Goal: Task Accomplishment & Management: Manage account settings

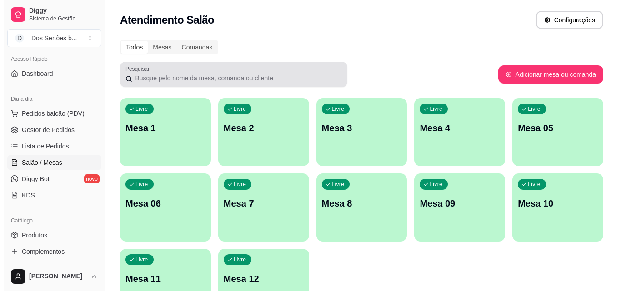
scroll to position [63, 0]
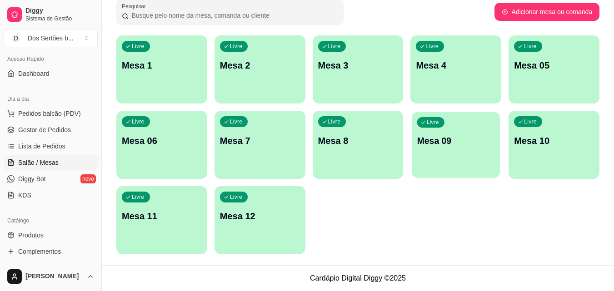
click at [449, 155] on div "Livre Mesa 09" at bounding box center [456, 139] width 88 height 55
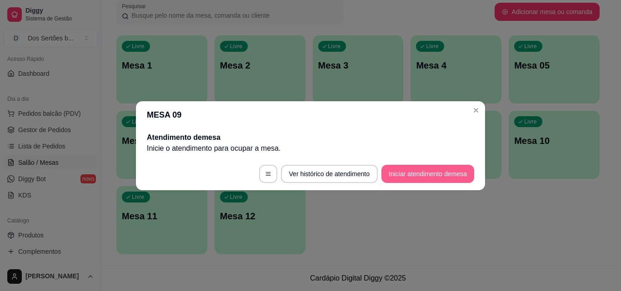
click at [410, 174] on button "Iniciar atendimento de mesa" at bounding box center [427, 174] width 93 height 18
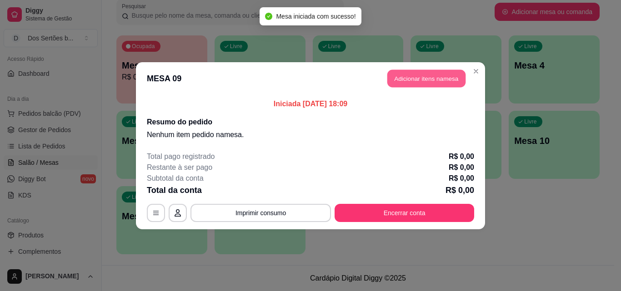
click at [400, 81] on button "Adicionar itens na mesa" at bounding box center [426, 79] width 78 height 18
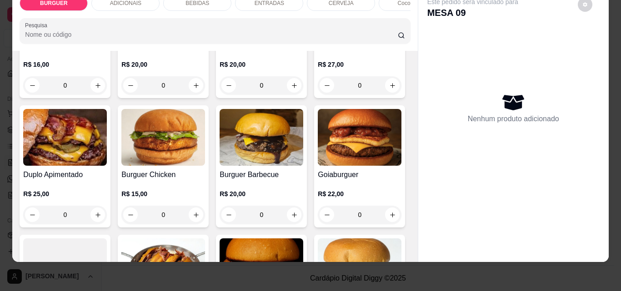
scroll to position [215, 0]
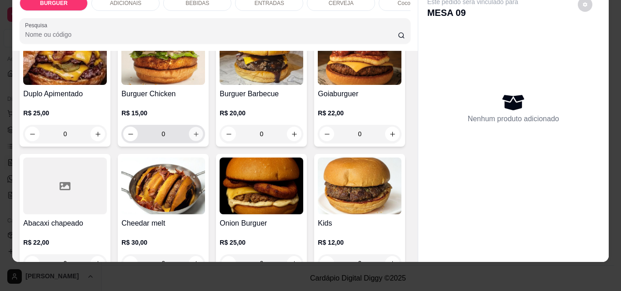
click at [199, 134] on icon "increase-product-quantity" at bounding box center [196, 134] width 7 height 7
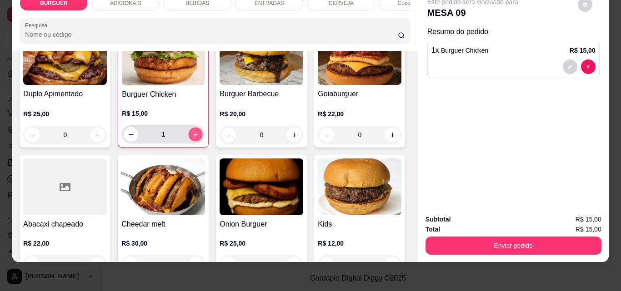
click at [199, 134] on icon "increase-product-quantity" at bounding box center [195, 134] width 7 height 7
type input "2"
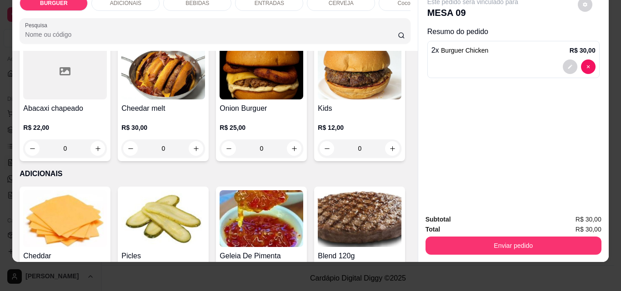
scroll to position [472, 0]
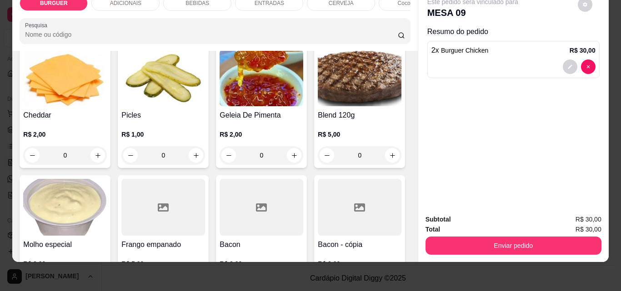
click at [291, 11] on icon "increase-product-quantity" at bounding box center [294, 8] width 7 height 7
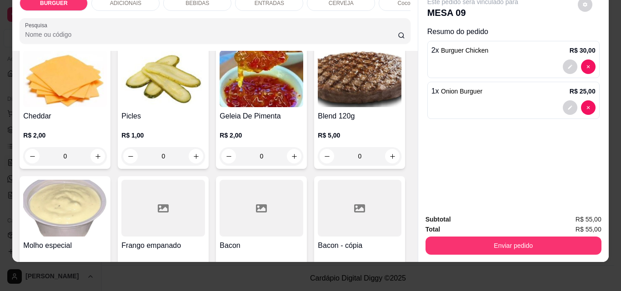
type input "1"
click at [250, 2] on div "ENTRADAS" at bounding box center [269, 2] width 68 height 15
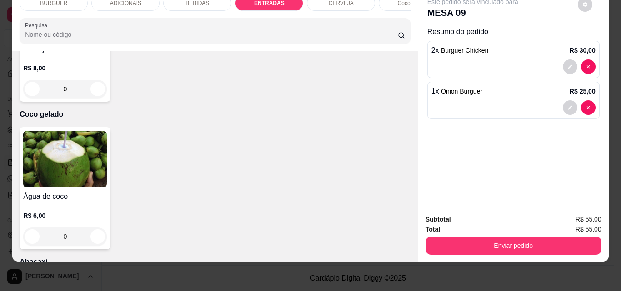
type input "1"
click at [207, 3] on div "BEBIDAS" at bounding box center [197, 2] width 68 height 15
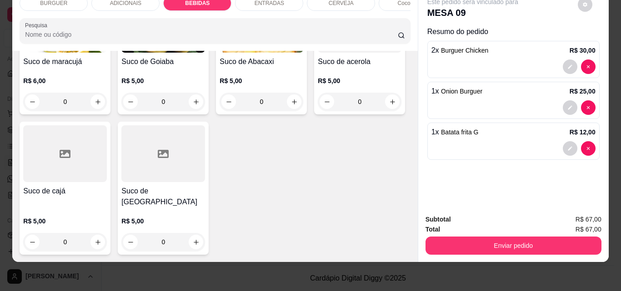
scroll to position [2617, 0]
click at [101, 239] on icon "increase-product-quantity" at bounding box center [98, 242] width 7 height 7
type input "1"
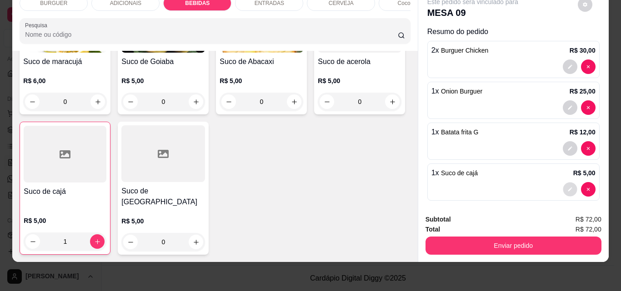
click at [563, 186] on button "decrease-product-quantity" at bounding box center [570, 190] width 14 height 14
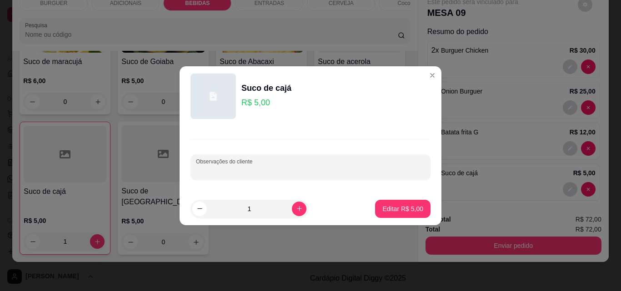
click at [240, 172] on input "Observações do cliente" at bounding box center [310, 170] width 229 height 9
type input "caju"
click at [402, 208] on p "Editar R$ 5,00" at bounding box center [403, 208] width 40 height 9
type input "0"
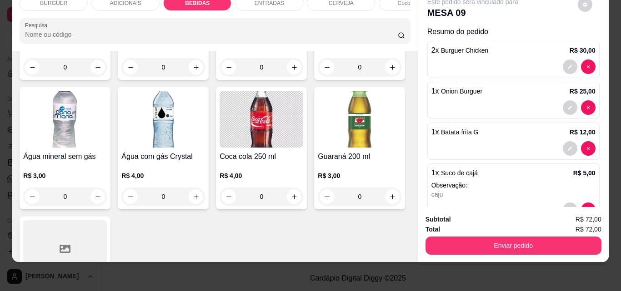
scroll to position [956, 0]
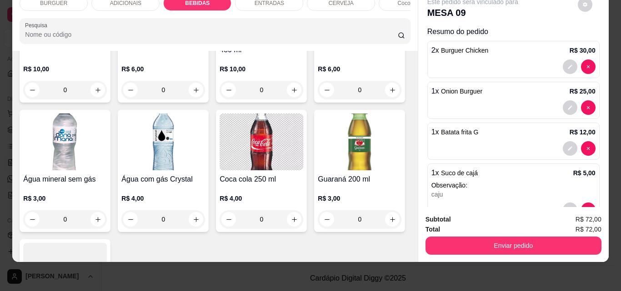
type input "1"
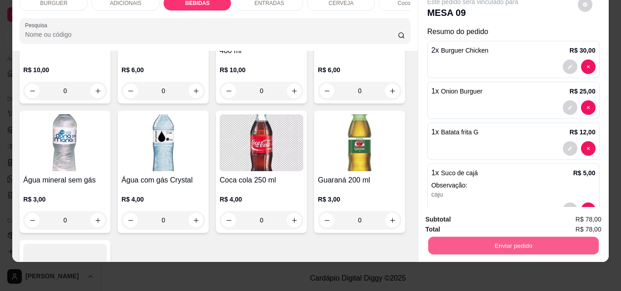
click at [463, 237] on button "Enviar pedido" at bounding box center [513, 246] width 170 height 18
click at [474, 214] on button "Não registrar e enviar pedido" at bounding box center [483, 216] width 92 height 17
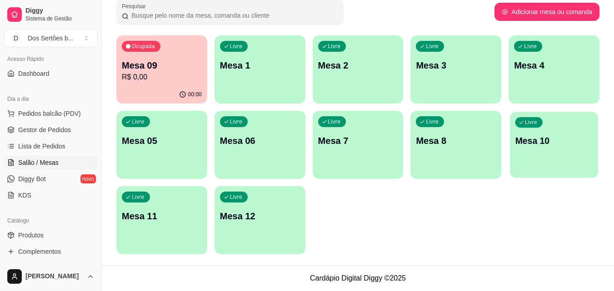
click at [536, 148] on div "Livre Mesa 10" at bounding box center [554, 139] width 88 height 55
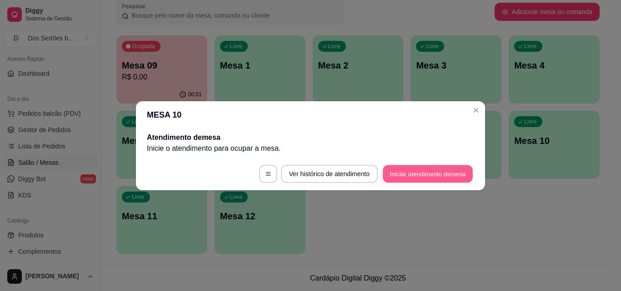
click at [417, 172] on button "Iniciar atendimento de mesa" at bounding box center [428, 174] width 90 height 18
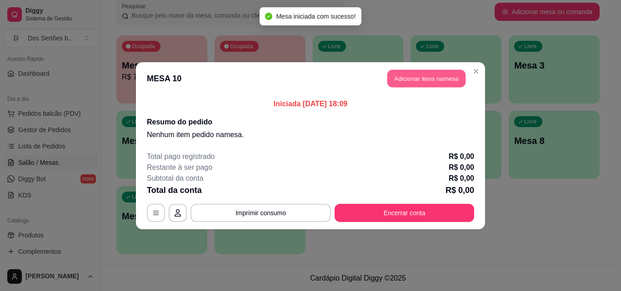
click at [409, 76] on button "Adicionar itens na mesa" at bounding box center [426, 79] width 78 height 18
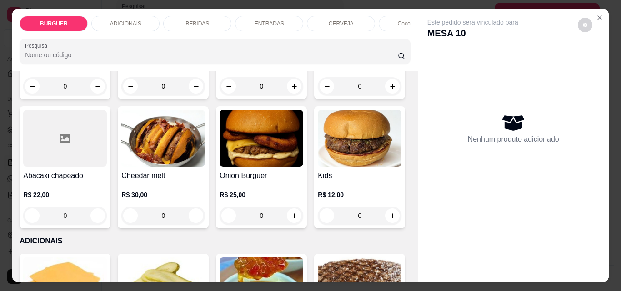
scroll to position [395, 0]
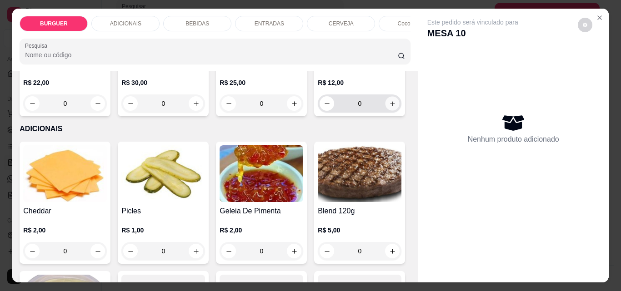
click at [389, 107] on icon "increase-product-quantity" at bounding box center [392, 103] width 7 height 7
type input "1"
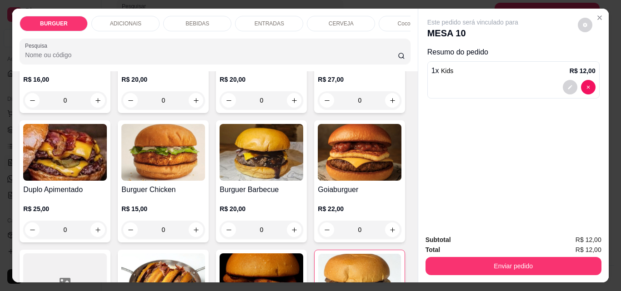
scroll to position [0, 0]
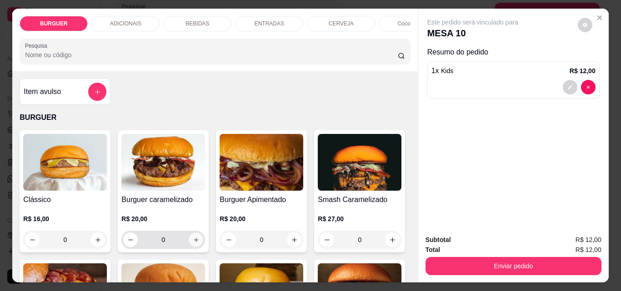
click at [193, 236] on div "0" at bounding box center [163, 240] width 80 height 18
click at [191, 239] on button "increase-product-quantity" at bounding box center [196, 240] width 14 height 14
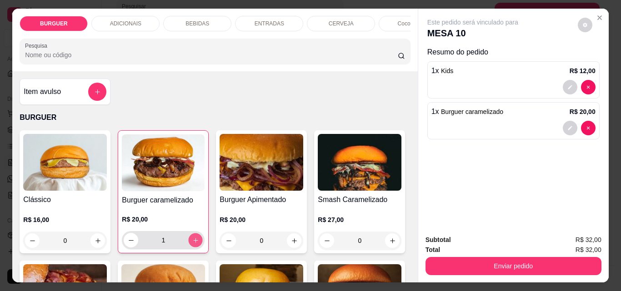
click at [191, 239] on button "increase-product-quantity" at bounding box center [196, 241] width 14 height 14
type input "2"
click at [95, 244] on icon "increase-product-quantity" at bounding box center [98, 241] width 7 height 7
type input "1"
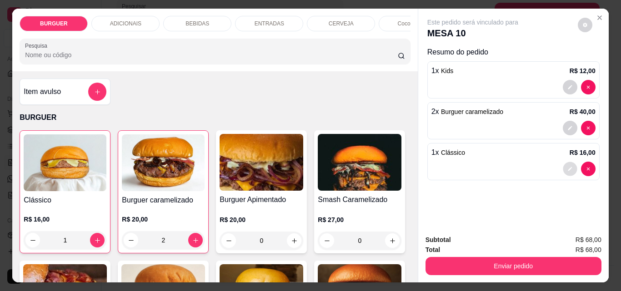
click at [567, 166] on icon "decrease-product-quantity" at bounding box center [569, 168] width 5 height 5
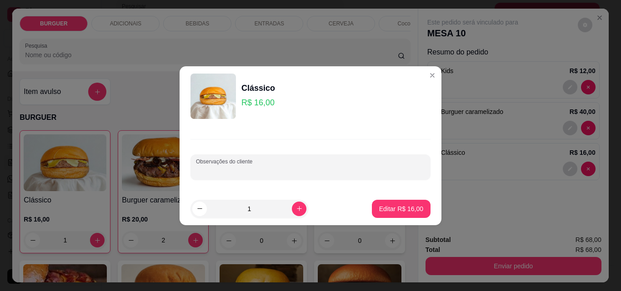
click at [231, 171] on input "Observações do cliente" at bounding box center [310, 170] width 229 height 9
type input "pra levar"
click at [400, 201] on button "Editar R$ 16,00" at bounding box center [401, 209] width 57 height 18
type input "0"
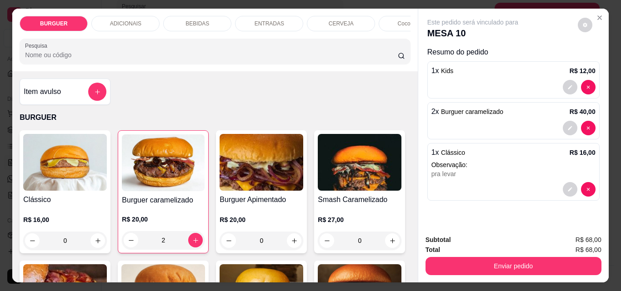
scroll to position [24, 0]
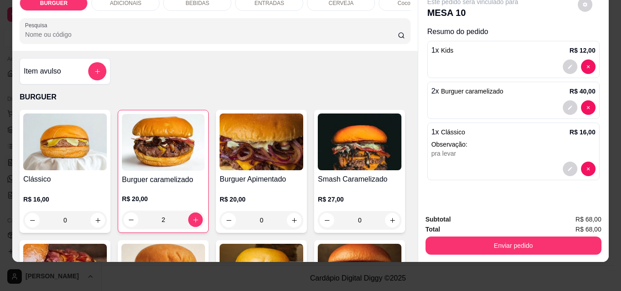
click at [177, 4] on div "BEBIDAS" at bounding box center [197, 2] width 68 height 15
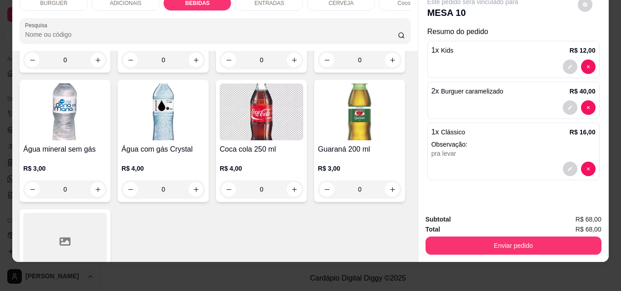
scroll to position [1133, 0]
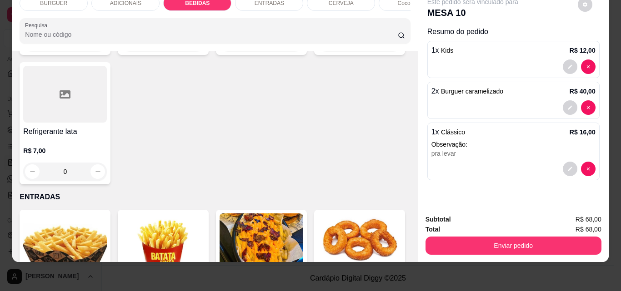
type input "1"
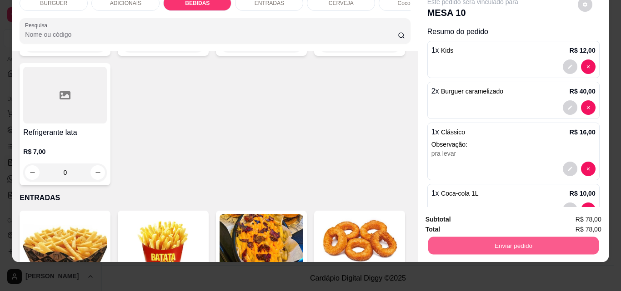
click at [446, 237] on button "Enviar pedido" at bounding box center [513, 246] width 170 height 18
click at [460, 211] on button "Não registrar e enviar pedido" at bounding box center [483, 216] width 92 height 17
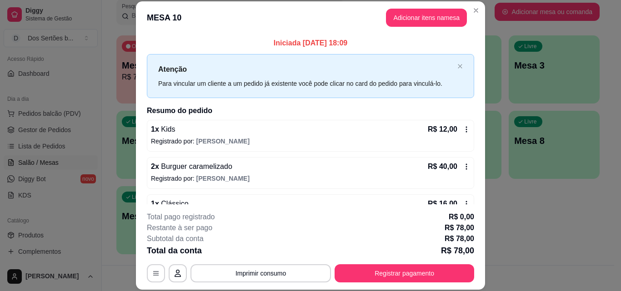
click at [462, 211] on footer "**********" at bounding box center [310, 246] width 349 height 85
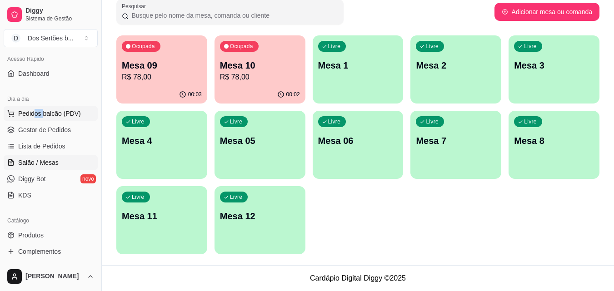
drag, startPoint x: 43, startPoint y: 121, endPoint x: 32, endPoint y: 113, distance: 13.4
click at [32, 113] on ul "Pedidos balcão (PDV) Gestor de Pedidos Lista de Pedidos Salão / Mesas Diggy Bot…" at bounding box center [51, 154] width 94 height 96
click at [32, 113] on span "Pedidos balcão (PDV)" at bounding box center [49, 113] width 63 height 9
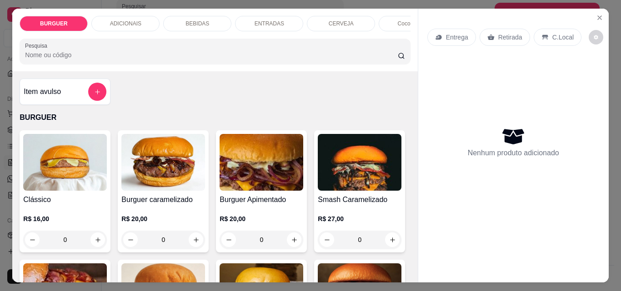
scroll to position [109, 0]
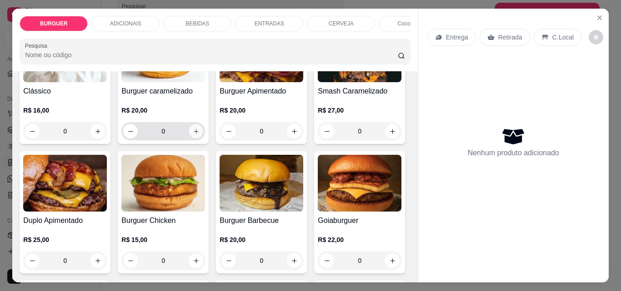
click at [193, 133] on icon "increase-product-quantity" at bounding box center [196, 131] width 7 height 7
type input "1"
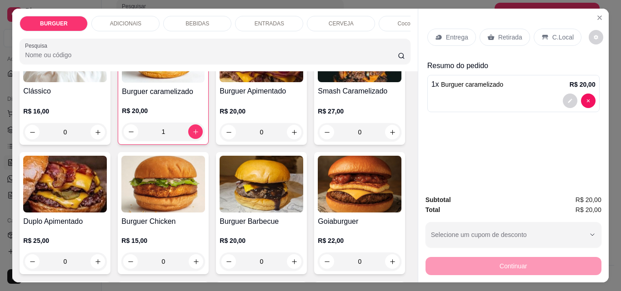
click at [205, 19] on div "BEBIDAS" at bounding box center [197, 23] width 68 height 15
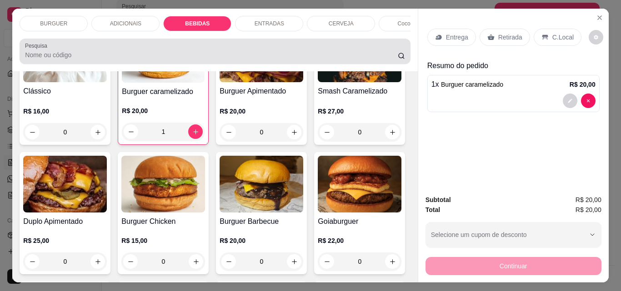
scroll to position [24, 0]
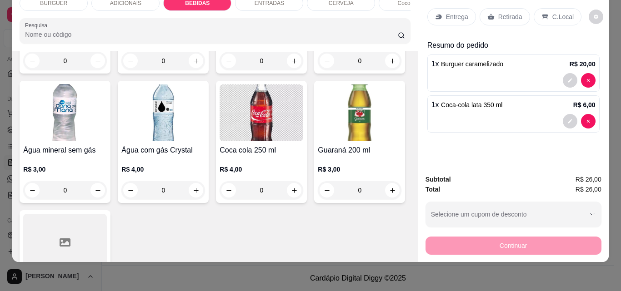
type input "2"
click at [567, 115] on button "decrease-product-quantity" at bounding box center [570, 122] width 14 height 14
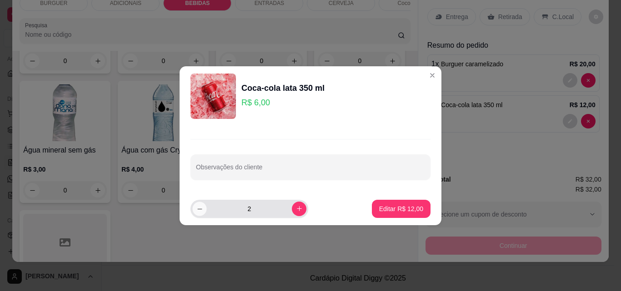
click at [197, 210] on icon "decrease-product-quantity" at bounding box center [199, 208] width 7 height 7
type input "1"
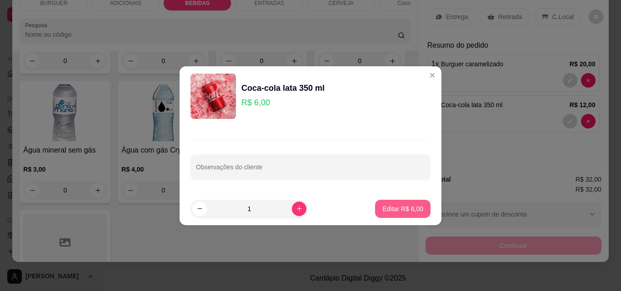
click at [402, 206] on p "Editar R$ 6,00" at bounding box center [402, 208] width 41 height 9
type input "1"
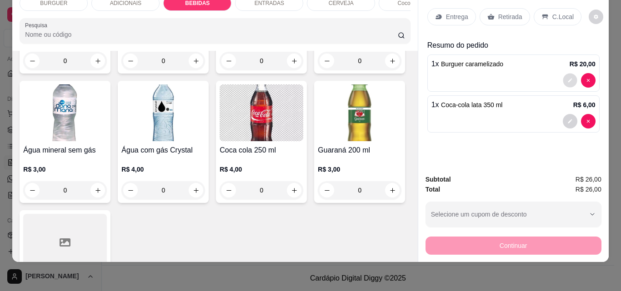
click at [569, 74] on button "decrease-product-quantity" at bounding box center [570, 81] width 14 height 14
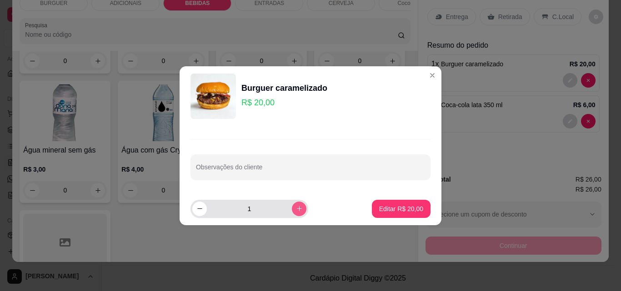
click at [296, 209] on icon "increase-product-quantity" at bounding box center [299, 208] width 7 height 7
type input "2"
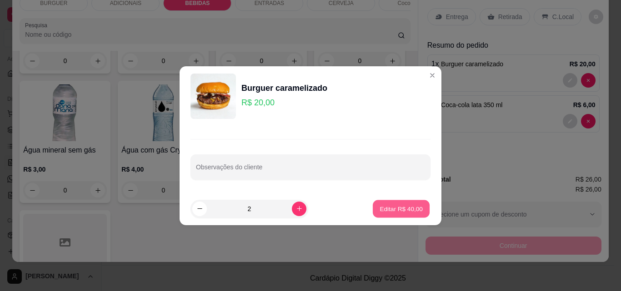
click at [401, 204] on button "Editar R$ 40,00" at bounding box center [401, 209] width 57 height 18
type input "2"
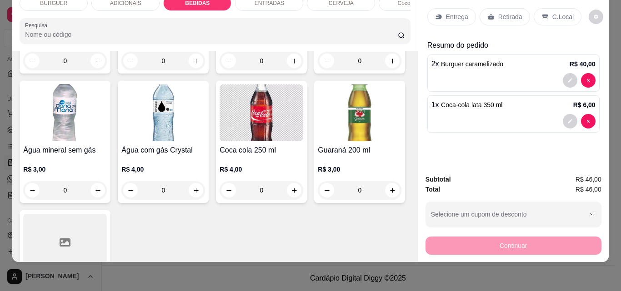
click at [446, 12] on p "Entrega" at bounding box center [457, 16] width 22 height 9
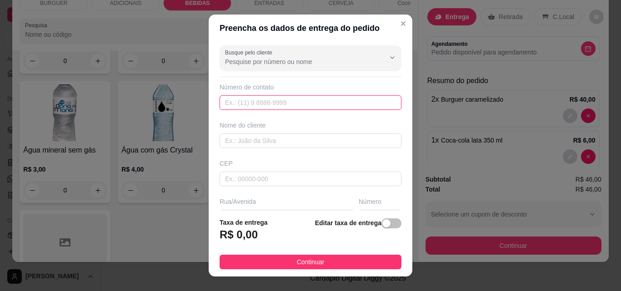
click at [229, 100] on input "text" at bounding box center [310, 102] width 182 height 15
type input "[PHONE_NUMBER]"
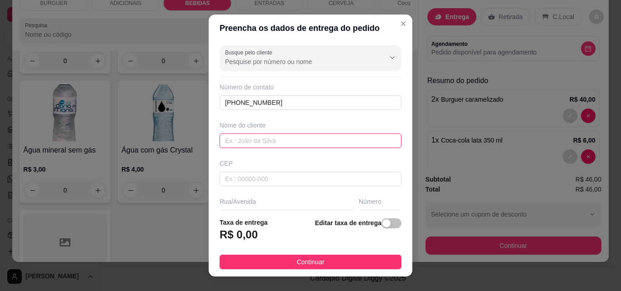
click at [227, 138] on input "text" at bounding box center [310, 141] width 182 height 15
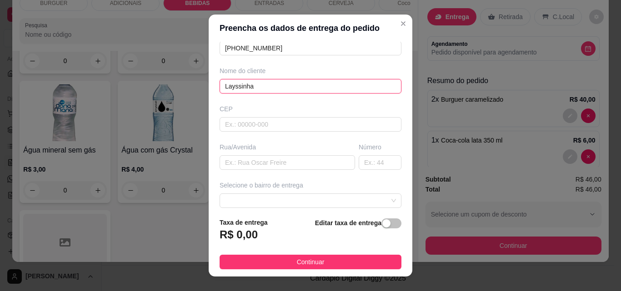
scroll to position [80, 0]
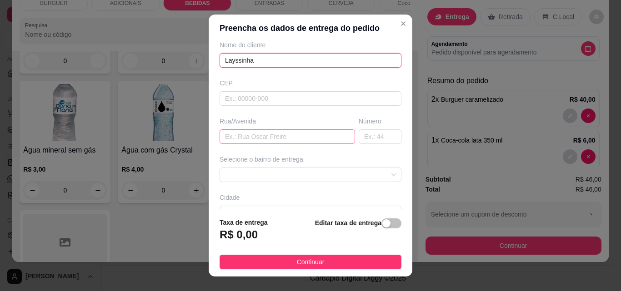
type input "Layssinha"
click at [237, 138] on input "text" at bounding box center [286, 137] width 135 height 15
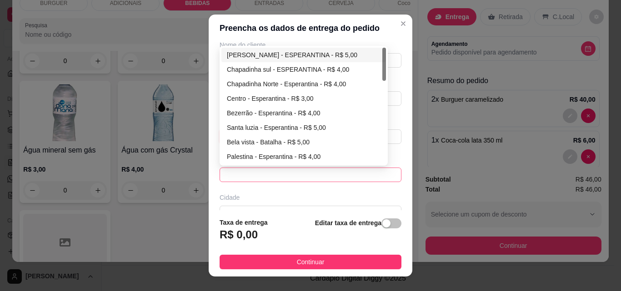
click at [243, 170] on span at bounding box center [310, 175] width 171 height 14
type input "Unopar"
click at [242, 99] on div "Centro - Esperantina - R$ 3,00" at bounding box center [304, 99] width 154 height 10
type input "Esperantina"
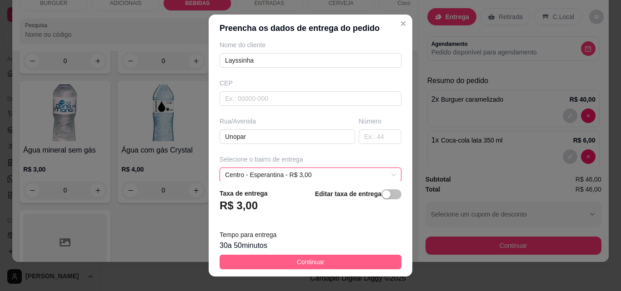
click at [339, 256] on button "Continuar" at bounding box center [310, 262] width 182 height 15
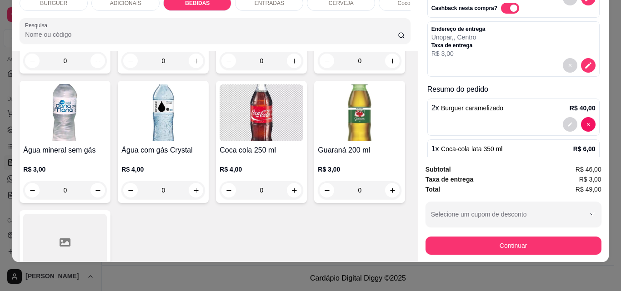
scroll to position [122, 0]
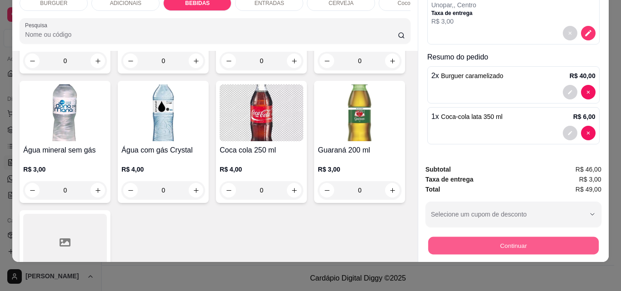
click at [567, 239] on button "Continuar" at bounding box center [513, 246] width 170 height 18
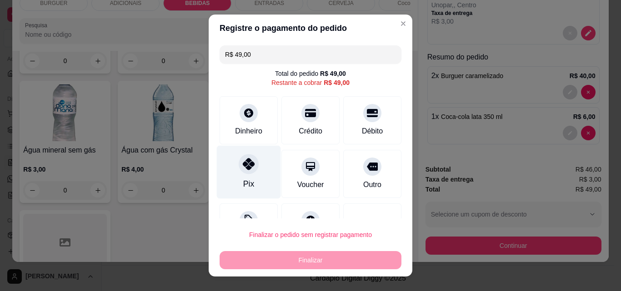
click at [239, 152] on div "Pix" at bounding box center [249, 172] width 64 height 53
type input "R$ 0,00"
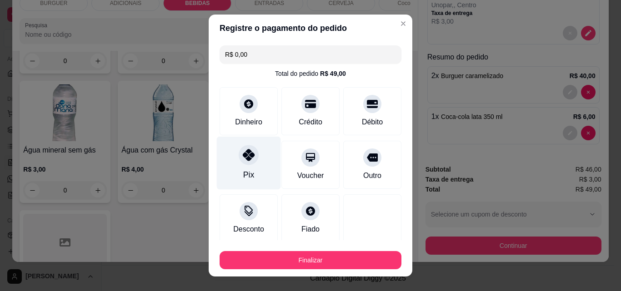
scroll to position [53, 0]
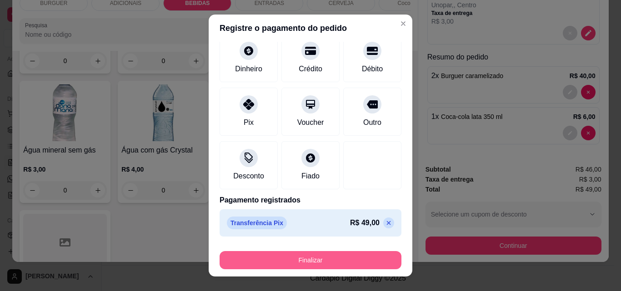
click at [360, 261] on button "Finalizar" at bounding box center [310, 260] width 182 height 18
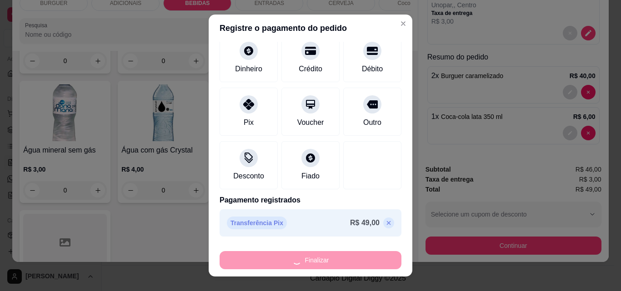
type input "0"
type input "-R$ 49,00"
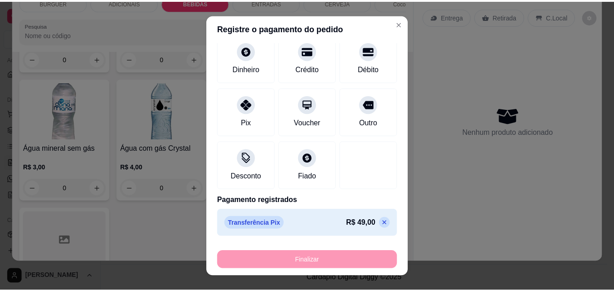
scroll to position [984, 0]
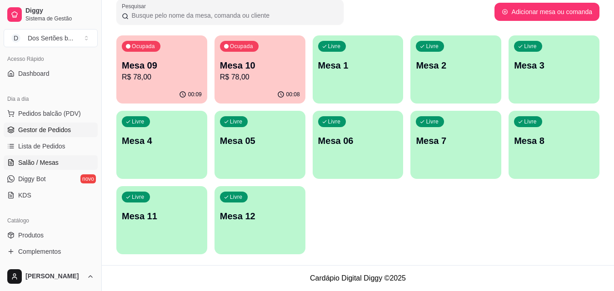
click at [73, 131] on link "Gestor de Pedidos" at bounding box center [51, 130] width 94 height 15
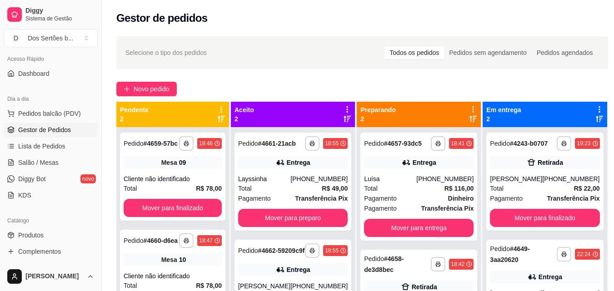
scroll to position [100, 0]
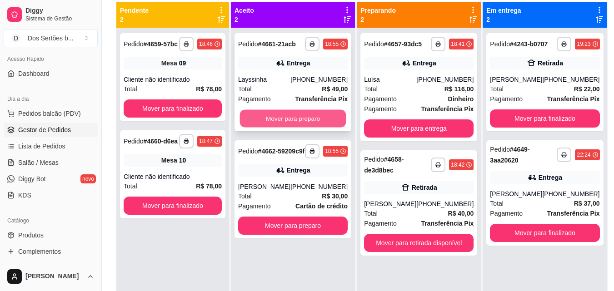
click at [278, 117] on button "Mover para preparo" at bounding box center [293, 119] width 106 height 18
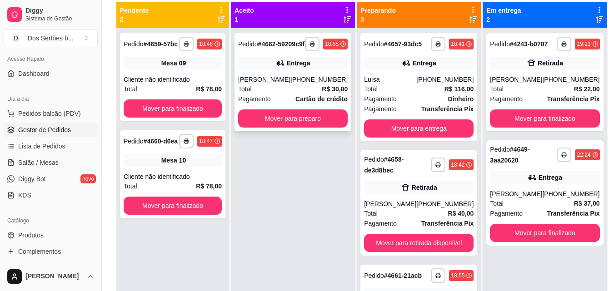
click at [268, 78] on div "**********" at bounding box center [292, 82] width 117 height 98
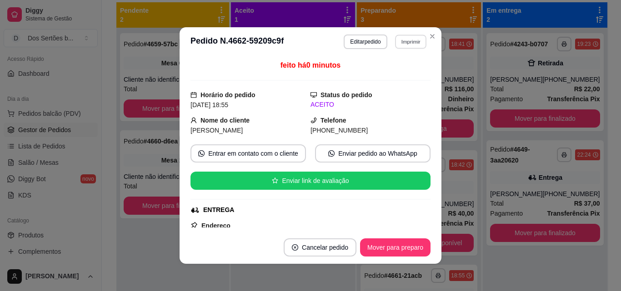
click at [414, 38] on button "Imprimir" at bounding box center [410, 42] width 31 height 14
click at [384, 76] on button "Impressora" at bounding box center [391, 73] width 66 height 15
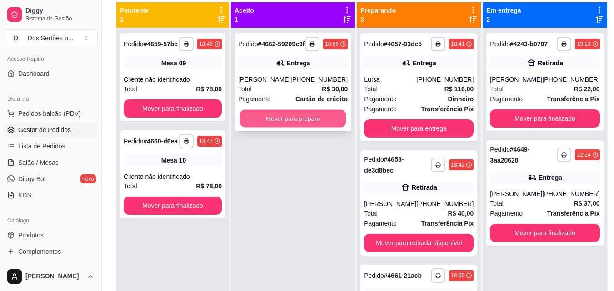
click at [271, 128] on button "Mover para preparo" at bounding box center [293, 119] width 106 height 18
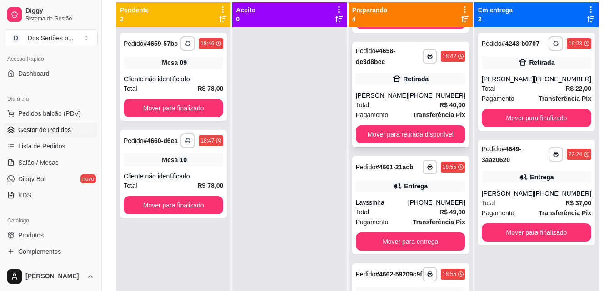
scroll to position [7, 0]
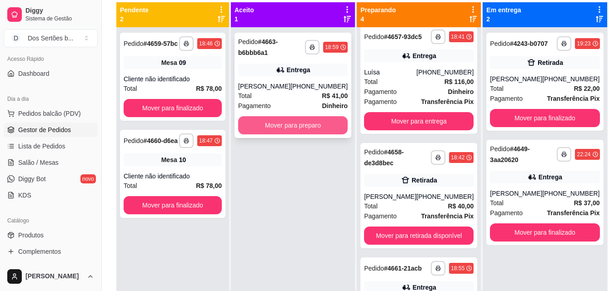
click at [281, 135] on button "Mover para preparo" at bounding box center [293, 125] width 110 height 18
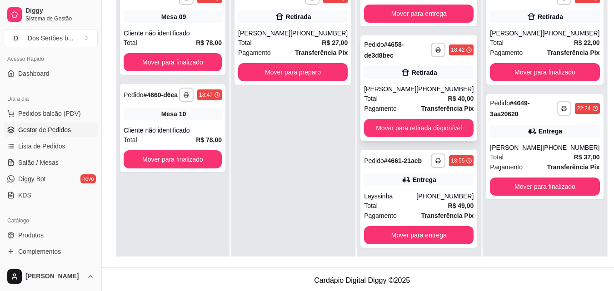
scroll to position [0, 0]
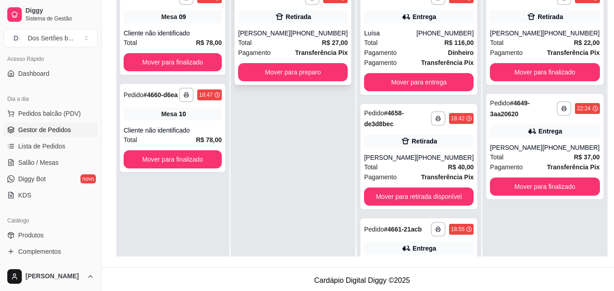
click at [274, 34] on div "**********" at bounding box center [292, 36] width 117 height 98
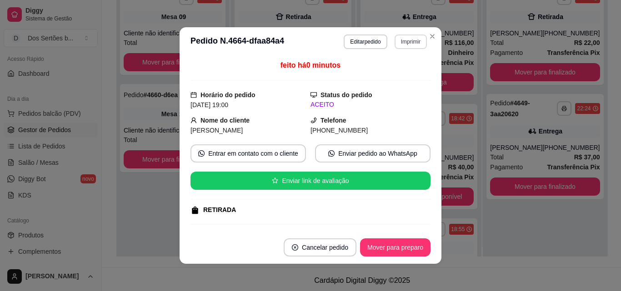
click at [405, 42] on button "Imprimir" at bounding box center [410, 42] width 32 height 15
click at [392, 70] on button "Impressora" at bounding box center [391, 73] width 64 height 14
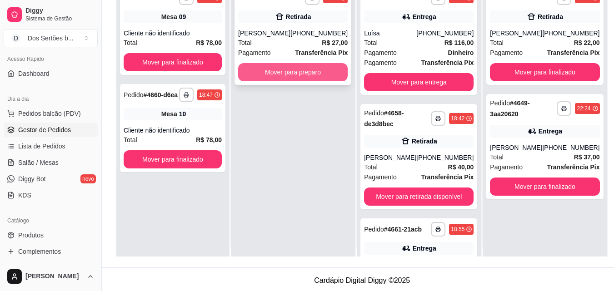
click at [302, 78] on button "Mover para preparo" at bounding box center [293, 72] width 110 height 18
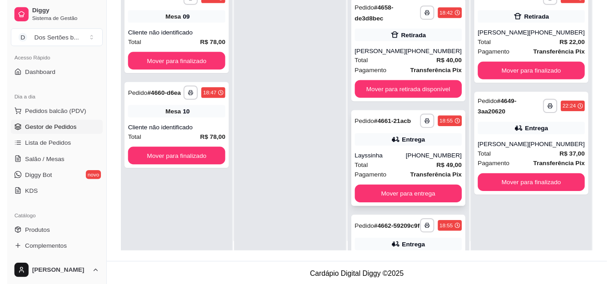
scroll to position [94, 0]
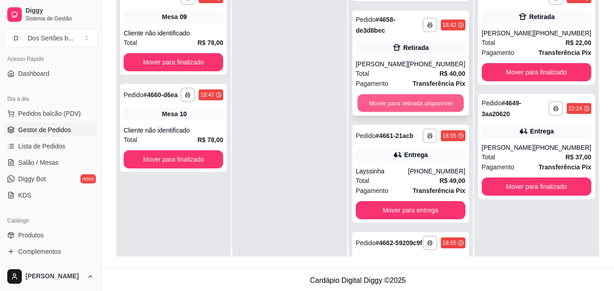
click at [412, 110] on button "Mover para retirada disponível" at bounding box center [410, 104] width 106 height 18
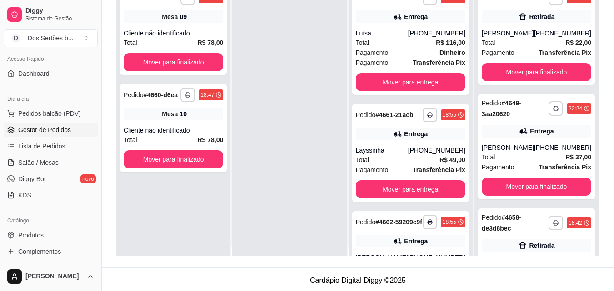
scroll to position [25, 0]
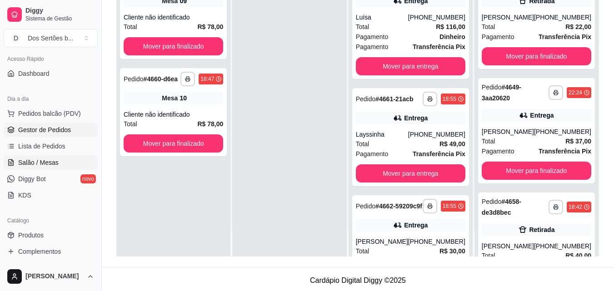
click at [29, 159] on span "Salão / Mesas" at bounding box center [38, 162] width 40 height 9
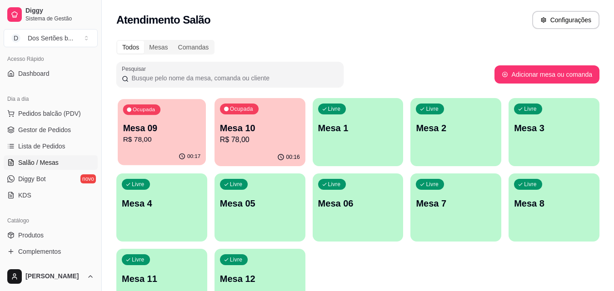
click at [162, 134] on p "Mesa 09" at bounding box center [162, 128] width 78 height 12
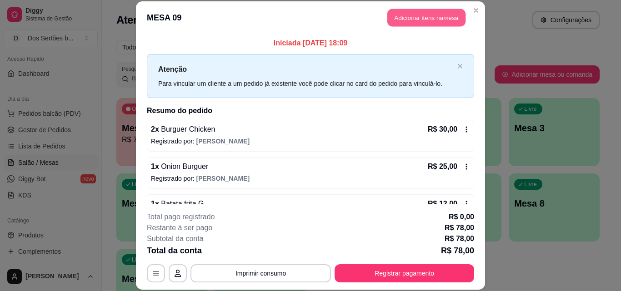
click at [414, 21] on button "Adicionar itens na mesa" at bounding box center [426, 18] width 78 height 18
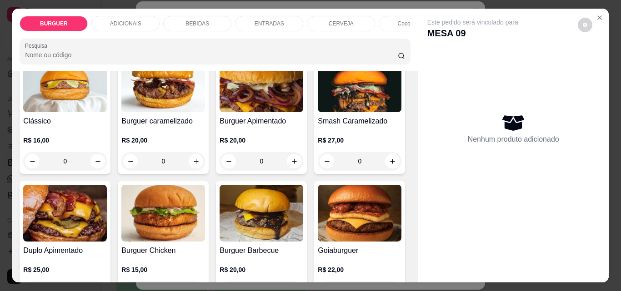
scroll to position [183, 0]
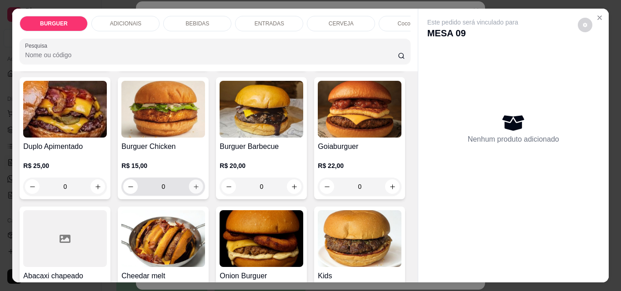
click at [199, 190] on icon "increase-product-quantity" at bounding box center [196, 187] width 7 height 7
type input "1"
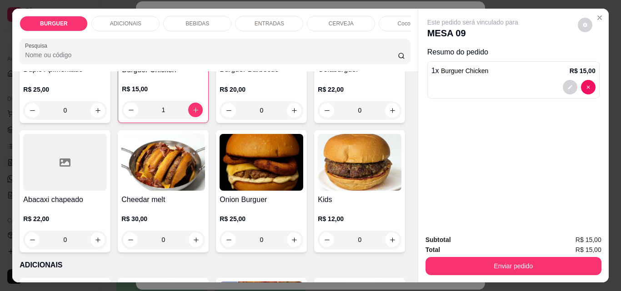
scroll to position [379, 0]
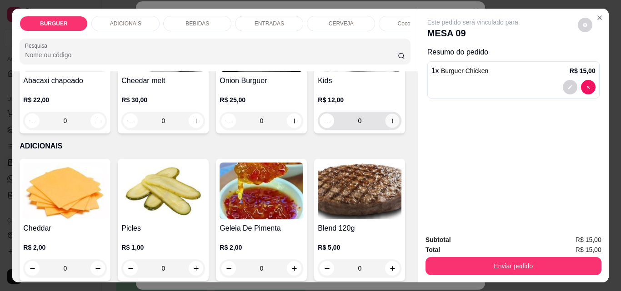
click at [390, 123] on icon "increase-product-quantity" at bounding box center [392, 121] width 5 height 5
type input "1"
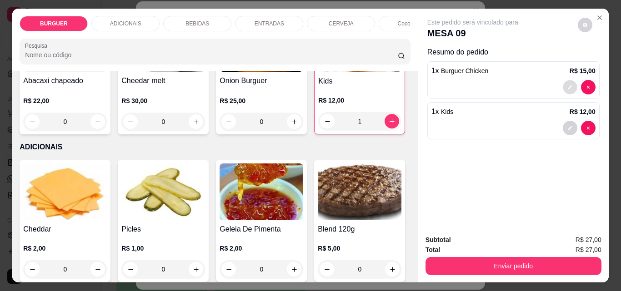
click at [567, 85] on icon "decrease-product-quantity" at bounding box center [569, 87] width 5 height 5
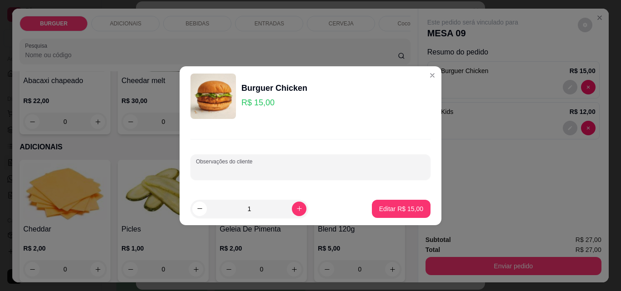
click at [250, 167] on input "Observações do cliente" at bounding box center [310, 170] width 229 height 9
type input "pra levar"
click at [390, 211] on p "Editar R$ 15,00" at bounding box center [401, 208] width 44 height 9
type input "0"
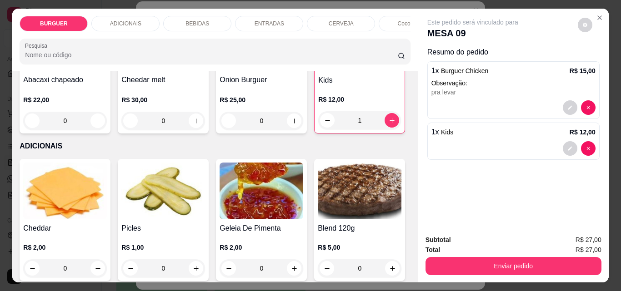
scroll to position [378, 0]
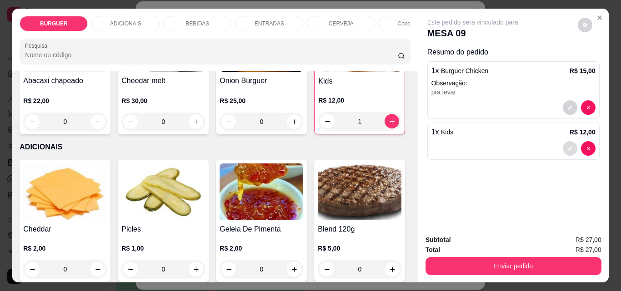
click at [567, 146] on icon "decrease-product-quantity" at bounding box center [569, 148] width 5 height 5
click at [563, 142] on button "decrease-product-quantity" at bounding box center [570, 149] width 14 height 14
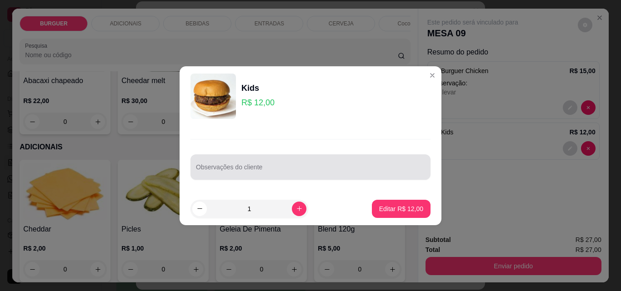
click at [231, 165] on div at bounding box center [310, 167] width 229 height 18
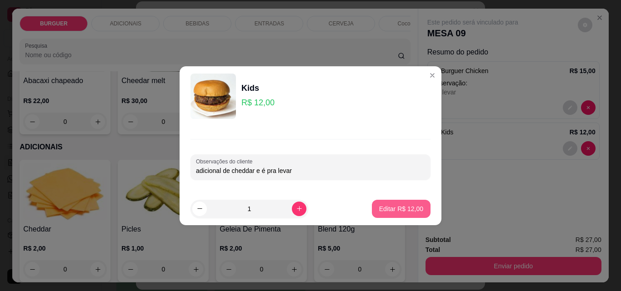
type input "adicional de cheddar e é pra levar"
click at [394, 208] on p "Editar R$ 12,00" at bounding box center [400, 208] width 43 height 9
type input "0"
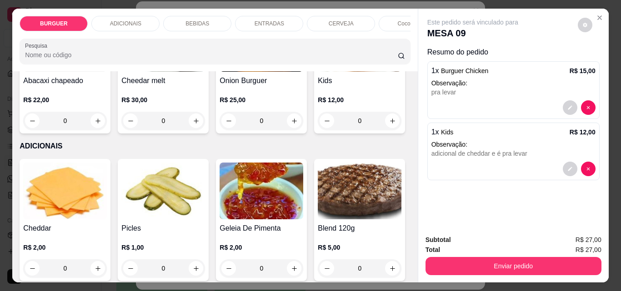
click at [122, 20] on p "ADICIONAIS" at bounding box center [125, 23] width 31 height 7
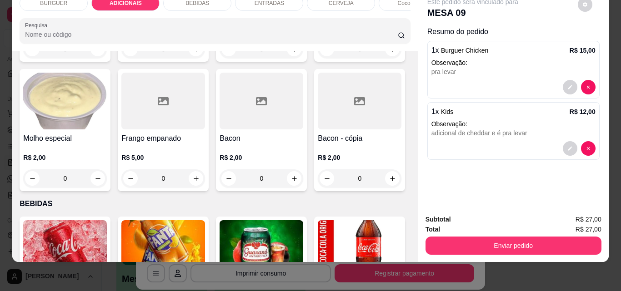
scroll to position [604, 0]
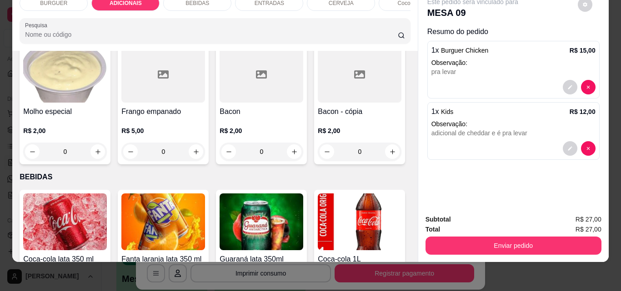
click at [98, 26] on icon "increase-product-quantity" at bounding box center [98, 22] width 7 height 7
type input "1"
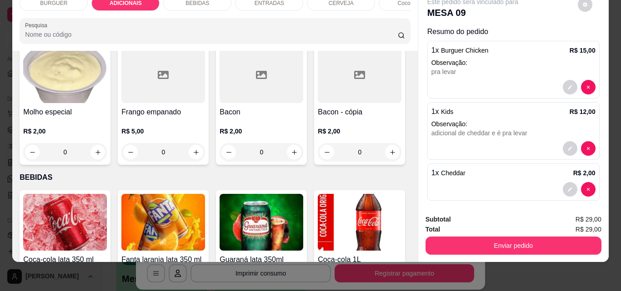
scroll to position [657, 0]
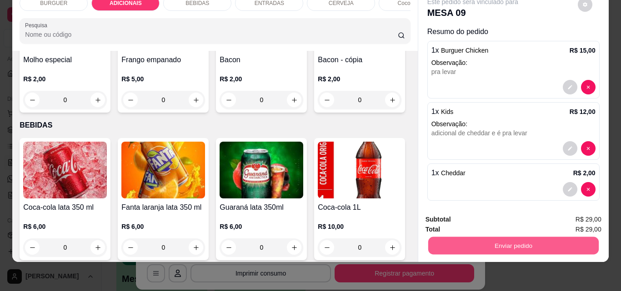
click at [498, 240] on button "Enviar pedido" at bounding box center [513, 246] width 170 height 18
click at [491, 214] on button "Não registrar e enviar pedido" at bounding box center [483, 216] width 95 height 17
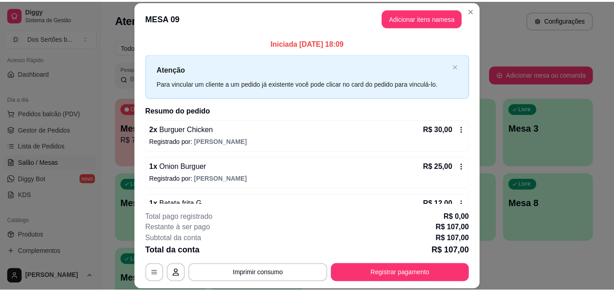
scroll to position [111, 0]
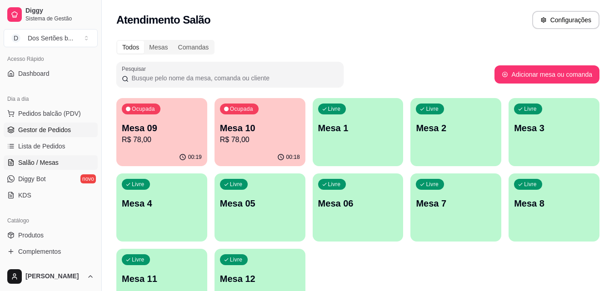
click at [36, 133] on span "Gestor de Pedidos" at bounding box center [44, 129] width 53 height 9
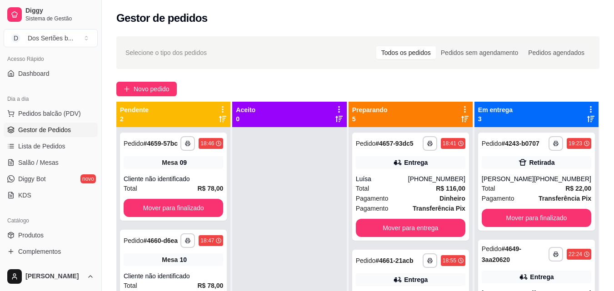
scroll to position [25, 0]
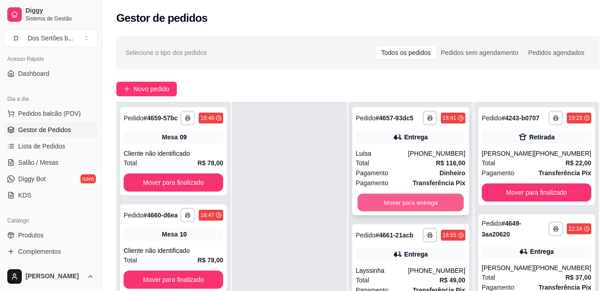
click at [394, 204] on button "Mover para entrega" at bounding box center [410, 203] width 106 height 18
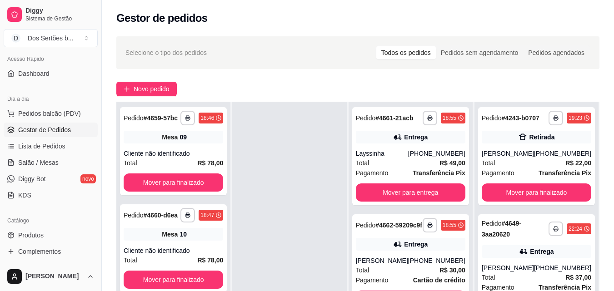
scroll to position [100, 0]
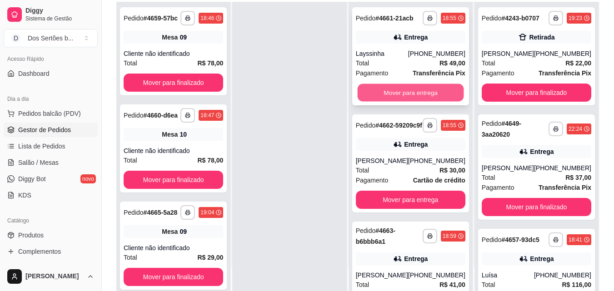
click at [393, 88] on button "Mover para entrega" at bounding box center [410, 93] width 106 height 18
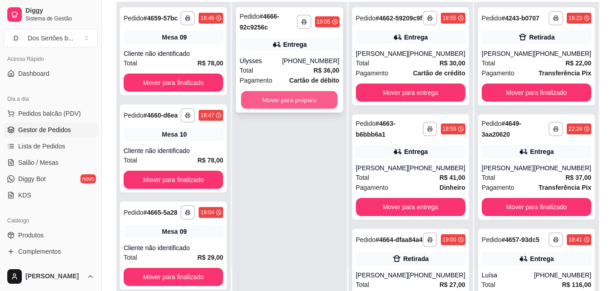
click at [259, 100] on button "Mover para preparo" at bounding box center [289, 100] width 97 height 18
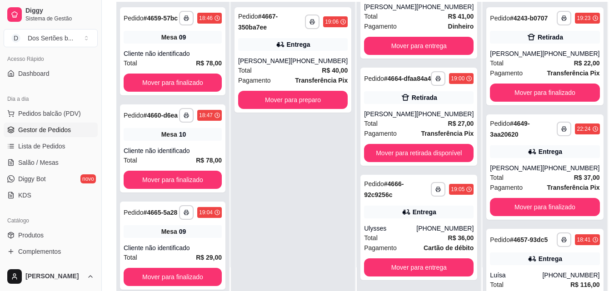
scroll to position [139, 0]
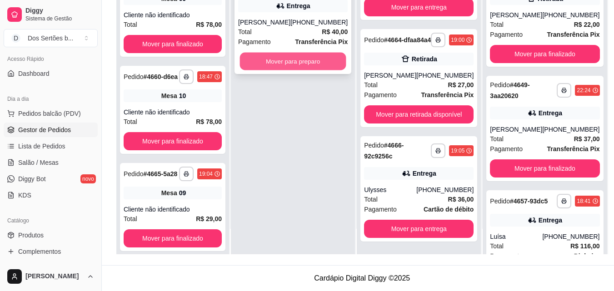
click at [272, 62] on button "Mover para preparo" at bounding box center [293, 62] width 106 height 18
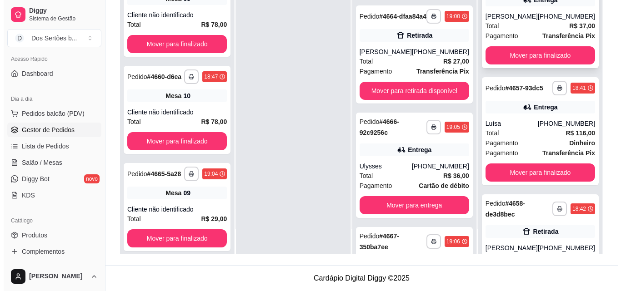
scroll to position [191, 0]
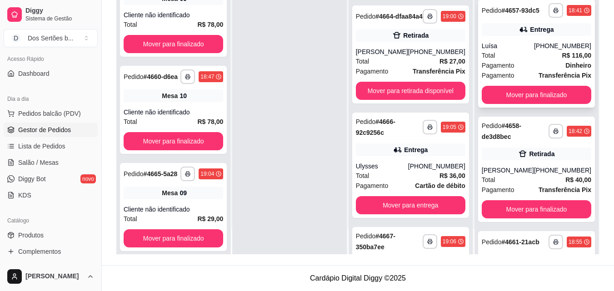
click at [547, 50] on div "[PHONE_NUMBER]" at bounding box center [562, 45] width 57 height 9
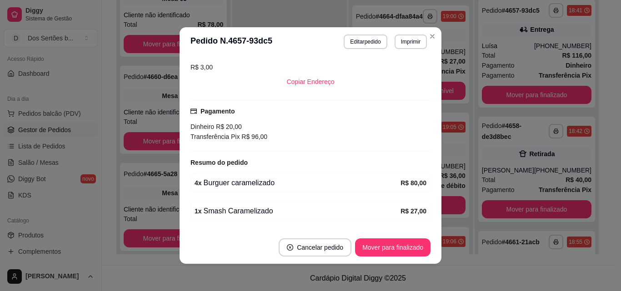
scroll to position [178, 0]
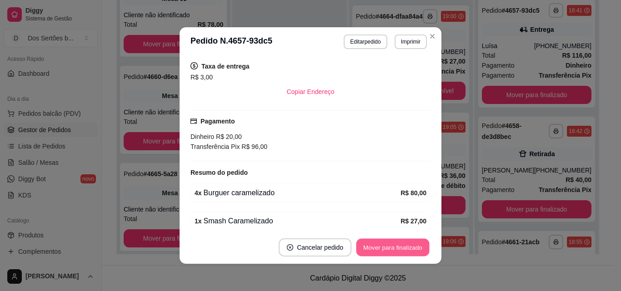
click at [384, 242] on button "Mover para finalizado" at bounding box center [392, 248] width 73 height 18
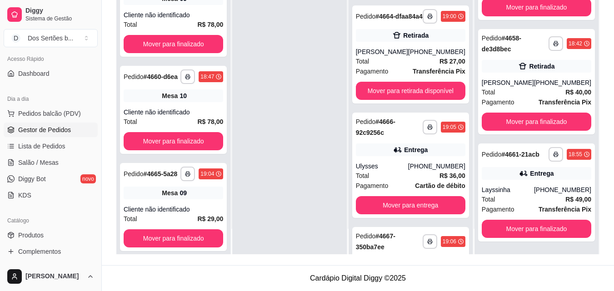
scroll to position [0, 0]
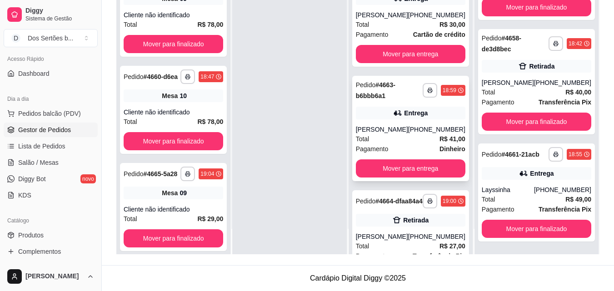
click at [361, 83] on div "**********" at bounding box center [410, 128] width 117 height 105
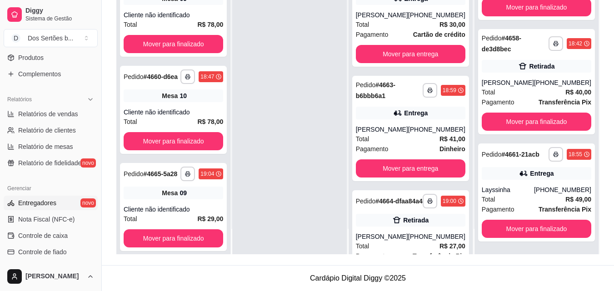
scroll to position [229, 0]
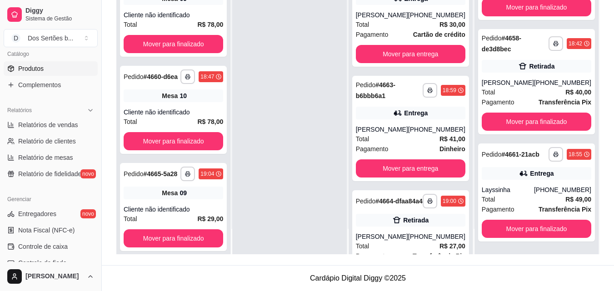
click at [38, 68] on span "Produtos" at bounding box center [30, 68] width 25 height 9
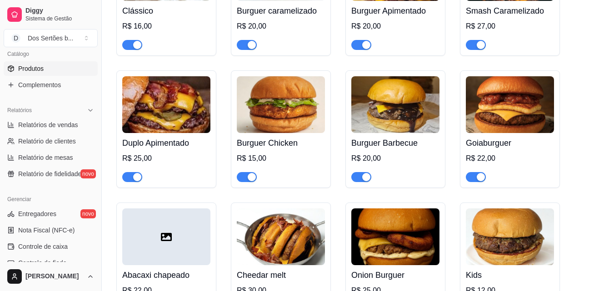
scroll to position [188, 0]
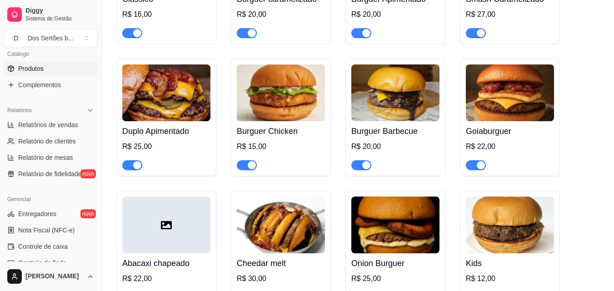
click at [244, 163] on span "button" at bounding box center [247, 165] width 20 height 10
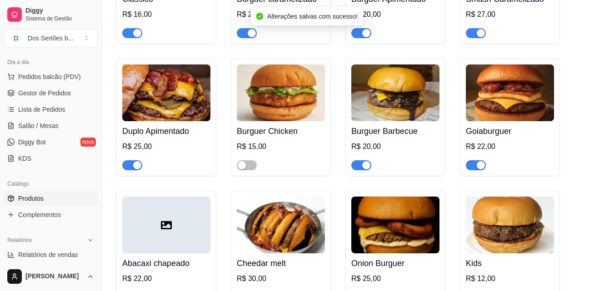
scroll to position [0, 0]
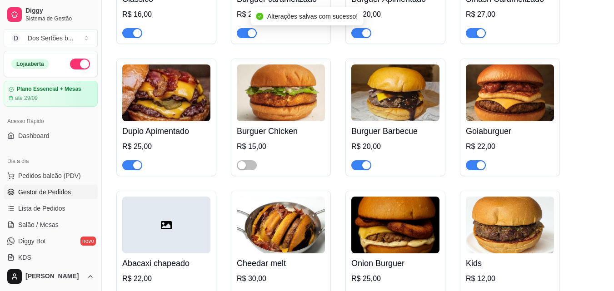
click at [46, 194] on span "Gestor de Pedidos" at bounding box center [44, 192] width 53 height 9
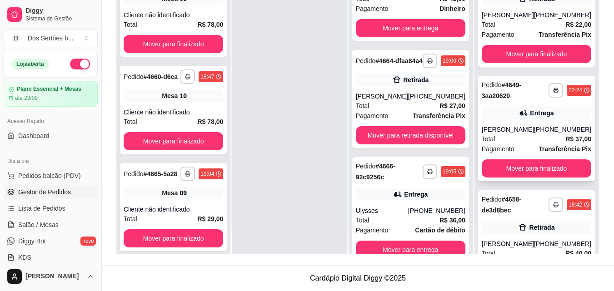
scroll to position [176, 0]
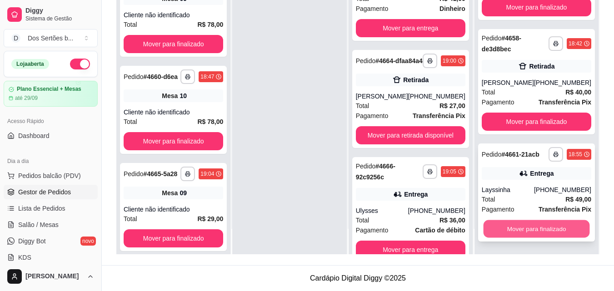
click at [521, 230] on button "Mover para finalizado" at bounding box center [536, 229] width 106 height 18
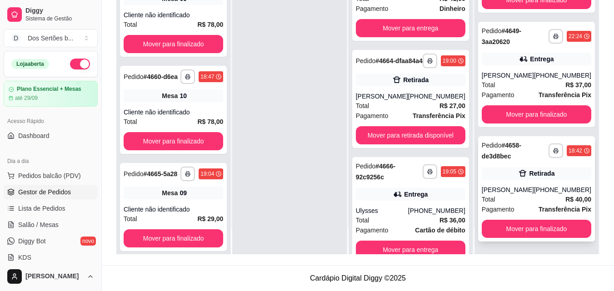
scroll to position [61, 0]
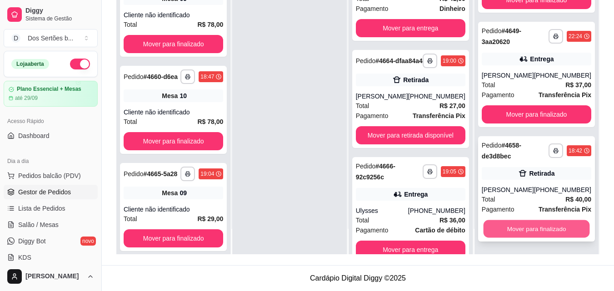
click at [505, 224] on button "Mover para finalizado" at bounding box center [536, 229] width 106 height 18
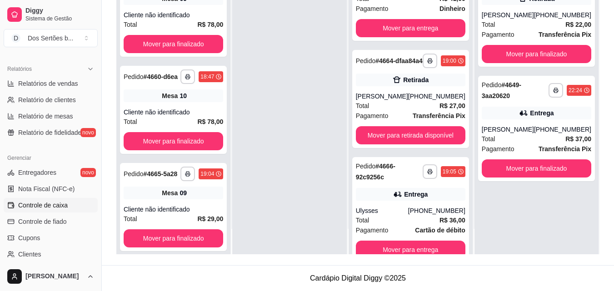
scroll to position [269, 0]
click at [53, 91] on link "Relatórios de vendas" at bounding box center [51, 85] width 94 height 15
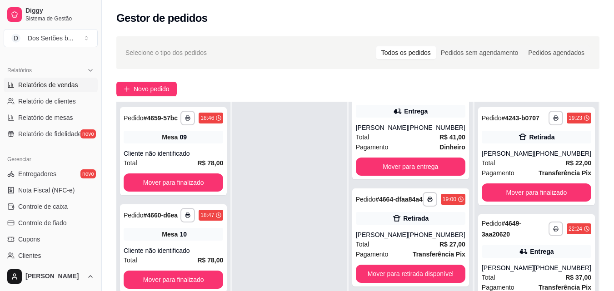
select select "ALL"
select select "0"
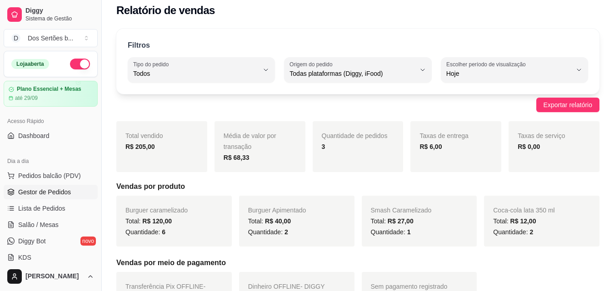
click at [47, 189] on span "Gestor de Pedidos" at bounding box center [44, 192] width 53 height 9
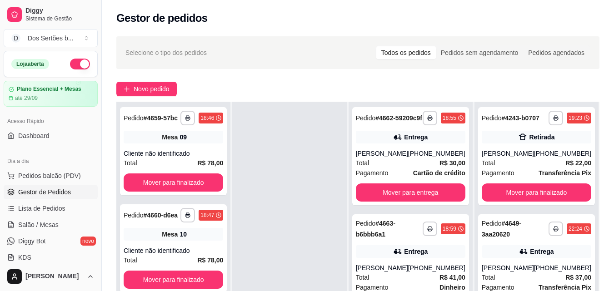
scroll to position [139, 0]
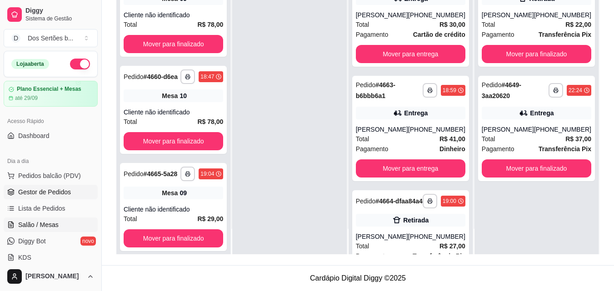
click at [15, 221] on link "Salão / Mesas" at bounding box center [51, 225] width 94 height 15
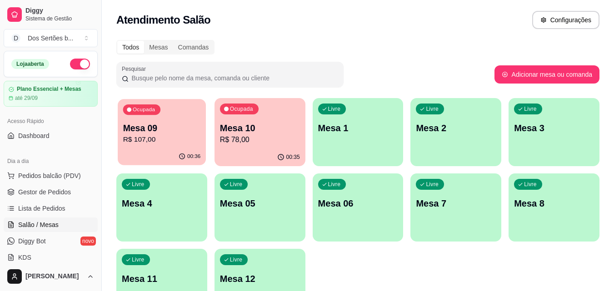
click at [129, 135] on p "R$ 107,00" at bounding box center [162, 140] width 78 height 10
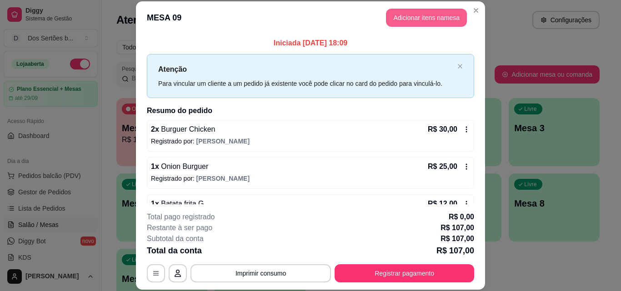
click at [409, 9] on button "Adicionar itens na mesa" at bounding box center [426, 18] width 81 height 18
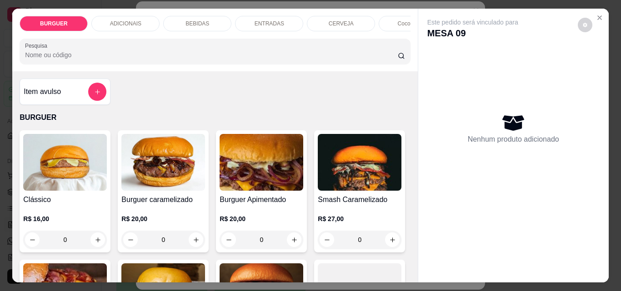
click at [197, 20] on p "BEBIDAS" at bounding box center [197, 23] width 24 height 7
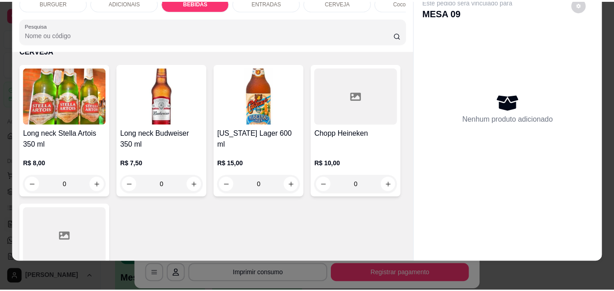
scroll to position [1319, 0]
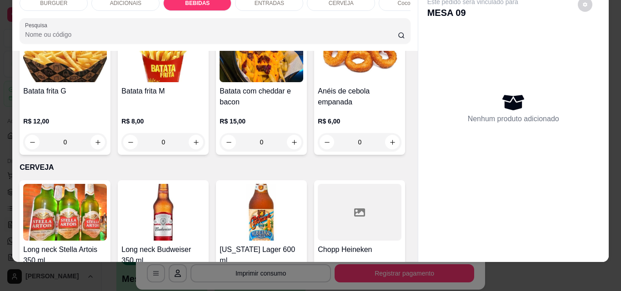
type input "1"
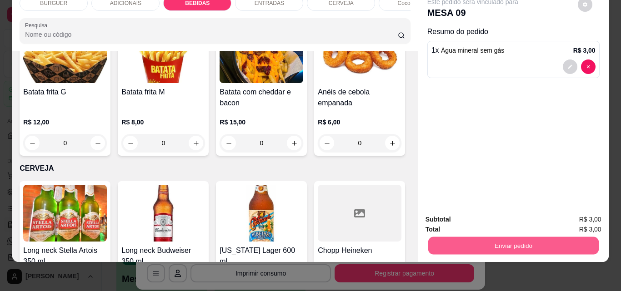
click at [473, 237] on button "Enviar pedido" at bounding box center [513, 246] width 170 height 18
click at [478, 213] on button "Não registrar e enviar pedido" at bounding box center [483, 216] width 95 height 17
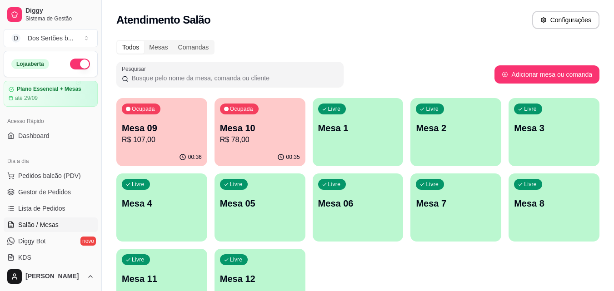
scroll to position [63, 0]
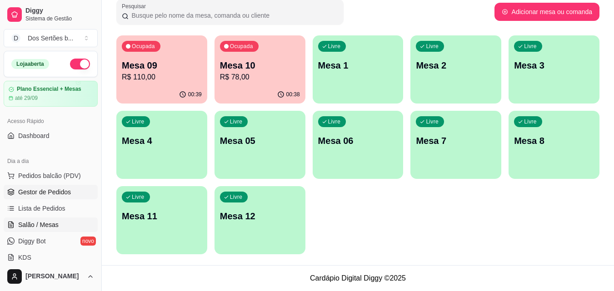
click at [35, 196] on span "Gestor de Pedidos" at bounding box center [44, 192] width 53 height 9
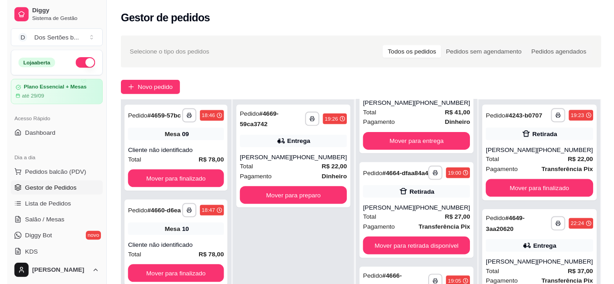
scroll to position [185, 0]
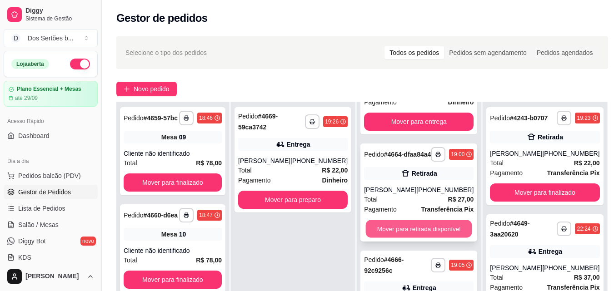
click at [390, 238] on button "Mover para retirada disponível" at bounding box center [419, 229] width 106 height 18
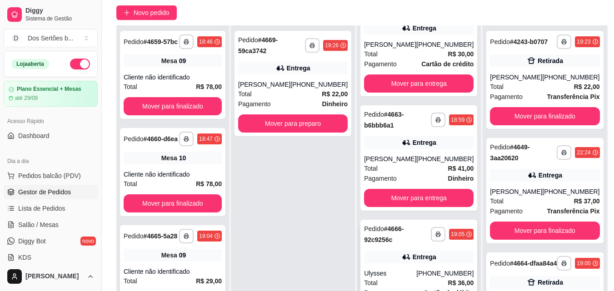
scroll to position [0, 0]
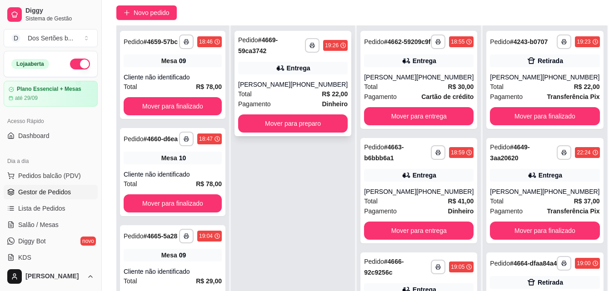
click at [278, 40] on strong "# 4669-59ca3742" at bounding box center [258, 45] width 40 height 18
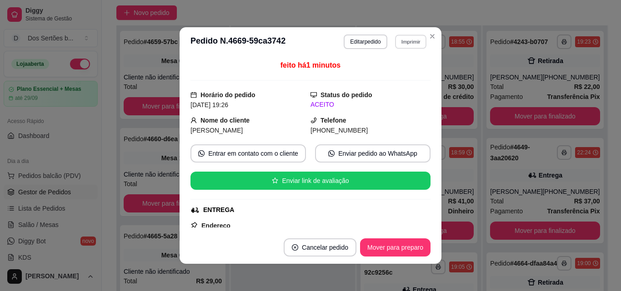
click at [406, 38] on button "Imprimir" at bounding box center [410, 42] width 31 height 14
click at [395, 71] on button "Impressora" at bounding box center [391, 73] width 66 height 15
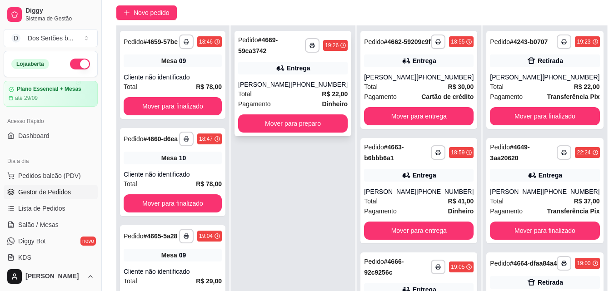
click at [267, 85] on div "[PERSON_NAME]" at bounding box center [264, 84] width 52 height 9
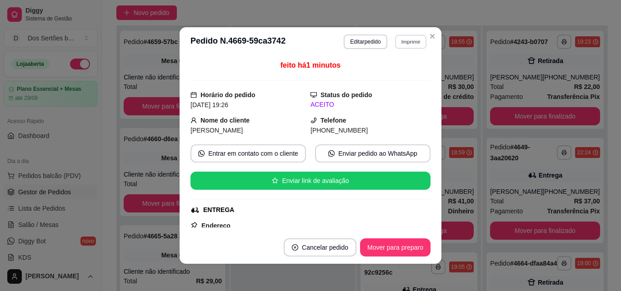
click at [405, 43] on button "Imprimir" at bounding box center [410, 42] width 31 height 14
click at [388, 67] on button "Impressora" at bounding box center [391, 73] width 66 height 15
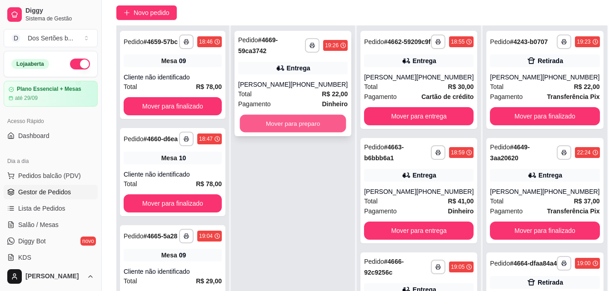
click at [269, 123] on button "Mover para preparo" at bounding box center [293, 124] width 106 height 18
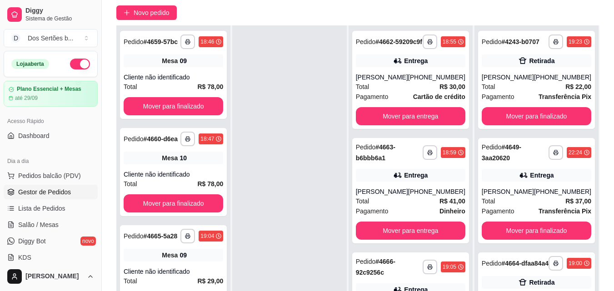
click at [269, 123] on div at bounding box center [289, 170] width 114 height 291
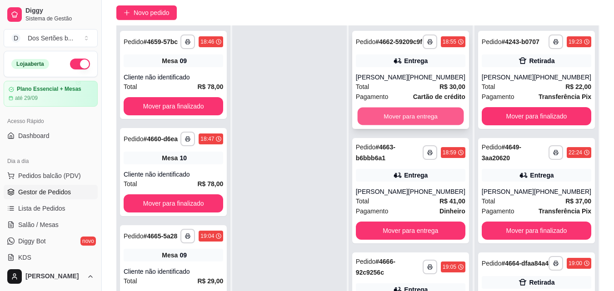
click at [389, 118] on button "Mover para entrega" at bounding box center [410, 117] width 106 height 18
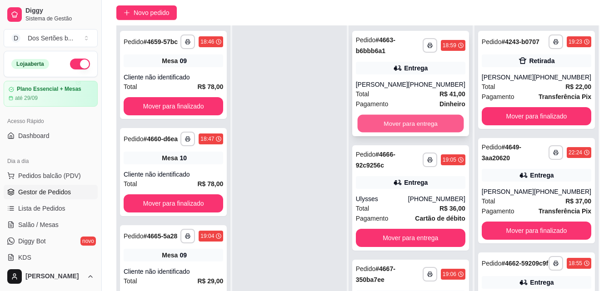
click at [394, 128] on button "Mover para entrega" at bounding box center [410, 124] width 106 height 18
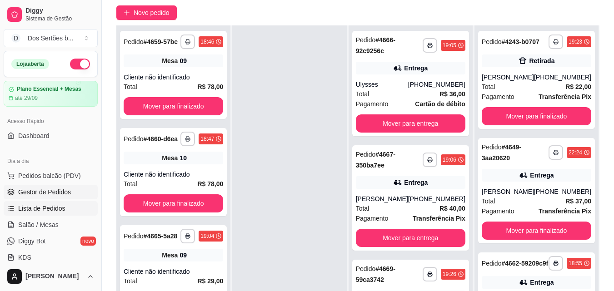
click at [37, 211] on span "Lista de Pedidos" at bounding box center [41, 208] width 47 height 9
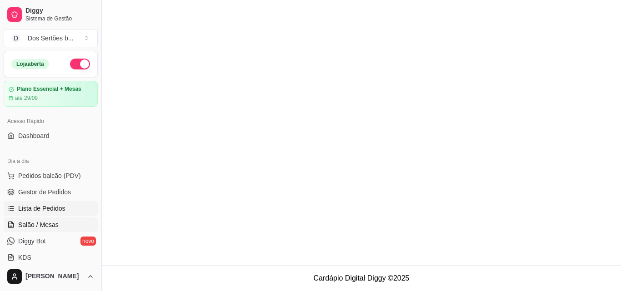
click at [43, 223] on span "Salão / Mesas" at bounding box center [38, 224] width 40 height 9
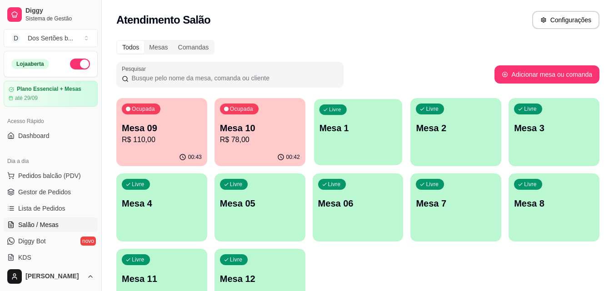
click at [368, 140] on div "Livre Mesa 1" at bounding box center [358, 126] width 88 height 55
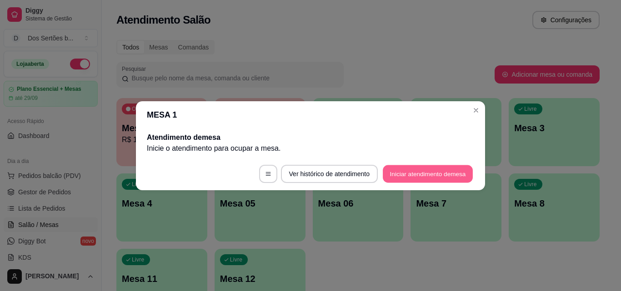
click at [420, 168] on button "Iniciar atendimento de mesa" at bounding box center [428, 174] width 90 height 18
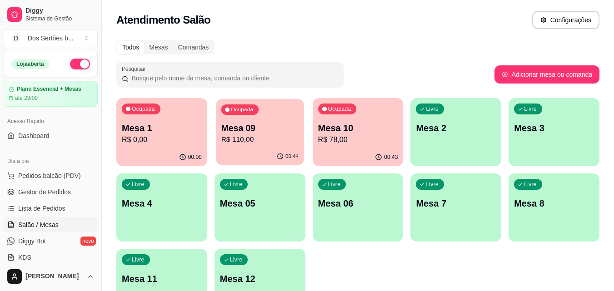
click at [264, 128] on p "Mesa 09" at bounding box center [260, 128] width 78 height 12
click at [372, 147] on div "Ocupada Mesa 10 R$ 78,00" at bounding box center [358, 123] width 88 height 49
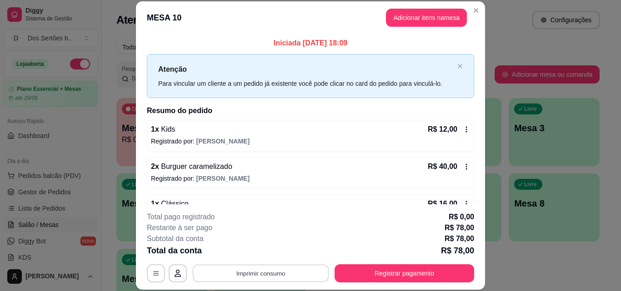
click at [249, 272] on button "Imprimir consumo" at bounding box center [261, 273] width 136 height 18
click at [278, 254] on button "Impressora" at bounding box center [260, 252] width 64 height 14
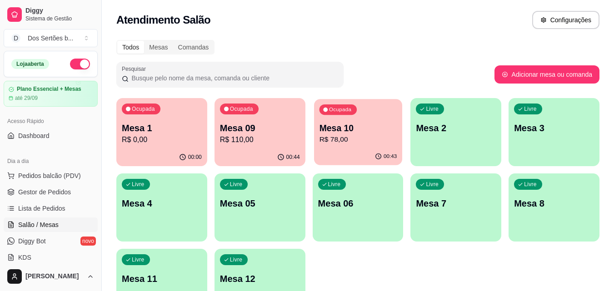
click at [369, 134] on div "Mesa 10 R$ 78,00" at bounding box center [358, 133] width 78 height 23
click at [145, 137] on p "R$ 0,00" at bounding box center [162, 140] width 78 height 10
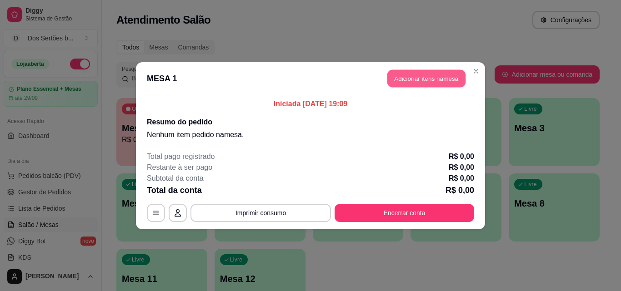
click at [395, 73] on button "Adicionar itens na mesa" at bounding box center [426, 79] width 78 height 18
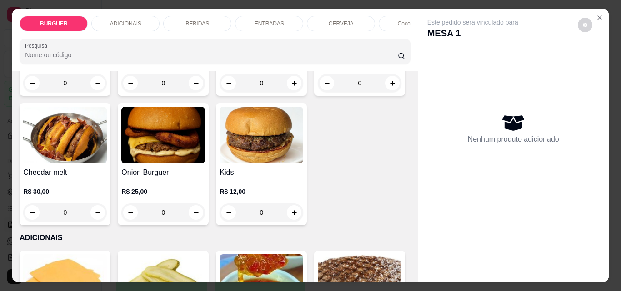
scroll to position [185, 0]
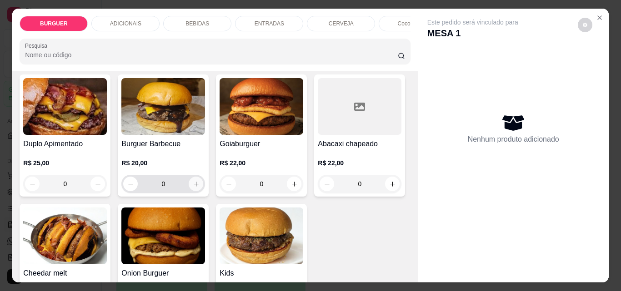
click at [203, 183] on button "increase-product-quantity" at bounding box center [196, 184] width 15 height 15
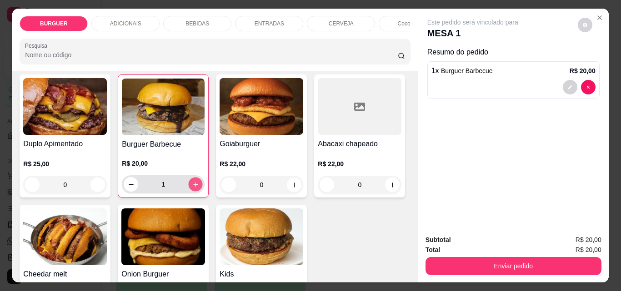
click at [203, 183] on button "increase-product-quantity" at bounding box center [196, 185] width 14 height 14
type input "2"
click at [567, 85] on icon "decrease-product-quantity" at bounding box center [569, 87] width 5 height 5
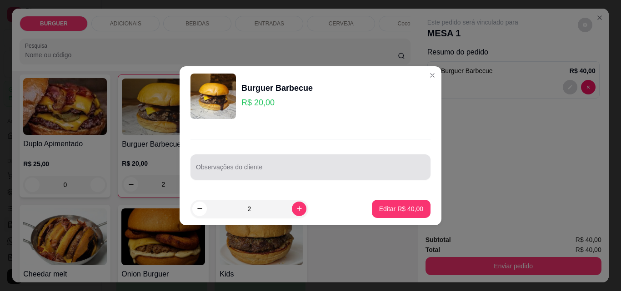
click at [274, 165] on div at bounding box center [310, 167] width 229 height 18
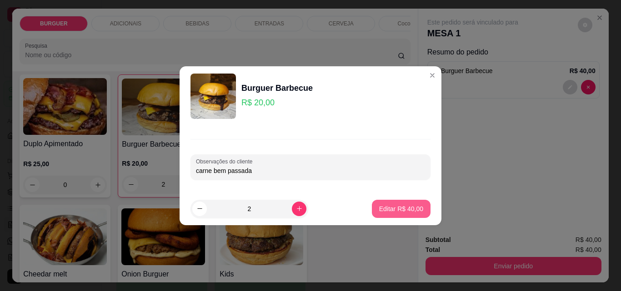
type input "carne bem passada"
click at [389, 209] on p "Editar R$ 40,00" at bounding box center [400, 208] width 43 height 9
type input "0"
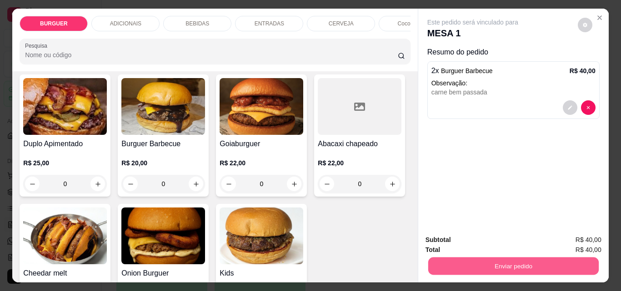
click at [504, 269] on button "Enviar pedido" at bounding box center [513, 266] width 170 height 18
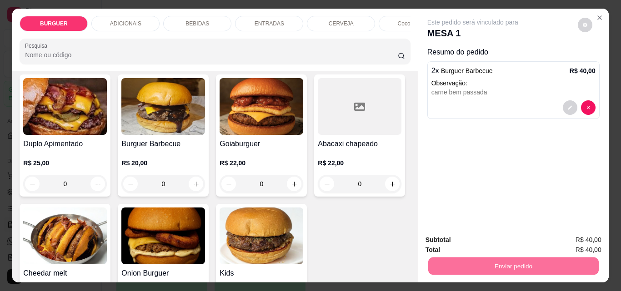
click at [470, 241] on button "Não registrar e enviar pedido" at bounding box center [483, 240] width 92 height 17
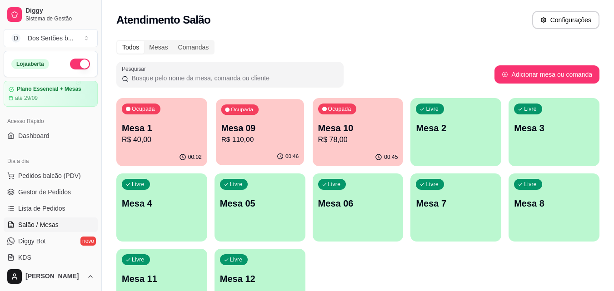
click at [272, 118] on div "Ocupada Mesa 09 R$ 110,00" at bounding box center [260, 123] width 88 height 49
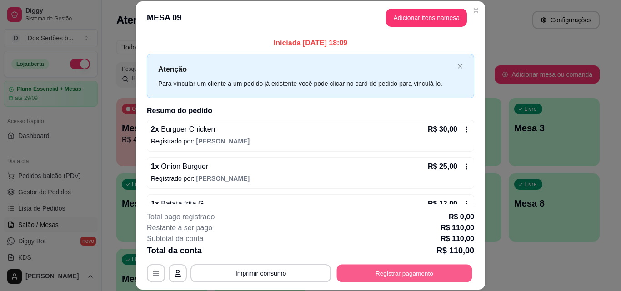
click at [400, 273] on button "Registrar pagamento" at bounding box center [404, 273] width 135 height 18
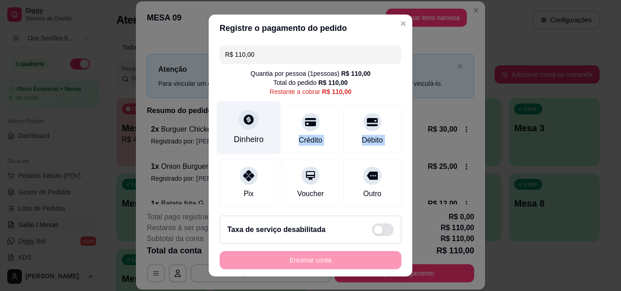
drag, startPoint x: 228, startPoint y: 186, endPoint x: 265, endPoint y: 142, distance: 58.4
click at [265, 142] on div "R$ 110,00 Quantia por pessoa ( 1 pessoas) R$ 110,00 Total do pedido R$ 110,00 R…" at bounding box center [311, 125] width 204 height 167
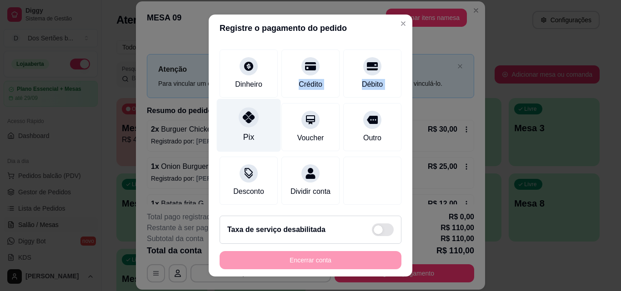
click at [239, 113] on div at bounding box center [249, 117] width 20 height 20
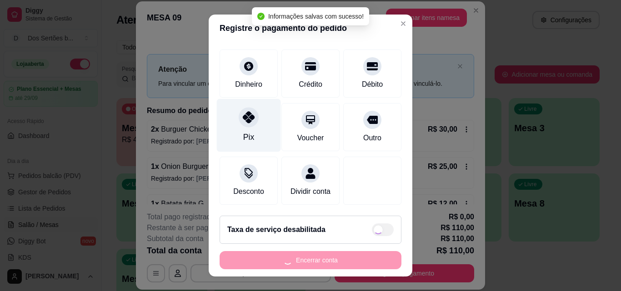
type input "R$ 0,00"
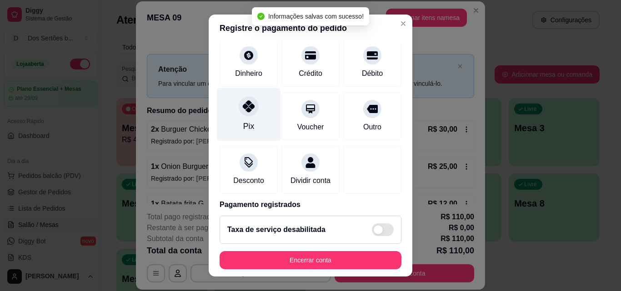
scroll to position [105, 0]
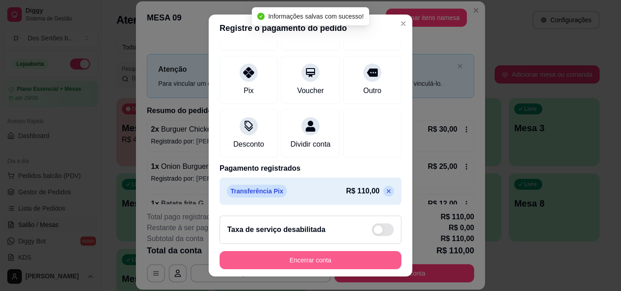
click at [277, 260] on button "Encerrar conta" at bounding box center [310, 260] width 182 height 18
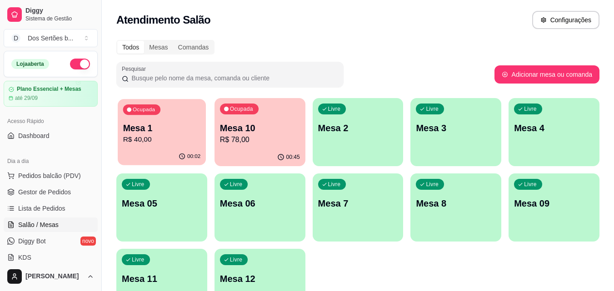
click at [167, 138] on p "R$ 40,00" at bounding box center [162, 140] width 78 height 10
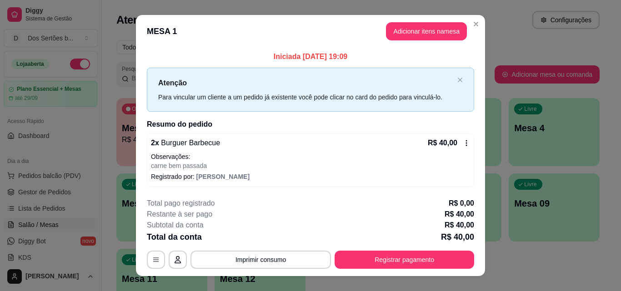
scroll to position [14, 0]
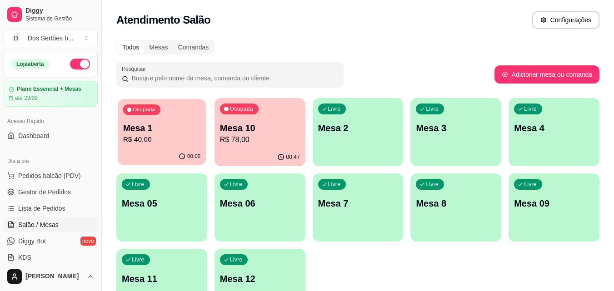
click at [155, 122] on p "Mesa 1" at bounding box center [162, 128] width 78 height 12
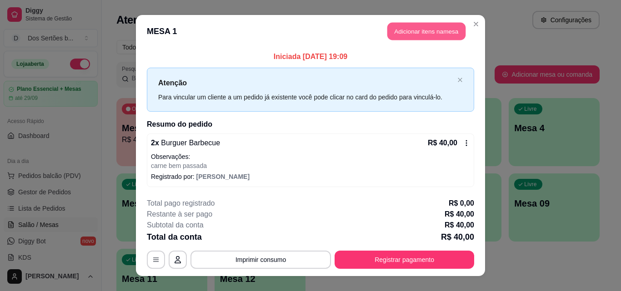
click at [398, 25] on button "Adicionar itens na mesa" at bounding box center [426, 32] width 78 height 18
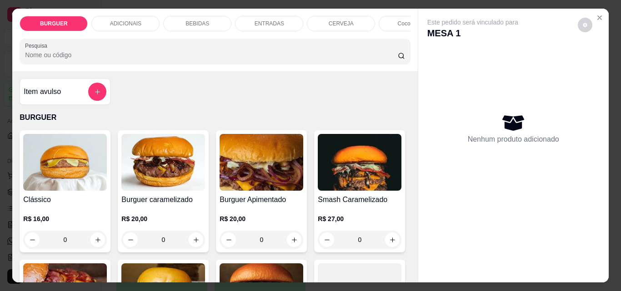
click at [199, 20] on p "BEBIDAS" at bounding box center [197, 23] width 24 height 7
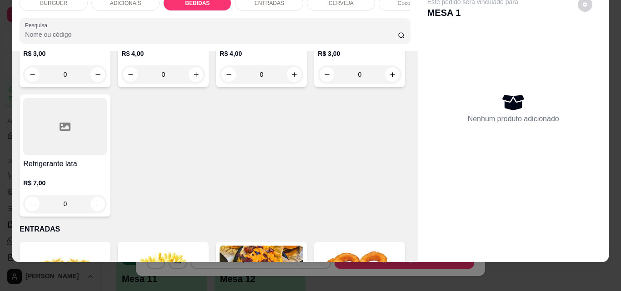
scroll to position [1216, 0]
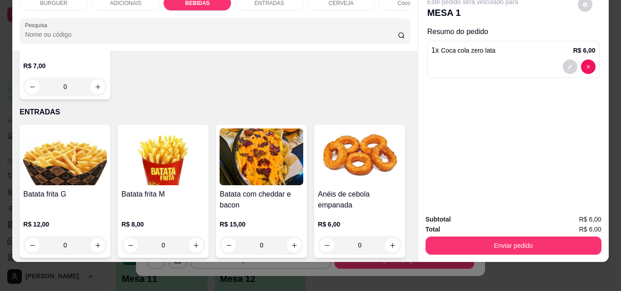
scroll to position [1217, 0]
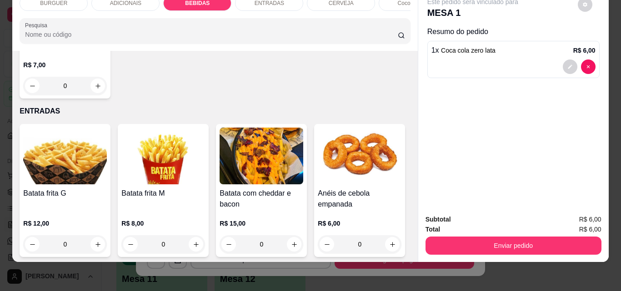
type input "2"
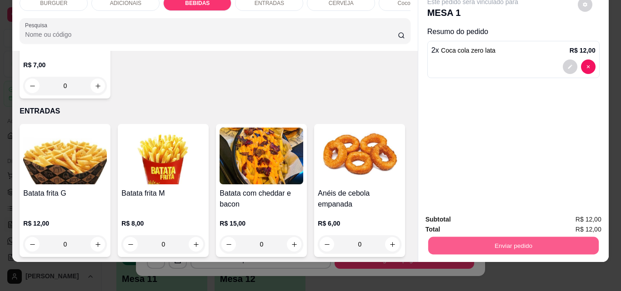
click at [484, 239] on button "Enviar pedido" at bounding box center [513, 246] width 170 height 18
click at [479, 214] on button "Não registrar e enviar pedido" at bounding box center [483, 216] width 92 height 17
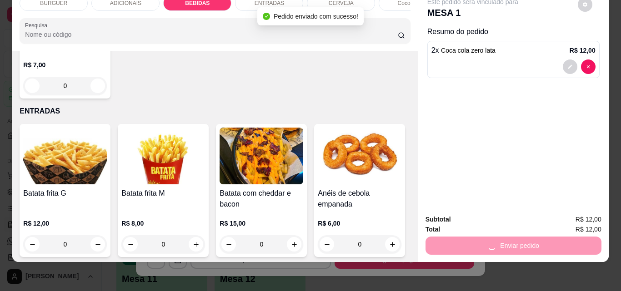
scroll to position [0, 0]
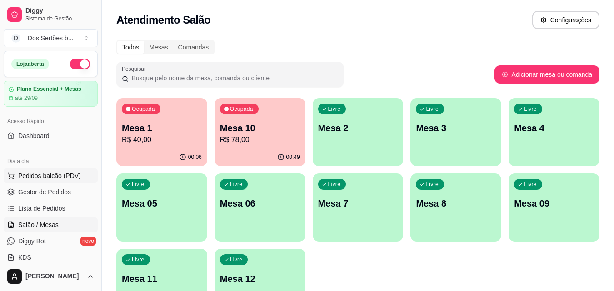
click at [42, 170] on button "Pedidos balcão (PDV)" at bounding box center [51, 176] width 94 height 15
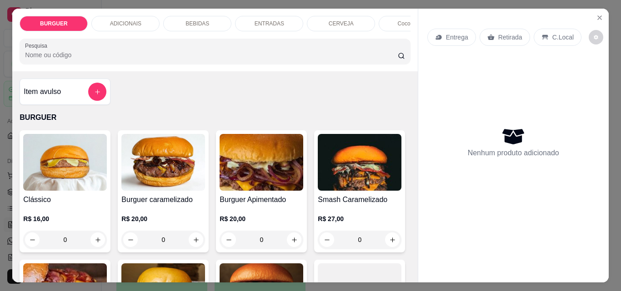
scroll to position [126, 0]
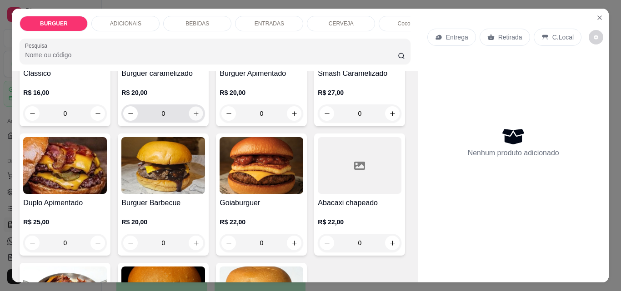
click at [194, 117] on icon "increase-product-quantity" at bounding box center [196, 113] width 7 height 7
type input "1"
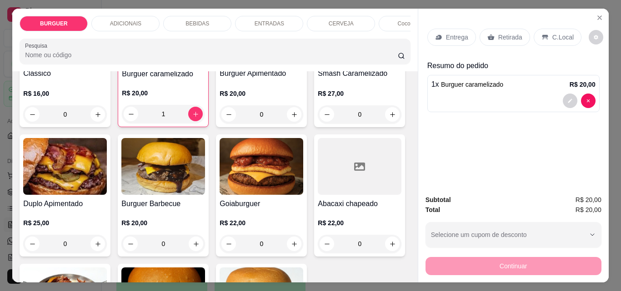
click at [501, 33] on p "Retirada" at bounding box center [510, 37] width 24 height 9
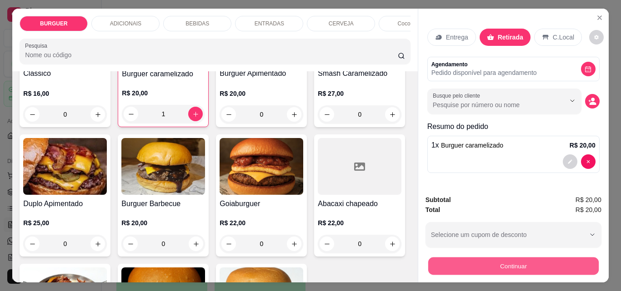
click at [484, 257] on button "Continuar" at bounding box center [513, 266] width 170 height 18
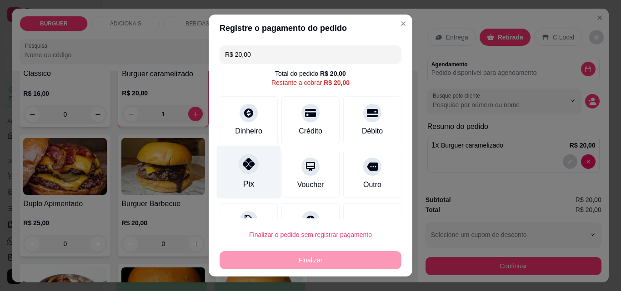
click at [243, 164] on icon at bounding box center [249, 164] width 12 height 12
type input "R$ 0,00"
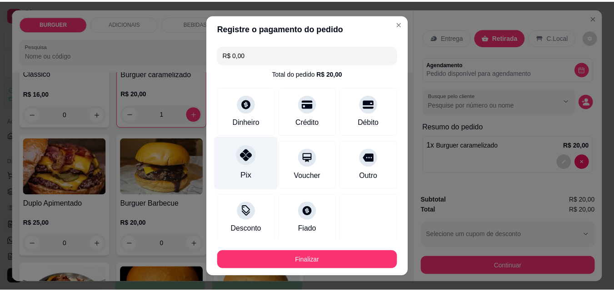
scroll to position [53, 0]
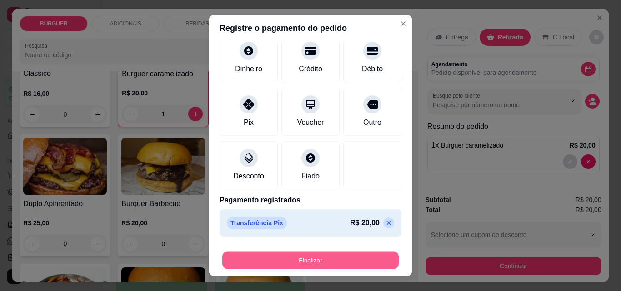
click at [318, 255] on button "Finalizar" at bounding box center [310, 261] width 176 height 18
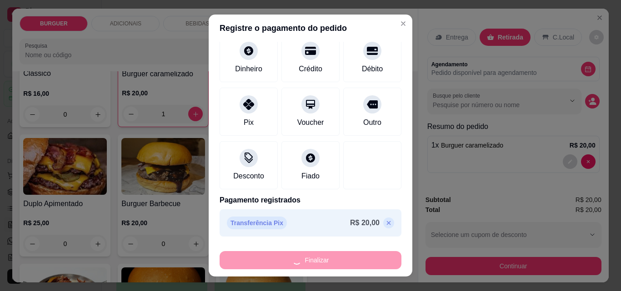
type input "0"
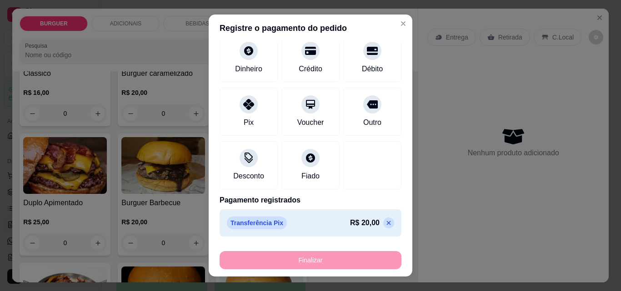
type input "-R$ 20,00"
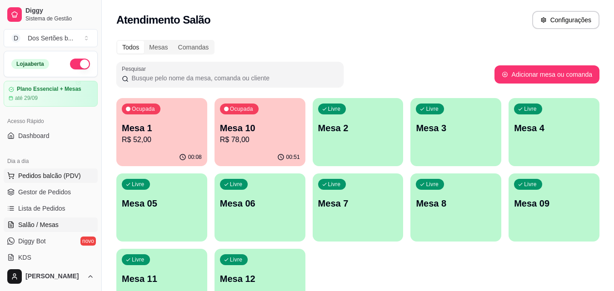
click at [65, 169] on button "Pedidos balcão (PDV)" at bounding box center [51, 176] width 94 height 15
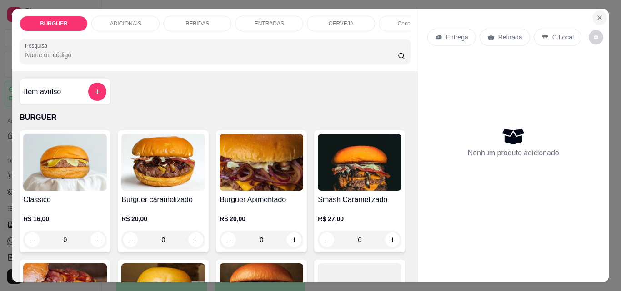
click at [601, 12] on button "Close" at bounding box center [599, 17] width 15 height 15
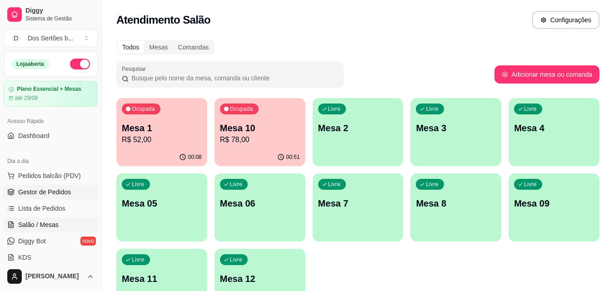
click at [48, 197] on link "Gestor de Pedidos" at bounding box center [51, 192] width 94 height 15
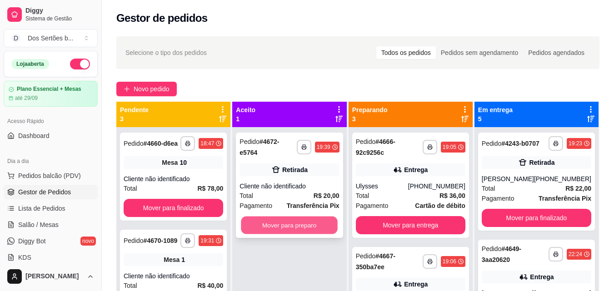
click at [261, 219] on button "Mover para preparo" at bounding box center [289, 226] width 97 height 18
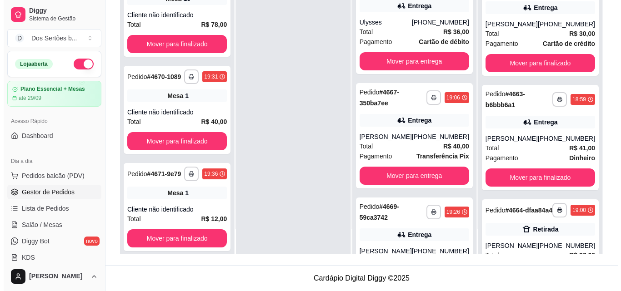
scroll to position [299, 0]
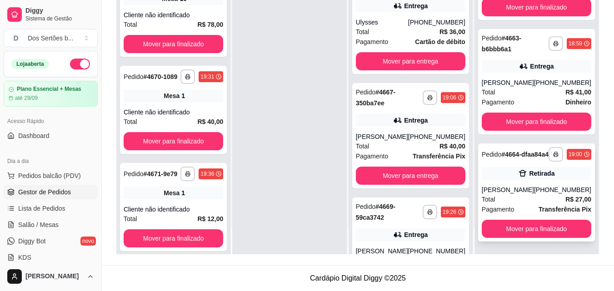
click at [528, 189] on div "[PERSON_NAME]" at bounding box center [508, 189] width 52 height 9
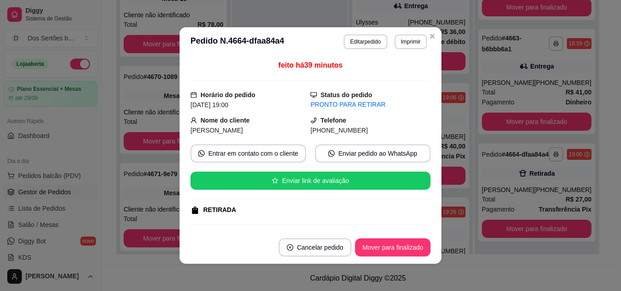
scroll to position [115, 0]
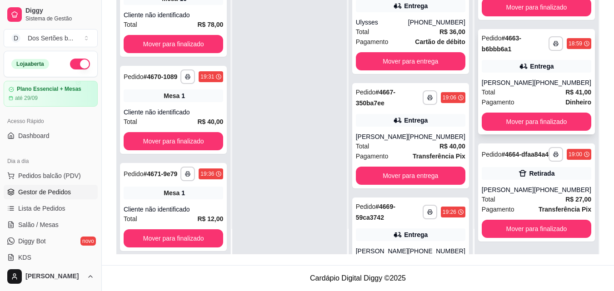
click at [512, 87] on div "Total R$ 41,00" at bounding box center [537, 92] width 110 height 10
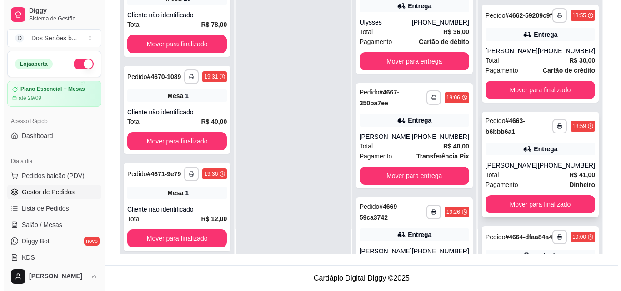
scroll to position [183, 0]
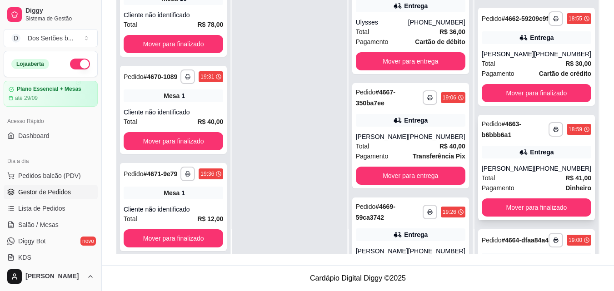
click at [558, 173] on div "[PHONE_NUMBER]" at bounding box center [562, 168] width 57 height 9
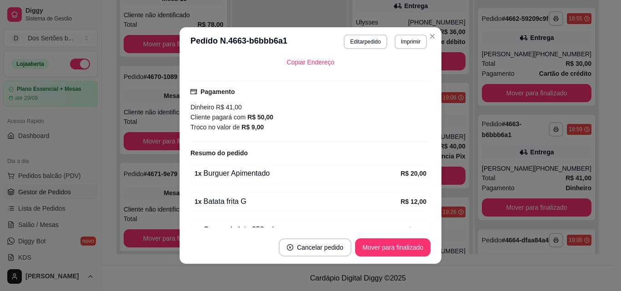
scroll to position [226, 0]
click at [387, 244] on button "Mover para finalizado" at bounding box center [392, 248] width 73 height 18
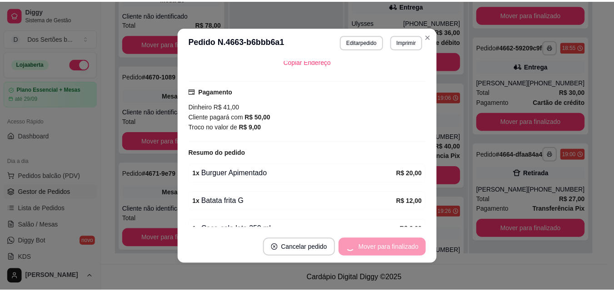
scroll to position [205, 0]
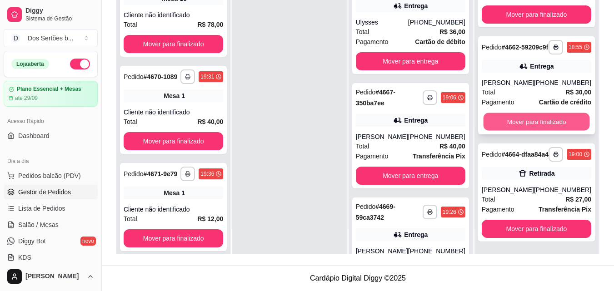
click at [526, 114] on button "Mover para finalizado" at bounding box center [536, 122] width 106 height 18
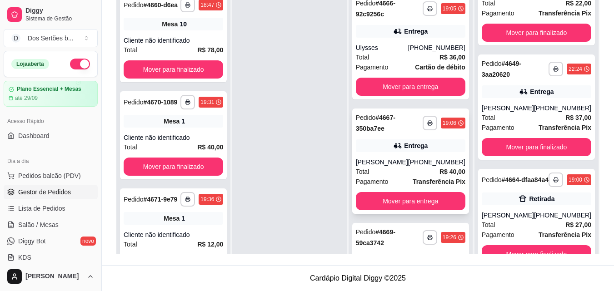
scroll to position [25, 0]
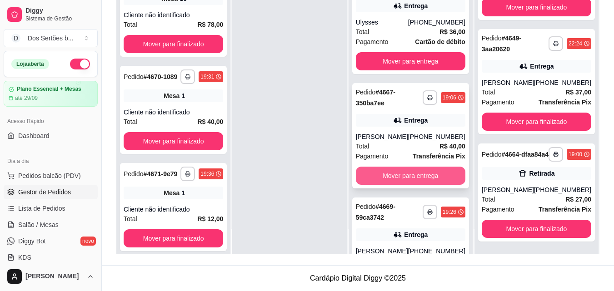
click at [399, 174] on button "Mover para entrega" at bounding box center [411, 176] width 110 height 18
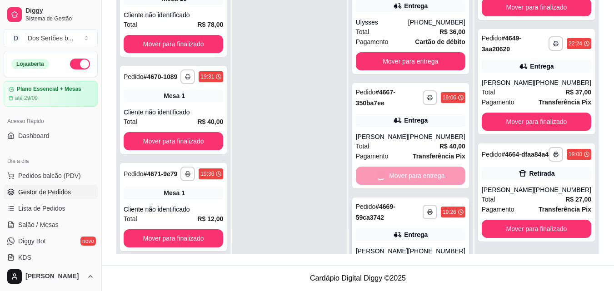
scroll to position [176, 0]
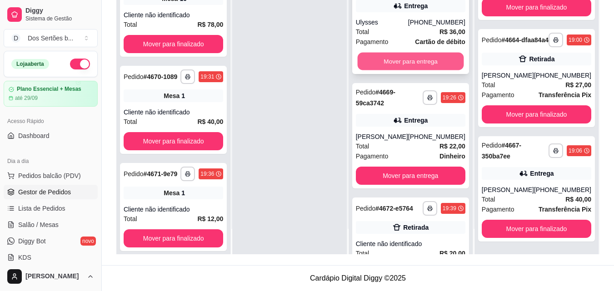
click at [401, 56] on button "Mover para entrega" at bounding box center [410, 62] width 106 height 18
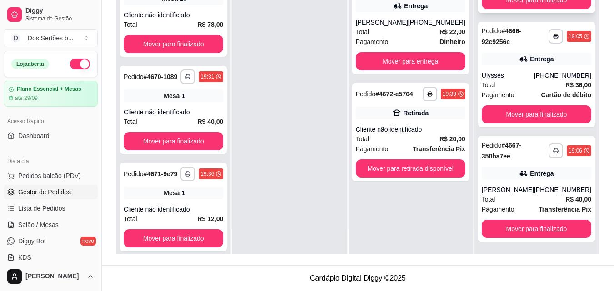
scroll to position [290, 0]
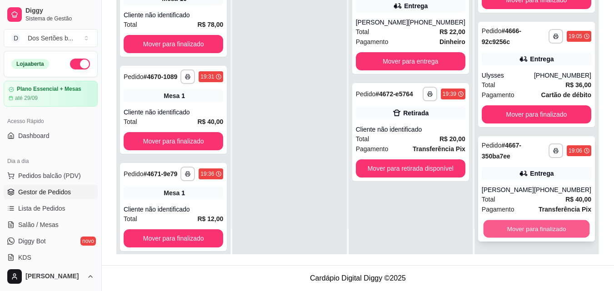
click at [535, 222] on button "Mover para finalizado" at bounding box center [536, 229] width 106 height 18
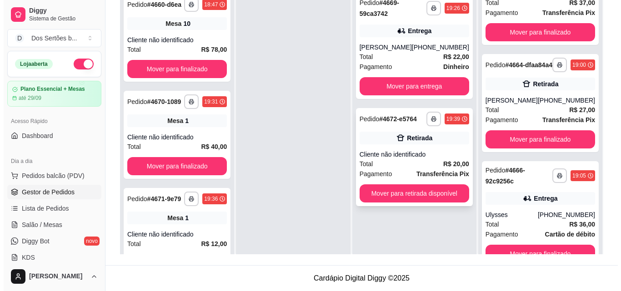
scroll to position [25, 0]
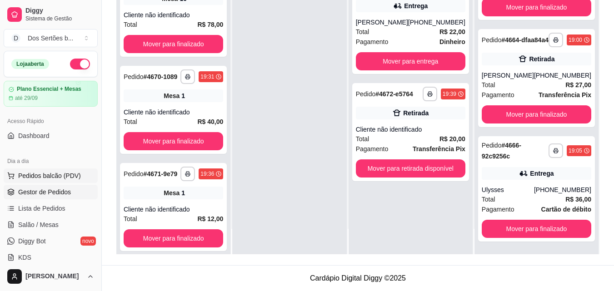
click at [55, 174] on span "Pedidos balcão (PDV)" at bounding box center [49, 175] width 63 height 9
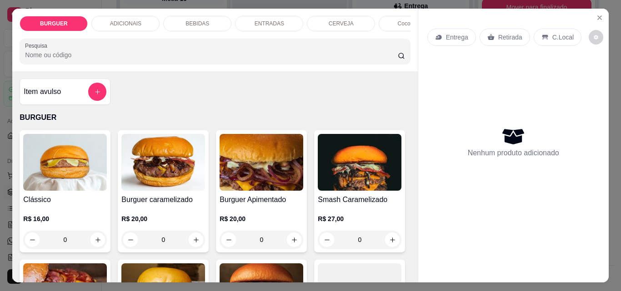
scroll to position [89, 0]
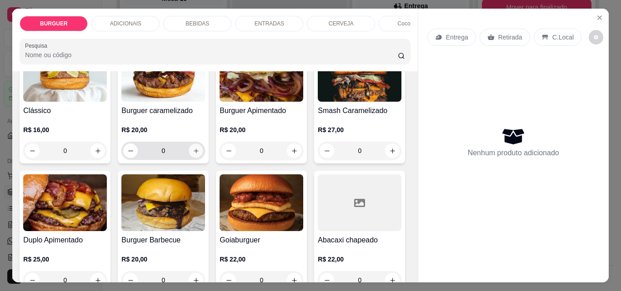
click at [195, 153] on icon "increase-product-quantity" at bounding box center [196, 151] width 7 height 7
type input "1"
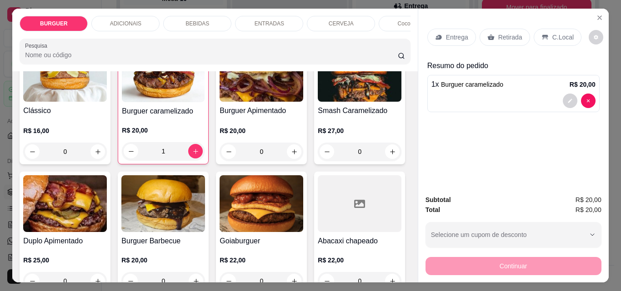
click at [212, 21] on div "BEBIDAS" at bounding box center [197, 23] width 68 height 15
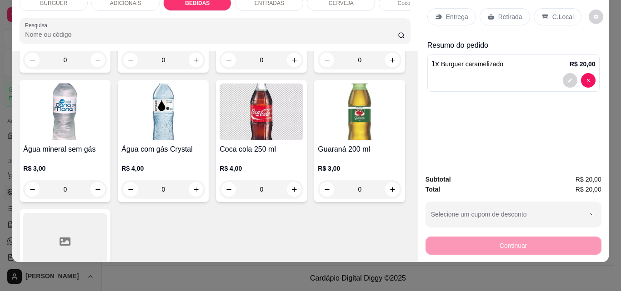
scroll to position [1072, 0]
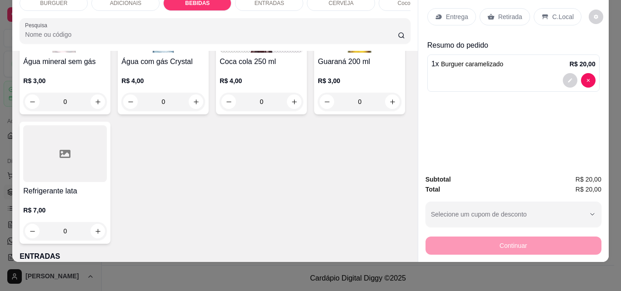
type input "1"
click at [446, 14] on p "Entrega" at bounding box center [457, 16] width 22 height 9
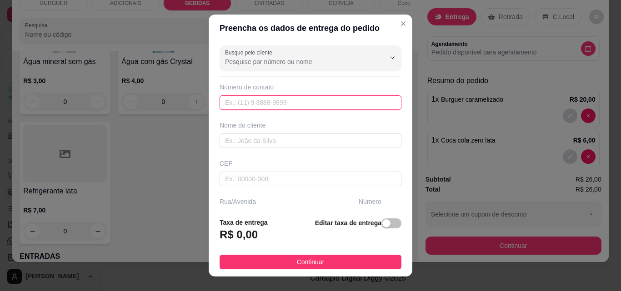
click at [247, 106] on input "text" at bounding box center [310, 102] width 182 height 15
type input "[PHONE_NUMBER]"
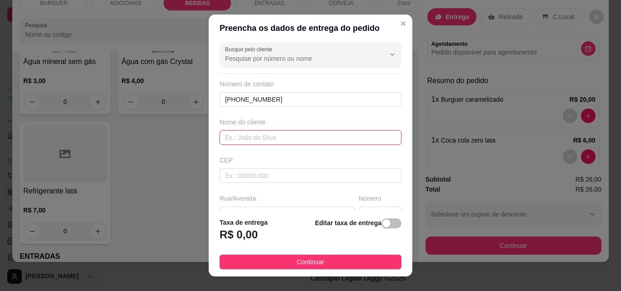
click at [227, 136] on input "text" at bounding box center [310, 137] width 182 height 15
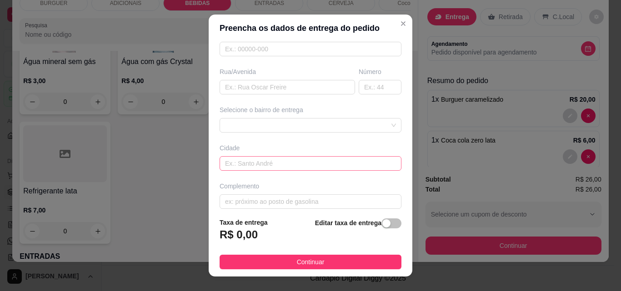
scroll to position [138, 0]
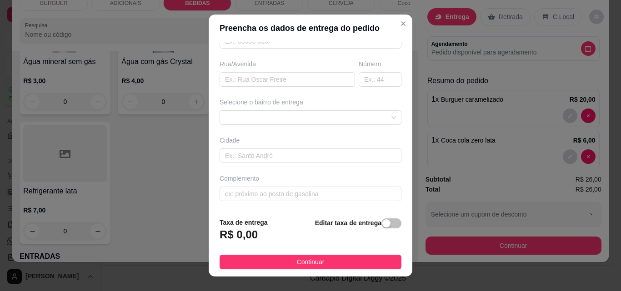
type input "[PERSON_NAME]"
click at [246, 109] on div "Selecione o bairro de entrega" at bounding box center [310, 111] width 185 height 27
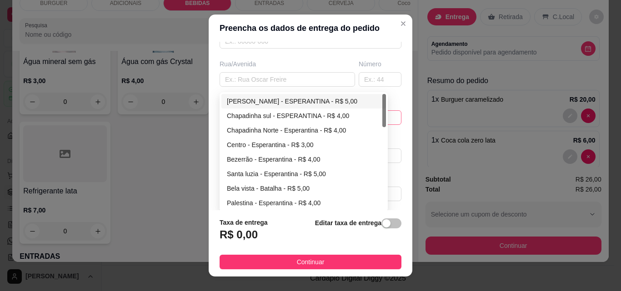
click at [238, 113] on div "67d0a9f2ac621123795caa57 67d0aa4c10a7c36e1d729bd0 [PERSON_NAME] - ESPERANTINA -…" at bounding box center [310, 117] width 182 height 15
click at [234, 142] on div "Centro - Esperantina - R$ 3,00" at bounding box center [304, 145] width 154 height 10
type input "Esperantina"
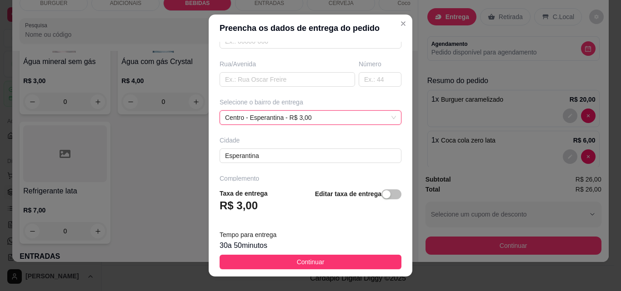
scroll to position [167, 0]
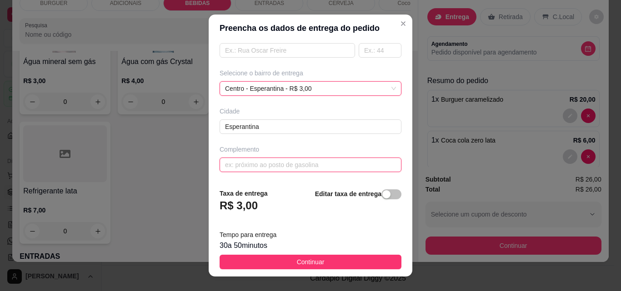
click at [240, 167] on input "text" at bounding box center [310, 165] width 182 height 15
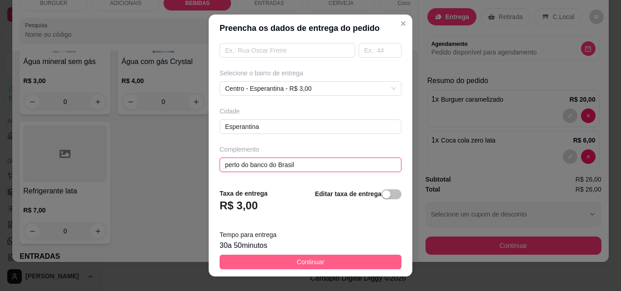
type input "perto do banco do Brasil"
click at [315, 257] on span "Continuar" at bounding box center [311, 262] width 28 height 10
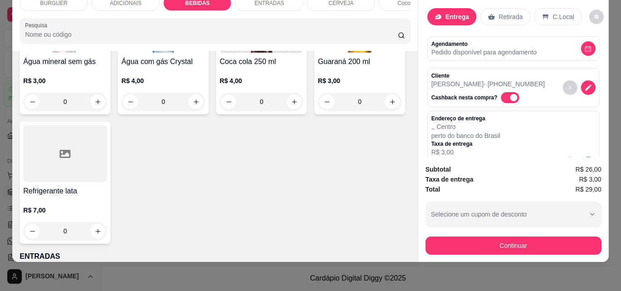
click at [465, 234] on div "Continuar" at bounding box center [513, 244] width 176 height 20
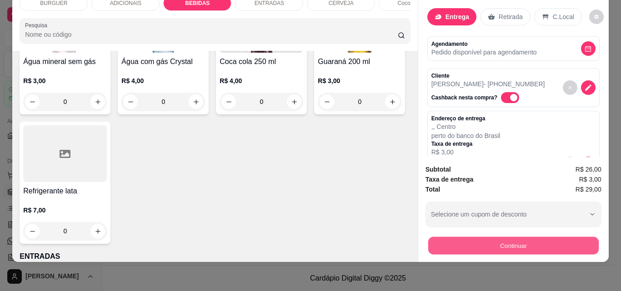
click at [482, 237] on button "Continuar" at bounding box center [513, 246] width 170 height 18
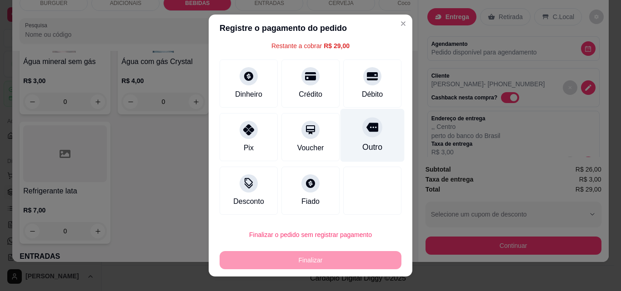
scroll to position [15, 0]
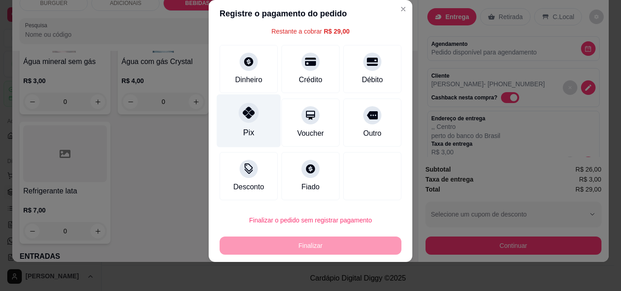
click at [249, 112] on icon at bounding box center [249, 113] width 12 height 12
type input "R$ 0,00"
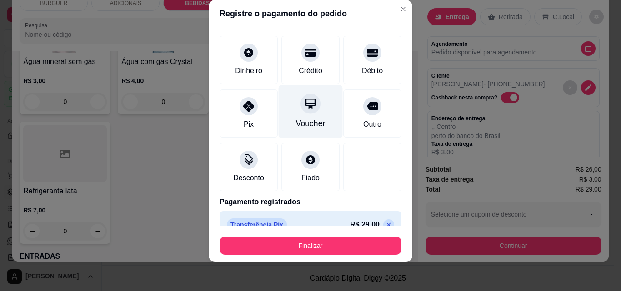
scroll to position [53, 0]
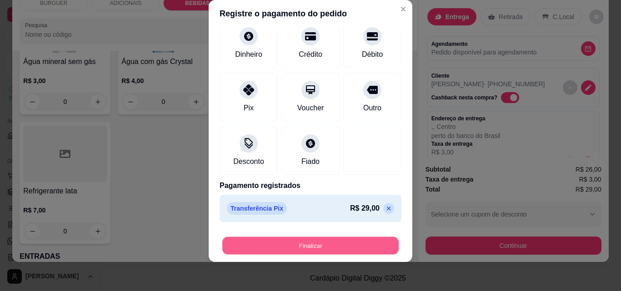
click at [313, 250] on button "Finalizar" at bounding box center [310, 246] width 176 height 18
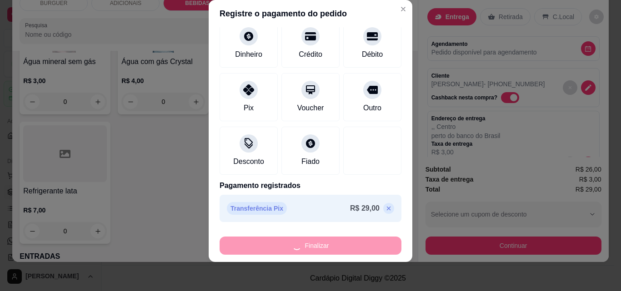
type input "0"
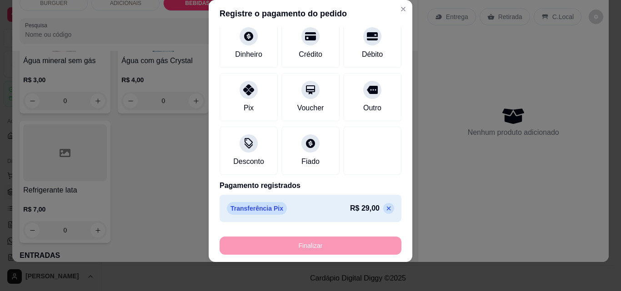
type input "-R$ 29,00"
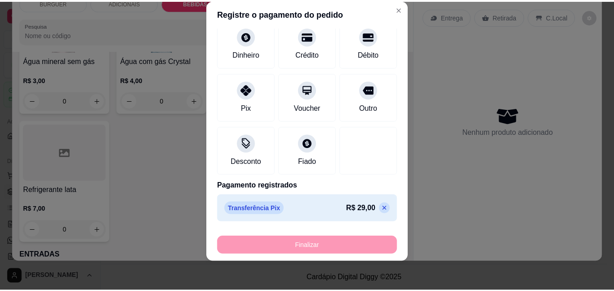
scroll to position [1072, 0]
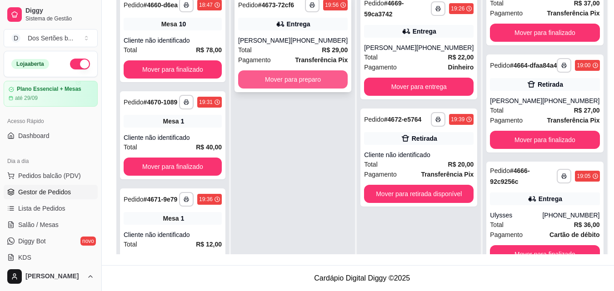
click at [266, 72] on button "Mover para preparo" at bounding box center [293, 79] width 110 height 18
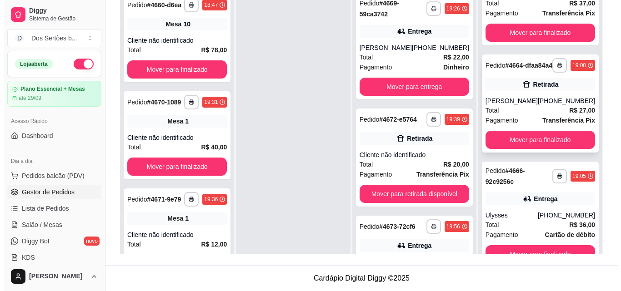
scroll to position [25, 0]
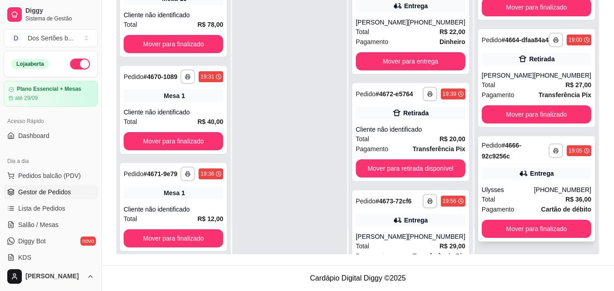
click at [523, 173] on icon at bounding box center [523, 173] width 9 height 9
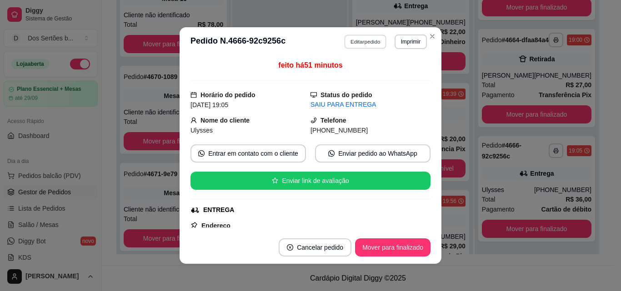
click at [363, 40] on button "Editar pedido" at bounding box center [365, 42] width 42 height 14
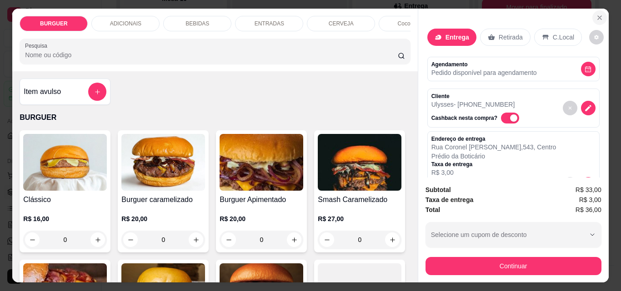
click at [593, 19] on button "Close" at bounding box center [599, 17] width 15 height 15
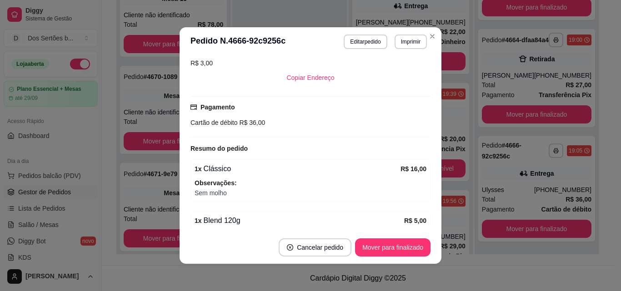
scroll to position [265, 0]
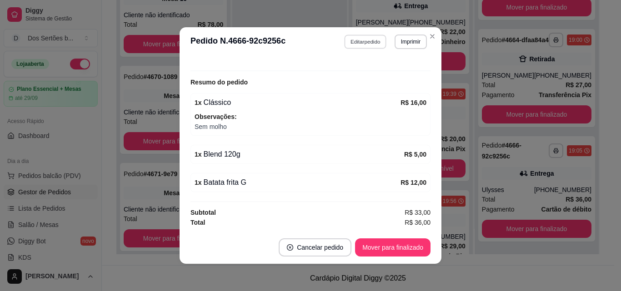
click at [362, 40] on button "Editar pedido" at bounding box center [365, 42] width 42 height 14
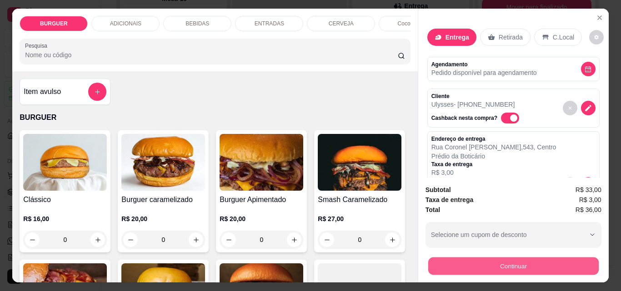
click at [457, 260] on button "Continuar" at bounding box center [513, 266] width 170 height 18
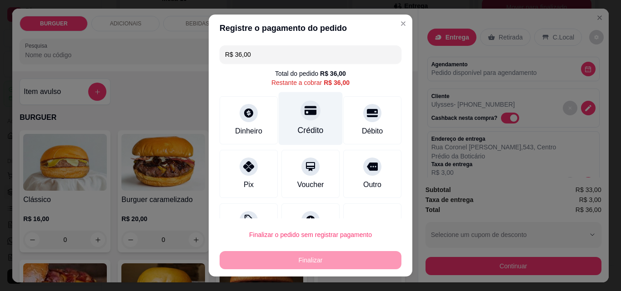
click at [314, 113] on div "Crédito" at bounding box center [311, 118] width 64 height 53
type input "R$ 0,00"
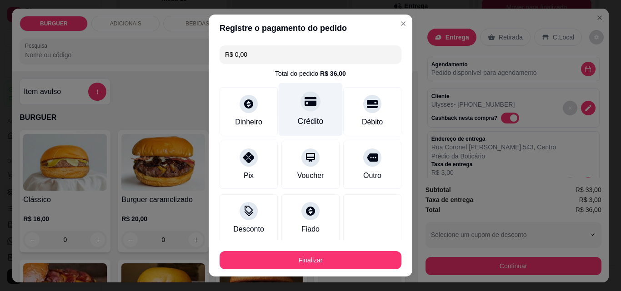
scroll to position [53, 0]
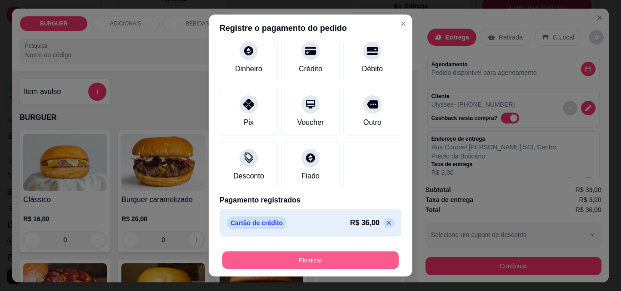
click at [334, 255] on button "Finalizar" at bounding box center [310, 261] width 176 height 18
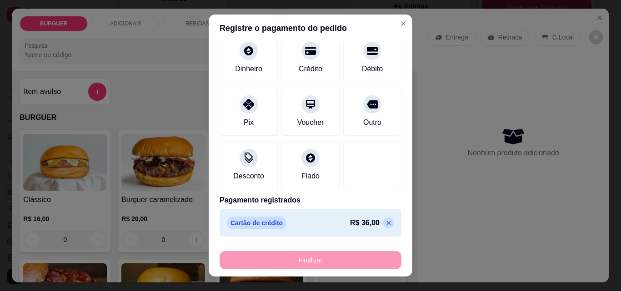
type input "0"
type input "-R$ 36,00"
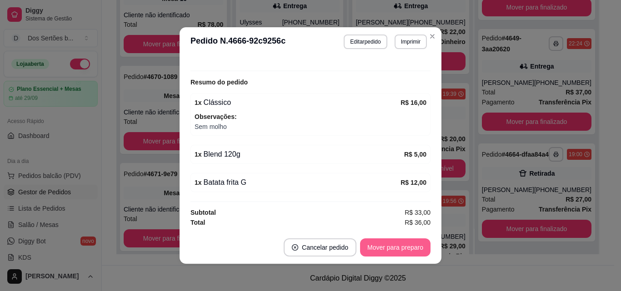
scroll to position [61, 0]
click at [390, 250] on button "Mover para preparo" at bounding box center [395, 248] width 68 height 18
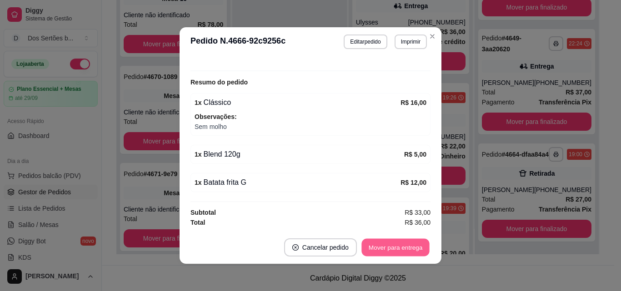
click at [406, 245] on button "Mover para entrega" at bounding box center [395, 248] width 68 height 18
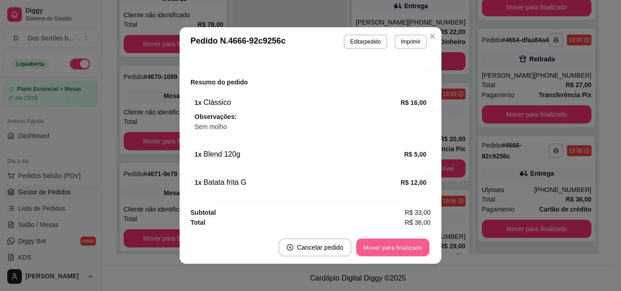
click at [404, 247] on button "Mover para finalizado" at bounding box center [392, 248] width 73 height 18
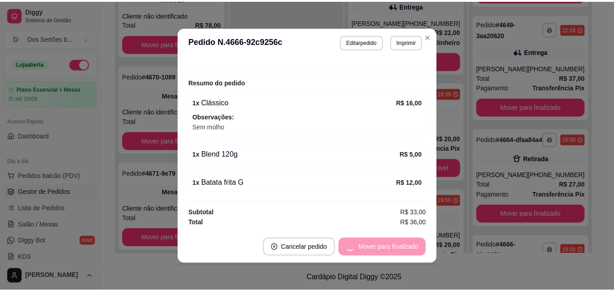
scroll to position [228, 0]
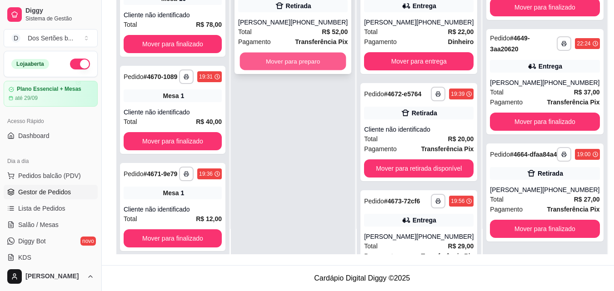
click at [275, 58] on button "Mover para preparo" at bounding box center [293, 62] width 106 height 18
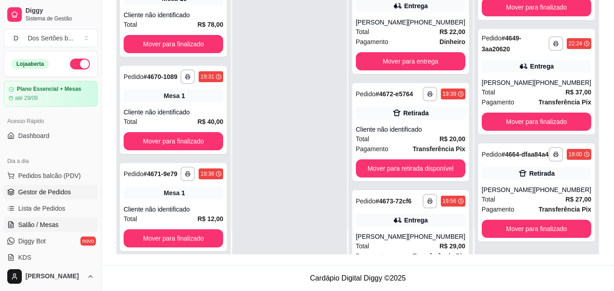
click at [46, 220] on link "Salão / Mesas" at bounding box center [51, 225] width 94 height 15
click at [30, 226] on span "Salão / Mesas" at bounding box center [38, 224] width 40 height 9
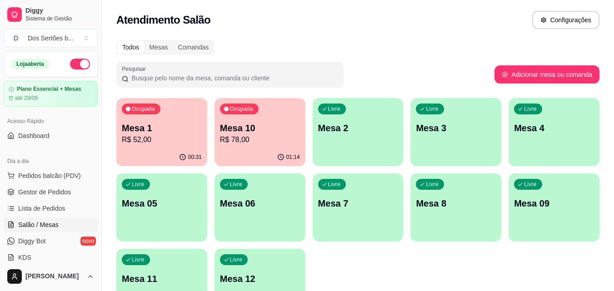
click at [153, 134] on p "Mesa 1" at bounding box center [162, 128] width 80 height 13
click at [249, 128] on p "Mesa 10" at bounding box center [260, 128] width 78 height 12
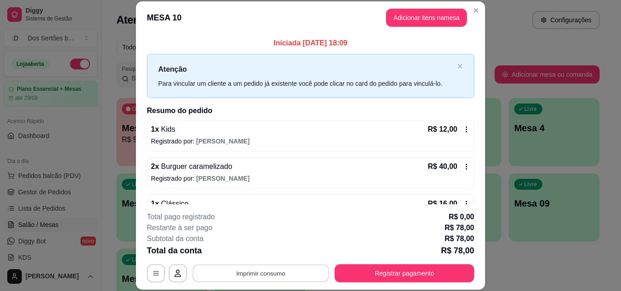
click at [241, 277] on button "Imprimir consumo" at bounding box center [261, 273] width 136 height 18
click at [258, 252] on button "Impressora" at bounding box center [260, 252] width 66 height 15
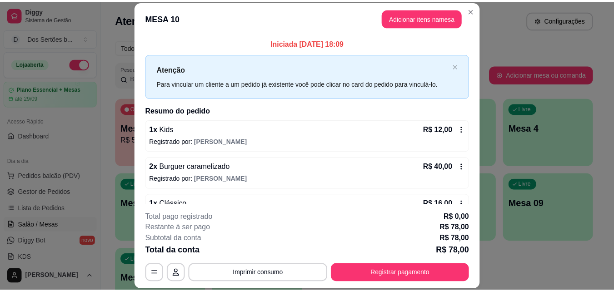
scroll to position [85, 0]
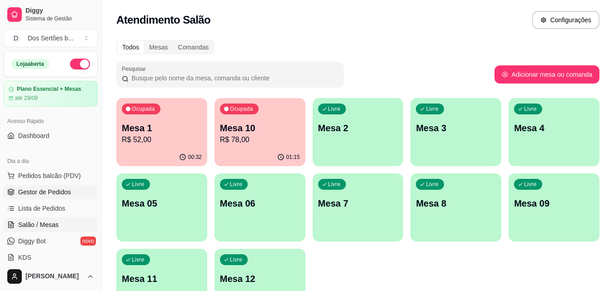
click at [77, 189] on link "Gestor de Pedidos" at bounding box center [51, 192] width 94 height 15
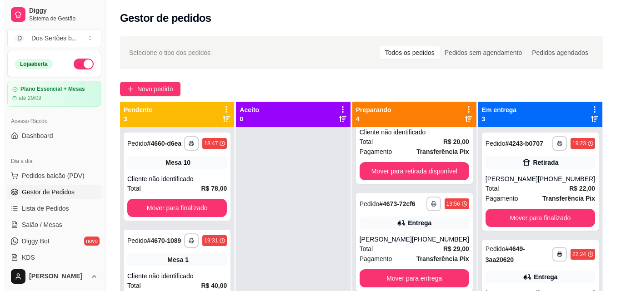
scroll to position [169, 0]
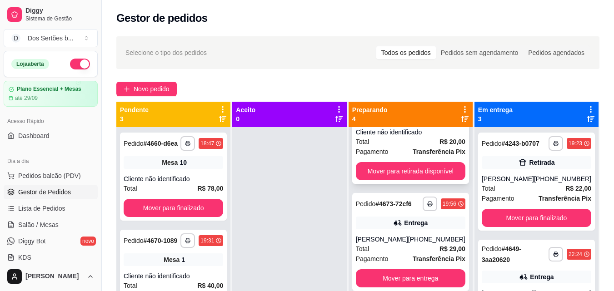
click at [406, 148] on div "Pagamento Transferência Pix" at bounding box center [411, 152] width 110 height 10
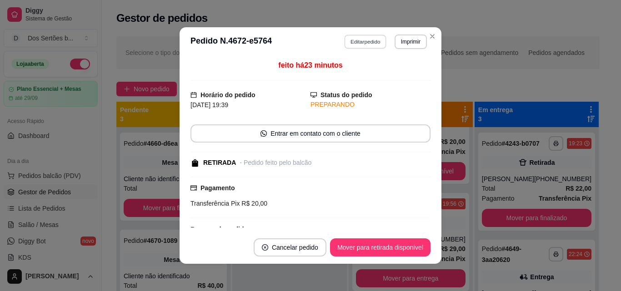
click at [361, 38] on button "Editar pedido" at bounding box center [365, 42] width 42 height 14
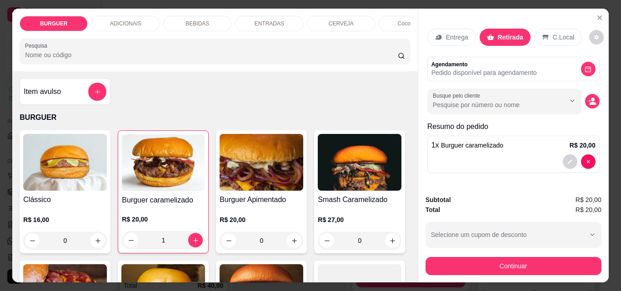
scroll to position [80, 0]
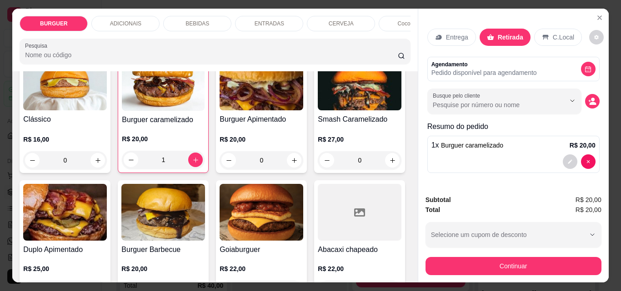
click at [202, 20] on p "BEBIDAS" at bounding box center [197, 23] width 24 height 7
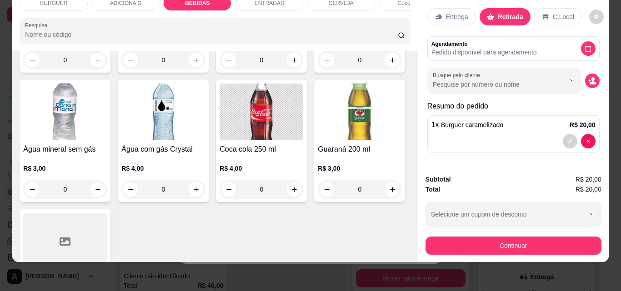
scroll to position [1137, 0]
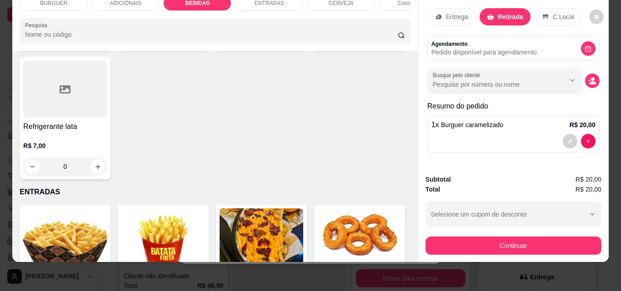
type input "1"
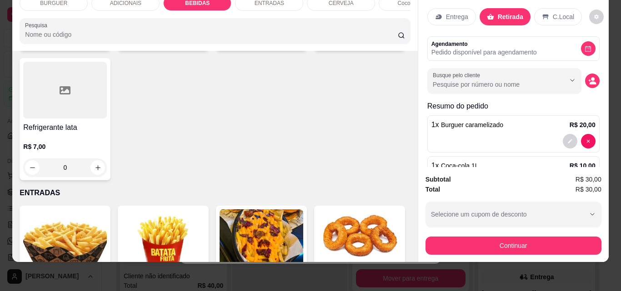
scroll to position [1137, 0]
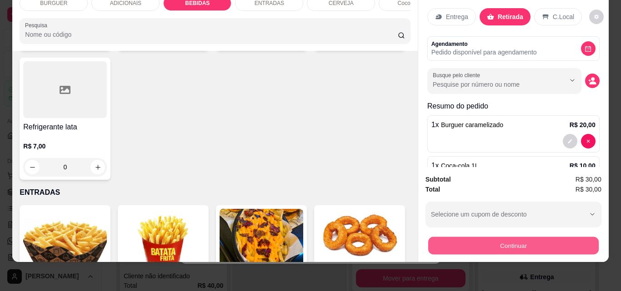
click at [475, 237] on button "Continuar" at bounding box center [513, 246] width 170 height 18
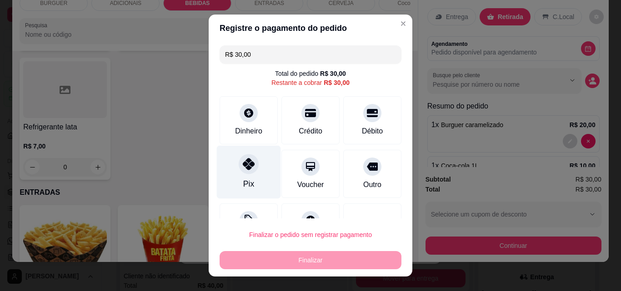
click at [251, 165] on div at bounding box center [249, 164] width 20 height 20
type input "R$ 0,00"
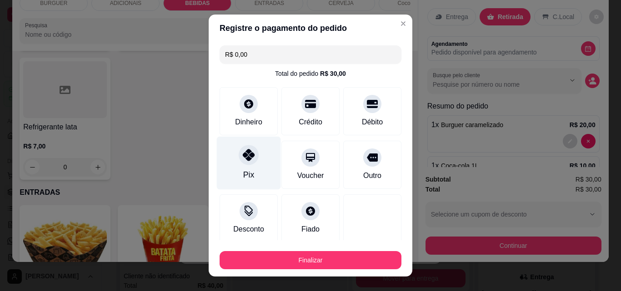
scroll to position [53, 0]
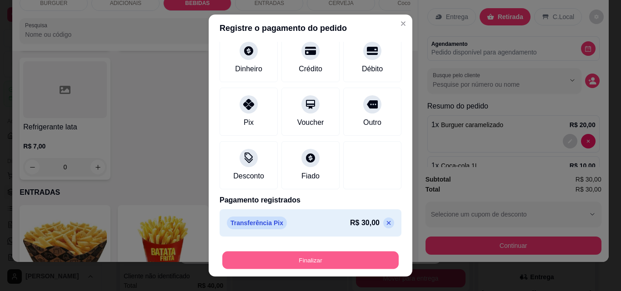
click at [275, 257] on button "Finalizar" at bounding box center [310, 261] width 176 height 18
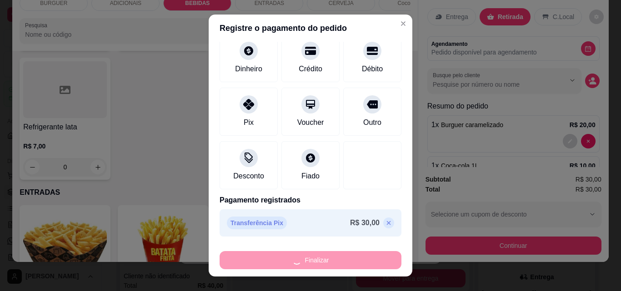
type input "0"
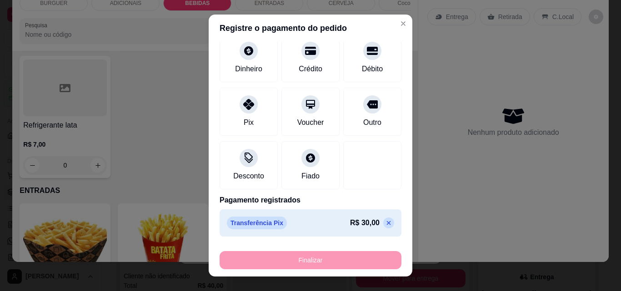
type input "-R$ 30,00"
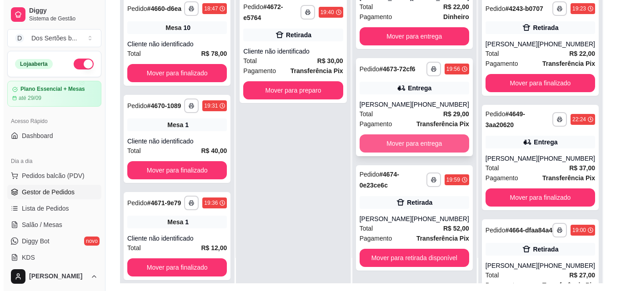
scroll to position [139, 0]
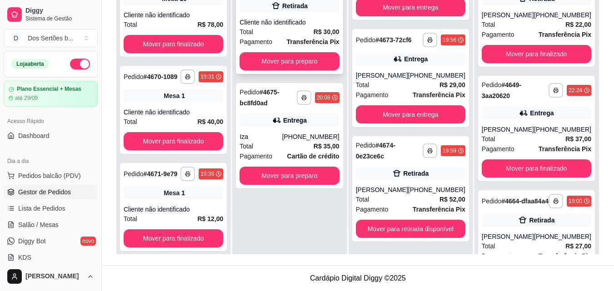
click at [294, 37] on div "Pagamento Transferência Pix" at bounding box center [289, 42] width 100 height 10
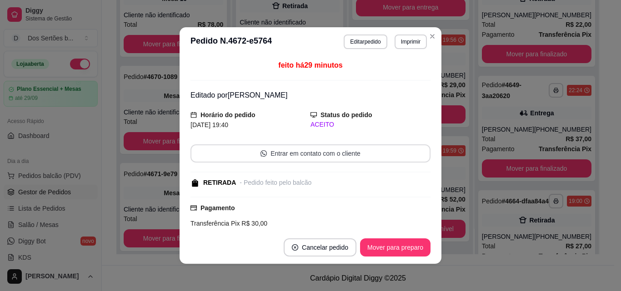
scroll to position [76, 0]
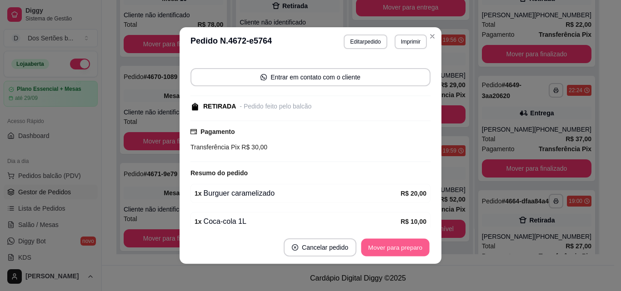
click at [398, 248] on button "Mover para preparo" at bounding box center [395, 248] width 68 height 18
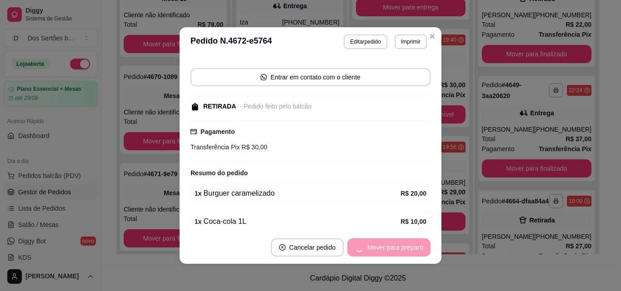
scroll to position [169, 0]
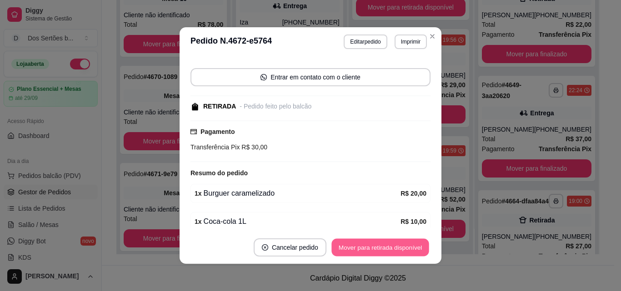
click at [409, 247] on button "Mover para retirada disponível" at bounding box center [379, 248] width 97 height 18
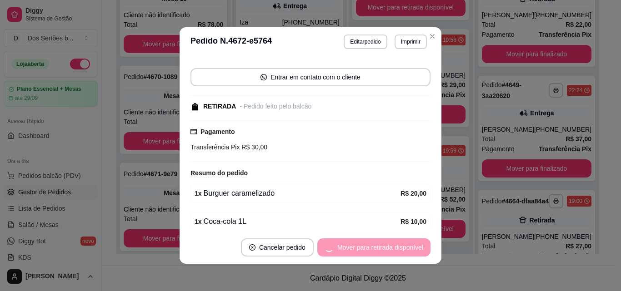
scroll to position [54, 0]
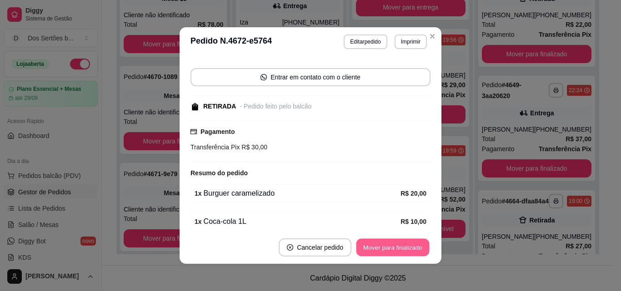
click at [404, 242] on button "Mover para finalizado" at bounding box center [392, 248] width 73 height 18
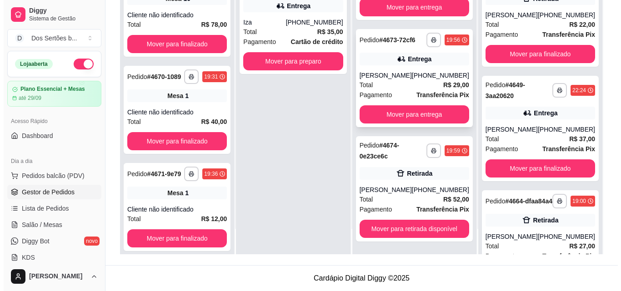
scroll to position [0, 0]
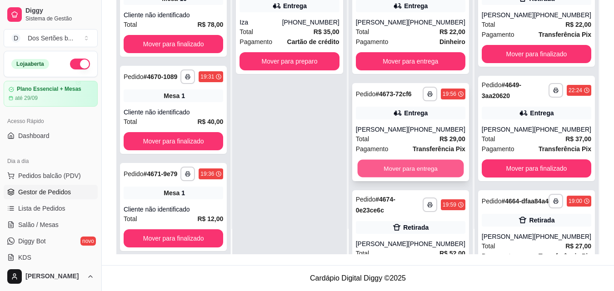
click at [402, 169] on button "Mover para entrega" at bounding box center [410, 169] width 106 height 18
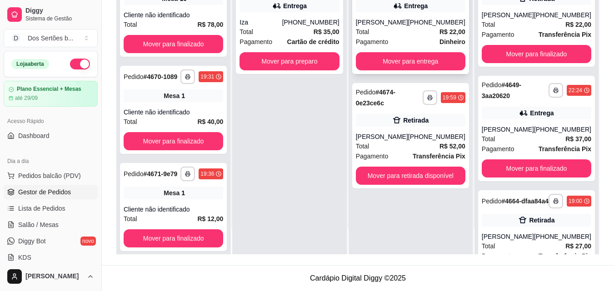
click at [421, 15] on div "**********" at bounding box center [410, 21] width 117 height 105
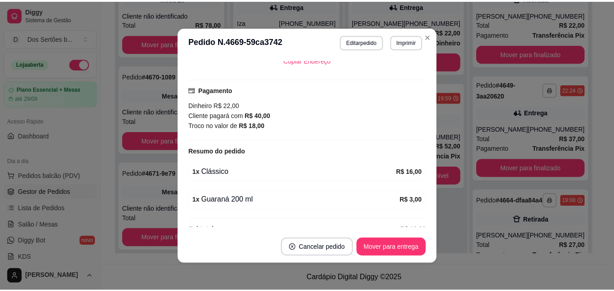
scroll to position [234, 0]
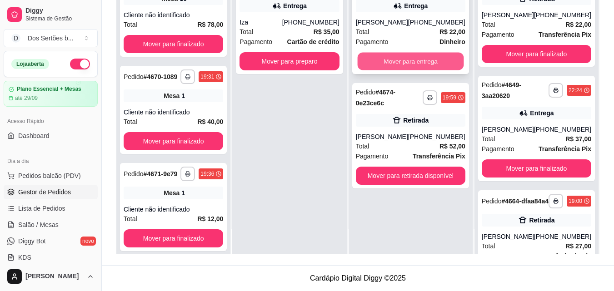
click at [417, 58] on button "Mover para entrega" at bounding box center [410, 62] width 106 height 18
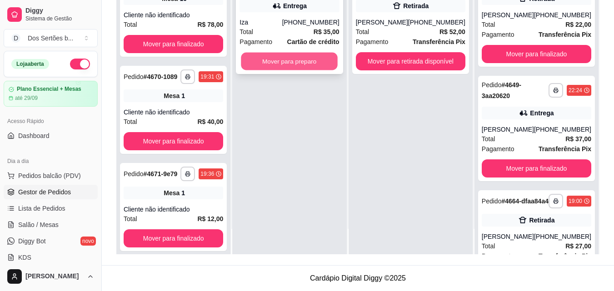
click at [297, 57] on button "Mover para preparo" at bounding box center [289, 62] width 97 height 18
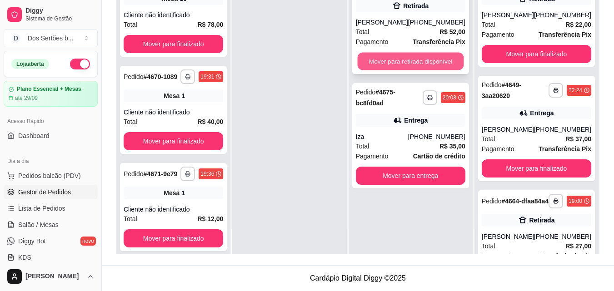
click at [413, 63] on button "Mover para retirada disponível" at bounding box center [410, 62] width 106 height 18
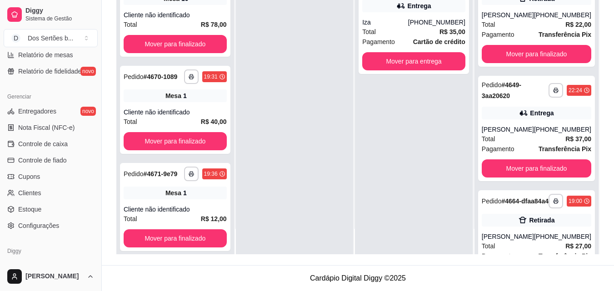
scroll to position [363, 0]
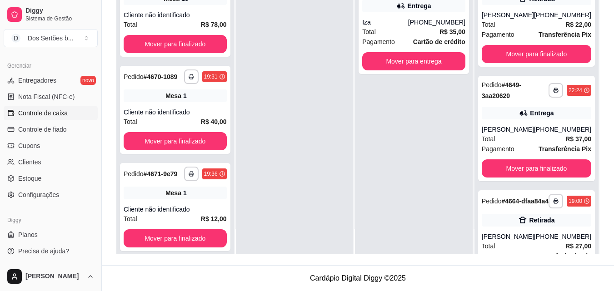
click at [44, 110] on span "Controle de caixa" at bounding box center [43, 113] width 50 height 9
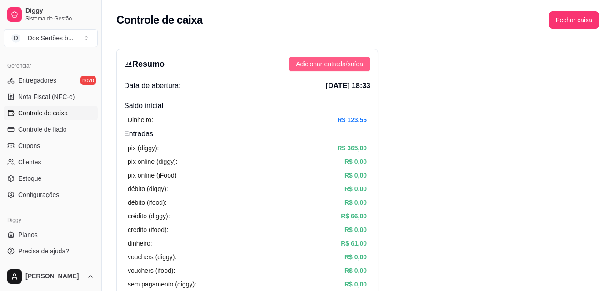
click at [328, 66] on span "Adicionar entrada/saída" at bounding box center [329, 64] width 67 height 10
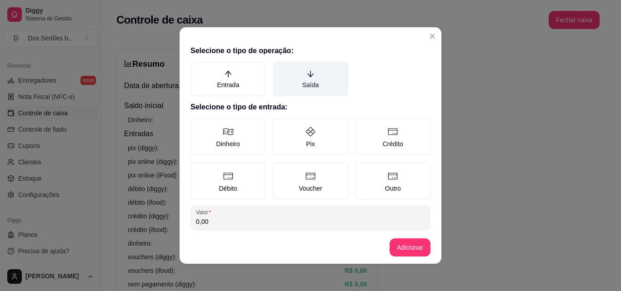
click at [316, 77] on label "Saída" at bounding box center [310, 79] width 75 height 35
click at [279, 69] on button "Saída" at bounding box center [275, 64] width 7 height 7
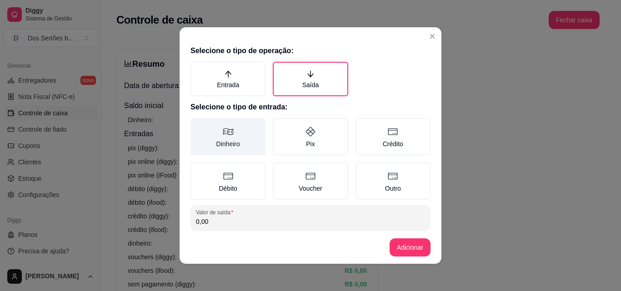
click at [223, 132] on icon at bounding box center [228, 132] width 10 height 7
click at [197, 125] on button "Dinheiro" at bounding box center [193, 121] width 7 height 7
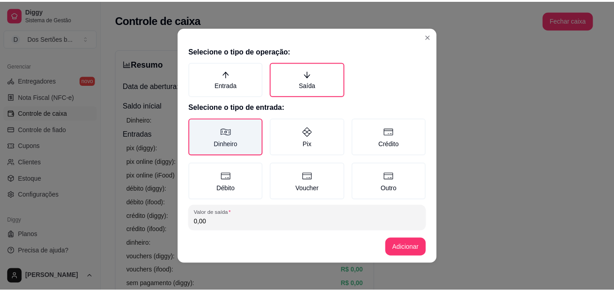
scroll to position [49, 0]
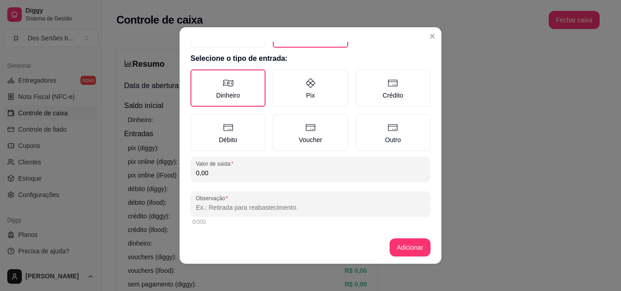
click at [209, 174] on input "0,00" at bounding box center [310, 173] width 229 height 9
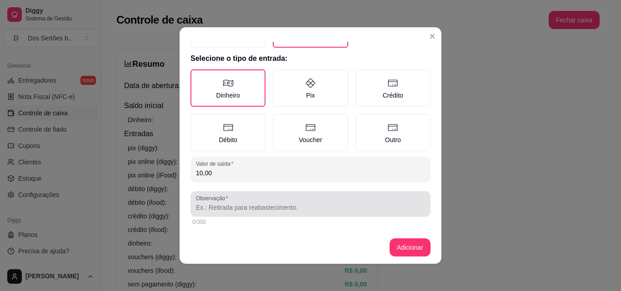
type input "10,00"
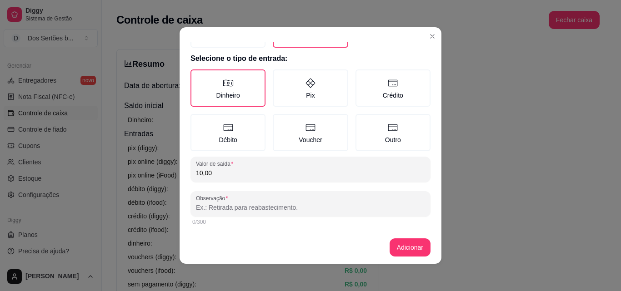
click at [209, 211] on input "Observação" at bounding box center [310, 207] width 229 height 9
type input "gasolina\ entregador"
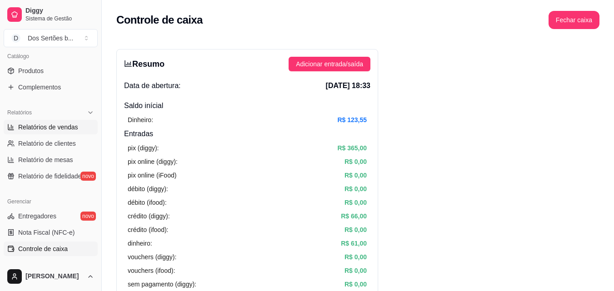
scroll to position [58, 0]
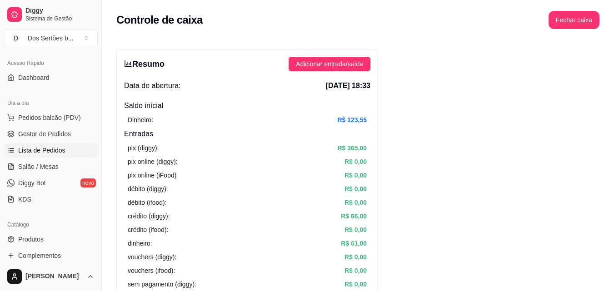
click at [31, 149] on span "Lista de Pedidos" at bounding box center [41, 150] width 47 height 9
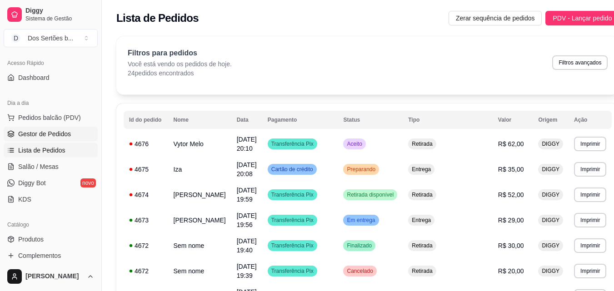
click at [48, 132] on span "Gestor de Pedidos" at bounding box center [44, 134] width 53 height 9
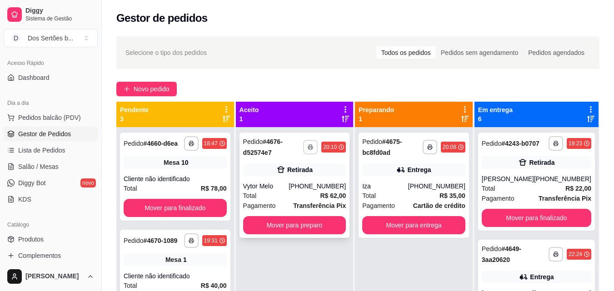
scroll to position [25, 0]
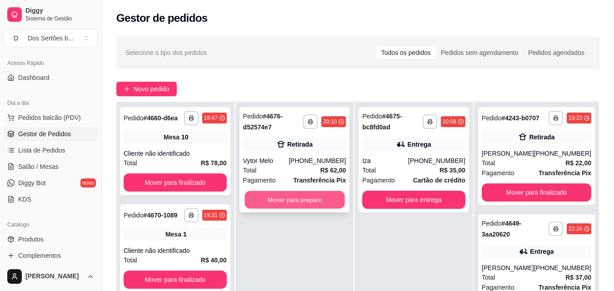
click at [288, 200] on button "Mover para preparo" at bounding box center [294, 200] width 100 height 18
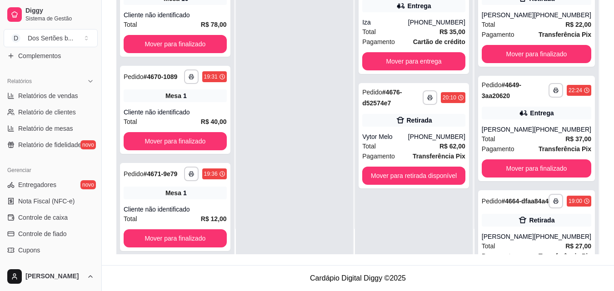
scroll to position [355, 0]
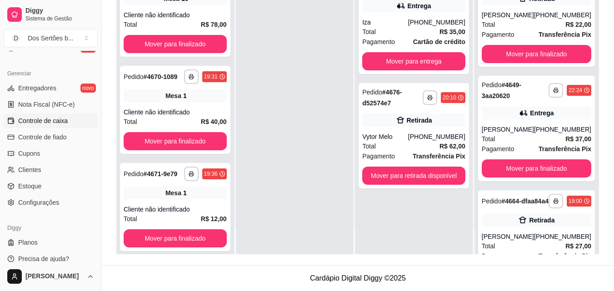
click at [46, 123] on span "Controle de caixa" at bounding box center [43, 120] width 50 height 9
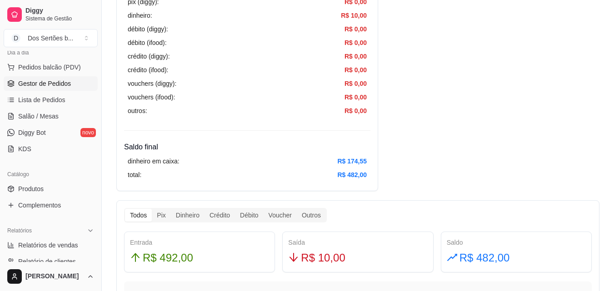
scroll to position [111, 0]
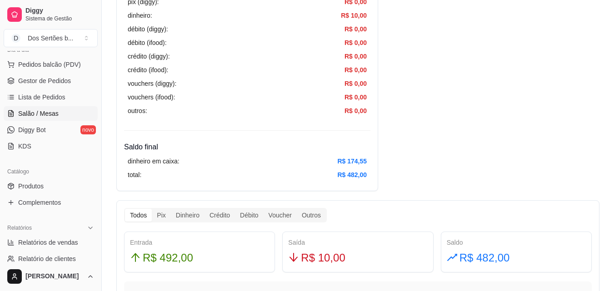
click at [46, 110] on span "Salão / Mesas" at bounding box center [38, 113] width 40 height 9
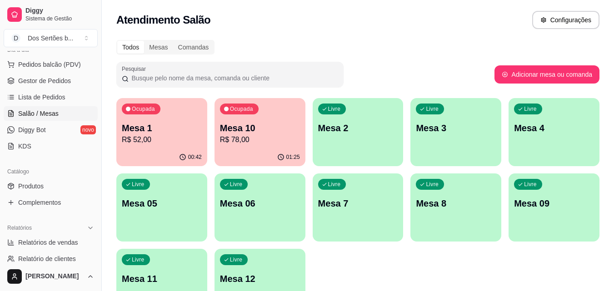
click at [250, 132] on p "Mesa 10" at bounding box center [260, 128] width 80 height 13
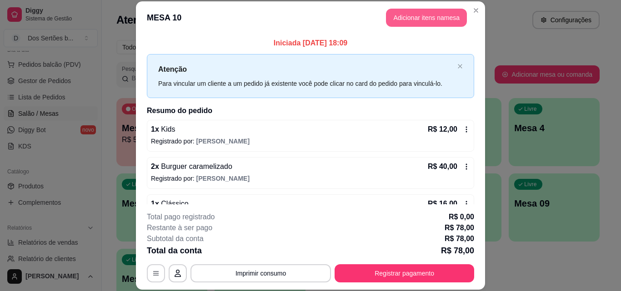
click at [405, 18] on button "Adicionar itens na mesa" at bounding box center [426, 18] width 81 height 18
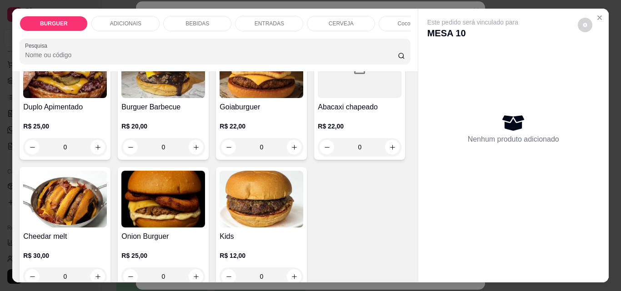
scroll to position [306, 0]
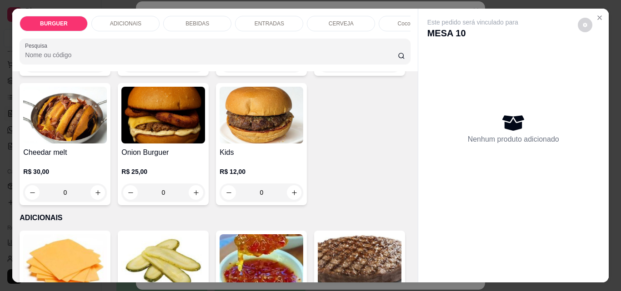
click at [180, 20] on div "BEBIDAS" at bounding box center [197, 23] width 68 height 15
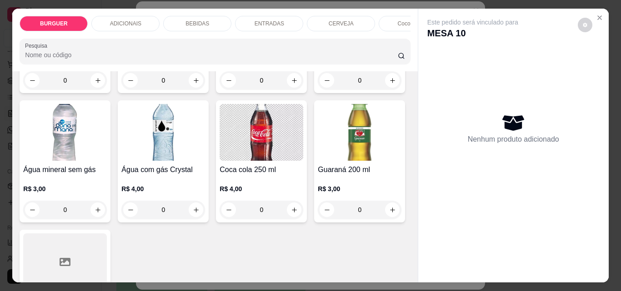
scroll to position [24, 0]
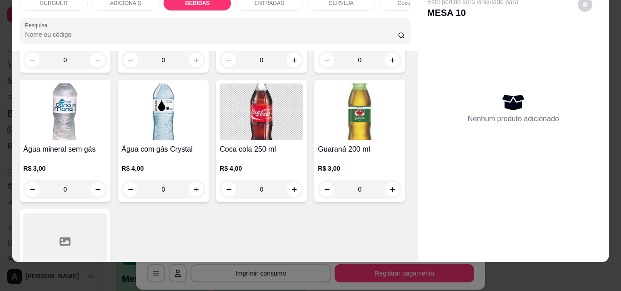
type input "1"
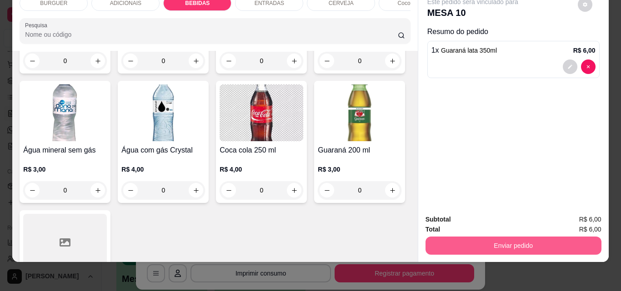
click at [522, 237] on button "Enviar pedido" at bounding box center [513, 246] width 176 height 18
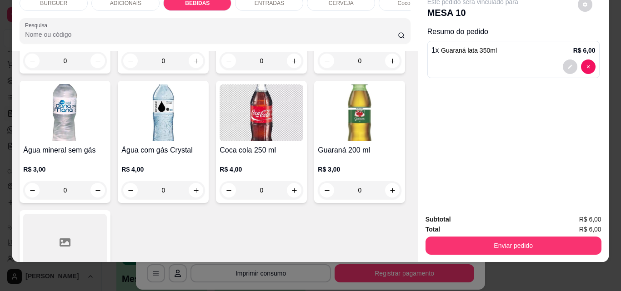
type input "1"
type input "0"
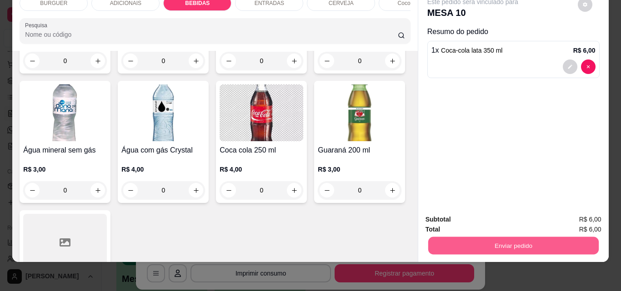
click at [489, 237] on button "Enviar pedido" at bounding box center [513, 246] width 170 height 18
click at [493, 212] on button "Não registrar e enviar pedido" at bounding box center [483, 216] width 92 height 17
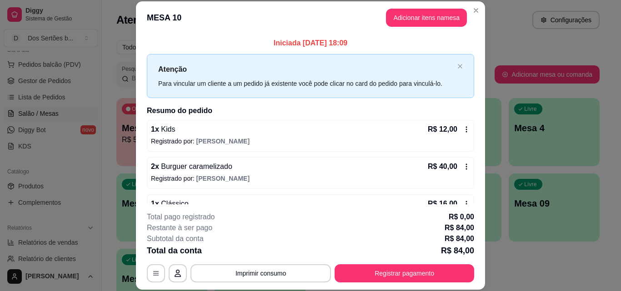
scroll to position [122, 0]
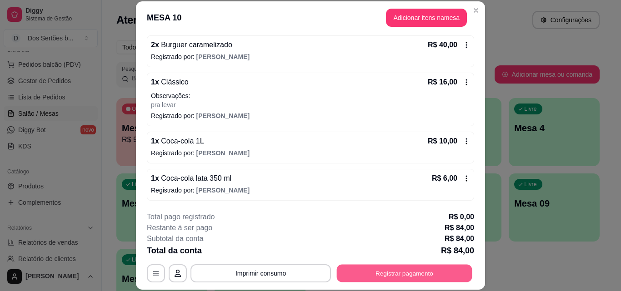
click at [430, 267] on button "Registrar pagamento" at bounding box center [404, 273] width 135 height 18
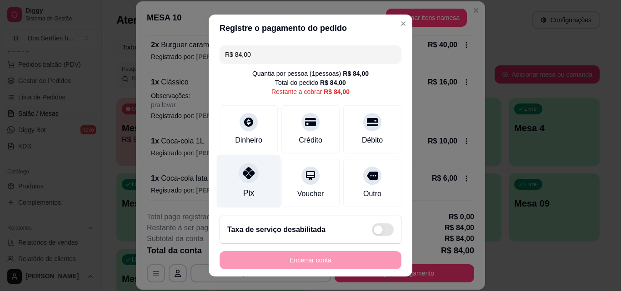
click at [254, 180] on div "Pix" at bounding box center [249, 181] width 64 height 53
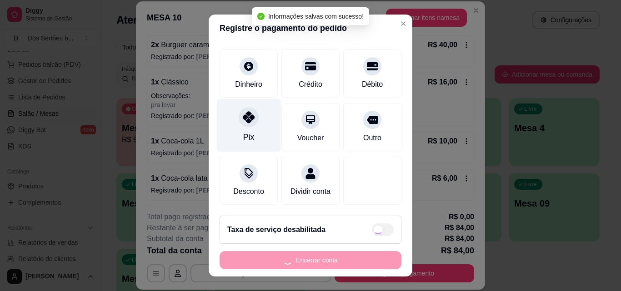
type input "R$ 0,00"
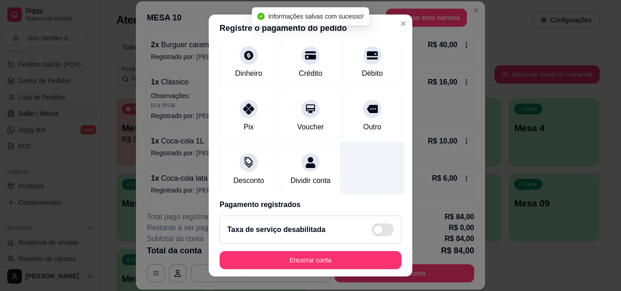
scroll to position [105, 0]
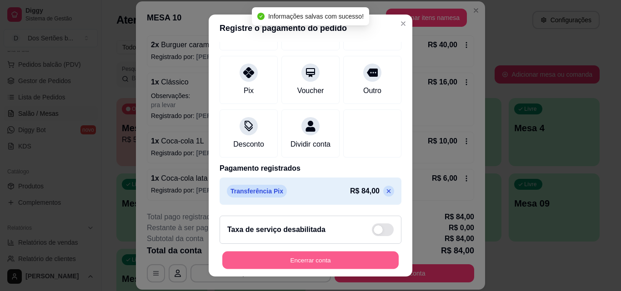
click at [335, 264] on button "Encerrar conta" at bounding box center [310, 261] width 176 height 18
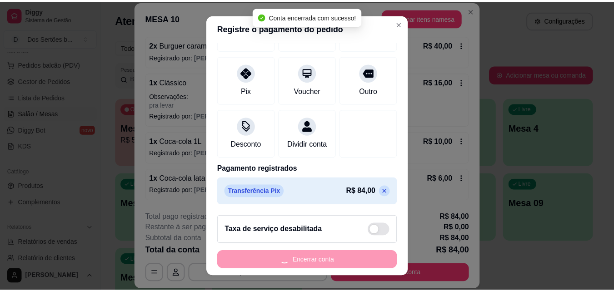
scroll to position [0, 0]
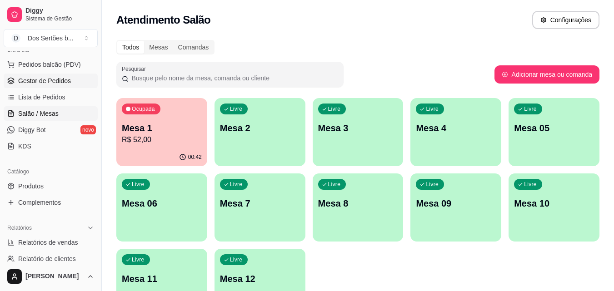
click at [33, 83] on span "Gestor de Pedidos" at bounding box center [44, 80] width 53 height 9
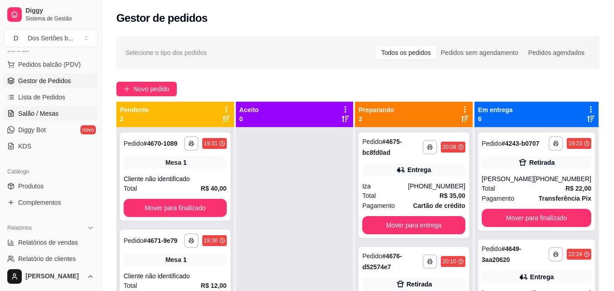
click at [23, 111] on span "Salão / Mesas" at bounding box center [38, 113] width 40 height 9
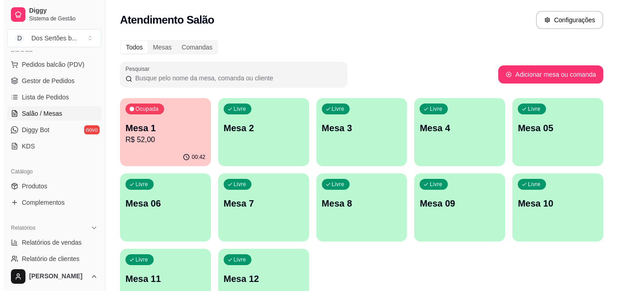
scroll to position [63, 0]
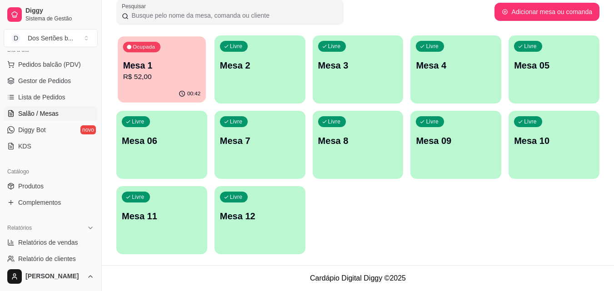
click at [159, 83] on div "Ocupada Mesa 1 R$ 52,00" at bounding box center [162, 60] width 88 height 49
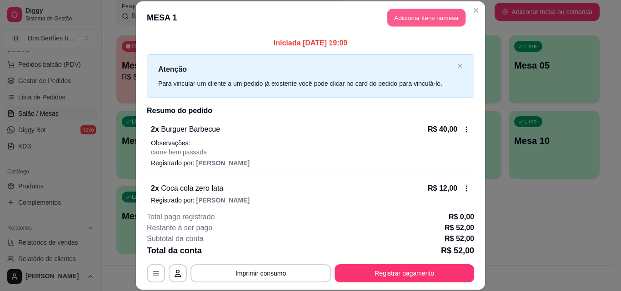
click at [404, 16] on button "Adicionar itens na mesa" at bounding box center [426, 18] width 78 height 18
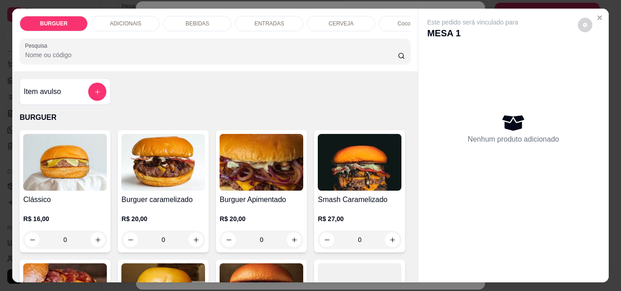
click at [197, 20] on p "BEBIDAS" at bounding box center [197, 23] width 24 height 7
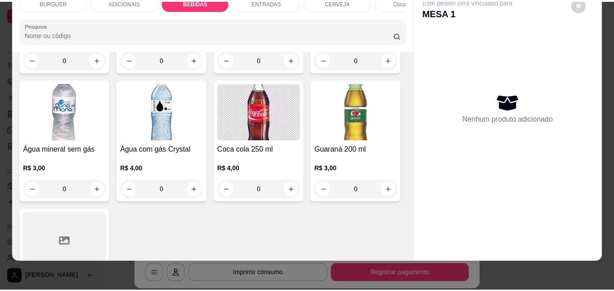
scroll to position [1129, 0]
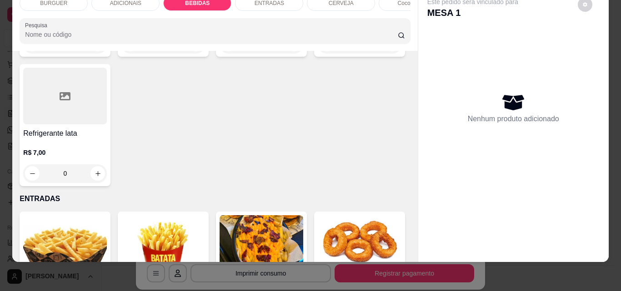
type input "1"
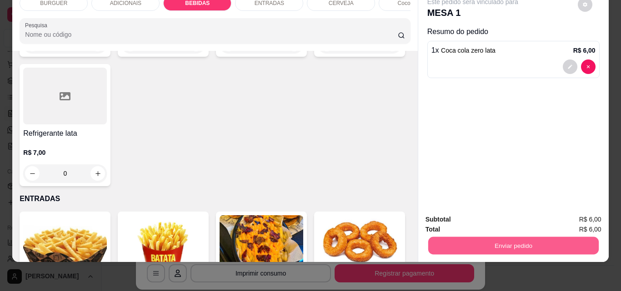
click at [510, 237] on button "Enviar pedido" at bounding box center [513, 246] width 170 height 18
click at [502, 213] on button "Não registrar e enviar pedido" at bounding box center [483, 216] width 92 height 17
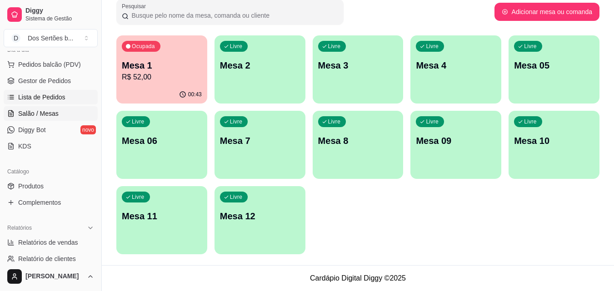
scroll to position [50, 0]
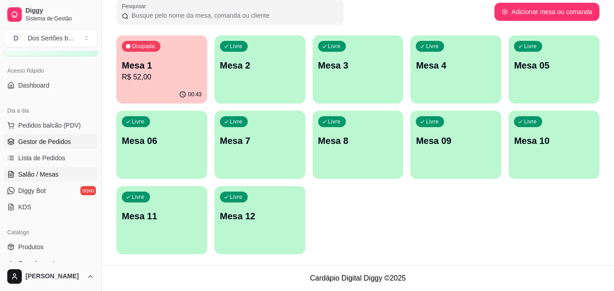
click at [32, 141] on span "Gestor de Pedidos" at bounding box center [44, 141] width 53 height 9
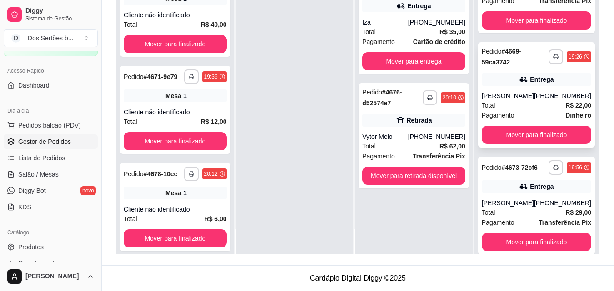
scroll to position [148, 0]
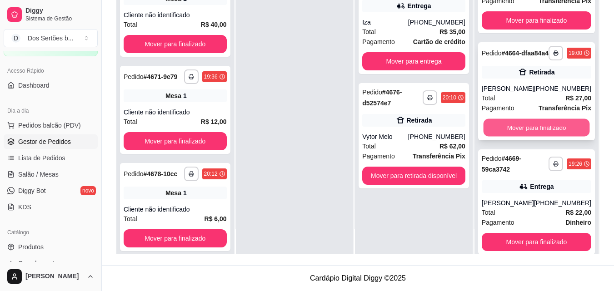
click at [541, 137] on button "Mover para finalizado" at bounding box center [536, 128] width 106 height 18
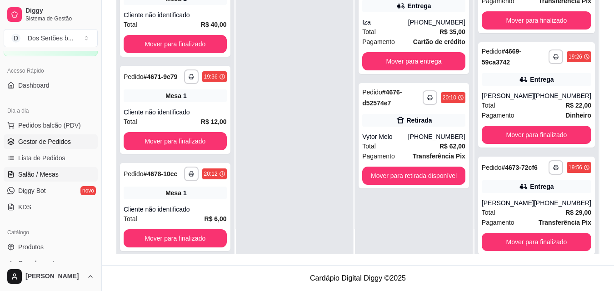
click at [35, 174] on span "Salão / Mesas" at bounding box center [38, 174] width 40 height 9
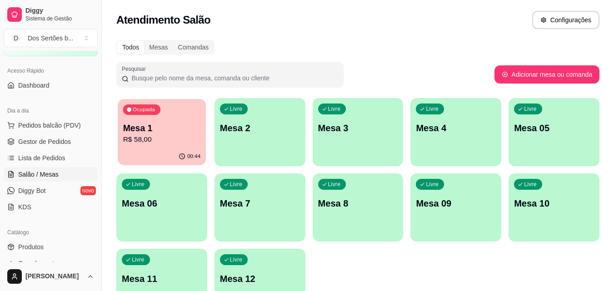
click at [133, 145] on div "Ocupada Mesa 1 R$ 58,00" at bounding box center [162, 123] width 88 height 49
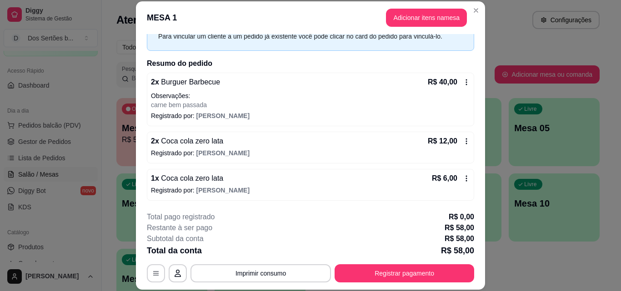
scroll to position [28, 0]
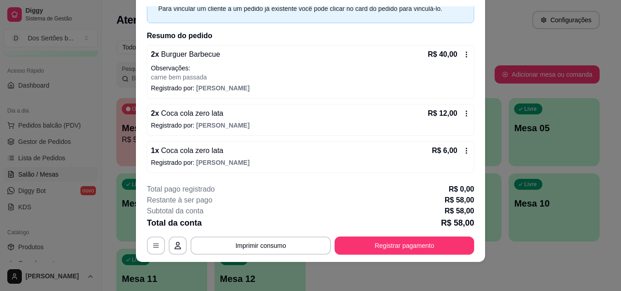
click at [463, 150] on icon at bounding box center [466, 150] width 7 height 7
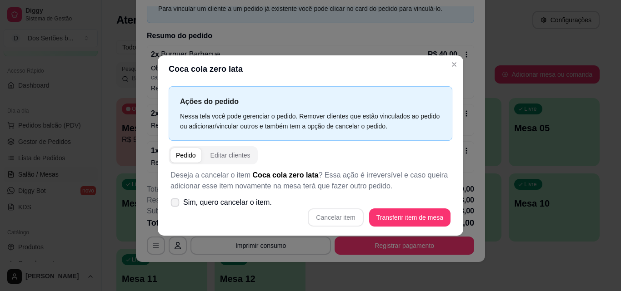
click at [171, 199] on span at bounding box center [175, 202] width 9 height 9
click at [171, 204] on input "Sim, quero cancelar o item." at bounding box center [173, 207] width 6 height 6
checkbox input "true"
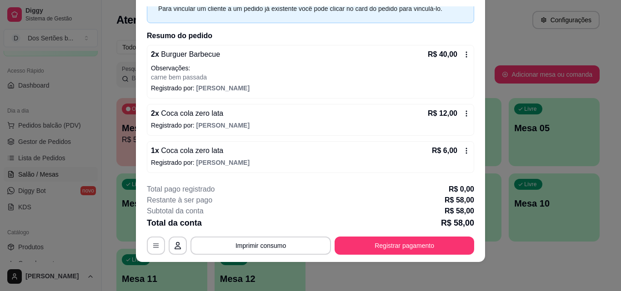
click at [463, 152] on icon at bounding box center [466, 150] width 7 height 7
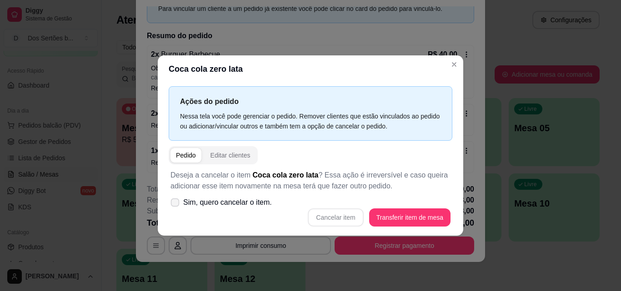
click at [176, 199] on span at bounding box center [175, 202] width 9 height 9
click at [176, 204] on input "Sim, quero cancelar o item." at bounding box center [173, 207] width 6 height 6
checkbox input "true"
click at [332, 216] on button "Cancelar item" at bounding box center [336, 218] width 54 height 18
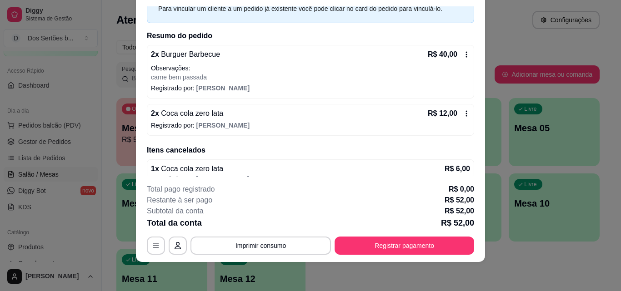
scroll to position [62, 0]
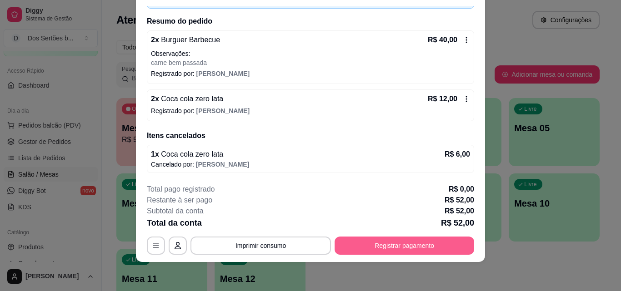
click at [381, 249] on button "Registrar pagamento" at bounding box center [404, 246] width 140 height 18
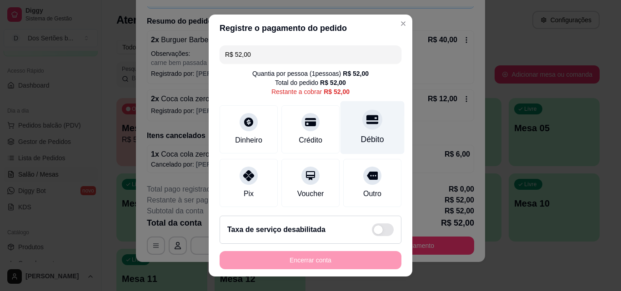
click at [362, 127] on div at bounding box center [372, 120] width 20 height 20
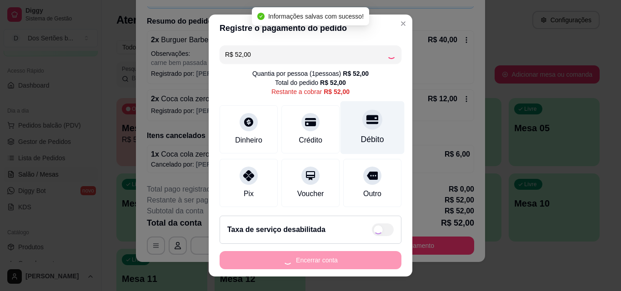
type input "R$ 0,00"
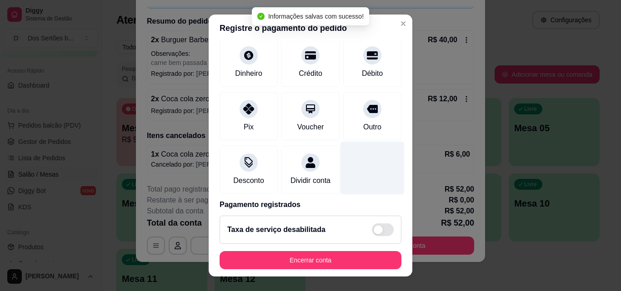
scroll to position [105, 0]
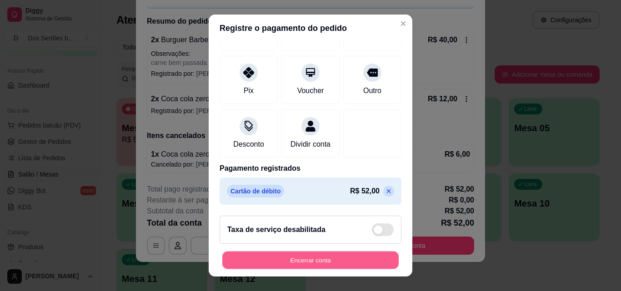
click at [324, 258] on button "Encerrar conta" at bounding box center [310, 261] width 176 height 18
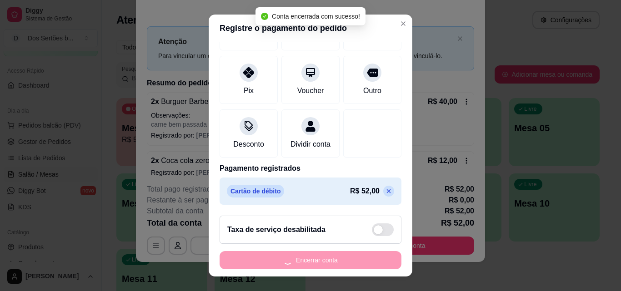
scroll to position [0, 0]
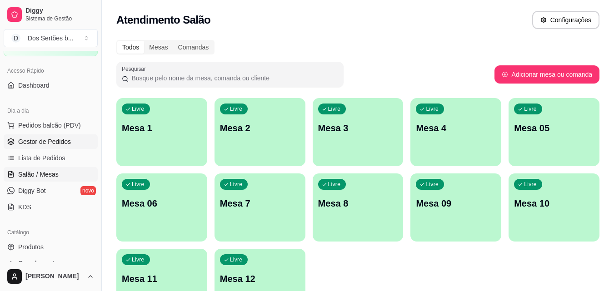
click at [61, 138] on span "Gestor de Pedidos" at bounding box center [44, 141] width 53 height 9
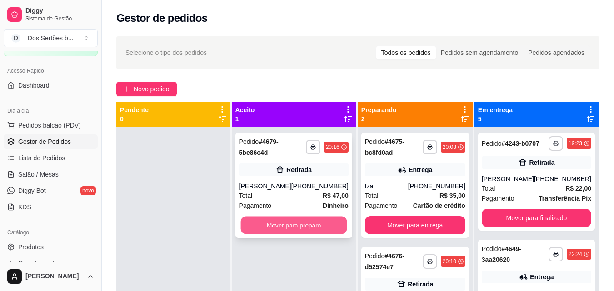
click at [299, 224] on button "Mover para preparo" at bounding box center [293, 226] width 106 height 18
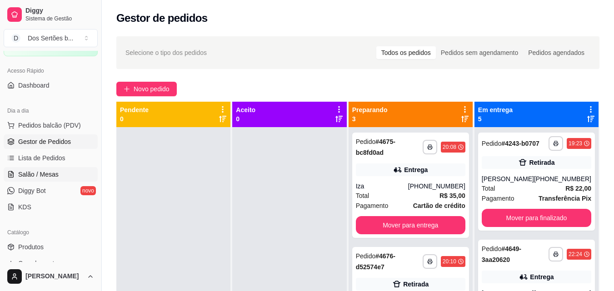
click at [18, 169] on link "Salão / Mesas" at bounding box center [51, 174] width 94 height 15
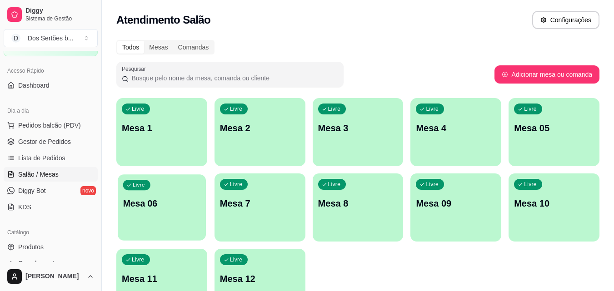
click at [176, 204] on p "Mesa 06" at bounding box center [162, 204] width 78 height 12
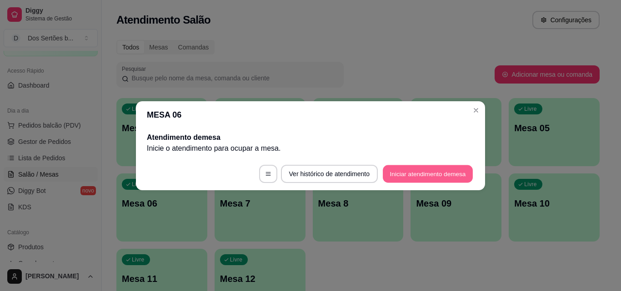
click at [410, 172] on button "Iniciar atendimento de mesa" at bounding box center [428, 174] width 90 height 18
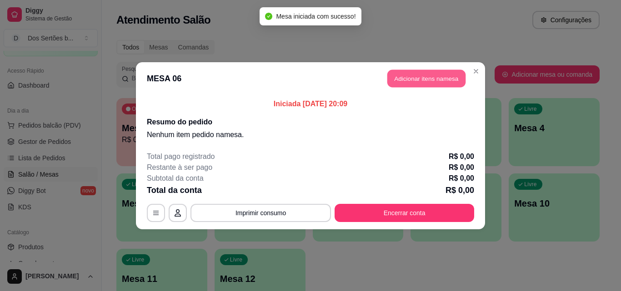
click at [417, 75] on button "Adicionar itens na mesa" at bounding box center [426, 79] width 78 height 18
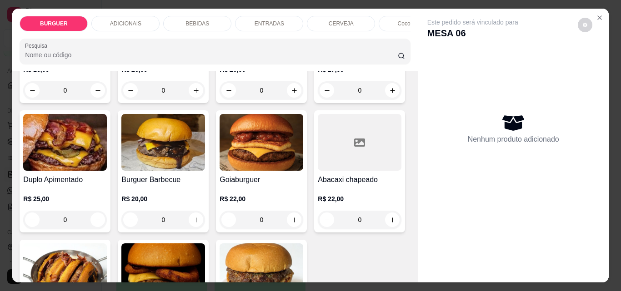
scroll to position [219, 0]
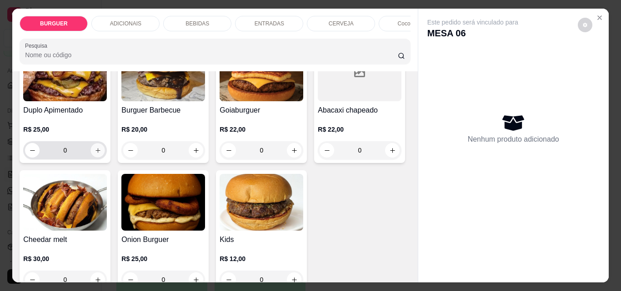
click at [101, 150] on icon "increase-product-quantity" at bounding box center [98, 150] width 7 height 7
type input "1"
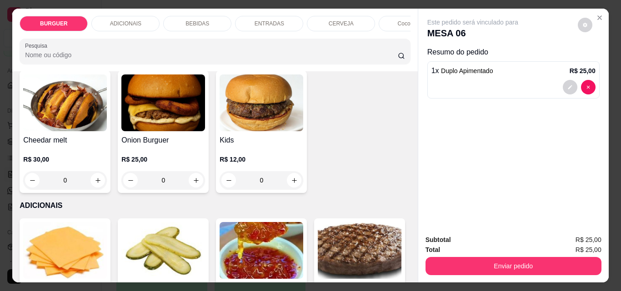
scroll to position [389, 0]
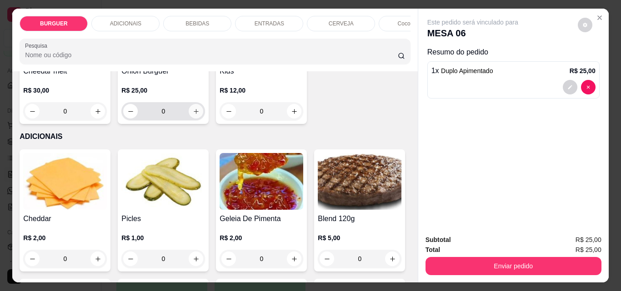
click at [189, 119] on button "increase-product-quantity" at bounding box center [196, 111] width 15 height 15
type input "1"
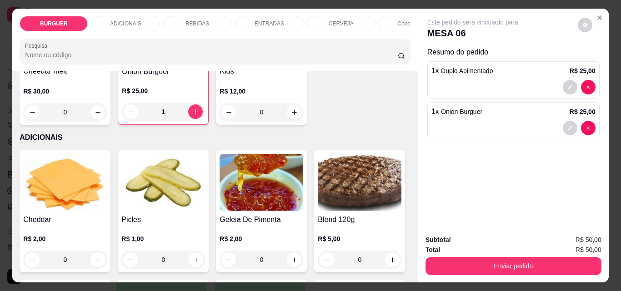
click at [197, 16] on div "BEBIDAS" at bounding box center [197, 23] width 68 height 15
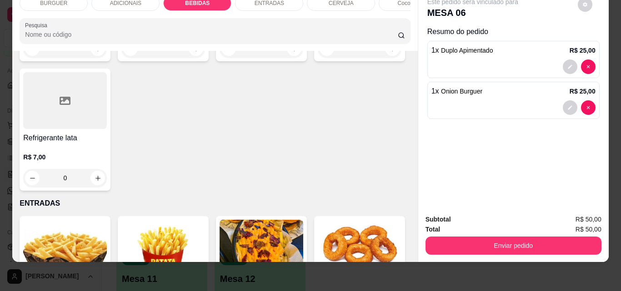
scroll to position [1139, 0]
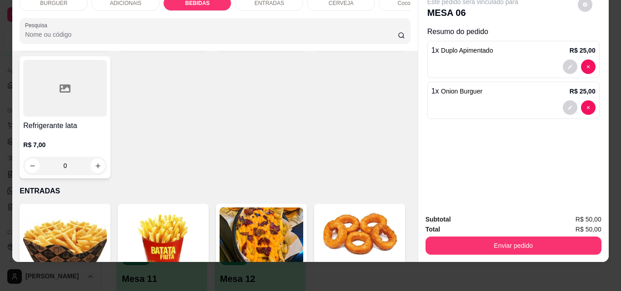
type input "1"
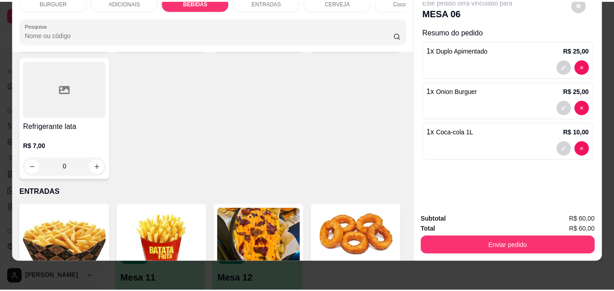
scroll to position [1139, 0]
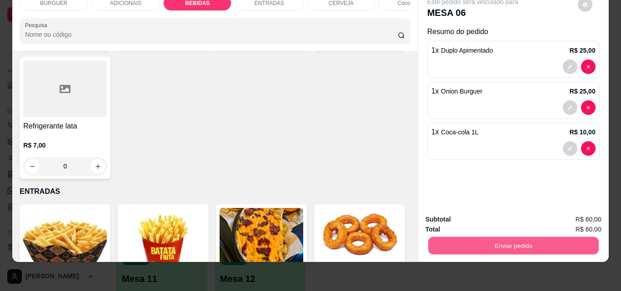
click at [443, 243] on button "Enviar pedido" at bounding box center [513, 246] width 170 height 18
click at [464, 208] on button "Não registrar e enviar pedido" at bounding box center [483, 216] width 92 height 17
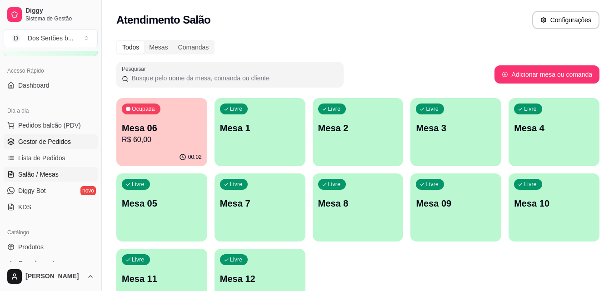
click at [25, 139] on span "Gestor de Pedidos" at bounding box center [44, 141] width 53 height 9
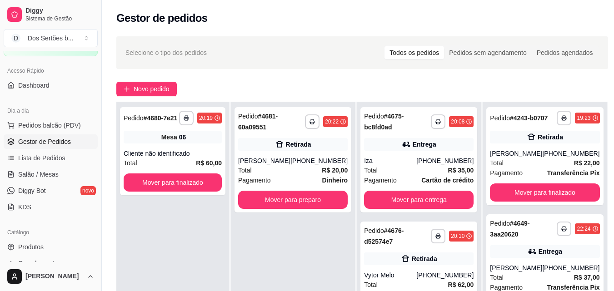
scroll to position [58, 0]
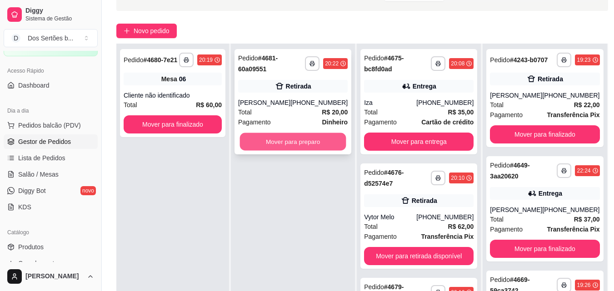
click at [259, 139] on button "Mover para preparo" at bounding box center [293, 142] width 106 height 18
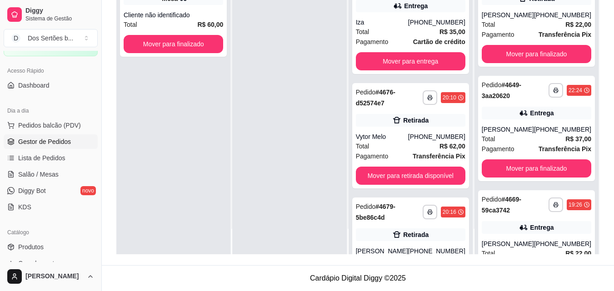
scroll to position [0, 0]
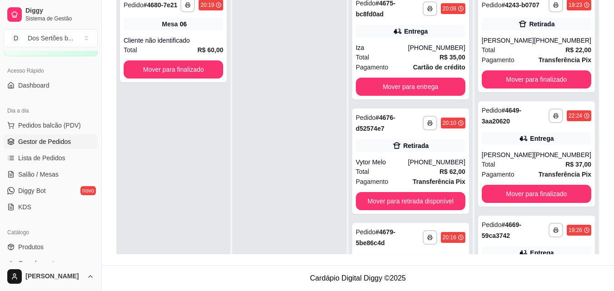
click at [308, 49] on div at bounding box center [289, 134] width 114 height 291
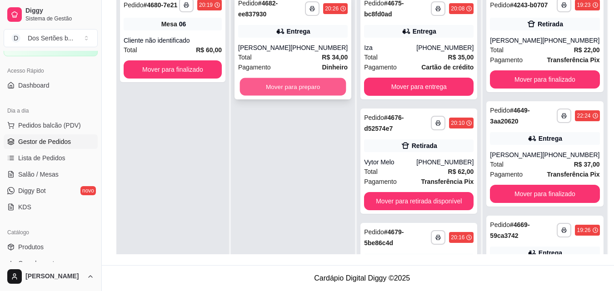
click at [293, 82] on button "Mover para preparo" at bounding box center [293, 87] width 106 height 18
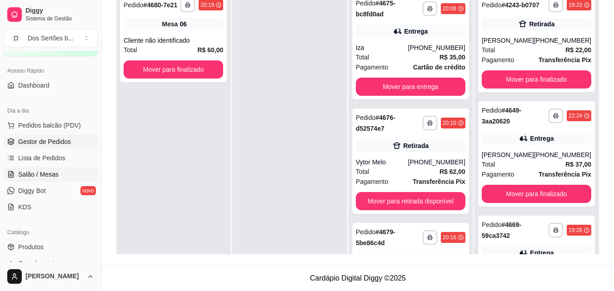
click at [42, 174] on span "Salão / Mesas" at bounding box center [38, 174] width 40 height 9
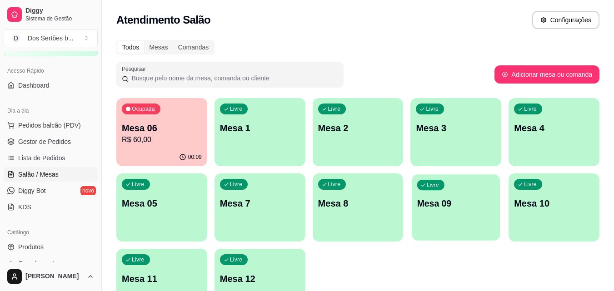
click at [441, 190] on div "Livre Mesa 09" at bounding box center [456, 201] width 88 height 55
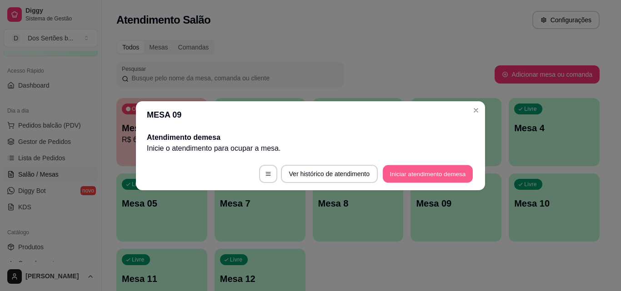
click at [422, 175] on button "Iniciar atendimento de mesa" at bounding box center [428, 174] width 90 height 18
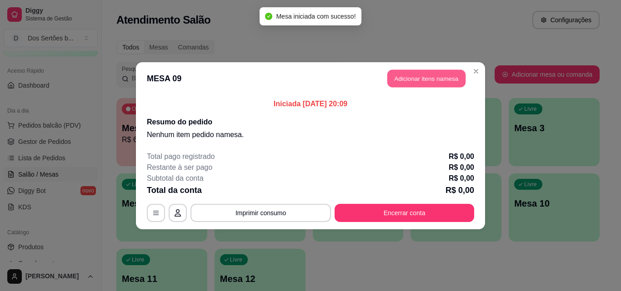
click at [418, 76] on button "Adicionar itens na mesa" at bounding box center [426, 79] width 78 height 18
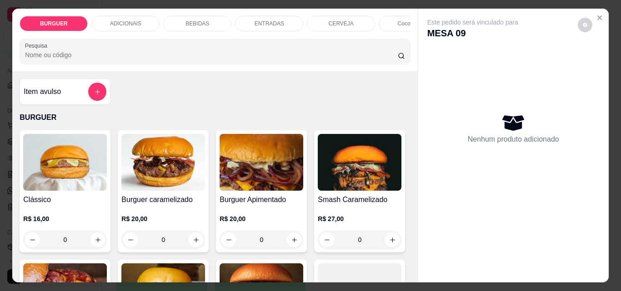
scroll to position [73, 0]
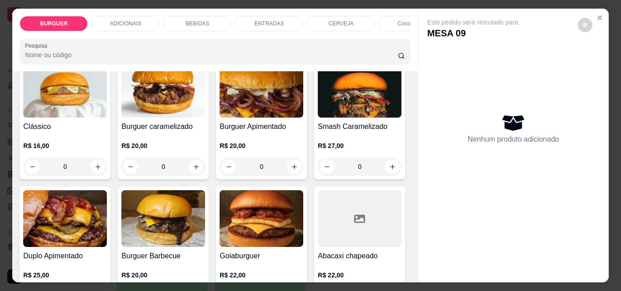
click at [208, 23] on div "BEBIDAS" at bounding box center [197, 23] width 68 height 15
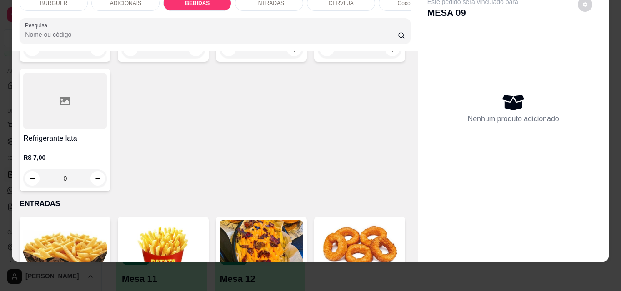
scroll to position [1127, 0]
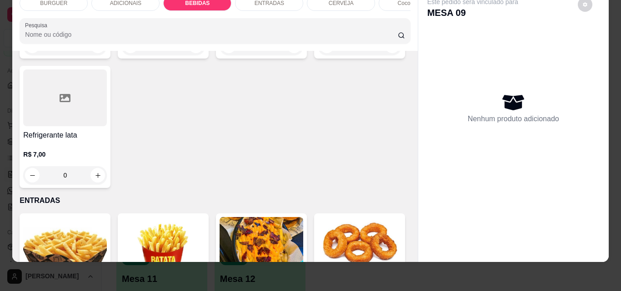
type input "1"
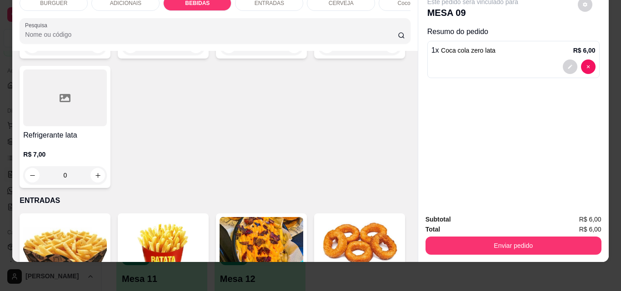
click at [49, 2] on div "BURGUER" at bounding box center [54, 2] width 68 height 15
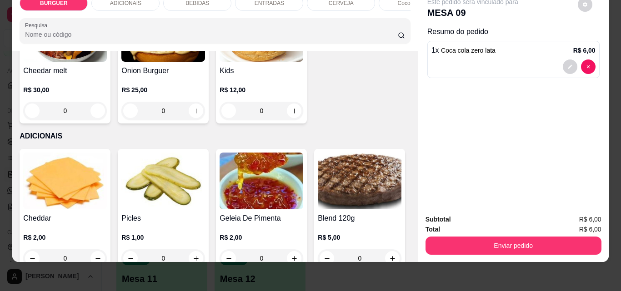
scroll to position [457, 0]
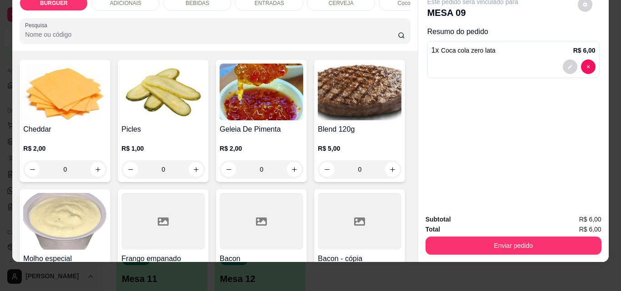
click at [291, 25] on icon "increase-product-quantity" at bounding box center [294, 22] width 7 height 7
type input "1"
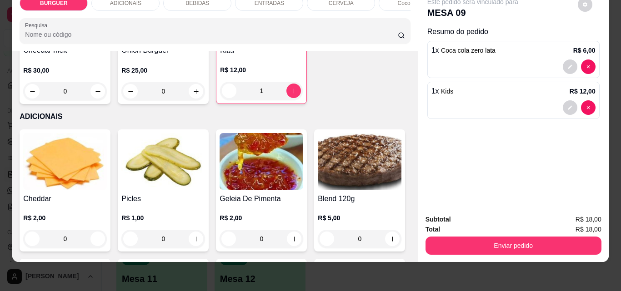
scroll to position [390, 0]
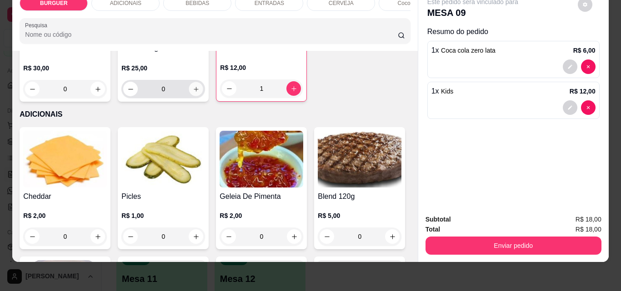
click at [193, 93] on icon "increase-product-quantity" at bounding box center [196, 89] width 7 height 7
type input "1"
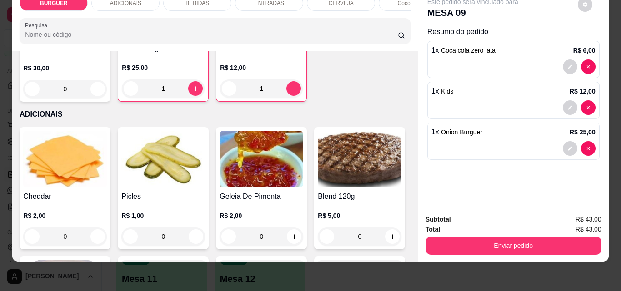
click at [106, 3] on div "ADICIONAIS" at bounding box center [125, 2] width 68 height 15
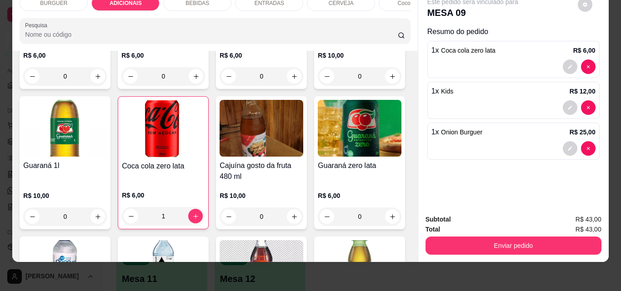
scroll to position [956, 0]
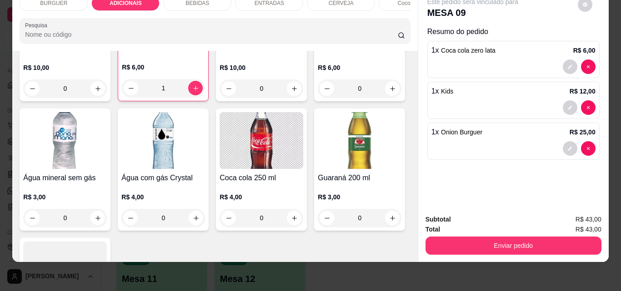
type input "1"
click at [567, 146] on icon "decrease-product-quantity" at bounding box center [569, 148] width 5 height 5
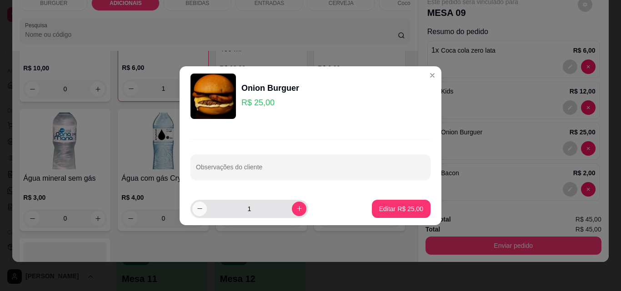
click at [199, 212] on button "decrease-product-quantity" at bounding box center [199, 209] width 15 height 15
type input "0"
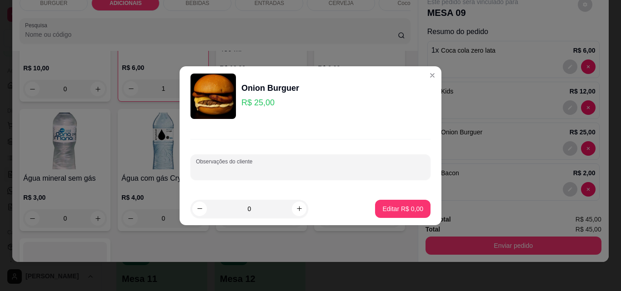
click at [213, 167] on input "Observações do cliente" at bounding box center [310, 170] width 229 height 9
type input "com adicional de bacon"
click at [296, 208] on icon "increase-product-quantity" at bounding box center [299, 208] width 7 height 7
type input "1"
click at [382, 205] on p "Editar R$ 25,00" at bounding box center [401, 208] width 44 height 9
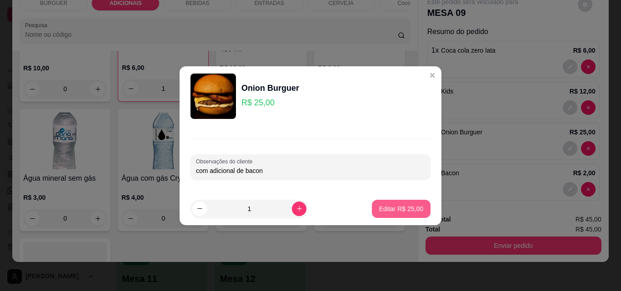
type input "0"
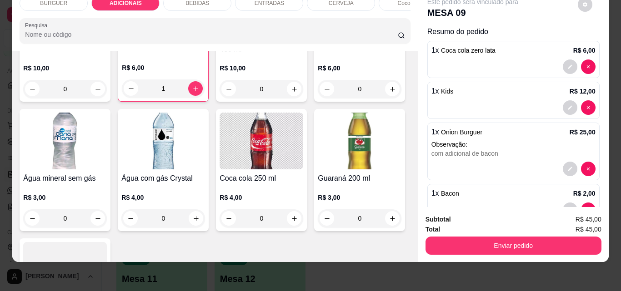
scroll to position [27, 0]
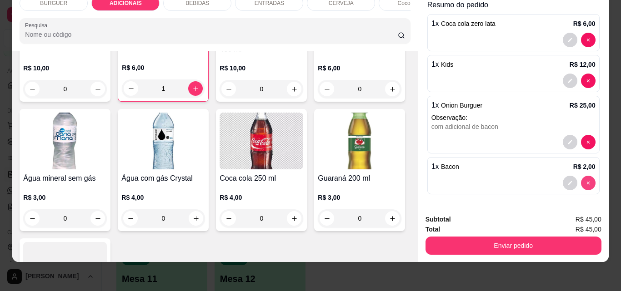
type input "0"
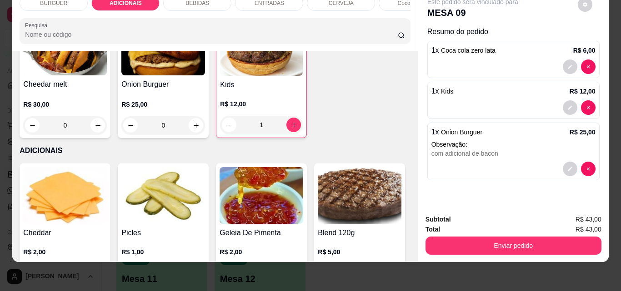
scroll to position [356, 0]
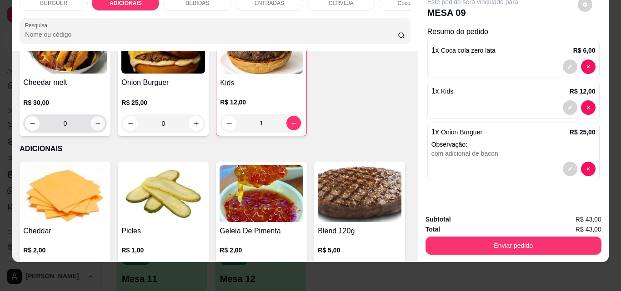
click at [100, 123] on icon "increase-product-quantity" at bounding box center [97, 123] width 5 height 5
type input "1"
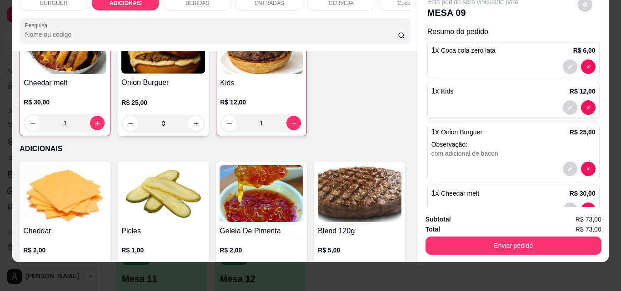
scroll to position [27, 0]
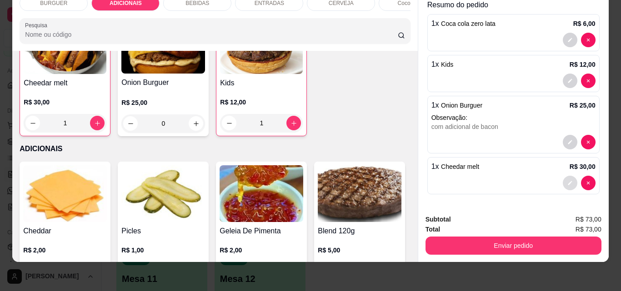
click at [567, 180] on icon "decrease-product-quantity" at bounding box center [569, 182] width 5 height 5
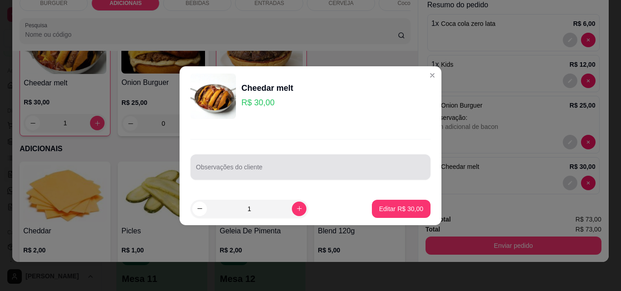
click at [283, 165] on div at bounding box center [310, 167] width 229 height 18
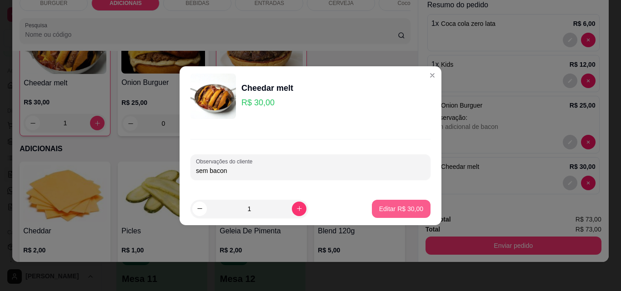
type input "sem bacon"
click at [397, 205] on p "Editar R$ 30,00" at bounding box center [401, 208] width 44 height 9
type input "0"
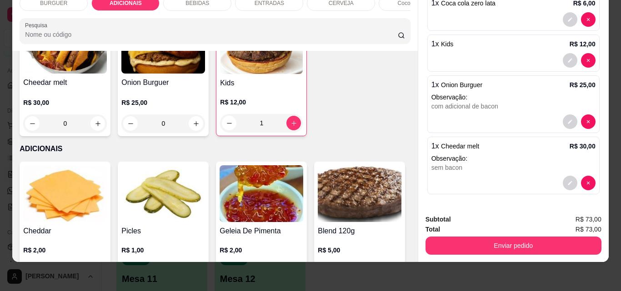
scroll to position [0, 0]
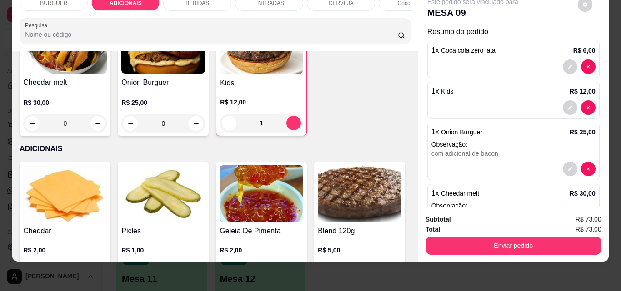
click at [247, 0] on div "ENTRADAS" at bounding box center [269, 2] width 68 height 15
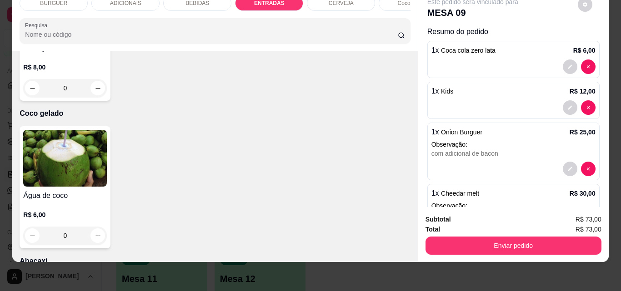
click at [194, 1] on div "BEBIDAS" at bounding box center [197, 2] width 68 height 15
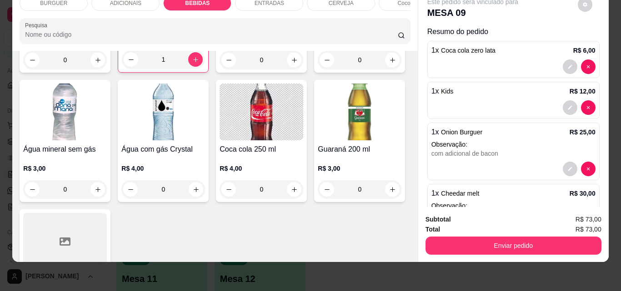
scroll to position [1092, 0]
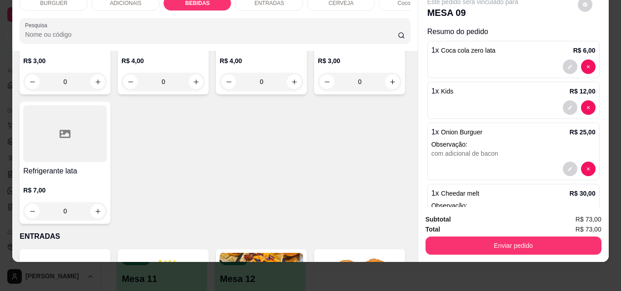
type input "2"
type input "1"
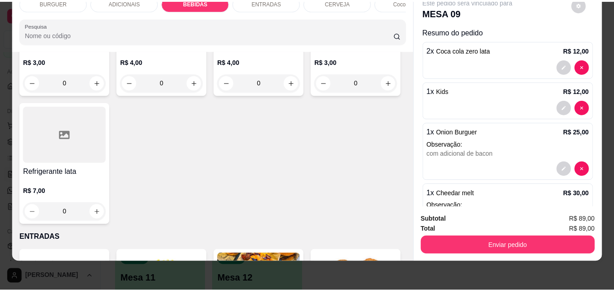
scroll to position [88, 0]
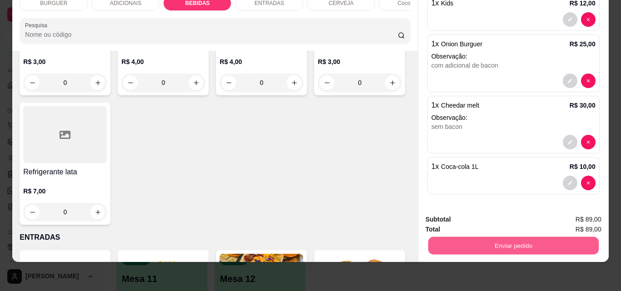
click at [482, 242] on button "Enviar pedido" at bounding box center [513, 246] width 170 height 18
click at [456, 217] on button "Não registrar e enviar pedido" at bounding box center [483, 216] width 92 height 17
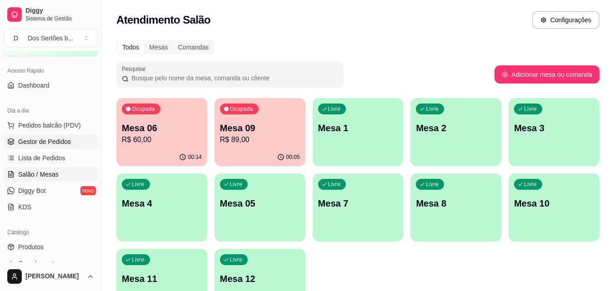
click at [58, 136] on link "Gestor de Pedidos" at bounding box center [51, 142] width 94 height 15
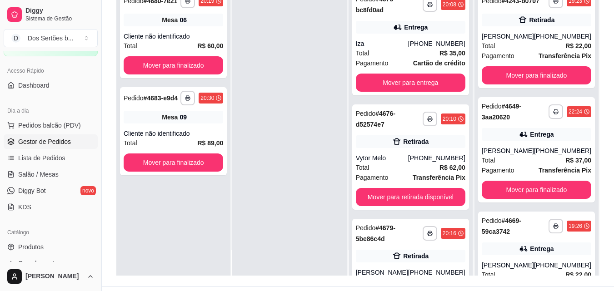
scroll to position [139, 0]
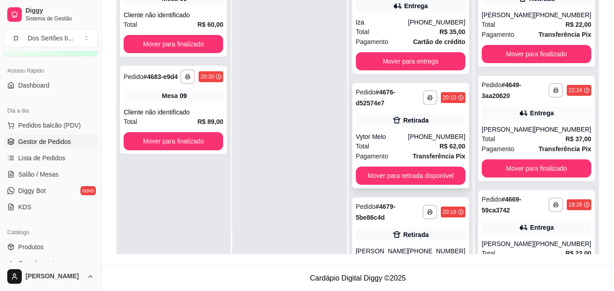
click at [414, 123] on div "Retirada" at bounding box center [415, 120] width 25 height 9
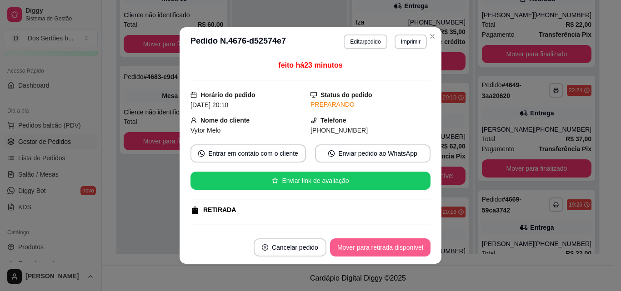
click at [363, 248] on button "Mover para retirada disponível" at bounding box center [380, 248] width 100 height 18
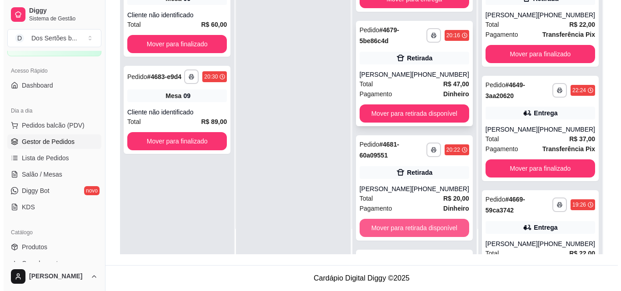
scroll to position [62, 0]
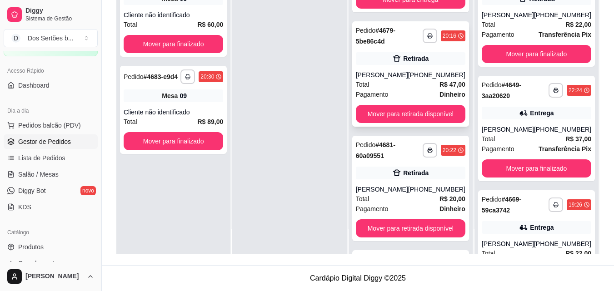
click at [404, 87] on div "Total R$ 47,00" at bounding box center [411, 85] width 110 height 10
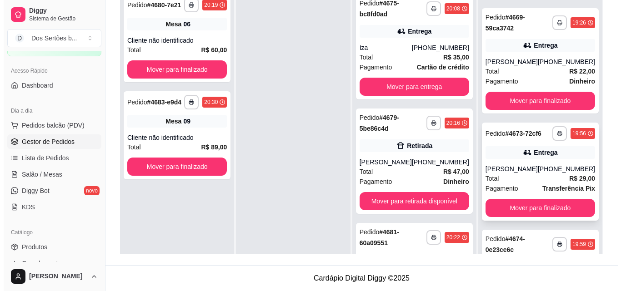
scroll to position [195, 0]
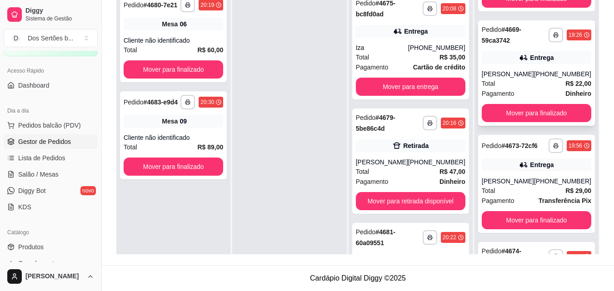
click at [580, 68] on div "**********" at bounding box center [536, 72] width 117 height 105
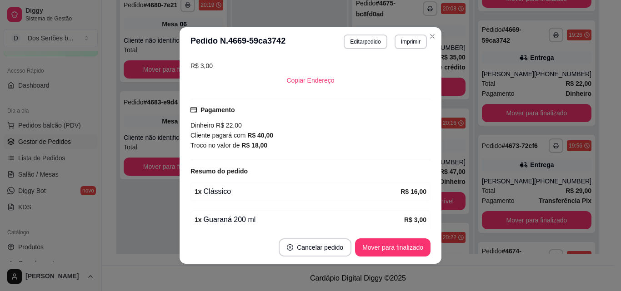
scroll to position [234, 0]
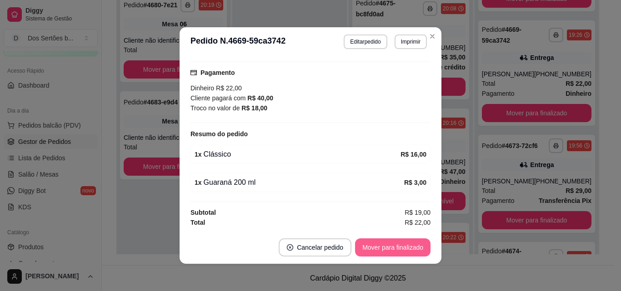
click at [393, 245] on button "Mover para finalizado" at bounding box center [392, 248] width 75 height 18
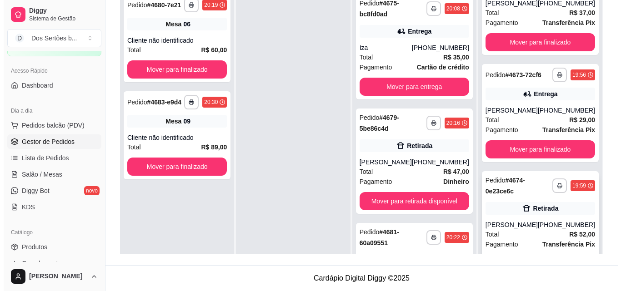
scroll to position [141, 0]
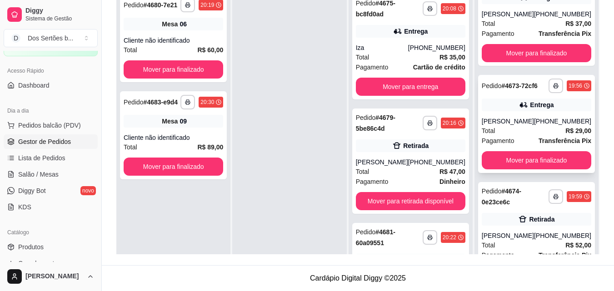
click at [525, 146] on div "Pagamento Transferência Pix" at bounding box center [537, 141] width 110 height 10
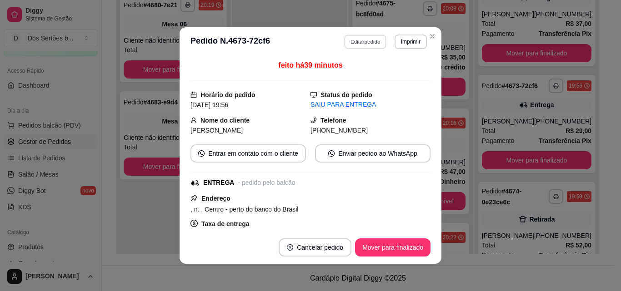
click at [359, 38] on button "Editar pedido" at bounding box center [365, 42] width 42 height 14
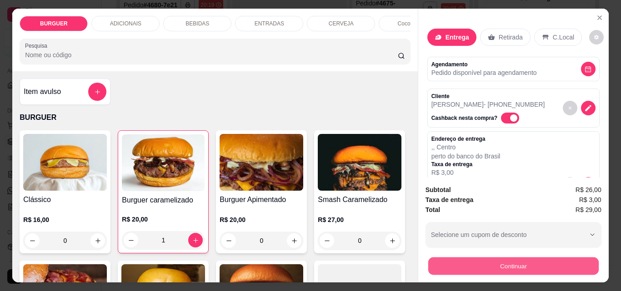
click at [455, 265] on button "Continuar" at bounding box center [513, 266] width 170 height 18
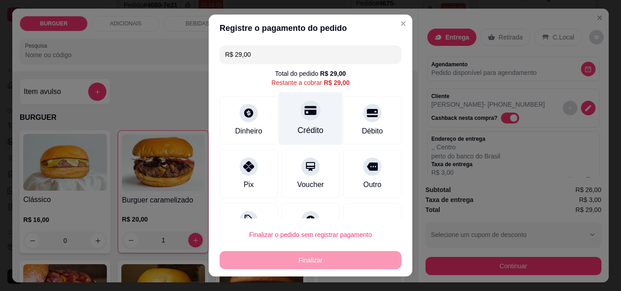
click at [304, 120] on div at bounding box center [310, 110] width 20 height 20
type input "R$ 0,00"
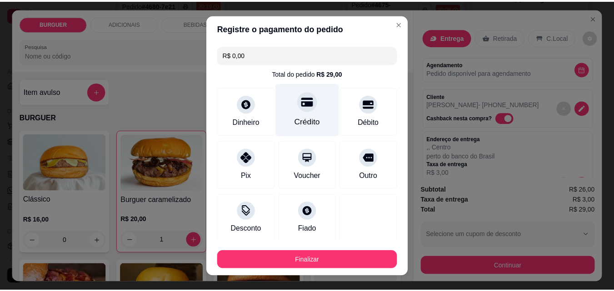
scroll to position [53, 0]
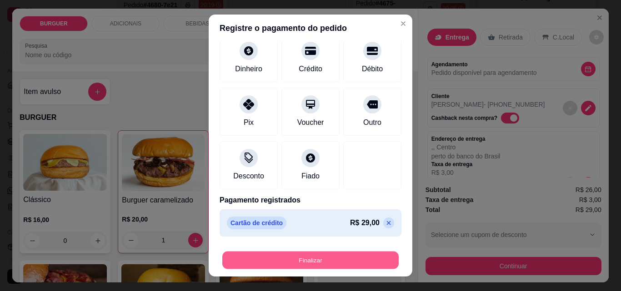
click at [313, 259] on button "Finalizar" at bounding box center [310, 261] width 176 height 18
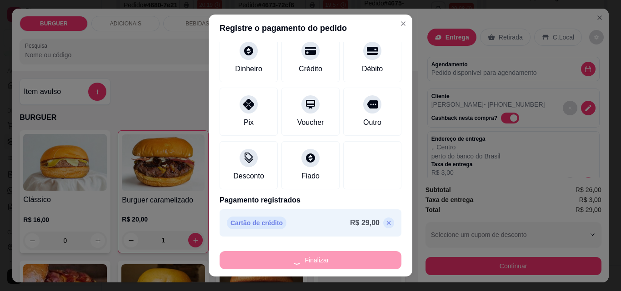
type input "0"
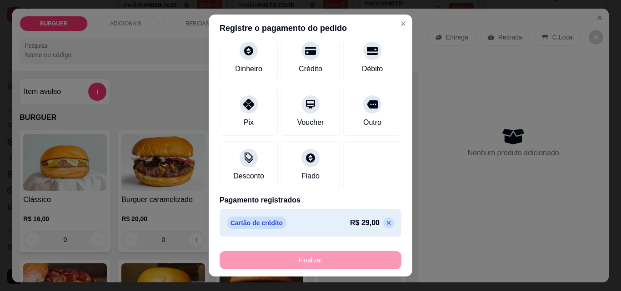
type input "-R$ 29,00"
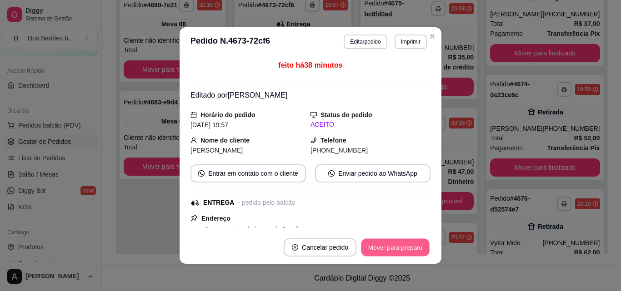
click at [378, 246] on button "Mover para preparo" at bounding box center [395, 248] width 68 height 18
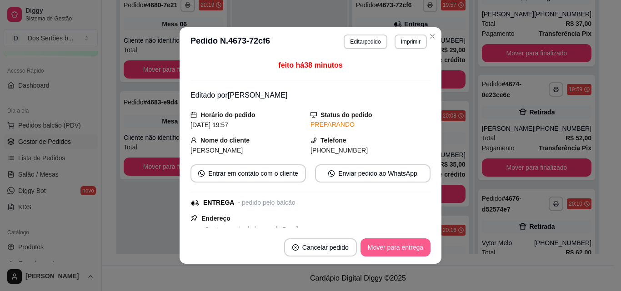
click at [393, 244] on button "Mover para entrega" at bounding box center [395, 248] width 70 height 18
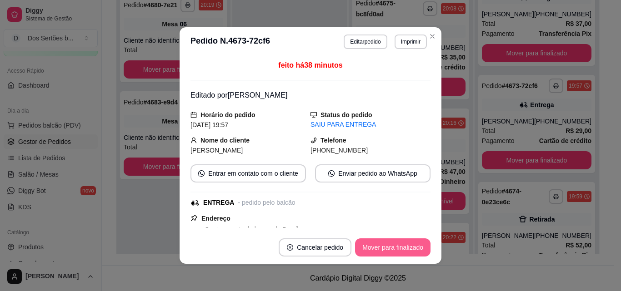
click at [399, 245] on button "Mover para finalizado" at bounding box center [392, 248] width 75 height 18
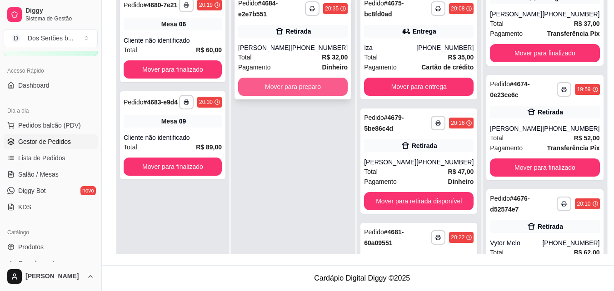
click at [299, 86] on button "Mover para preparo" at bounding box center [293, 87] width 110 height 18
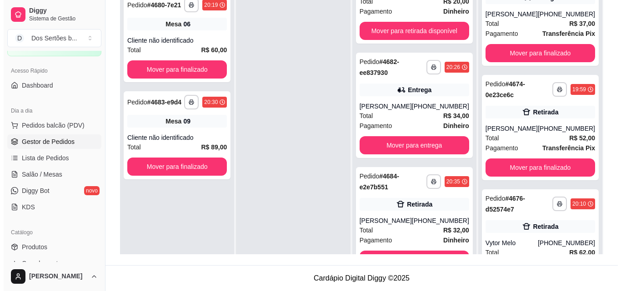
scroll to position [290, 0]
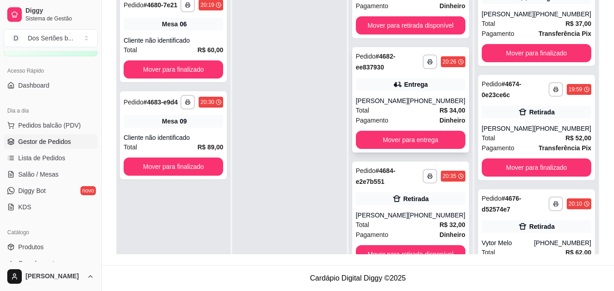
click at [394, 104] on div "[PERSON_NAME]" at bounding box center [382, 100] width 52 height 9
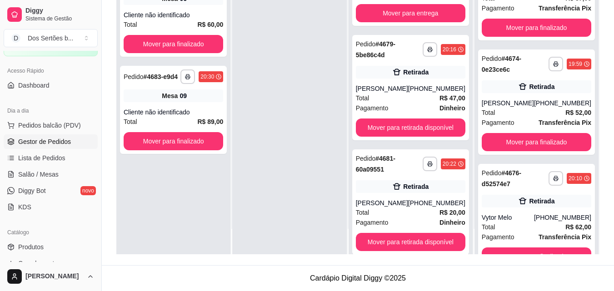
scroll to position [0, 0]
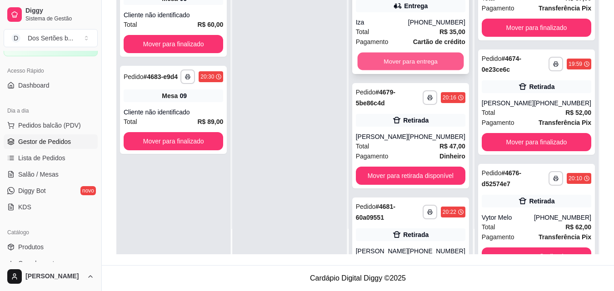
click at [407, 60] on button "Mover para entrega" at bounding box center [410, 62] width 106 height 18
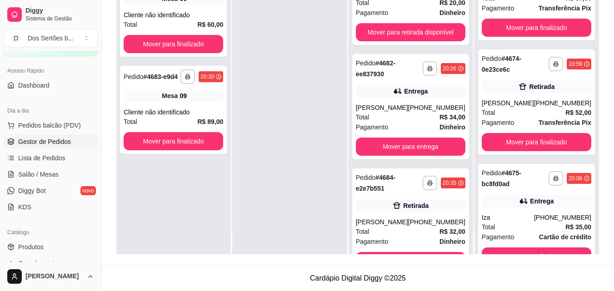
scroll to position [176, 0]
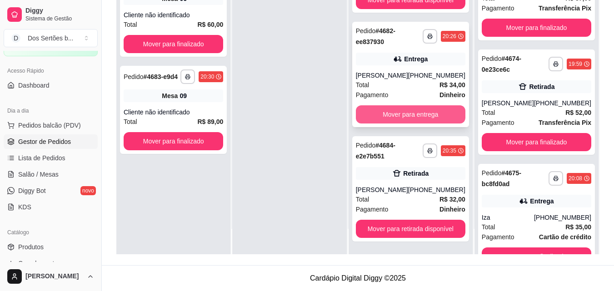
click at [401, 108] on button "Mover para entrega" at bounding box center [411, 114] width 110 height 18
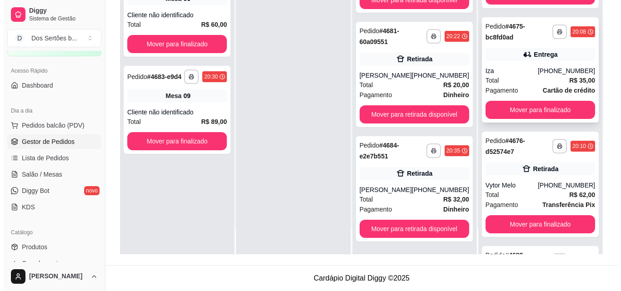
scroll to position [405, 0]
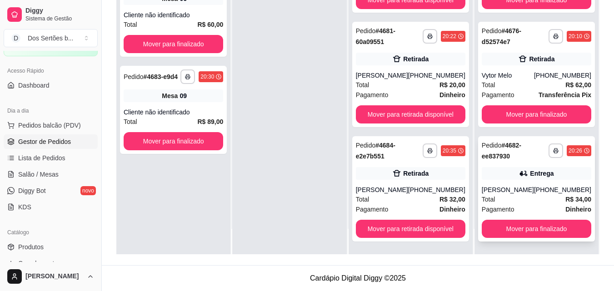
click at [542, 187] on div "[PHONE_NUMBER]" at bounding box center [562, 189] width 57 height 9
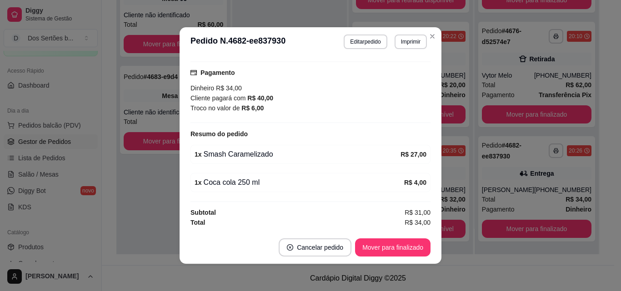
scroll to position [2, 0]
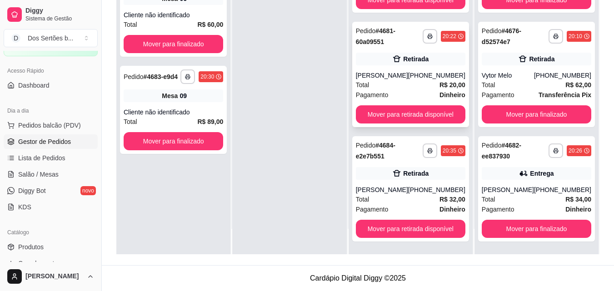
click at [421, 89] on div "Total R$ 20,00" at bounding box center [411, 85] width 110 height 10
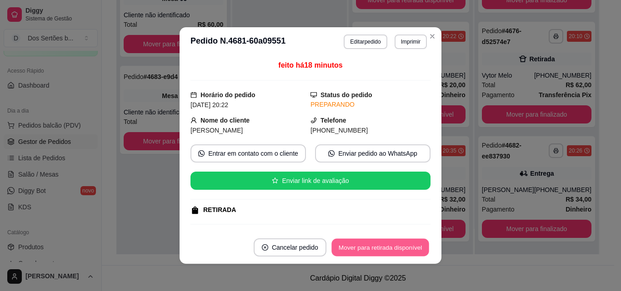
click at [366, 245] on button "Mover para retirada disponível" at bounding box center [379, 248] width 97 height 18
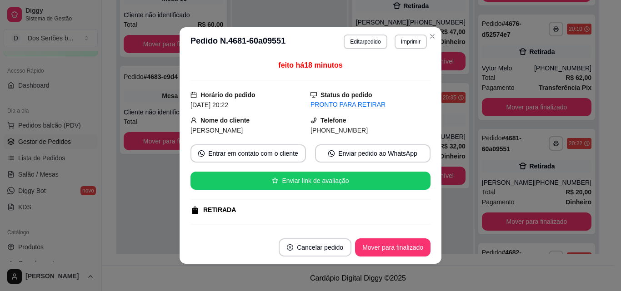
scroll to position [115, 0]
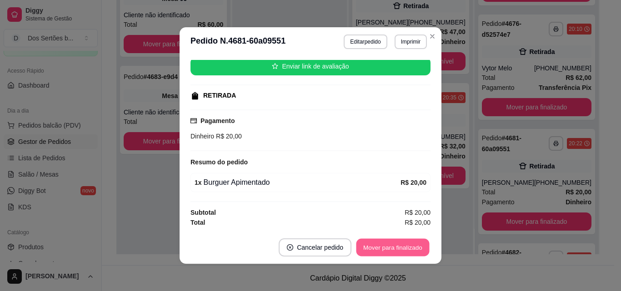
click at [397, 248] on button "Mover para finalizado" at bounding box center [392, 248] width 73 height 18
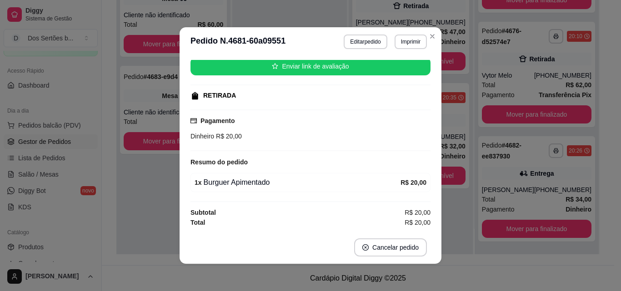
scroll to position [94, 0]
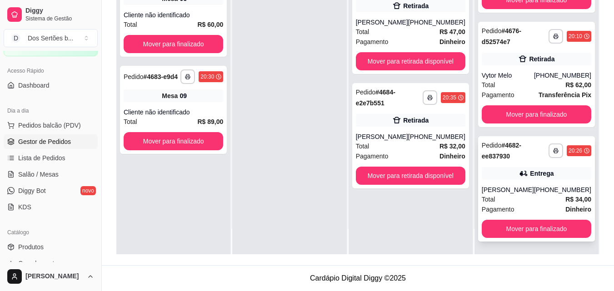
click at [519, 162] on div "**********" at bounding box center [536, 188] width 117 height 105
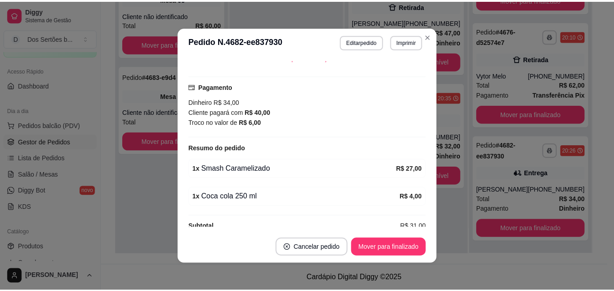
scroll to position [234, 0]
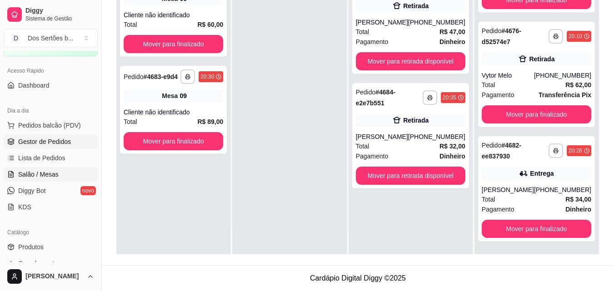
click at [24, 168] on link "Salão / Mesas" at bounding box center [51, 174] width 94 height 15
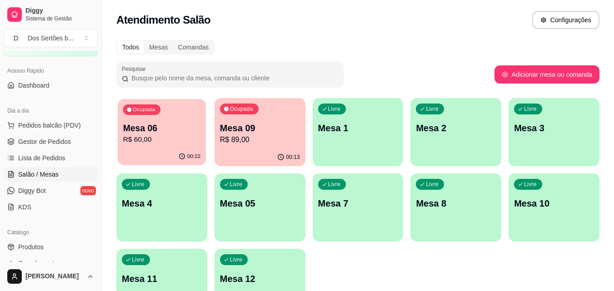
click at [157, 136] on p "R$ 60,00" at bounding box center [162, 140] width 78 height 10
click at [150, 144] on p "R$ 60,00" at bounding box center [162, 140] width 78 height 10
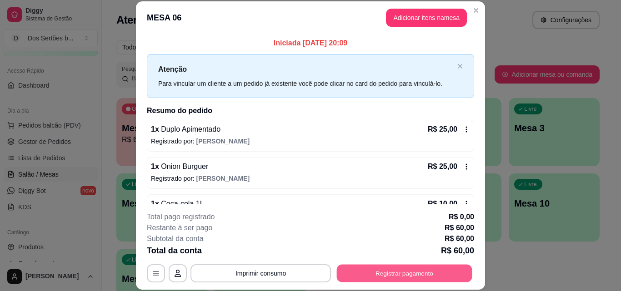
click at [413, 274] on button "Registrar pagamento" at bounding box center [404, 273] width 135 height 18
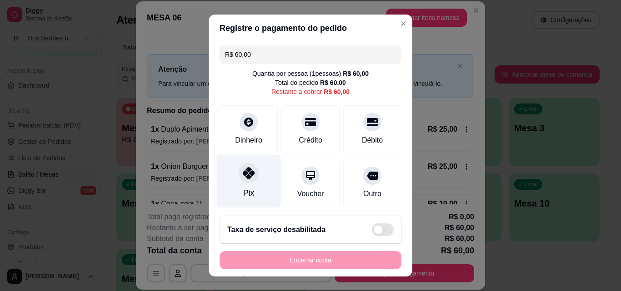
click at [232, 182] on div "Pix" at bounding box center [249, 181] width 64 height 53
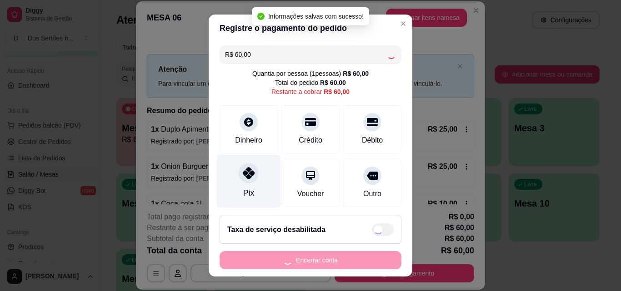
type input "R$ 0,00"
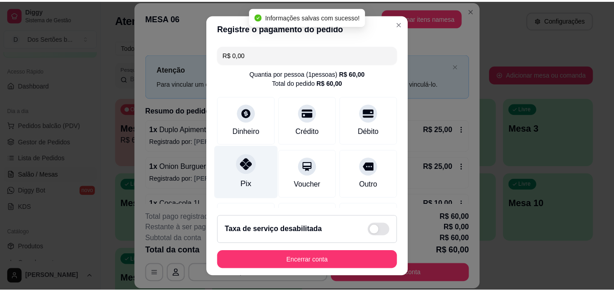
scroll to position [105, 0]
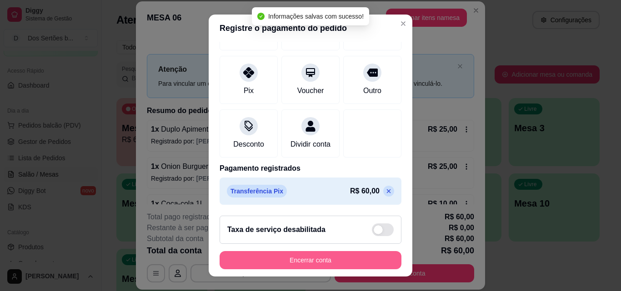
click at [290, 262] on button "Encerrar conta" at bounding box center [310, 260] width 182 height 18
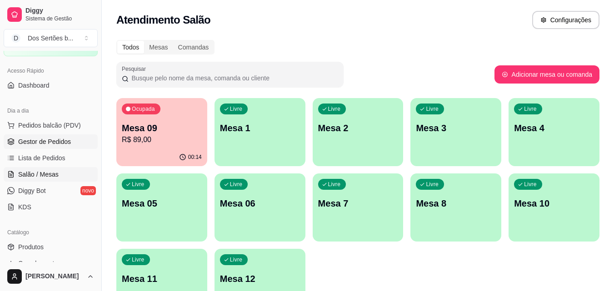
click at [46, 140] on span "Gestor de Pedidos" at bounding box center [44, 141] width 53 height 9
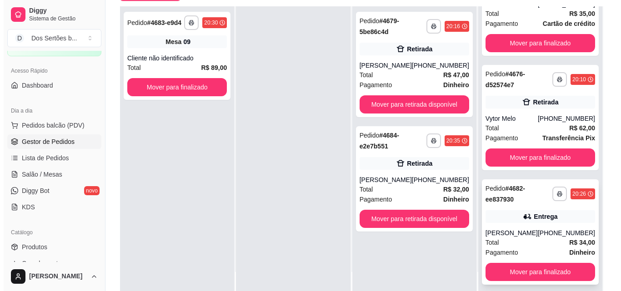
scroll to position [139, 0]
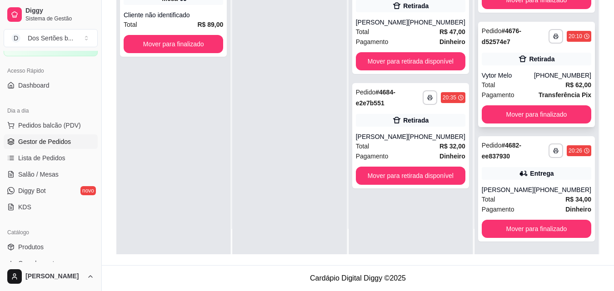
click at [525, 74] on div "Vytor Melo" at bounding box center [508, 75] width 52 height 9
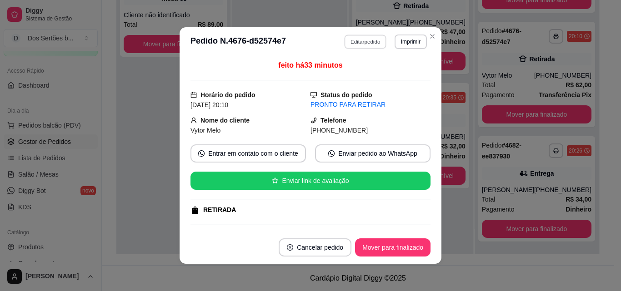
click at [357, 40] on button "Editar pedido" at bounding box center [365, 42] width 42 height 14
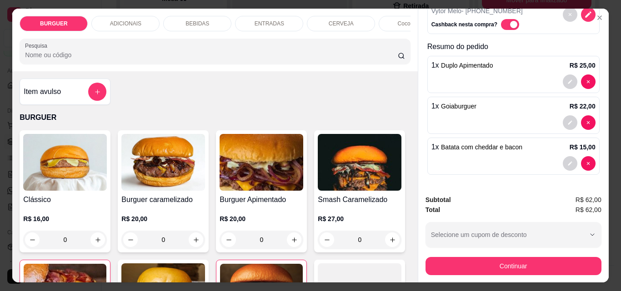
scroll to position [0, 0]
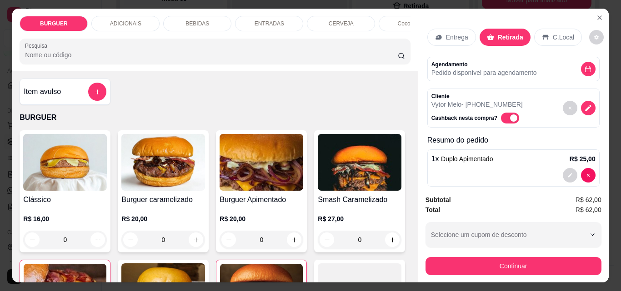
click at [450, 33] on p "Entrega" at bounding box center [457, 37] width 22 height 9
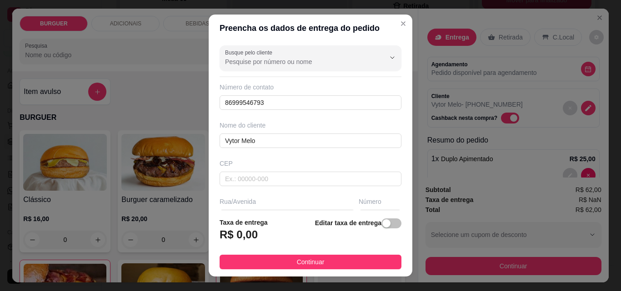
scroll to position [72, 0]
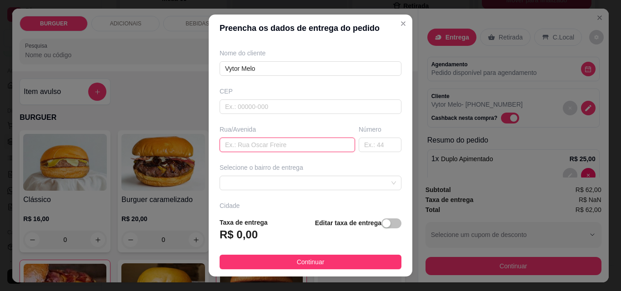
click at [226, 147] on input "text" at bounding box center [286, 145] width 135 height 15
click at [236, 179] on span at bounding box center [310, 183] width 171 height 14
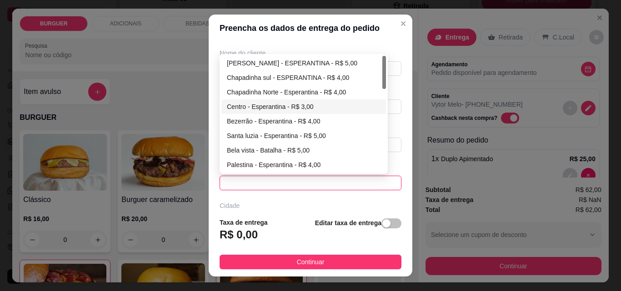
click at [233, 109] on div "Centro - Esperantina - R$ 3,00" at bounding box center [304, 107] width 154 height 10
type input "Esperantina"
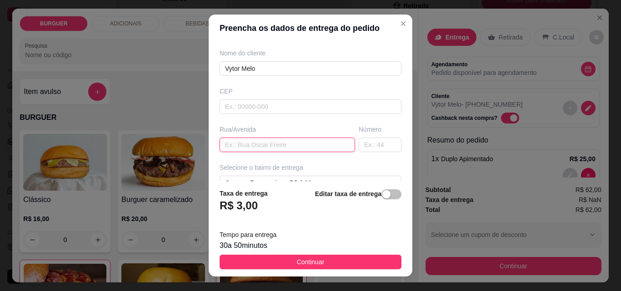
click at [234, 142] on input "text" at bounding box center [286, 145] width 135 height 15
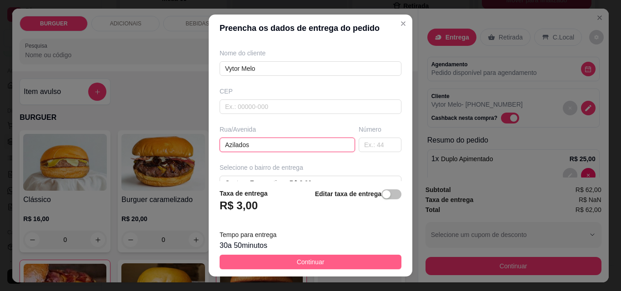
type input "Azilados"
click at [269, 262] on button "Continuar" at bounding box center [310, 262] width 182 height 15
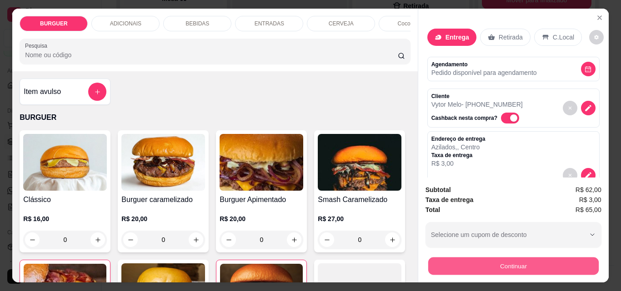
click at [500, 264] on button "Continuar" at bounding box center [513, 266] width 170 height 18
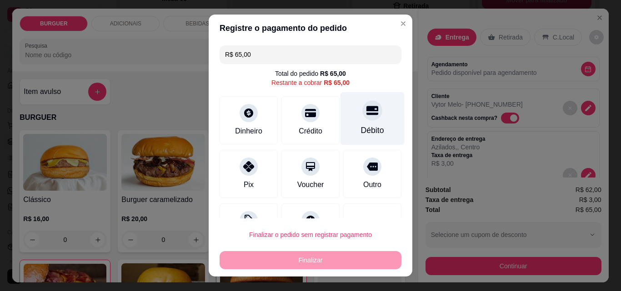
click at [368, 115] on div "Débito" at bounding box center [372, 118] width 64 height 53
type input "R$ 0,00"
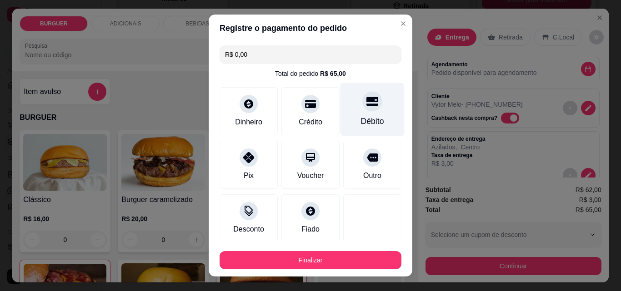
scroll to position [53, 0]
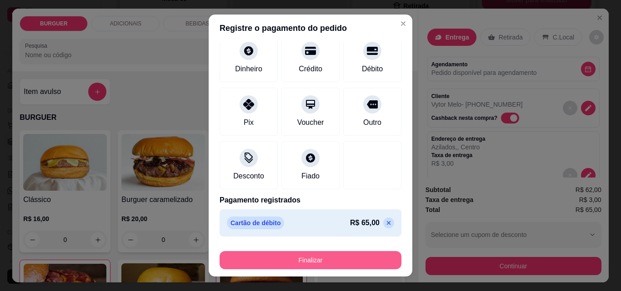
click at [359, 263] on button "Finalizar" at bounding box center [310, 260] width 182 height 18
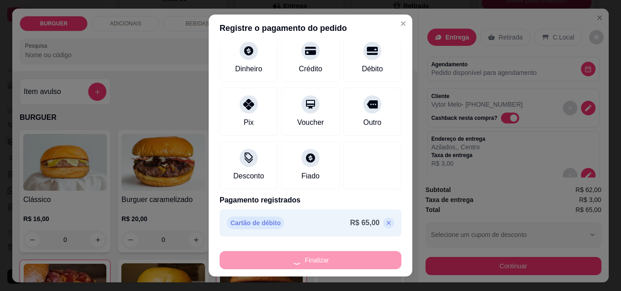
type input "0"
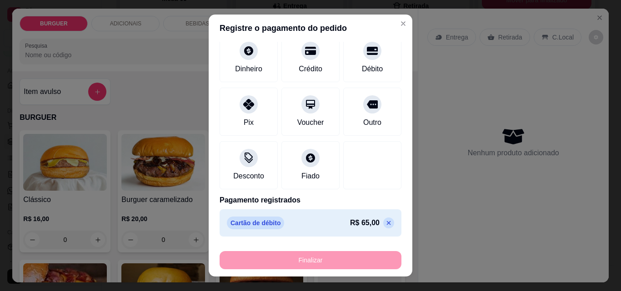
type input "-R$ 65,00"
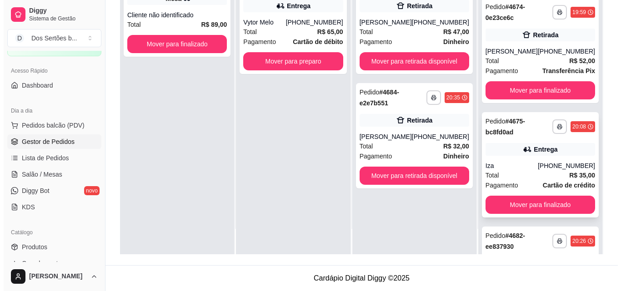
scroll to position [192, 0]
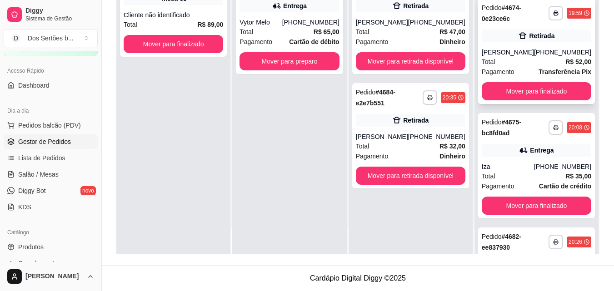
click at [511, 53] on div "**********" at bounding box center [536, 51] width 117 height 105
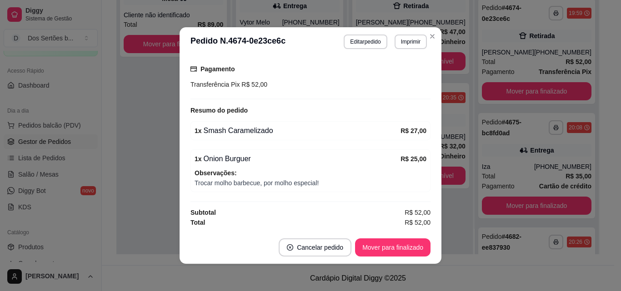
scroll to position [2, 0]
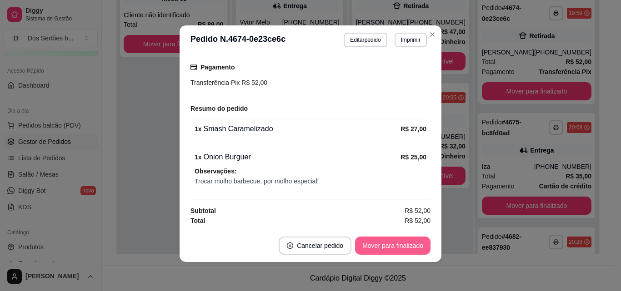
click at [389, 245] on button "Mover para finalizado" at bounding box center [392, 246] width 75 height 18
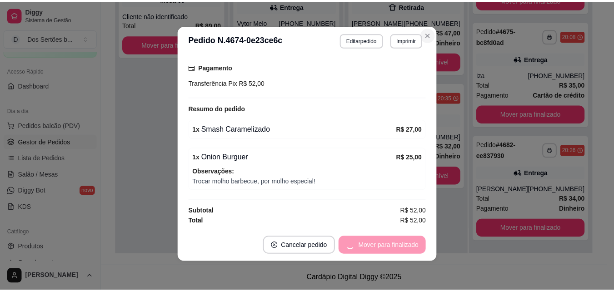
scroll to position [145, 0]
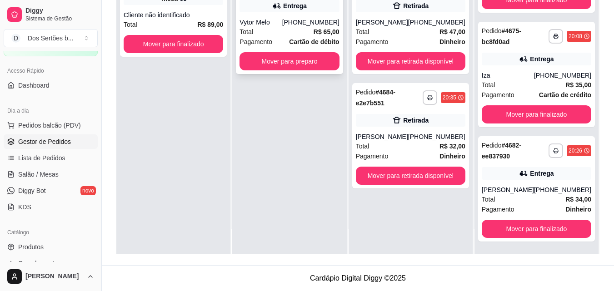
click at [305, 24] on div "[PHONE_NUMBER]" at bounding box center [310, 22] width 57 height 9
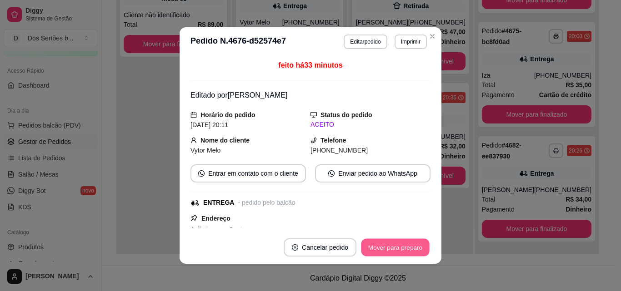
click at [390, 242] on button "Mover para preparo" at bounding box center [395, 248] width 68 height 18
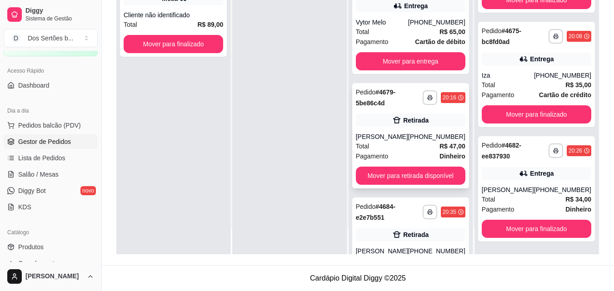
scroll to position [61, 0]
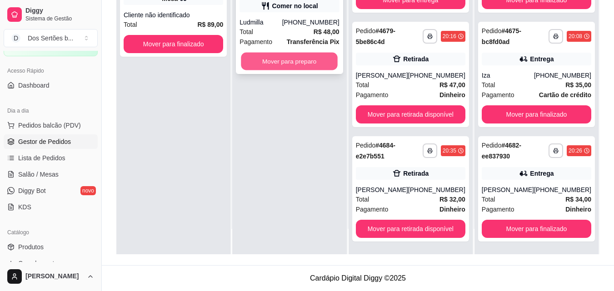
click at [270, 59] on button "Mover para preparo" at bounding box center [289, 62] width 97 height 18
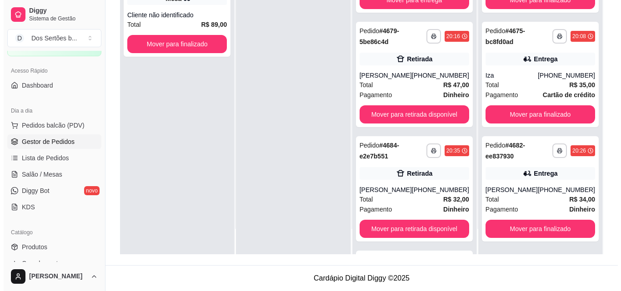
scroll to position [176, 0]
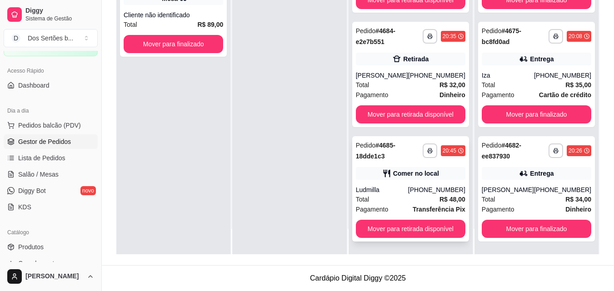
click at [393, 177] on div "Comer no local" at bounding box center [411, 173] width 110 height 13
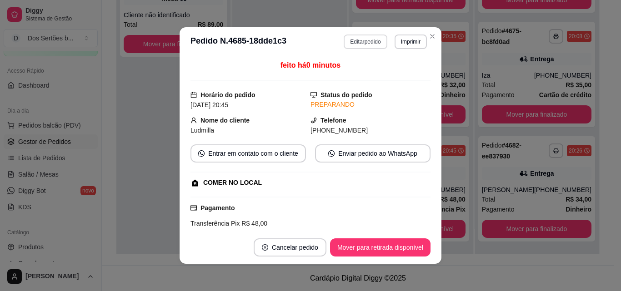
click at [349, 40] on button "Editar pedido" at bounding box center [365, 42] width 43 height 15
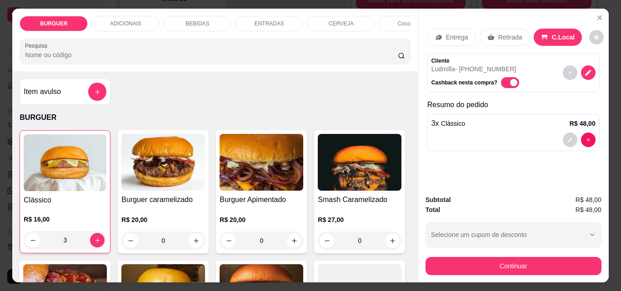
click at [199, 21] on p "BEBIDAS" at bounding box center [197, 23] width 24 height 7
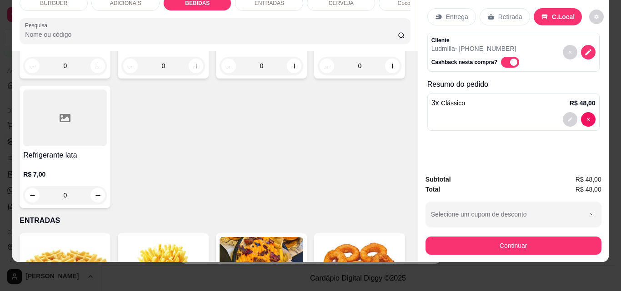
scroll to position [1149, 0]
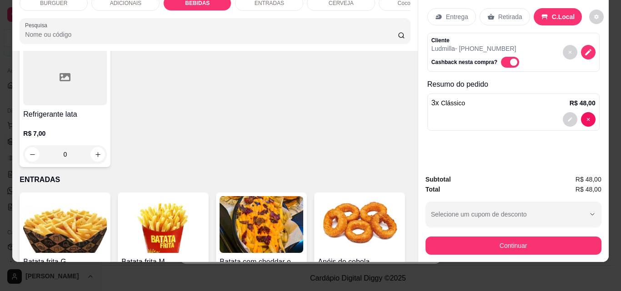
type input "1"
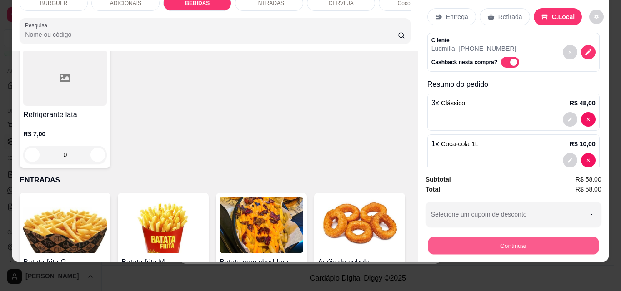
click at [482, 239] on button "Continuar" at bounding box center [513, 246] width 170 height 18
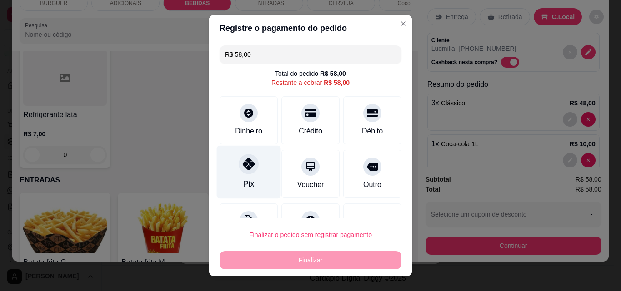
click at [250, 165] on div at bounding box center [249, 164] width 20 height 20
type input "R$ 0,00"
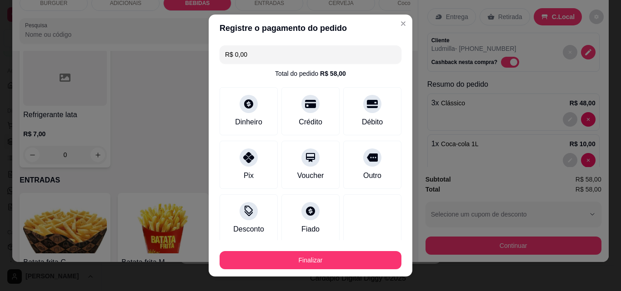
scroll to position [53, 0]
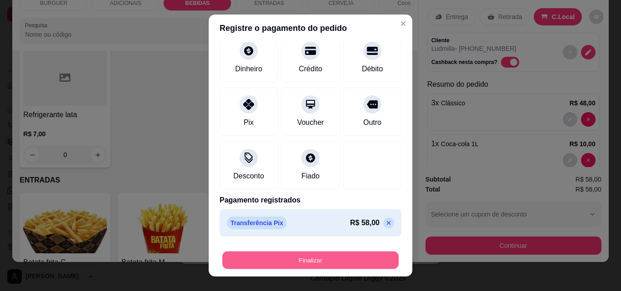
click at [277, 257] on button "Finalizar" at bounding box center [310, 261] width 176 height 18
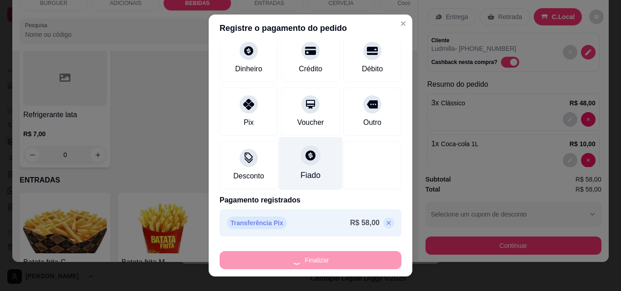
type input "0"
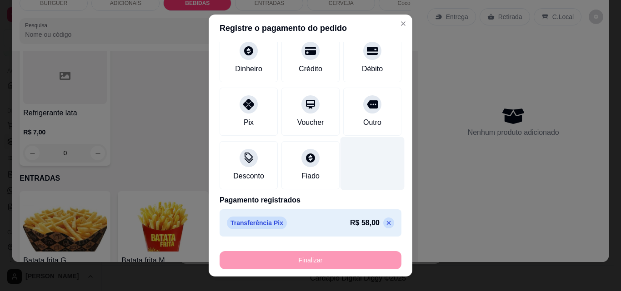
type input "-R$ 58,00"
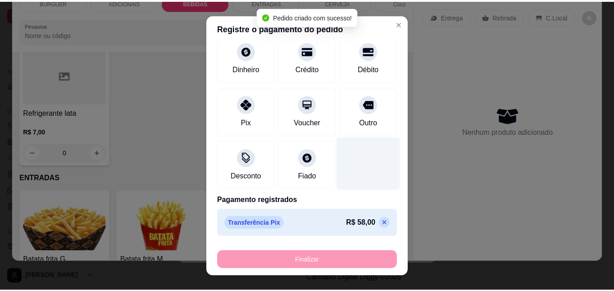
scroll to position [1148, 0]
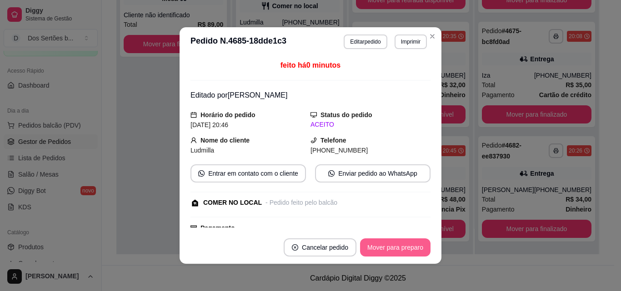
click at [390, 249] on button "Mover para preparo" at bounding box center [395, 248] width 70 height 18
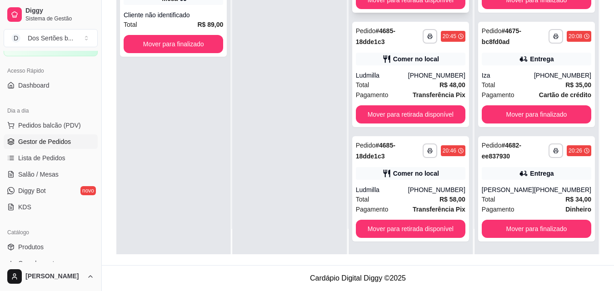
scroll to position [0, 0]
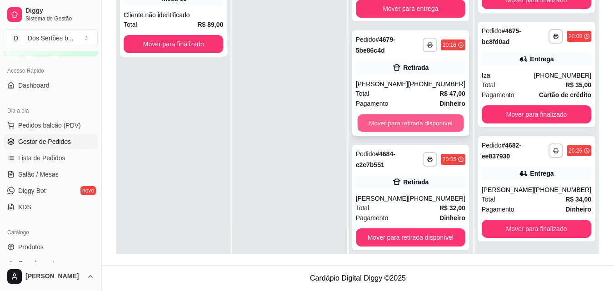
click at [406, 120] on button "Mover para retirada disponível" at bounding box center [410, 124] width 106 height 18
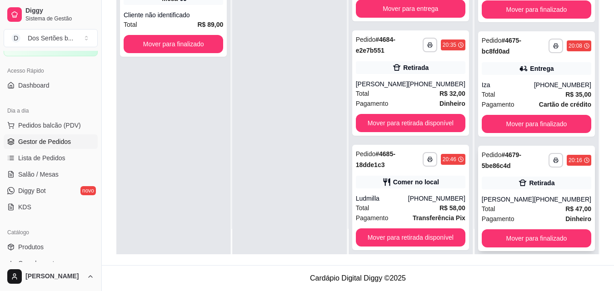
scroll to position [151, 0]
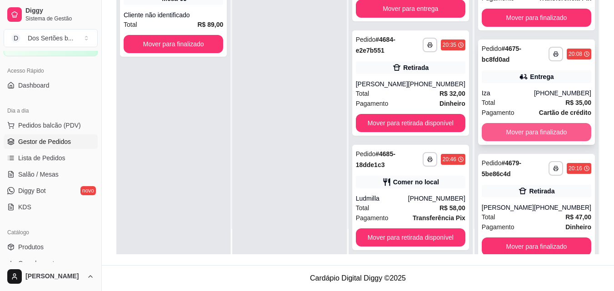
click at [538, 140] on button "Mover para finalizado" at bounding box center [537, 132] width 110 height 18
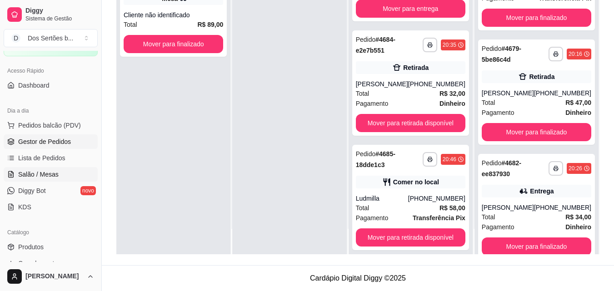
click at [26, 176] on span "Salão / Mesas" at bounding box center [38, 174] width 40 height 9
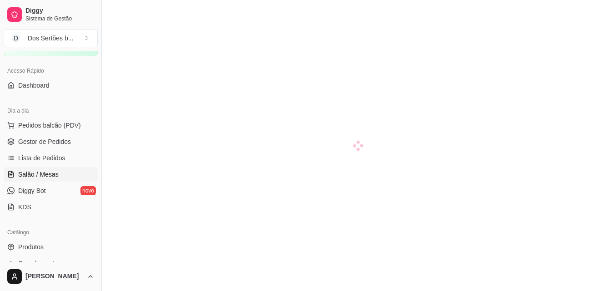
click at [33, 176] on span "Salão / Mesas" at bounding box center [38, 174] width 40 height 9
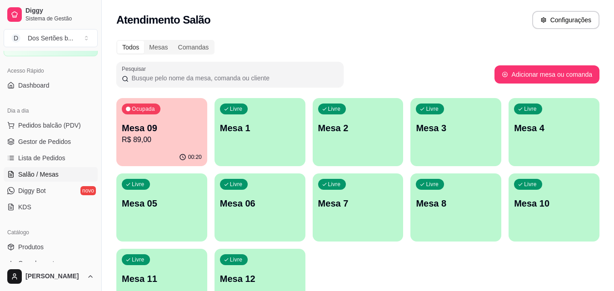
click at [526, 209] on p "Mesa 10" at bounding box center [554, 203] width 80 height 13
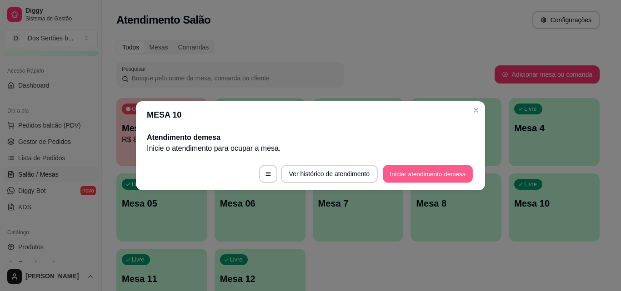
click at [426, 174] on button "Iniciar atendimento de mesa" at bounding box center [428, 174] width 90 height 18
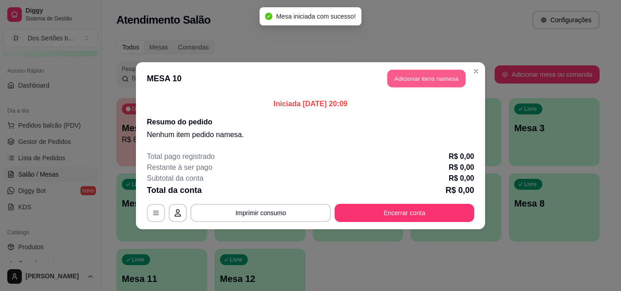
click at [405, 72] on button "Adicionar itens na mesa" at bounding box center [426, 79] width 78 height 18
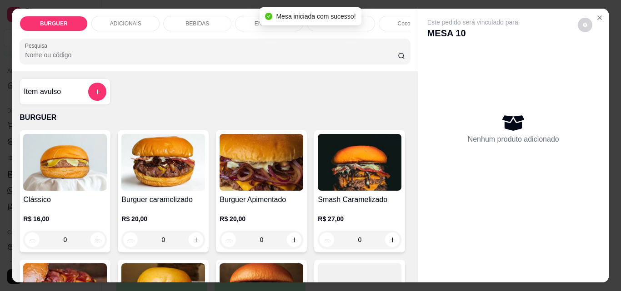
scroll to position [93, 0]
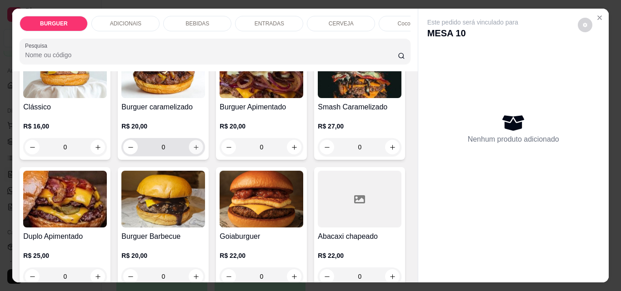
click at [193, 149] on icon "increase-product-quantity" at bounding box center [196, 147] width 7 height 7
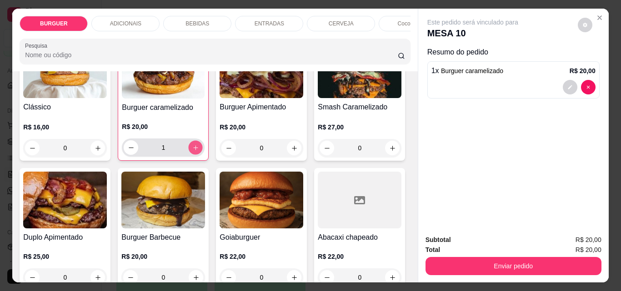
click at [192, 149] on icon "increase-product-quantity" at bounding box center [195, 148] width 7 height 7
type input "2"
click at [190, 16] on div "BEBIDAS" at bounding box center [197, 23] width 68 height 15
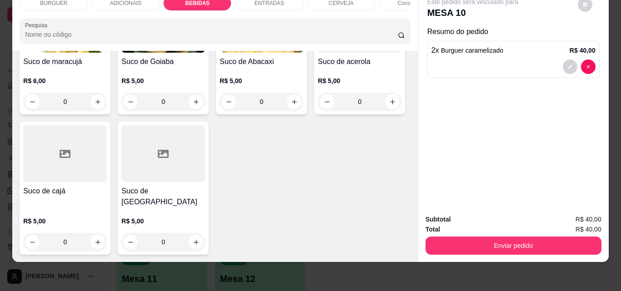
scroll to position [2601, 0]
click at [95, 105] on icon "increase-product-quantity" at bounding box center [98, 102] width 7 height 7
type input "1"
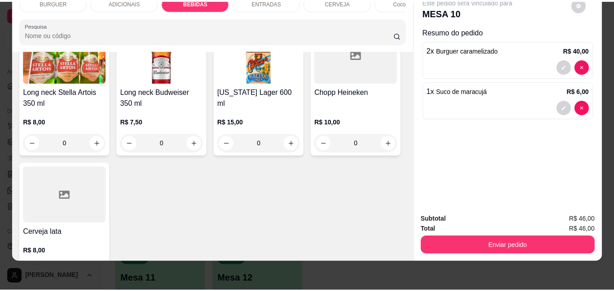
scroll to position [1312, 0]
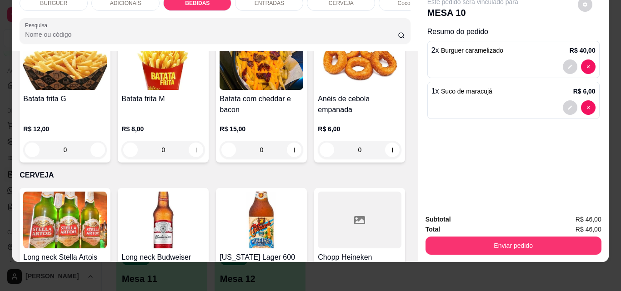
type input "1"
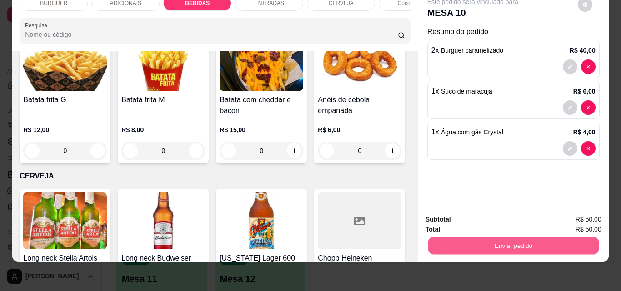
click at [483, 239] on button "Enviar pedido" at bounding box center [513, 246] width 170 height 18
click at [479, 218] on button "Não registrar e enviar pedido" at bounding box center [483, 216] width 95 height 17
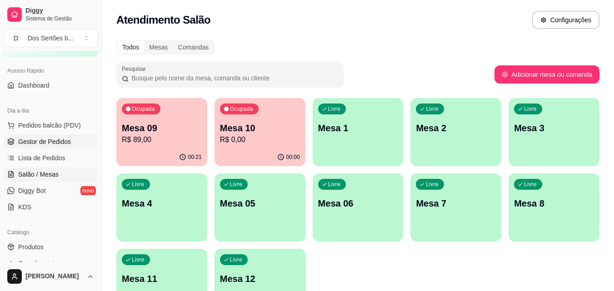
click at [47, 137] on link "Gestor de Pedidos" at bounding box center [51, 142] width 94 height 15
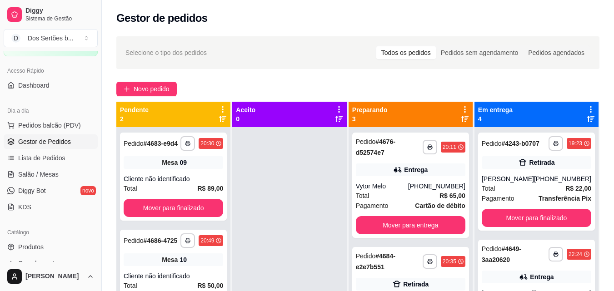
scroll to position [25, 0]
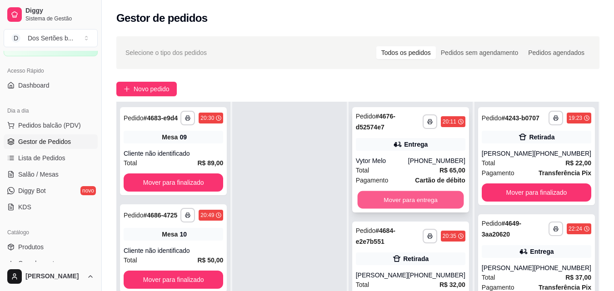
click at [406, 198] on button "Mover para entrega" at bounding box center [410, 200] width 106 height 18
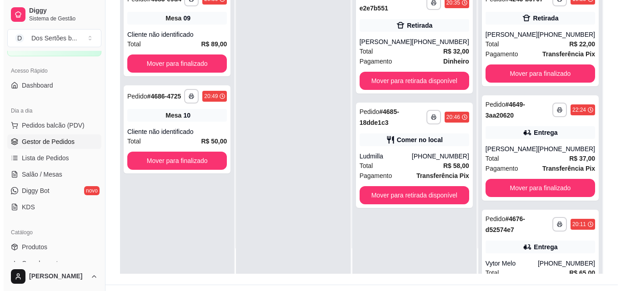
scroll to position [16, 0]
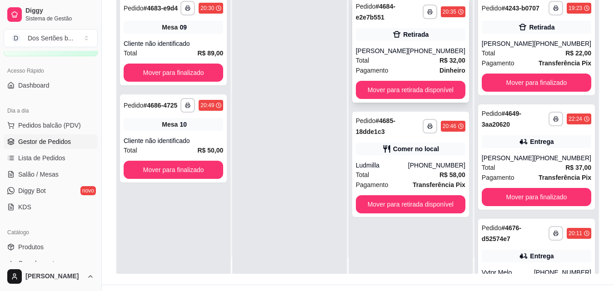
click at [403, 62] on div "Total R$ 32,00" at bounding box center [411, 60] width 110 height 10
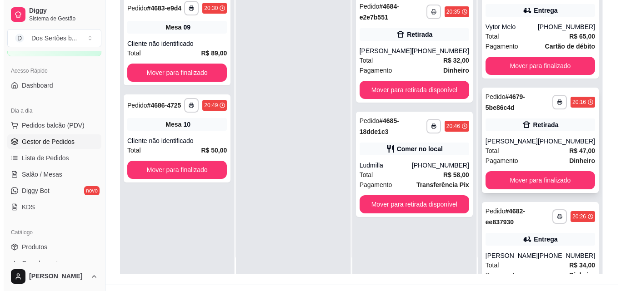
scroll to position [290, 0]
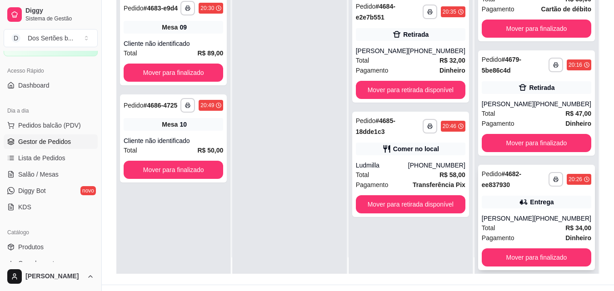
click at [533, 225] on div "Total R$ 34,00" at bounding box center [537, 228] width 110 height 10
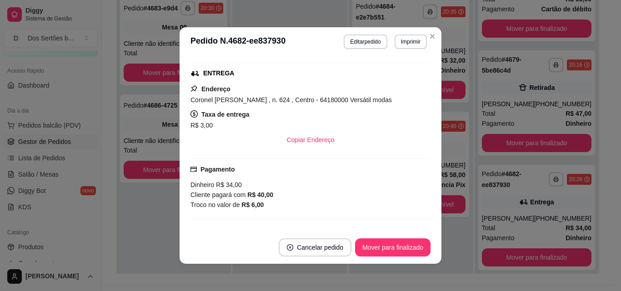
scroll to position [210, 0]
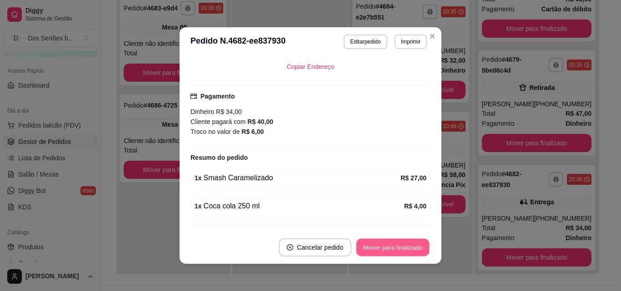
click at [374, 247] on button "Mover para finalizado" at bounding box center [392, 248] width 73 height 18
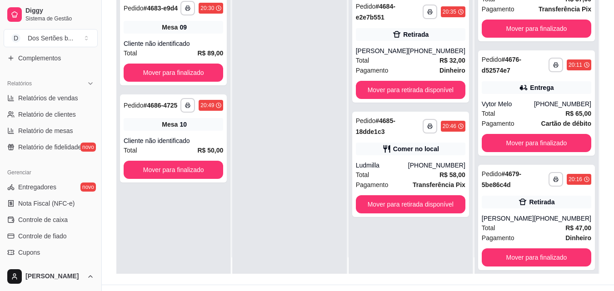
scroll to position [274, 0]
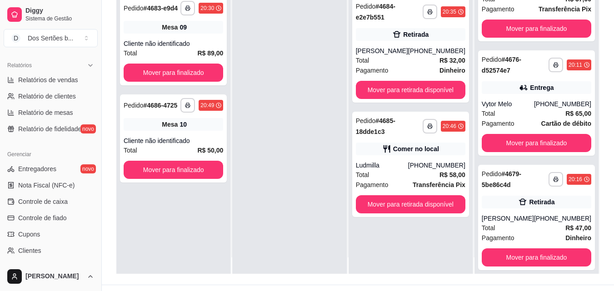
click at [36, 209] on ul "Entregadores novo Nota Fiscal (NFC-e) Controle de caixa Controle de fiado Cupon…" at bounding box center [51, 226] width 94 height 129
click at [30, 204] on span "Controle de caixa" at bounding box center [43, 201] width 50 height 9
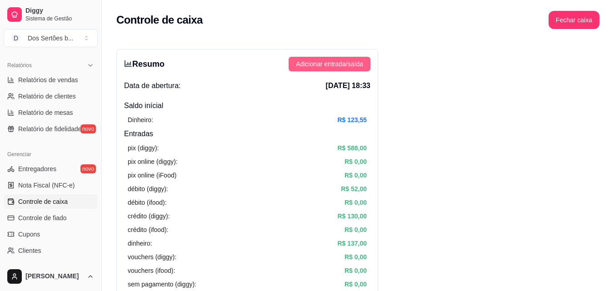
click at [337, 61] on span "Adicionar entrada/saída" at bounding box center [329, 64] width 67 height 10
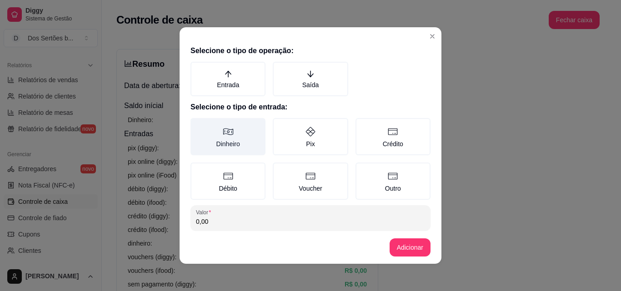
click at [227, 123] on label "Dinheiro" at bounding box center [227, 136] width 75 height 37
click at [197, 123] on button "Dinheiro" at bounding box center [193, 121] width 7 height 7
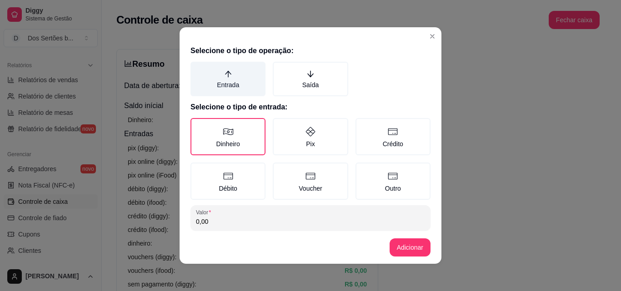
click at [220, 79] on label "Entrada" at bounding box center [227, 79] width 75 height 35
click at [197, 69] on button "Entrada" at bounding box center [193, 64] width 7 height 7
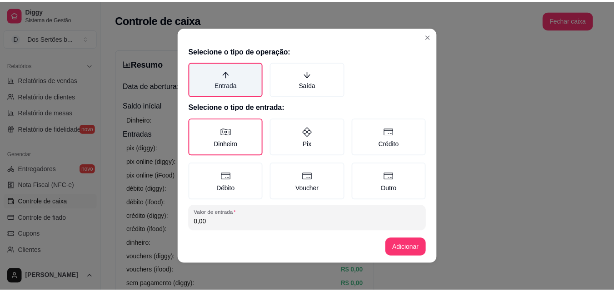
scroll to position [49, 0]
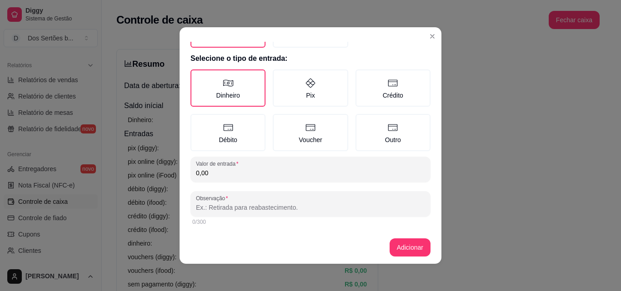
click at [214, 173] on input "0,00" at bounding box center [310, 173] width 229 height 9
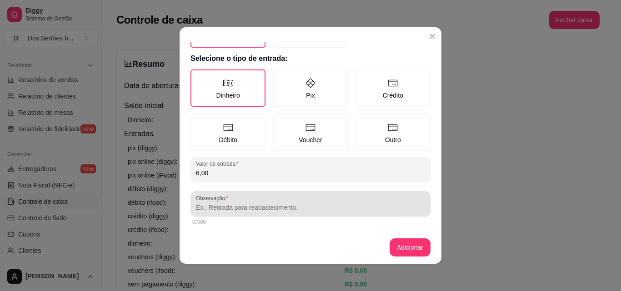
type input "6,00"
click at [200, 208] on input "Observação" at bounding box center [310, 207] width 229 height 9
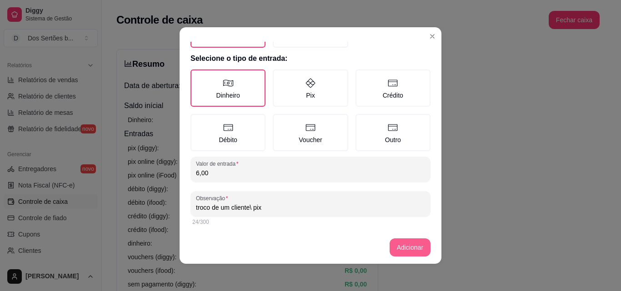
type input "troco de um cliente\ pix"
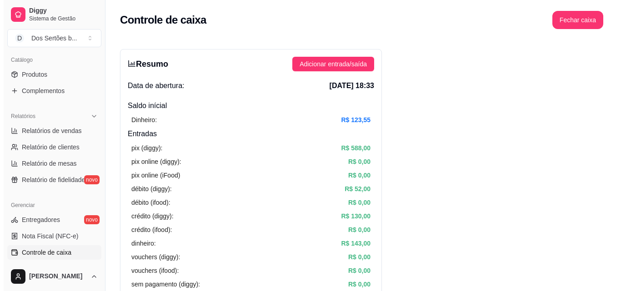
scroll to position [105, 0]
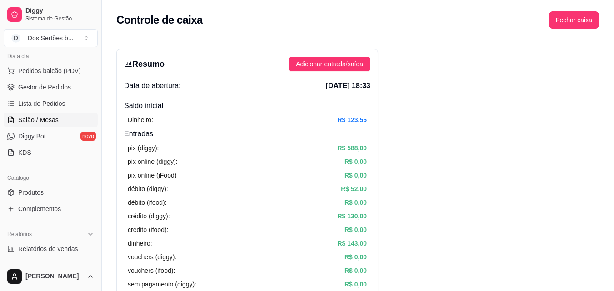
click at [37, 114] on link "Salão / Mesas" at bounding box center [51, 120] width 94 height 15
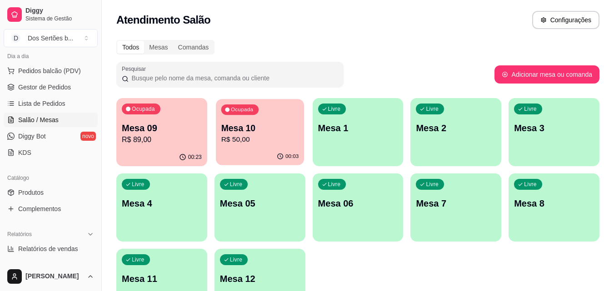
click at [267, 134] on p "Mesa 10" at bounding box center [260, 128] width 78 height 12
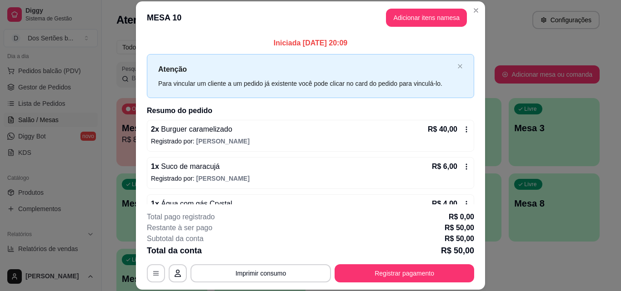
scroll to position [25, 0]
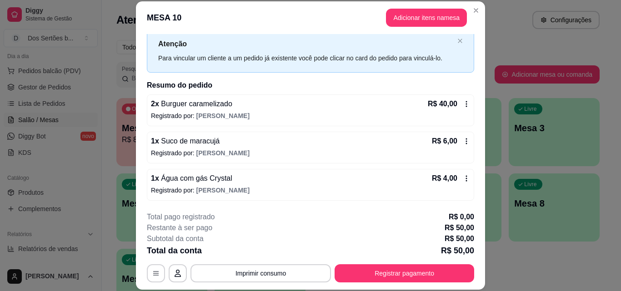
click at [463, 176] on icon at bounding box center [466, 178] width 7 height 7
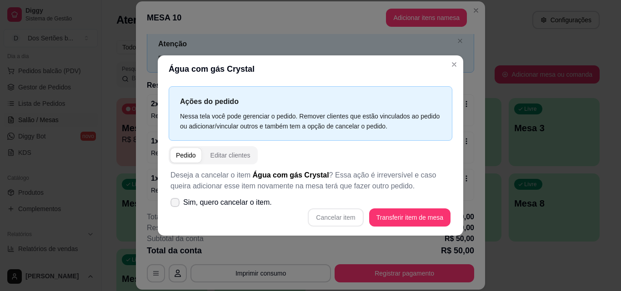
click at [174, 204] on icon at bounding box center [174, 202] width 7 height 5
click at [174, 204] on input "Sim, quero cancelar o item." at bounding box center [173, 207] width 6 height 6
checkbox input "true"
click at [333, 215] on button "Cancelar item" at bounding box center [335, 218] width 55 height 18
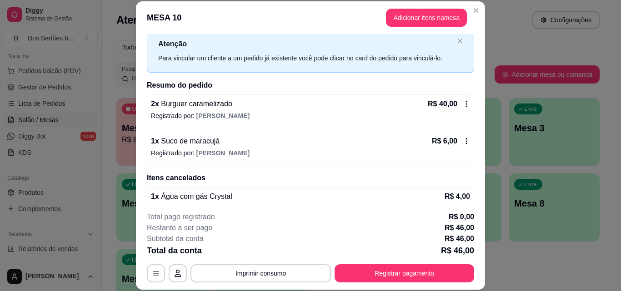
scroll to position [40, 0]
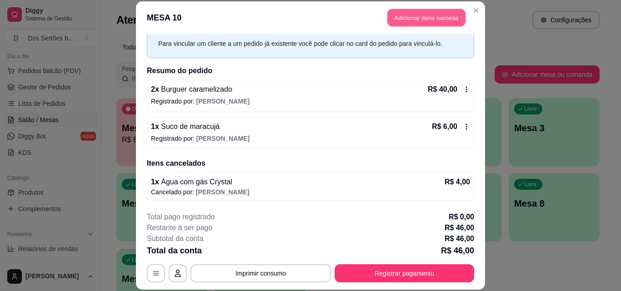
click at [408, 21] on button "Adicionar itens na mesa" at bounding box center [426, 18] width 78 height 18
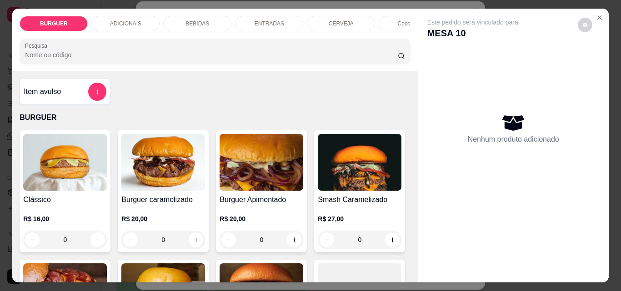
click at [205, 20] on div "BEBIDAS" at bounding box center [197, 23] width 68 height 15
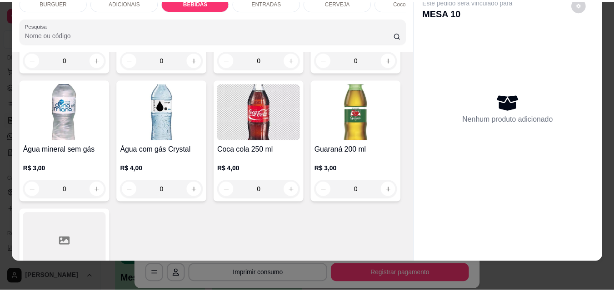
scroll to position [1100, 0]
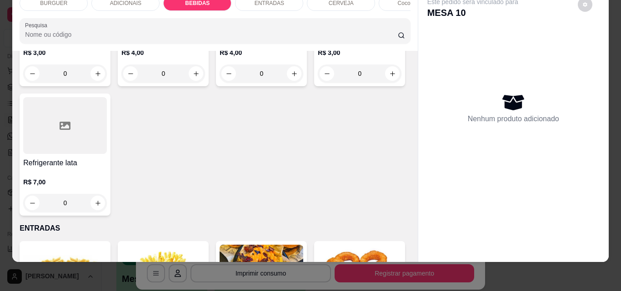
type input "1"
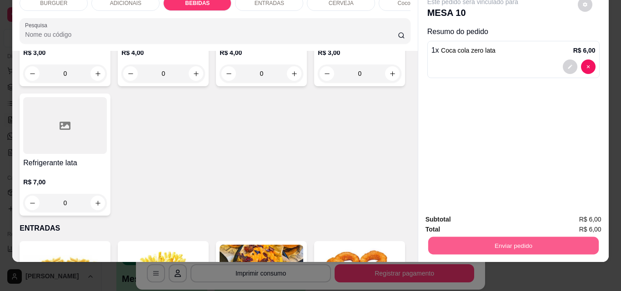
click at [465, 237] on button "Enviar pedido" at bounding box center [513, 246] width 170 height 18
click at [479, 214] on button "Não registrar e enviar pedido" at bounding box center [483, 216] width 92 height 17
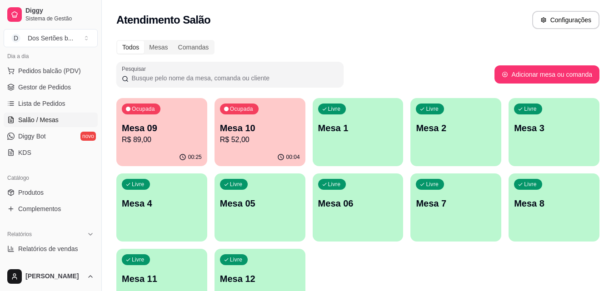
scroll to position [0, 0]
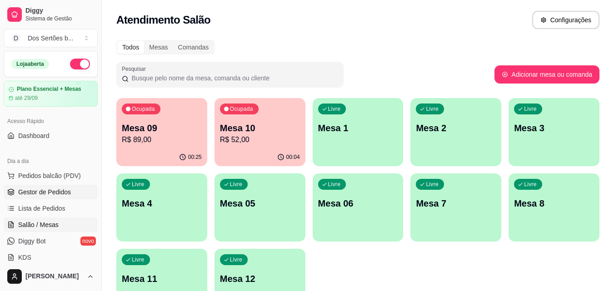
click at [40, 190] on span "Gestor de Pedidos" at bounding box center [44, 192] width 53 height 9
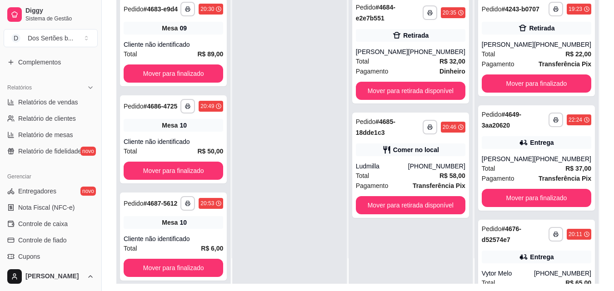
scroll to position [258, 0]
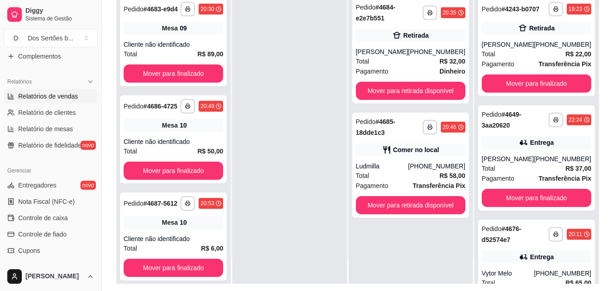
click at [48, 97] on span "Relatórios de vendas" at bounding box center [48, 96] width 60 height 9
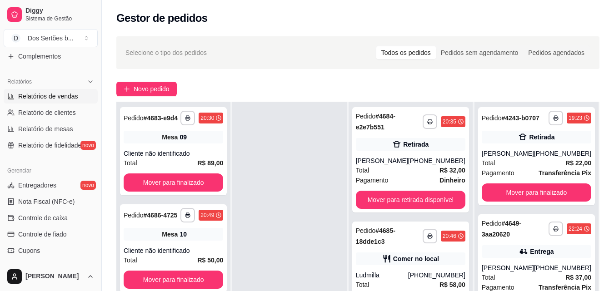
select select "ALL"
select select "0"
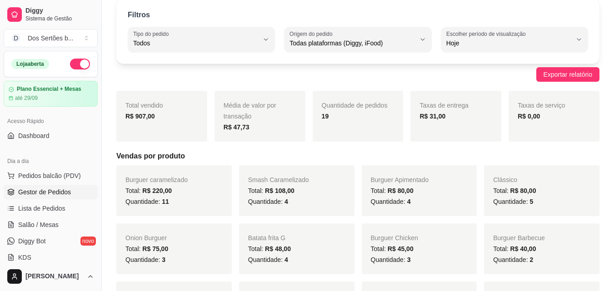
click at [61, 189] on span "Gestor de Pedidos" at bounding box center [44, 192] width 53 height 9
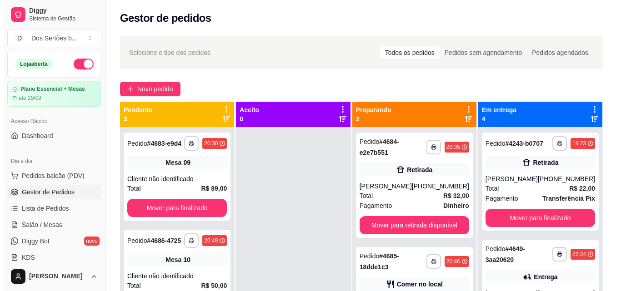
scroll to position [25, 0]
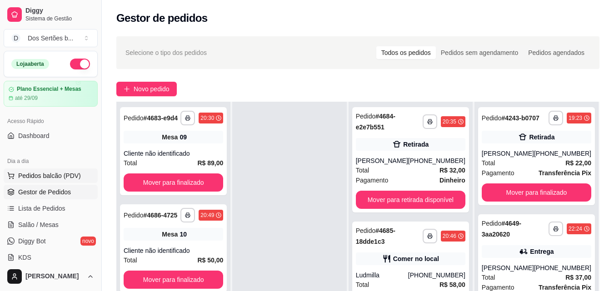
click at [43, 174] on span "Pedidos balcão (PDV)" at bounding box center [49, 175] width 63 height 9
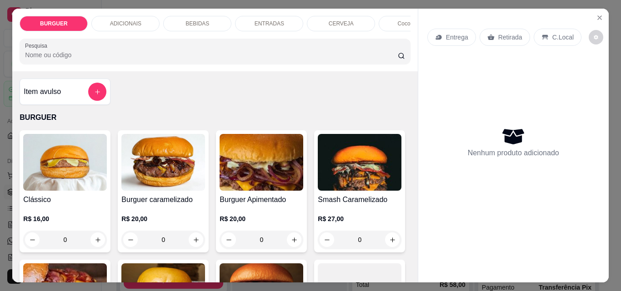
scroll to position [56, 0]
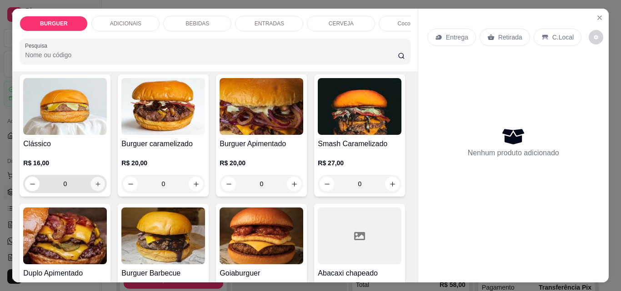
click at [95, 188] on icon "increase-product-quantity" at bounding box center [98, 184] width 7 height 7
type input "1"
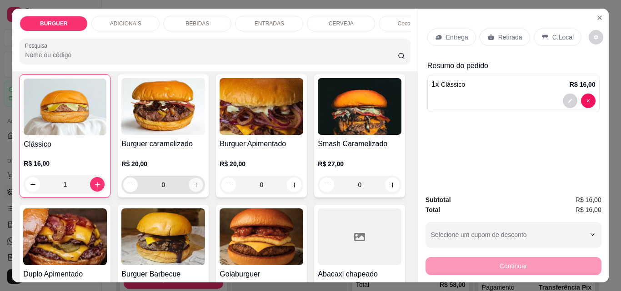
click at [193, 188] on icon "increase-product-quantity" at bounding box center [196, 185] width 7 height 7
type input "1"
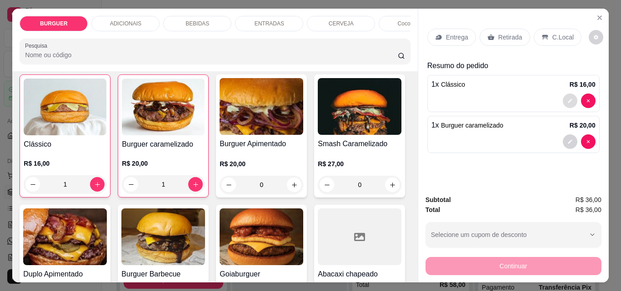
click at [568, 98] on icon "decrease-product-quantity" at bounding box center [569, 100] width 5 height 5
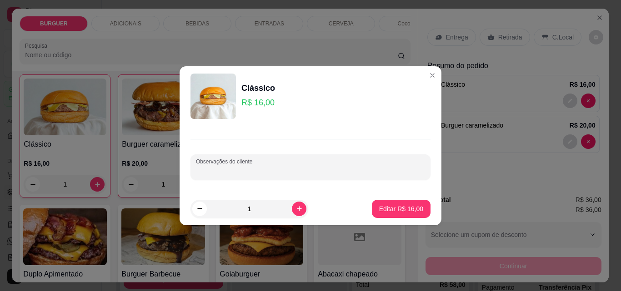
click at [298, 170] on input "Observações do cliente" at bounding box center [310, 170] width 229 height 9
type input "carne ao ponto"
click at [395, 213] on p "Editar R$ 16,00" at bounding box center [401, 208] width 44 height 9
type input "0"
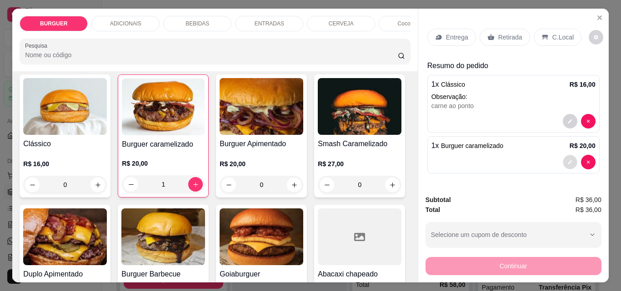
click at [568, 160] on icon "decrease-product-quantity" at bounding box center [570, 162] width 4 height 4
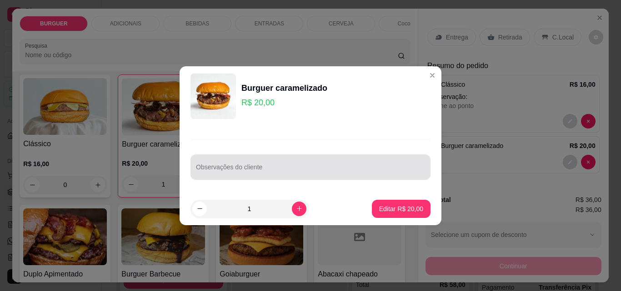
click at [245, 177] on div "Observações do cliente" at bounding box center [310, 167] width 240 height 25
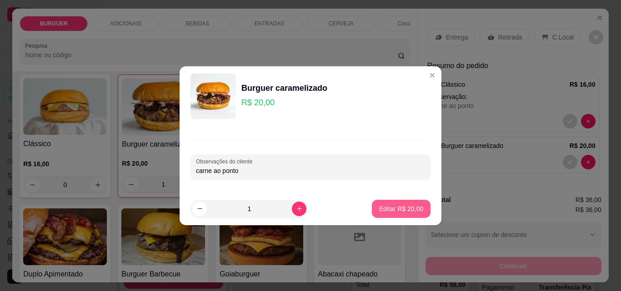
type input "carne ao ponto"
click at [377, 204] on button "Editar R$ 20,00" at bounding box center [401, 209] width 57 height 18
type input "0"
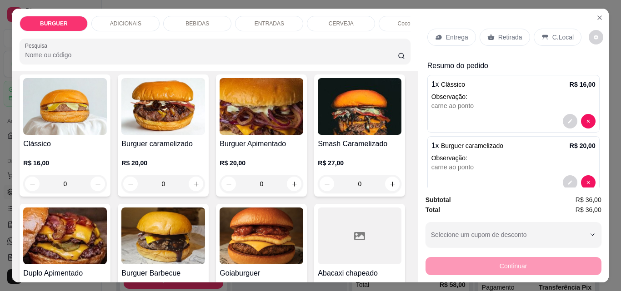
scroll to position [19, 0]
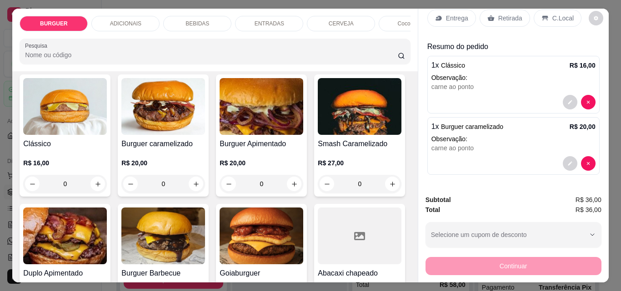
click at [450, 5] on div "Entrega Retirada C.Local" at bounding box center [513, 18] width 172 height 32
click at [439, 13] on div "Entrega" at bounding box center [451, 18] width 49 height 17
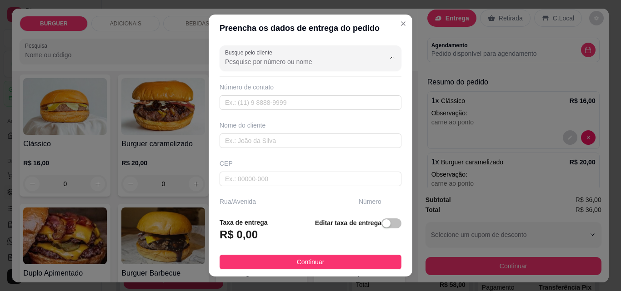
click at [249, 63] on input "Busque pelo cliente" at bounding box center [297, 61] width 145 height 9
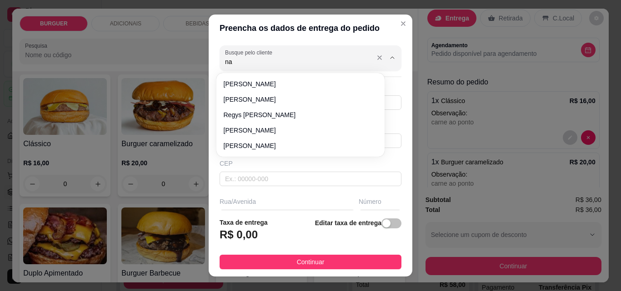
type input "n"
type input "N"
type input "s"
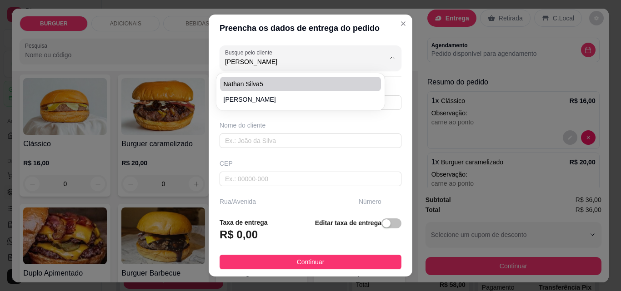
click at [239, 87] on span "Nathan Silva5" at bounding box center [296, 84] width 145 height 9
type input "Nathan Silva5"
type input "8681583190"
type input "Nathan Silva5"
type input "Rua [PERSON_NAME][GEOGRAPHIC_DATA]"
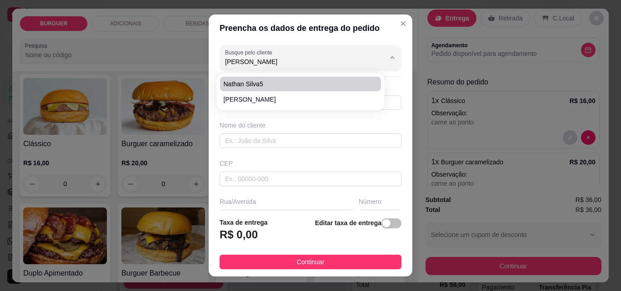
type input "720"
type input "Esperantina"
type input "Próximo a comunidade São Benedito"
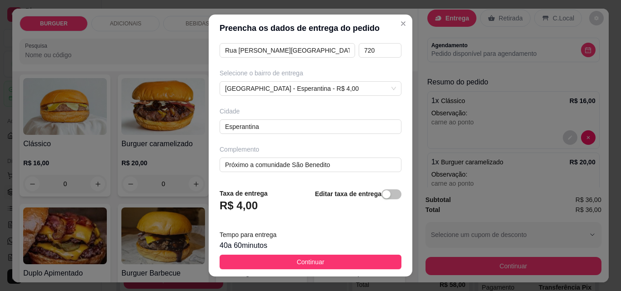
scroll to position [15, 0]
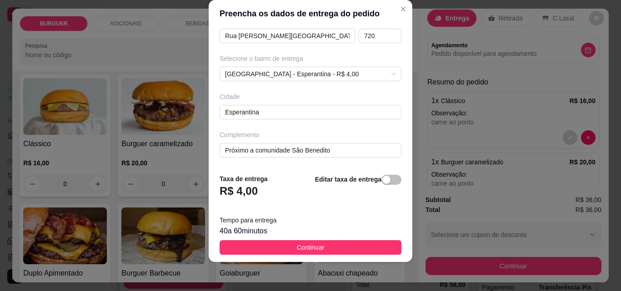
type input "Nathan Silva5"
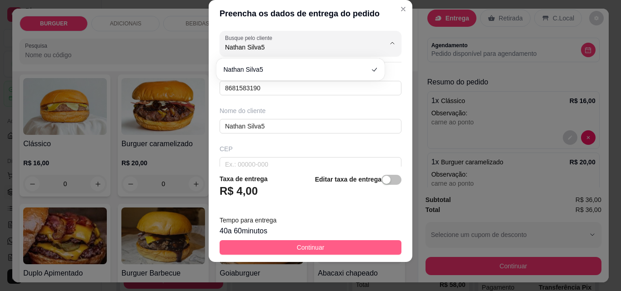
click at [311, 243] on span "Continuar" at bounding box center [311, 248] width 28 height 10
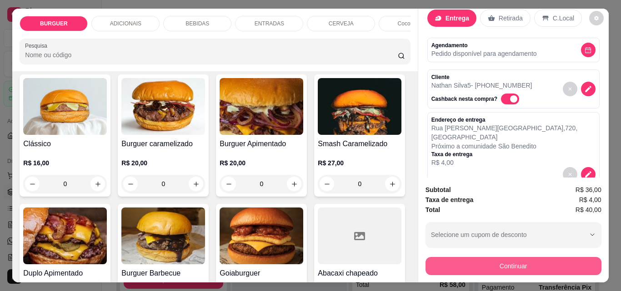
click at [454, 261] on button "Continuar" at bounding box center [513, 266] width 176 height 18
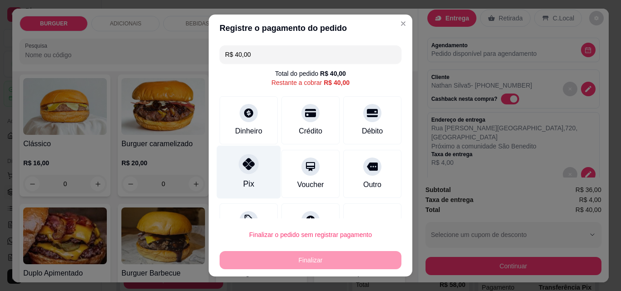
click at [227, 173] on div "Pix" at bounding box center [249, 172] width 64 height 53
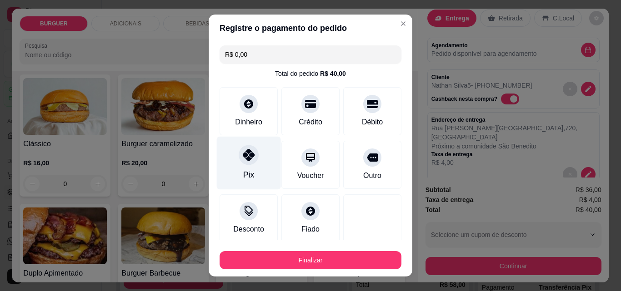
scroll to position [53, 0]
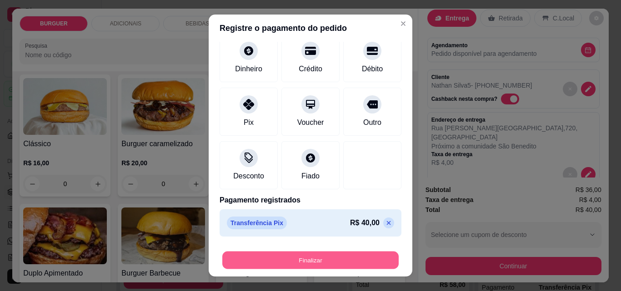
click at [260, 254] on button "Finalizar" at bounding box center [310, 261] width 176 height 18
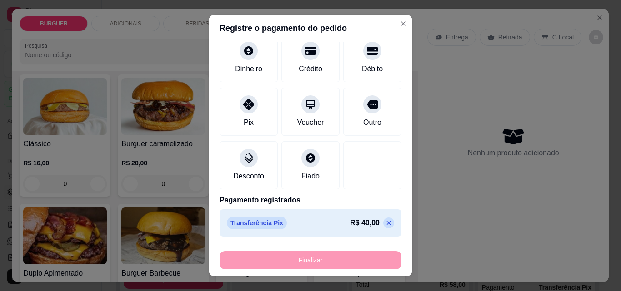
type input "-R$ 40,00"
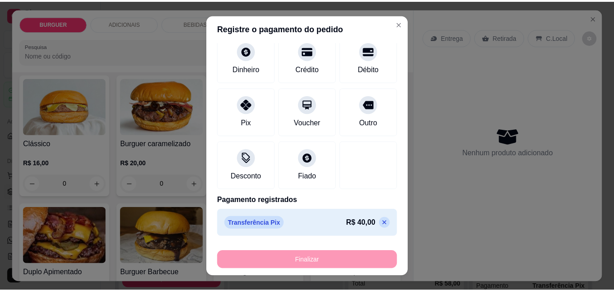
scroll to position [0, 0]
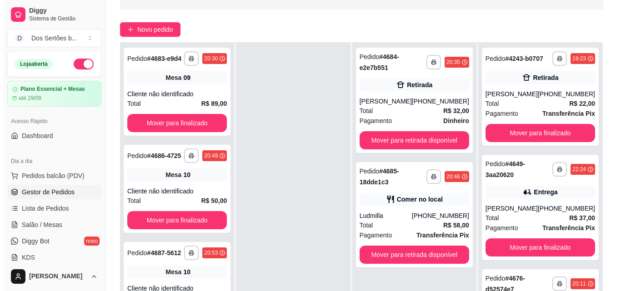
scroll to position [66, 0]
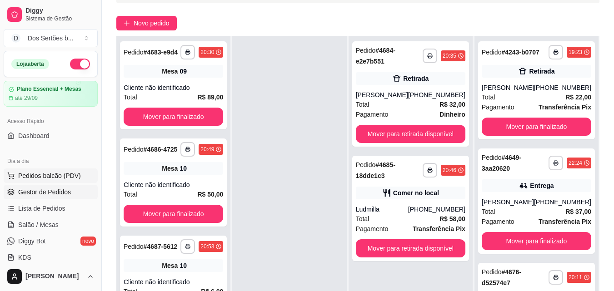
click at [71, 173] on span "Pedidos balcão (PDV)" at bounding box center [49, 175] width 63 height 9
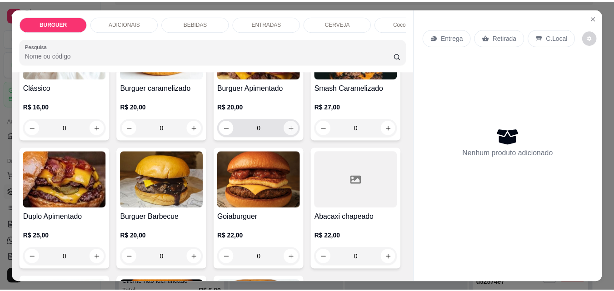
scroll to position [50, 0]
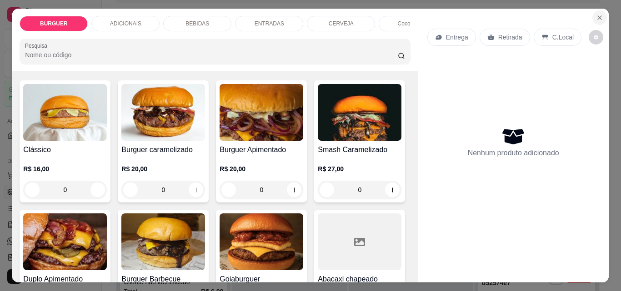
click at [597, 14] on icon "Close" at bounding box center [599, 17] width 7 height 7
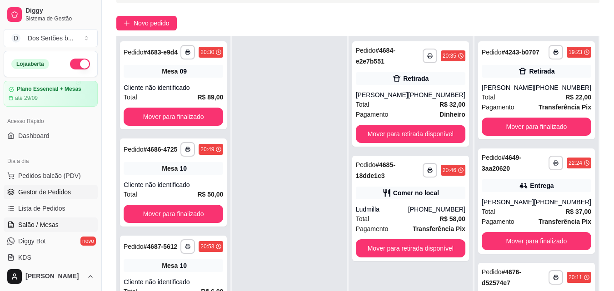
click at [59, 226] on link "Salão / Mesas" at bounding box center [51, 225] width 94 height 15
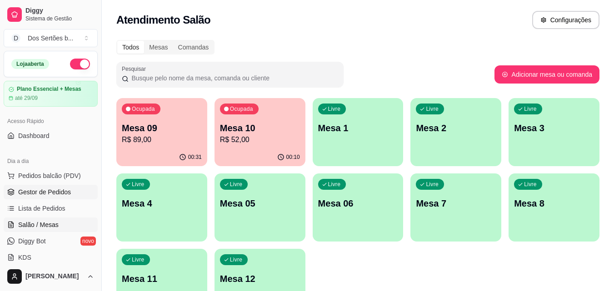
click at [48, 197] on link "Gestor de Pedidos" at bounding box center [51, 192] width 94 height 15
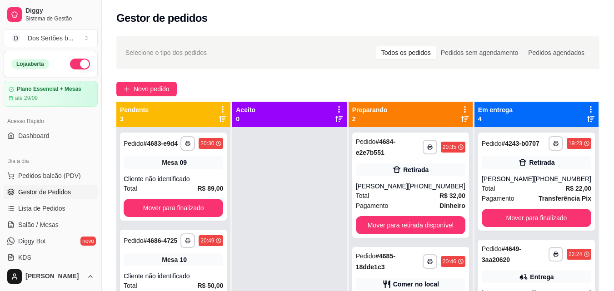
scroll to position [25, 0]
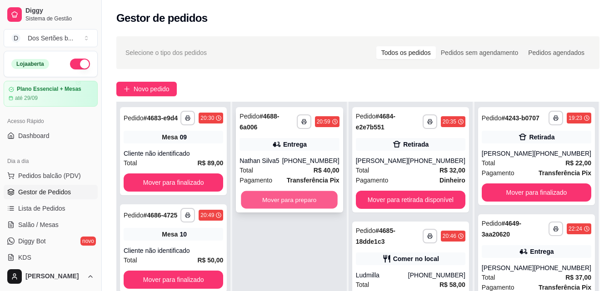
click at [307, 191] on button "Mover para preparo" at bounding box center [289, 200] width 97 height 18
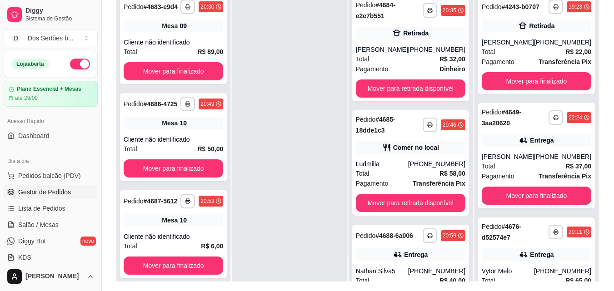
scroll to position [123, 0]
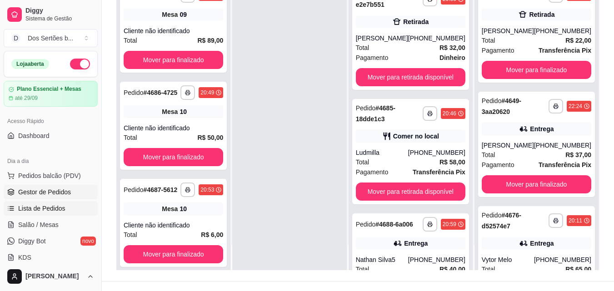
click at [39, 205] on span "Lista de Pedidos" at bounding box center [41, 208] width 47 height 9
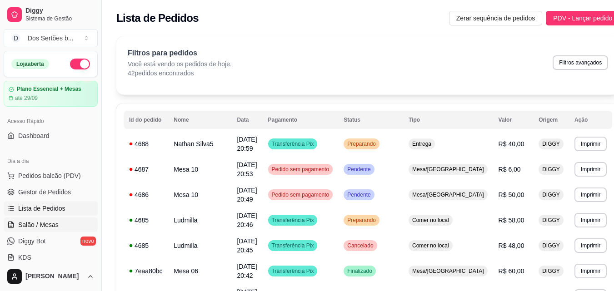
click at [51, 231] on link "Salão / Mesas" at bounding box center [51, 225] width 94 height 15
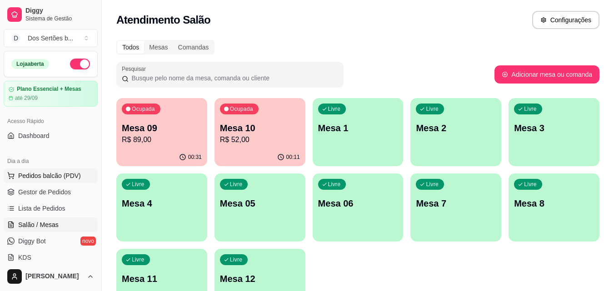
click at [48, 175] on span "Pedidos balcão (PDV)" at bounding box center [49, 175] width 63 height 9
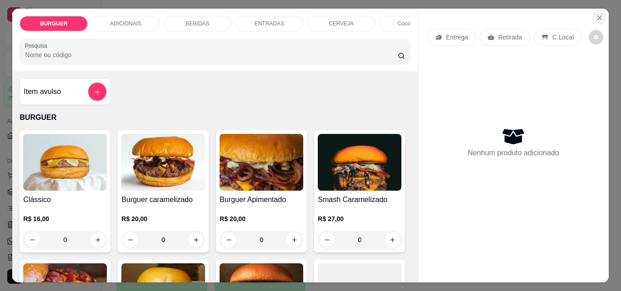
click at [597, 10] on button "Close" at bounding box center [599, 17] width 15 height 15
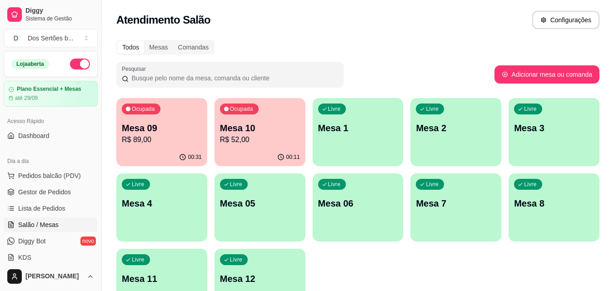
click at [565, 217] on div "Livre Mesa 8" at bounding box center [554, 202] width 91 height 57
click at [29, 194] on span "Gestor de Pedidos" at bounding box center [44, 192] width 53 height 9
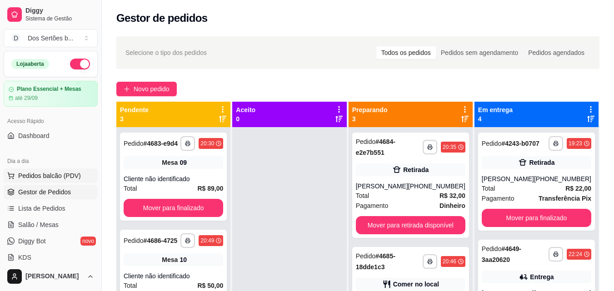
click at [35, 174] on span "Pedidos balcão (PDV)" at bounding box center [49, 175] width 63 height 9
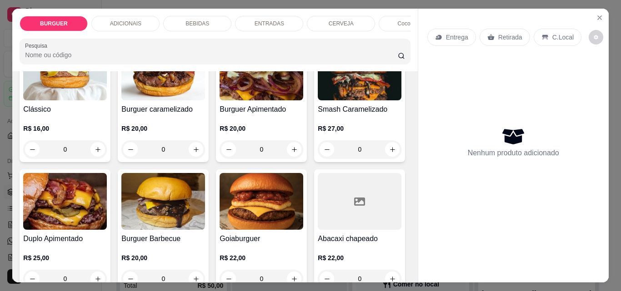
scroll to position [165, 0]
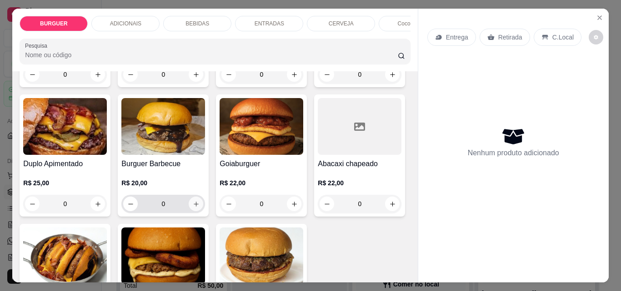
click at [199, 208] on icon "increase-product-quantity" at bounding box center [196, 204] width 7 height 7
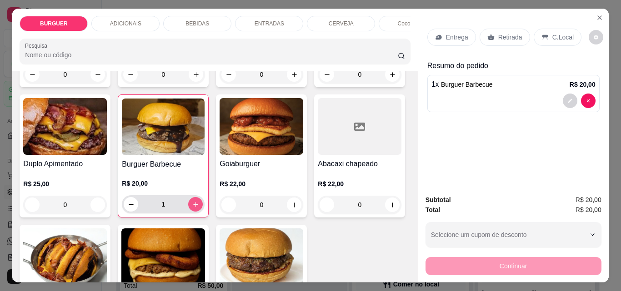
click at [199, 208] on icon "increase-product-quantity" at bounding box center [195, 204] width 7 height 7
type input "2"
click at [206, 18] on div "BEBIDAS" at bounding box center [197, 23] width 68 height 15
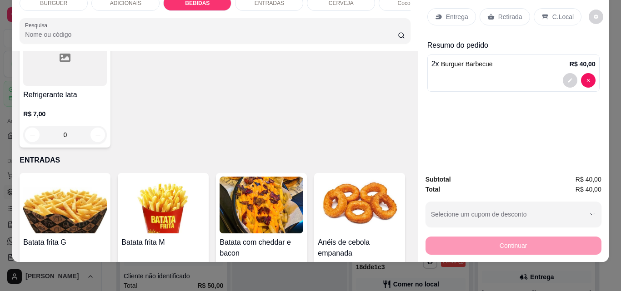
scroll to position [1177, 0]
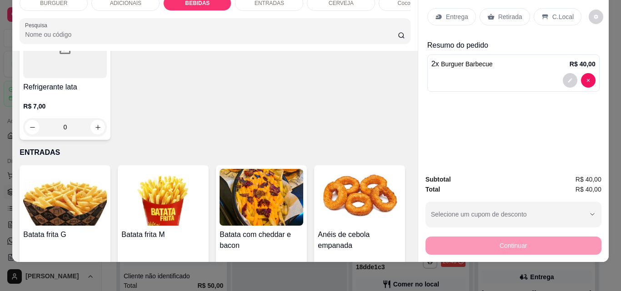
type input "1"
click at [504, 12] on p "Retirada" at bounding box center [510, 16] width 24 height 9
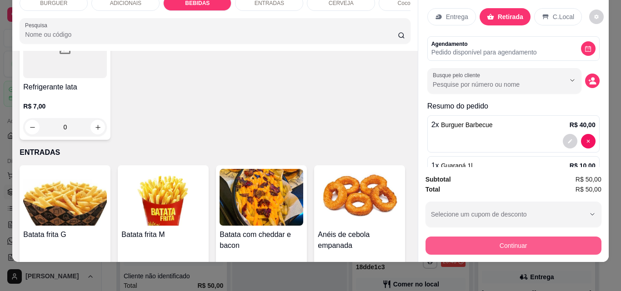
click at [503, 241] on button "Continuar" at bounding box center [513, 246] width 176 height 18
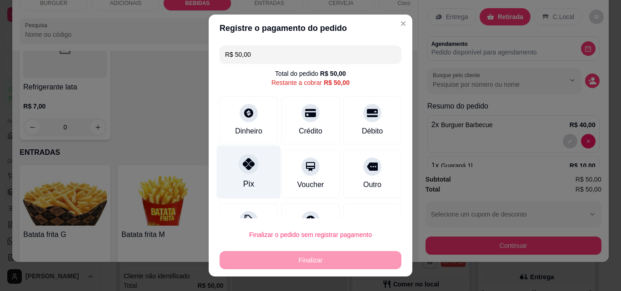
click at [257, 173] on div "Pix" at bounding box center [249, 172] width 64 height 53
type input "R$ 0,00"
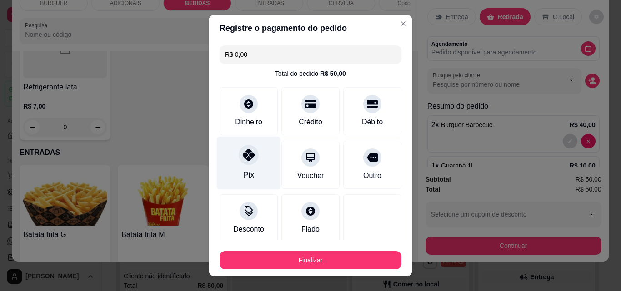
scroll to position [53, 0]
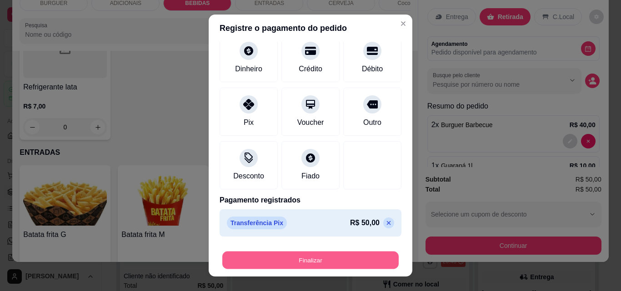
click at [272, 256] on button "Finalizar" at bounding box center [310, 261] width 176 height 18
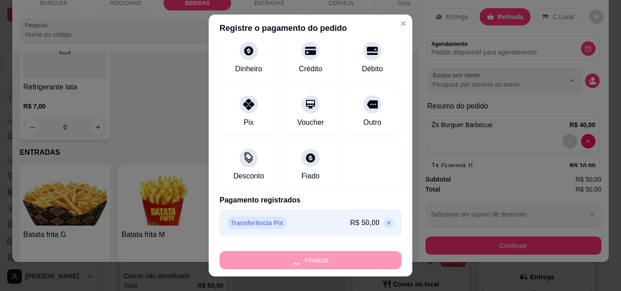
type input "0"
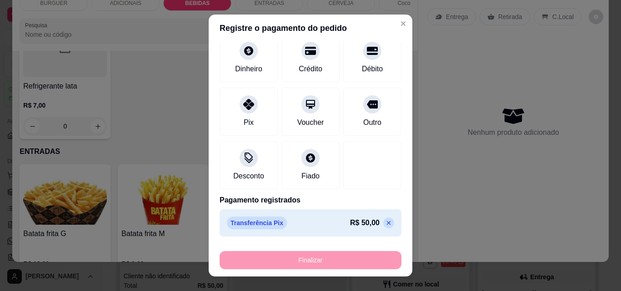
type input "-R$ 50,00"
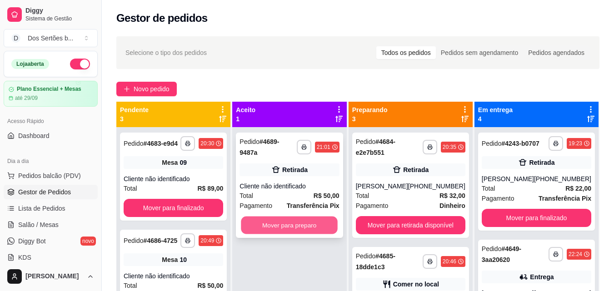
click at [303, 217] on button "Mover para preparo" at bounding box center [289, 226] width 97 height 18
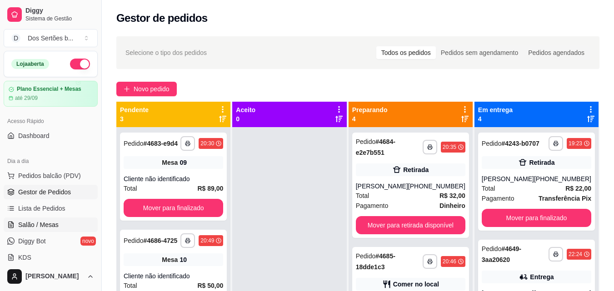
click at [31, 223] on span "Salão / Mesas" at bounding box center [38, 224] width 40 height 9
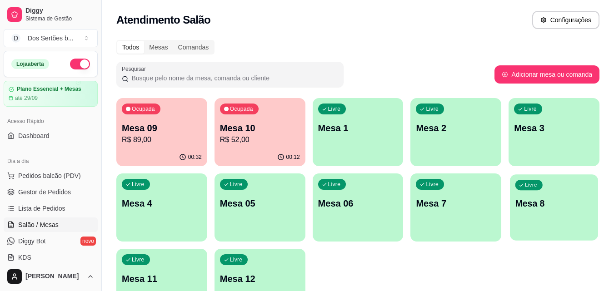
click at [554, 196] on div "Livre Mesa 8" at bounding box center [554, 201] width 88 height 55
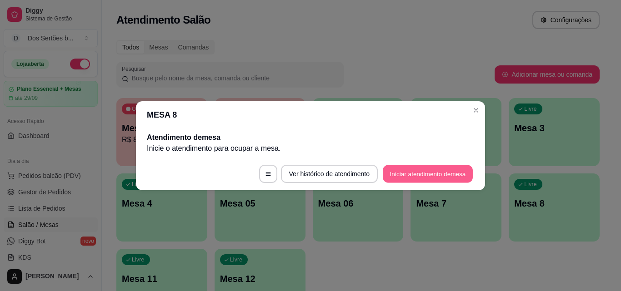
click at [409, 174] on button "Iniciar atendimento de mesa" at bounding box center [428, 174] width 90 height 18
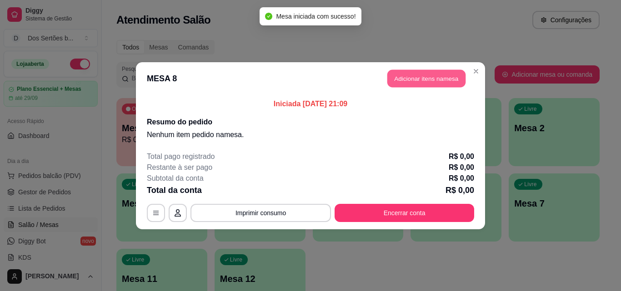
click at [404, 75] on button "Adicionar itens na mesa" at bounding box center [426, 79] width 78 height 18
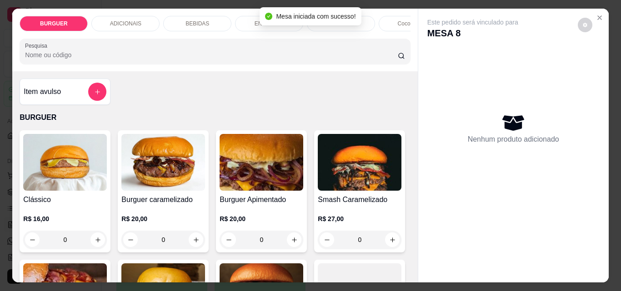
scroll to position [80, 0]
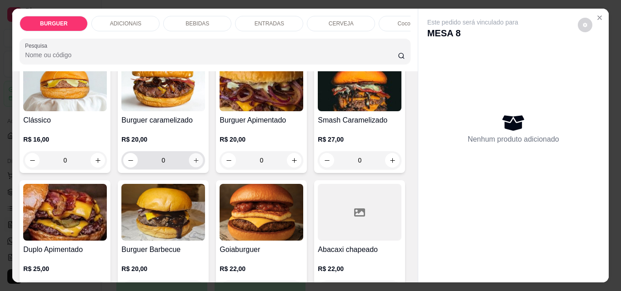
click at [189, 164] on button "increase-product-quantity" at bounding box center [196, 161] width 14 height 14
type input "1"
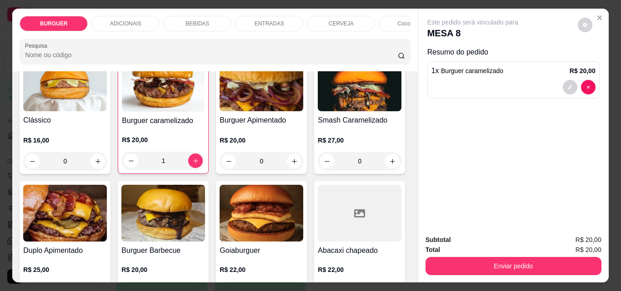
scroll to position [135, 0]
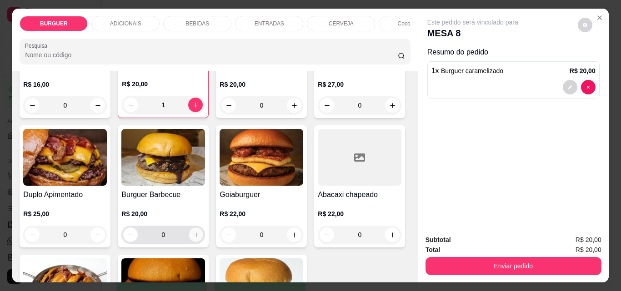
click at [199, 239] on icon "increase-product-quantity" at bounding box center [196, 235] width 7 height 7
type input "1"
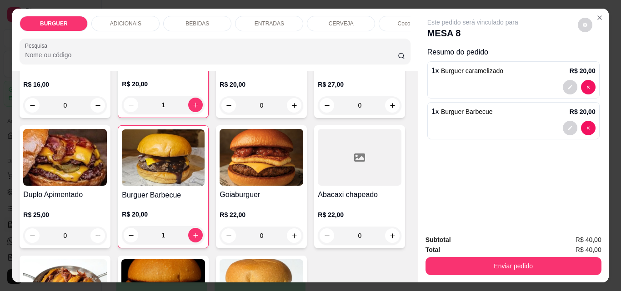
click at [204, 21] on p "BEBIDAS" at bounding box center [197, 23] width 24 height 7
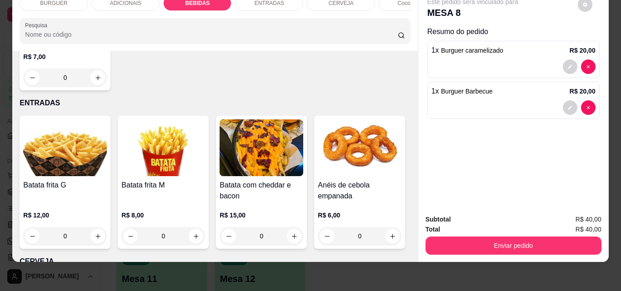
scroll to position [1333, 0]
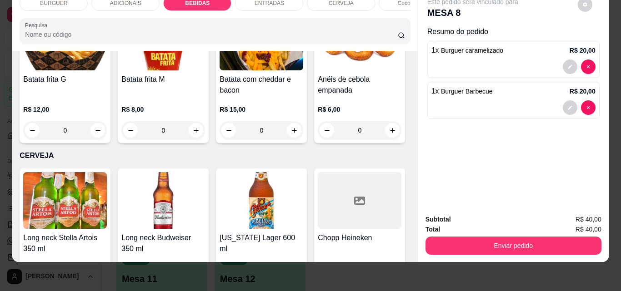
type input "1"
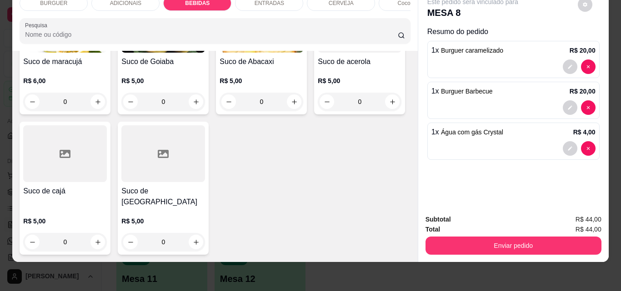
scroll to position [2618, 0]
click at [101, 239] on icon "increase-product-quantity" at bounding box center [98, 242] width 7 height 7
type input "1"
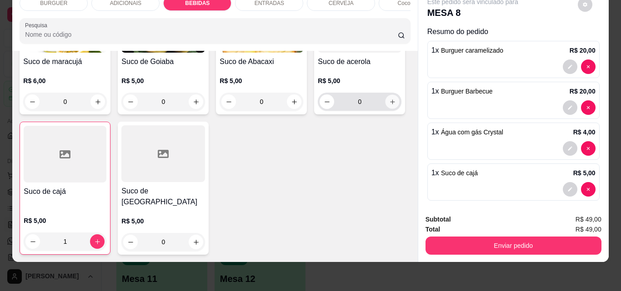
click at [385, 109] on button "increase-product-quantity" at bounding box center [392, 102] width 14 height 14
type input "1"
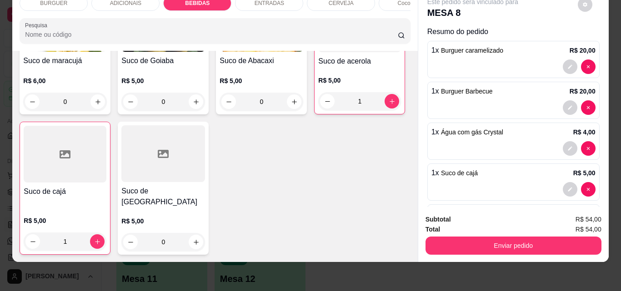
scroll to position [2619, 0]
click at [242, 1] on div "ENTRADAS" at bounding box center [269, 2] width 68 height 15
type input "1"
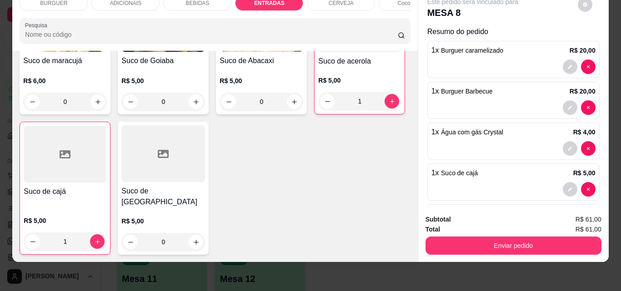
scroll to position [2462, 0]
click at [568, 188] on icon "decrease-product-quantity" at bounding box center [570, 190] width 4 height 4
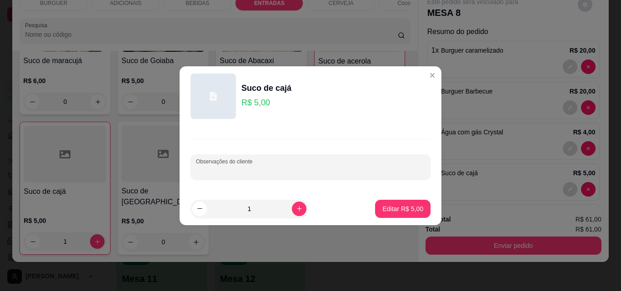
click at [283, 173] on input "Observações do cliente" at bounding box center [310, 170] width 229 height 9
type input "caju"
click at [404, 206] on p "Editar R$ 5,00" at bounding box center [403, 208] width 40 height 9
type input "0"
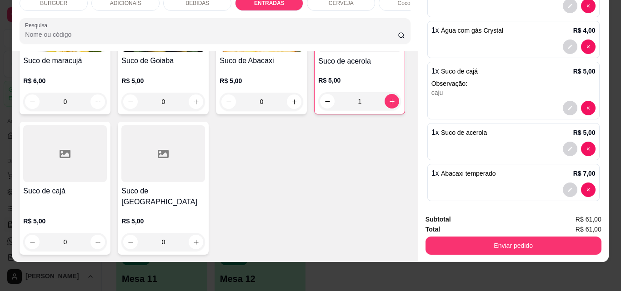
scroll to position [109, 0]
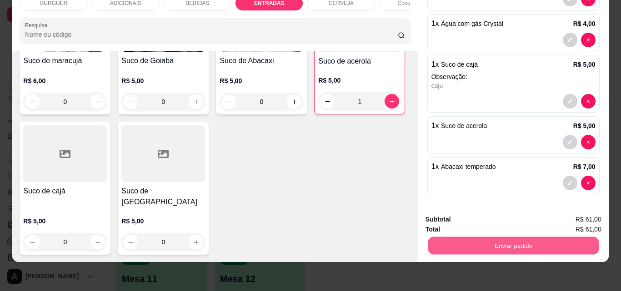
click at [450, 239] on button "Enviar pedido" at bounding box center [513, 246] width 170 height 18
click at [473, 214] on button "Não registrar e enviar pedido" at bounding box center [483, 216] width 92 height 17
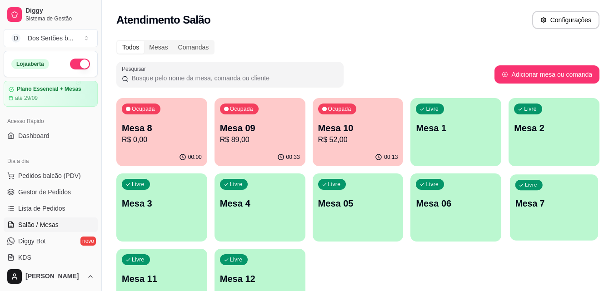
click at [546, 202] on p "Mesa 7" at bounding box center [554, 204] width 78 height 12
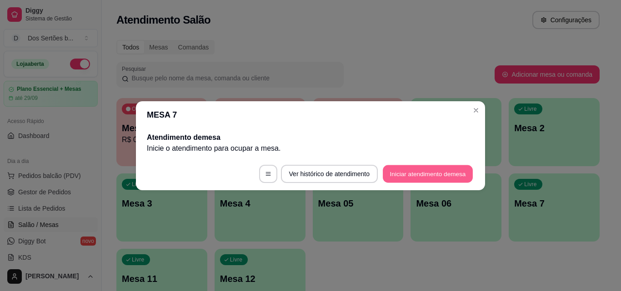
click at [400, 171] on button "Iniciar atendimento de mesa" at bounding box center [428, 174] width 90 height 18
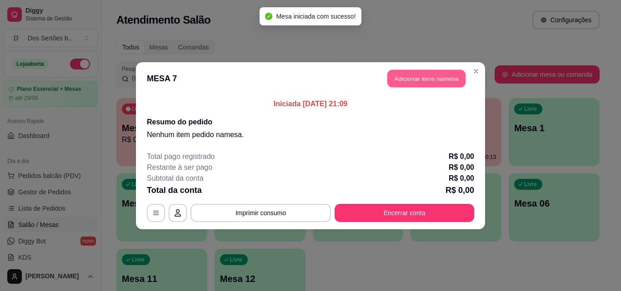
click at [430, 76] on button "Adicionar itens na mesa" at bounding box center [426, 79] width 78 height 18
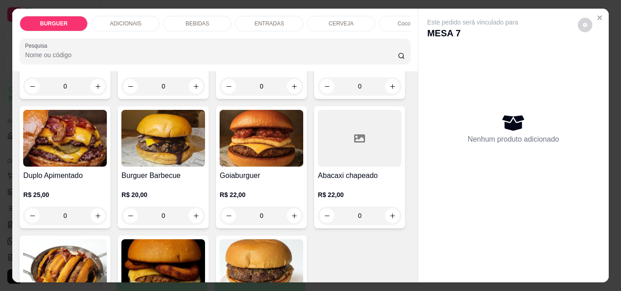
scroll to position [195, 0]
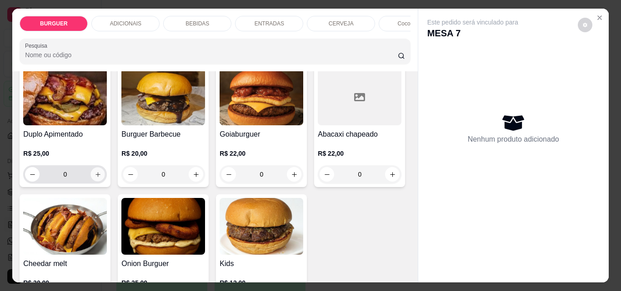
click at [101, 175] on icon "increase-product-quantity" at bounding box center [98, 174] width 7 height 7
type input "1"
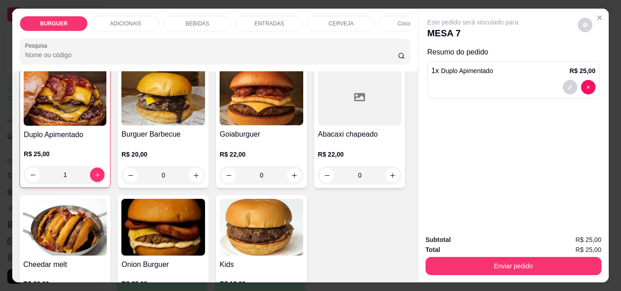
click at [178, 16] on div "BEBIDAS" at bounding box center [197, 23] width 68 height 15
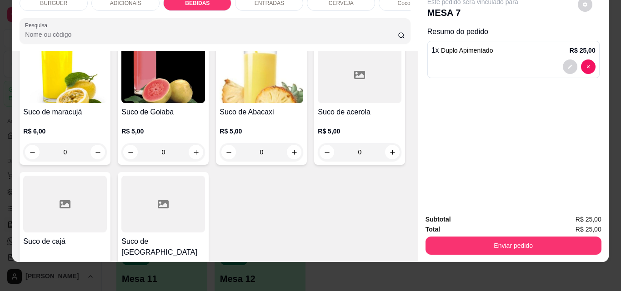
scroll to position [2058, 0]
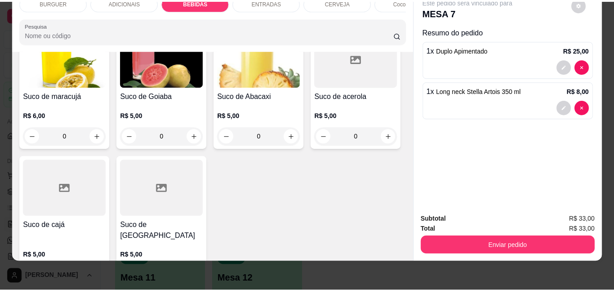
scroll to position [2059, 0]
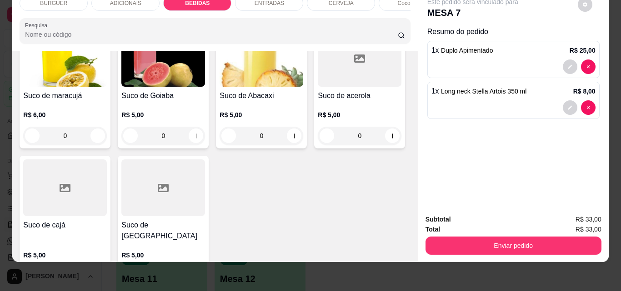
type input "2"
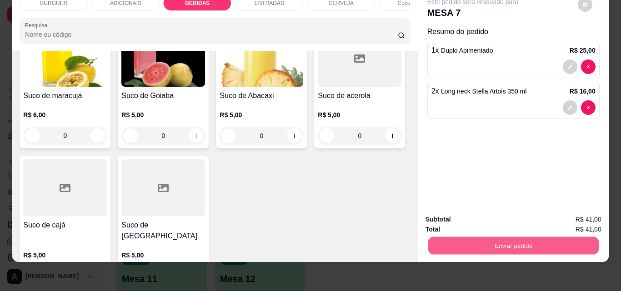
click at [480, 239] on button "Enviar pedido" at bounding box center [513, 246] width 170 height 18
click at [492, 215] on button "Não registrar e enviar pedido" at bounding box center [483, 216] width 92 height 17
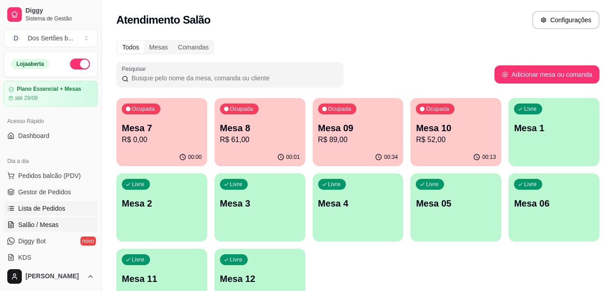
click at [47, 210] on span "Lista de Pedidos" at bounding box center [41, 208] width 47 height 9
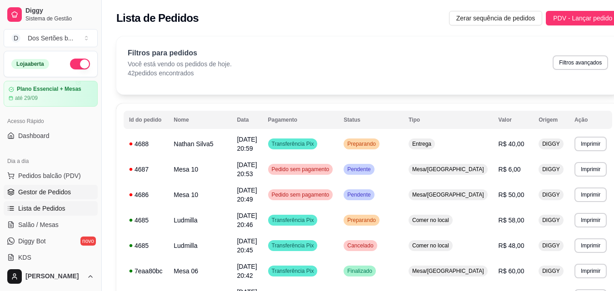
click at [62, 195] on span "Gestor de Pedidos" at bounding box center [44, 192] width 53 height 9
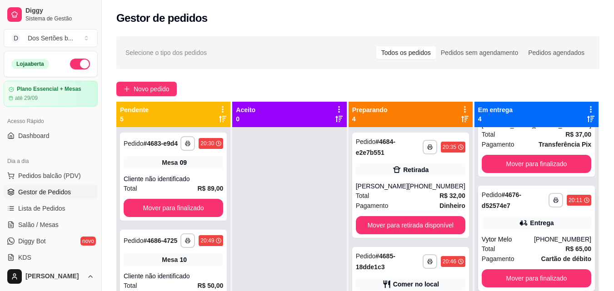
scroll to position [25, 0]
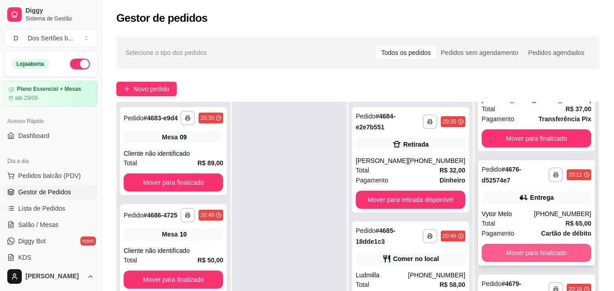
click at [528, 253] on button "Mover para finalizado" at bounding box center [537, 253] width 110 height 18
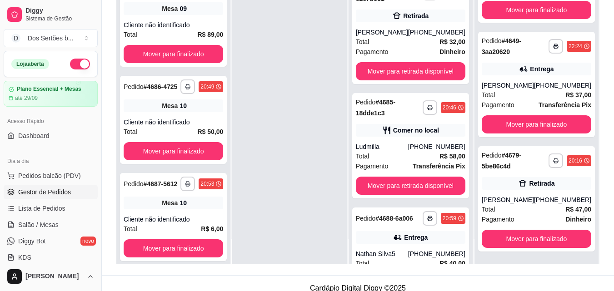
scroll to position [139, 0]
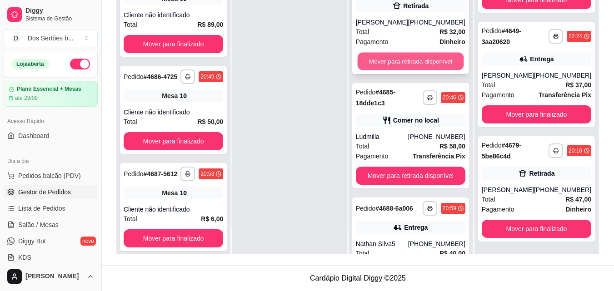
click at [390, 57] on button "Mover para retirada disponível" at bounding box center [410, 62] width 106 height 18
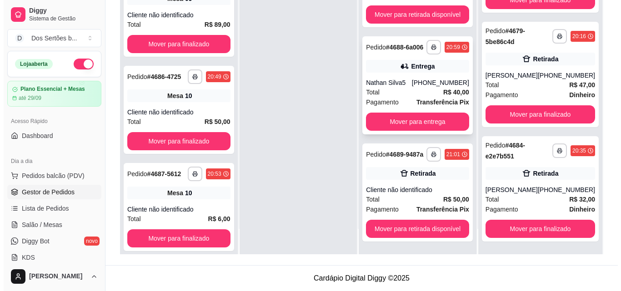
scroll to position [0, 0]
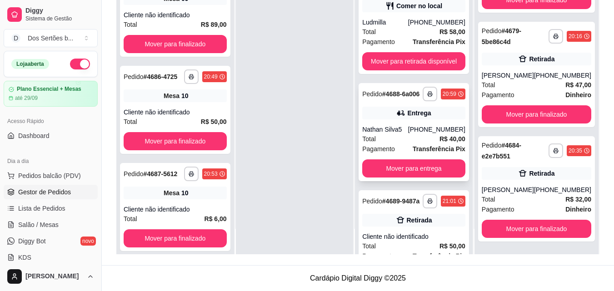
click at [438, 114] on div "Entrega" at bounding box center [413, 113] width 103 height 13
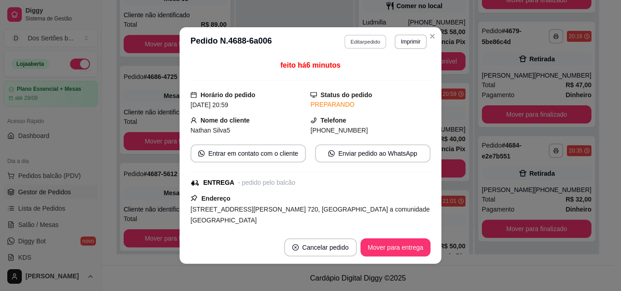
click at [361, 43] on button "Editar pedido" at bounding box center [365, 42] width 42 height 14
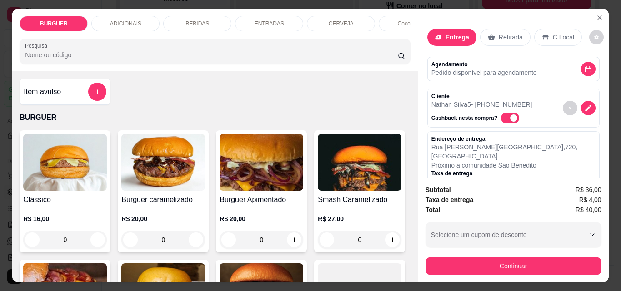
click at [199, 20] on p "BEBIDAS" at bounding box center [197, 23] width 24 height 7
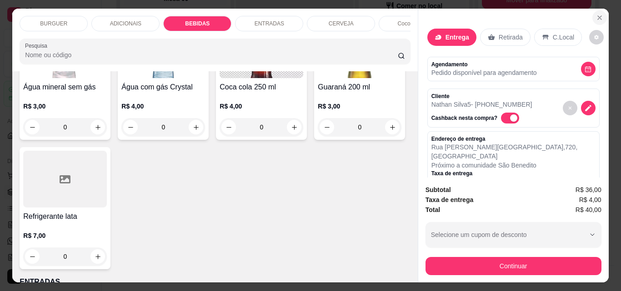
click at [596, 14] on icon "Close" at bounding box center [599, 17] width 7 height 7
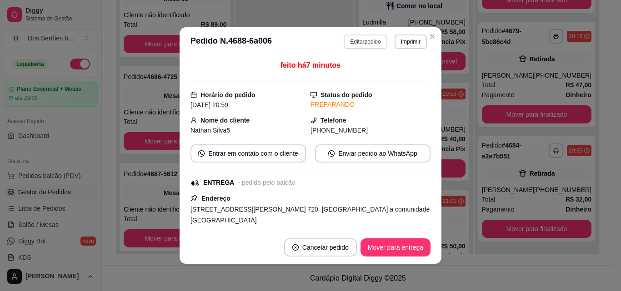
click at [357, 39] on button "Editar pedido" at bounding box center [365, 42] width 43 height 15
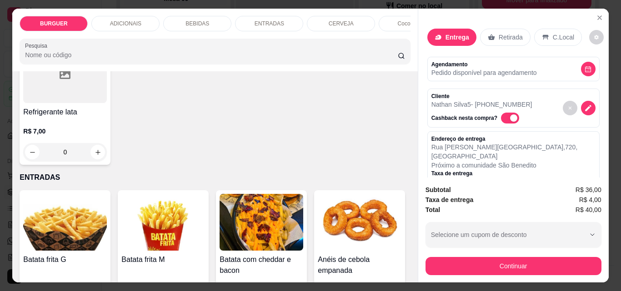
scroll to position [1262, 0]
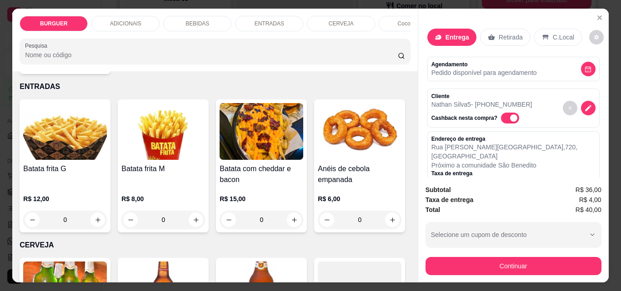
type input "1"
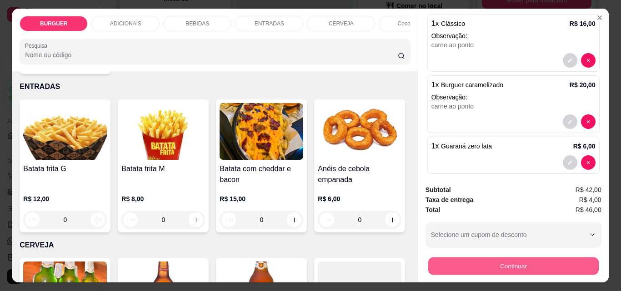
click at [481, 262] on button "Continuar" at bounding box center [513, 266] width 170 height 18
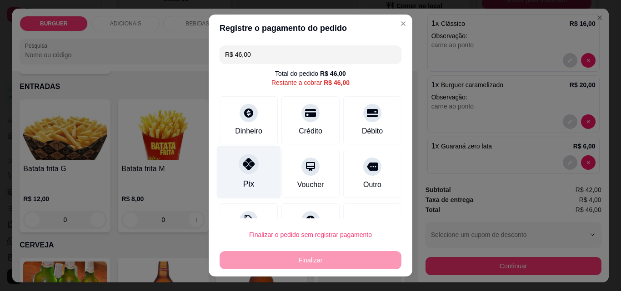
click at [243, 168] on icon at bounding box center [249, 164] width 12 height 12
type input "R$ 0,00"
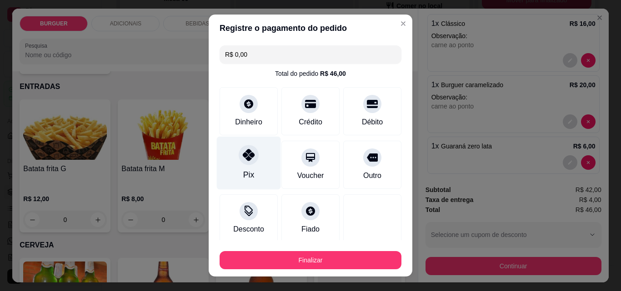
scroll to position [53, 0]
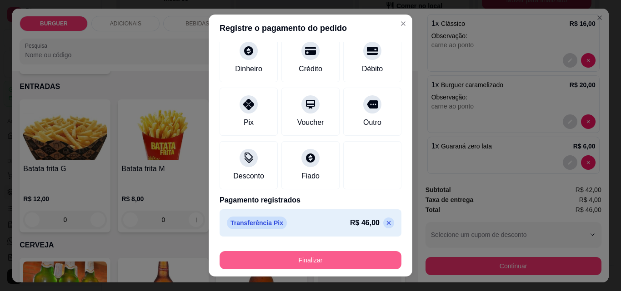
click at [288, 263] on button "Finalizar" at bounding box center [310, 260] width 182 height 18
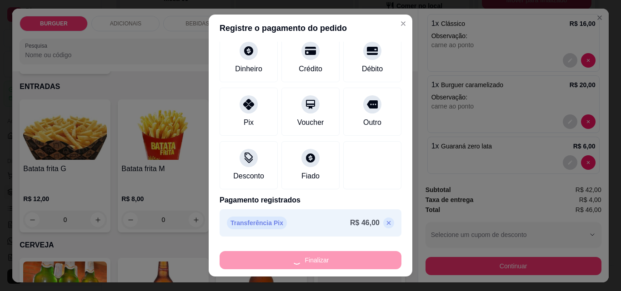
type input "0"
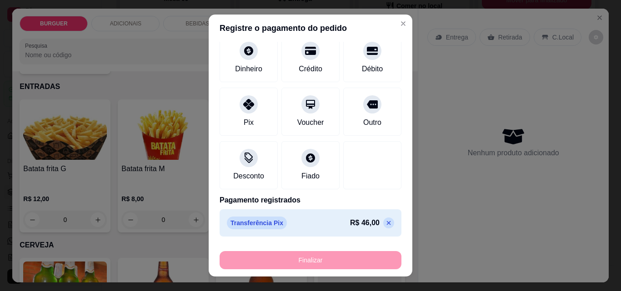
type input "-R$ 46,00"
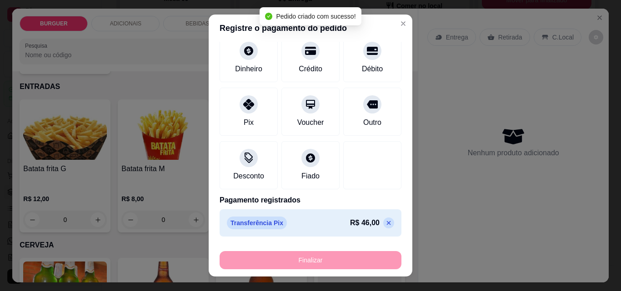
scroll to position [0, 0]
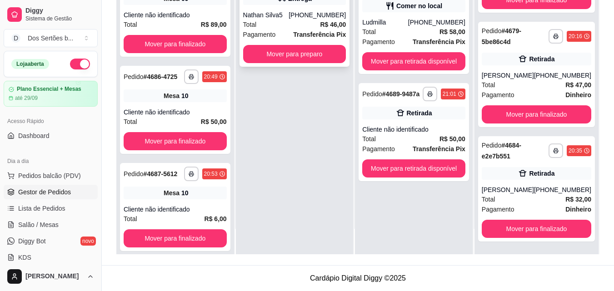
click at [263, 38] on span "Pagamento" at bounding box center [259, 35] width 33 height 10
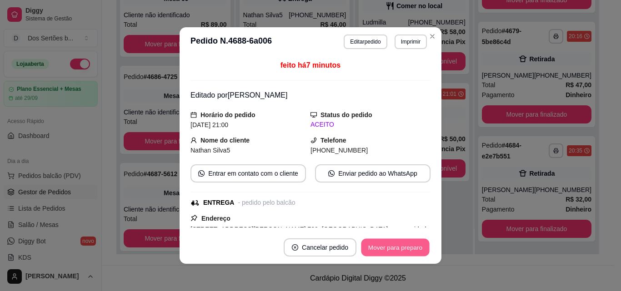
click at [383, 243] on button "Mover para preparo" at bounding box center [395, 248] width 68 height 18
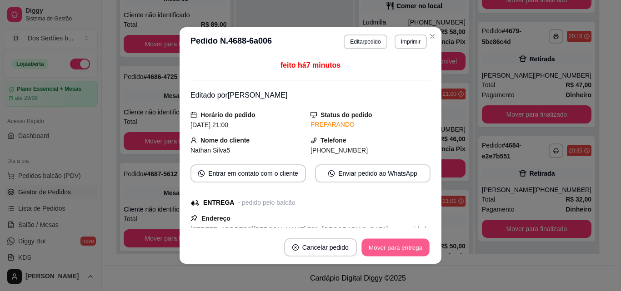
click at [410, 247] on button "Mover para entrega" at bounding box center [395, 248] width 68 height 18
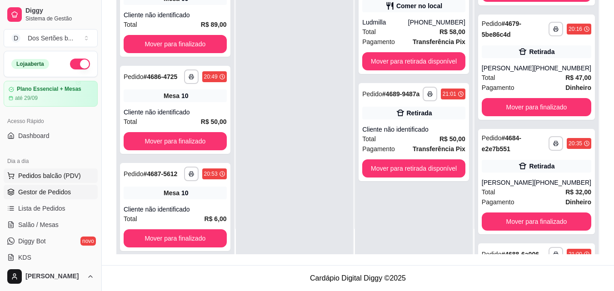
click at [31, 178] on span "Pedidos balcão (PDV)" at bounding box center [49, 175] width 63 height 9
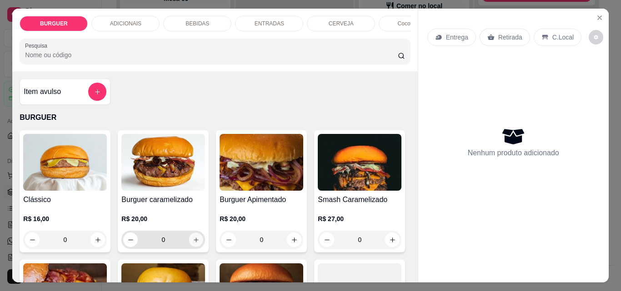
click at [191, 239] on button "increase-product-quantity" at bounding box center [196, 240] width 14 height 14
type input "1"
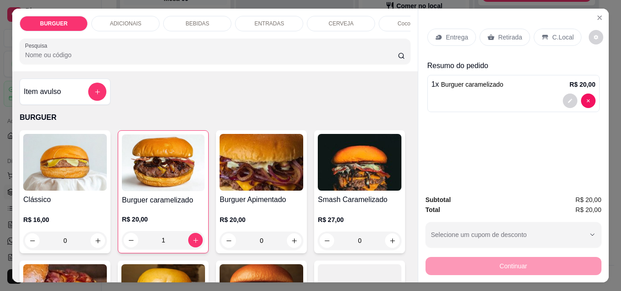
click at [447, 33] on p "Entrega" at bounding box center [457, 37] width 22 height 9
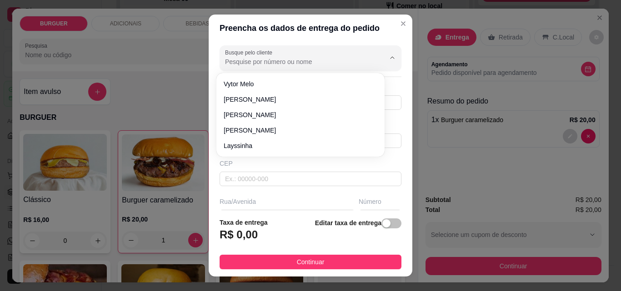
click at [248, 63] on input "Busque pelo cliente" at bounding box center [297, 61] width 145 height 9
type input "Ç"
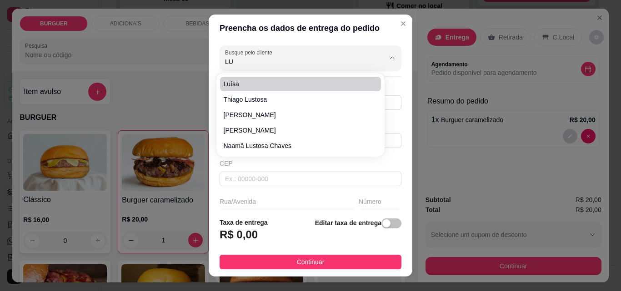
click at [239, 82] on span "Luísa" at bounding box center [296, 84] width 145 height 9
type input "Luísa"
type input "8681482307"
type input "Luísa"
type input "Unopar"
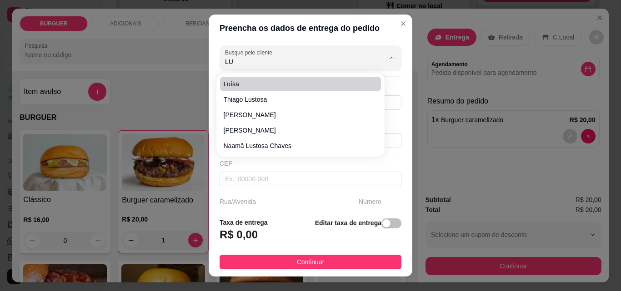
type input "Esperantina"
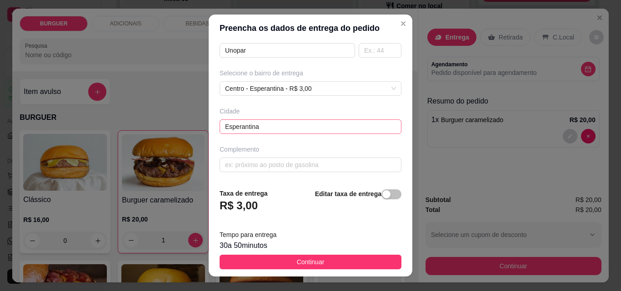
scroll to position [15, 0]
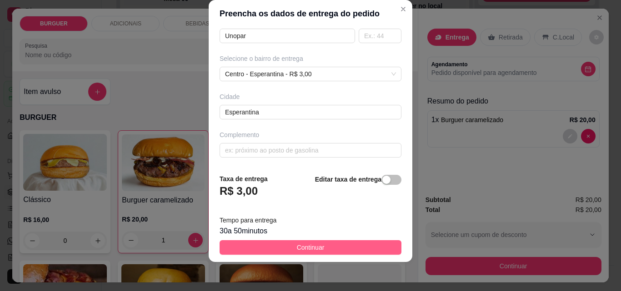
type input "Luísa"
click at [307, 246] on span "Continuar" at bounding box center [311, 248] width 28 height 10
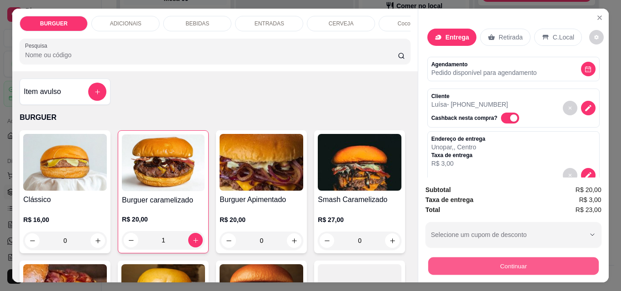
click at [485, 258] on button "Continuar" at bounding box center [513, 266] width 170 height 18
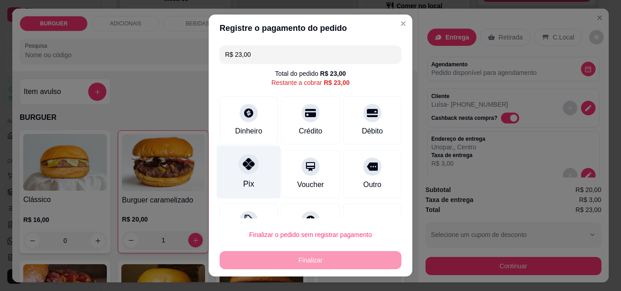
click at [249, 159] on icon at bounding box center [249, 164] width 12 height 12
type input "R$ 0,00"
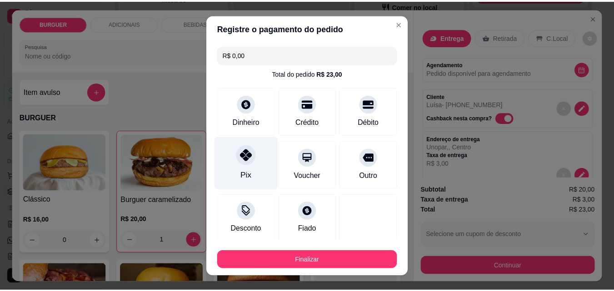
scroll to position [53, 0]
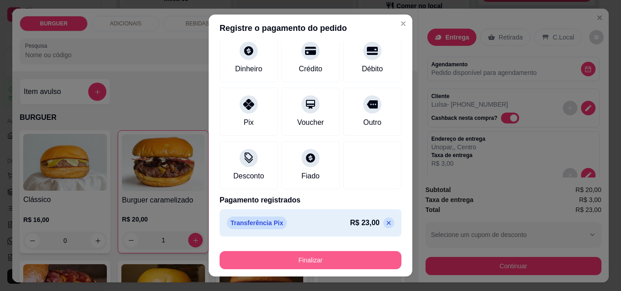
click at [273, 256] on button "Finalizar" at bounding box center [310, 260] width 182 height 18
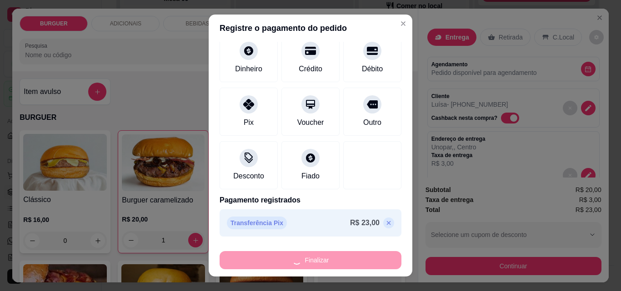
type input "0"
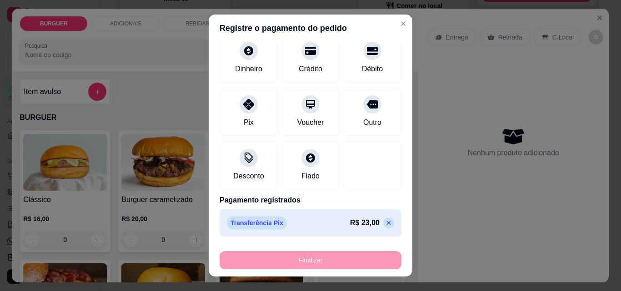
type input "-R$ 23,00"
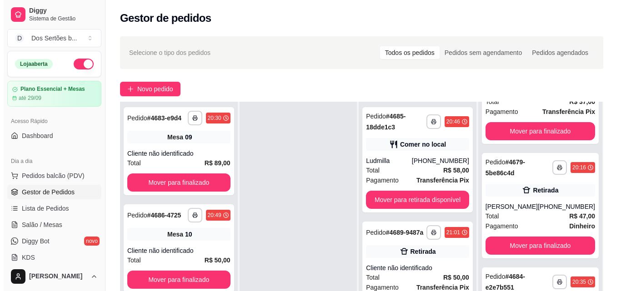
scroll to position [71, 0]
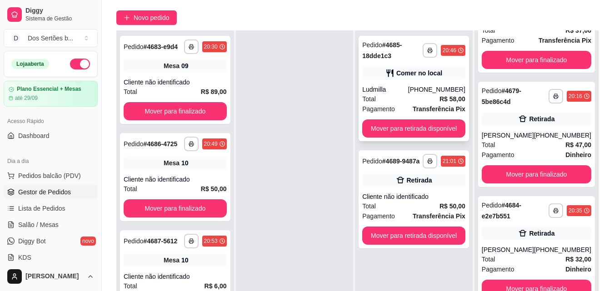
click at [418, 77] on div "Comer no local" at bounding box center [419, 73] width 46 height 9
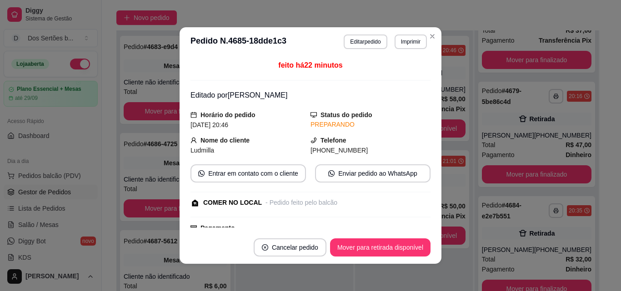
scroll to position [135, 0]
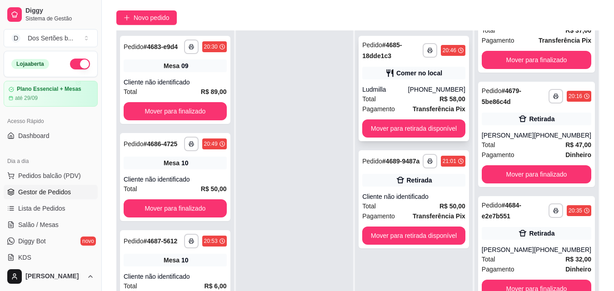
click at [379, 70] on div "Comer no local" at bounding box center [413, 73] width 103 height 13
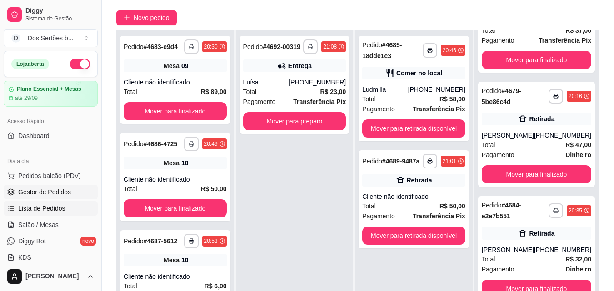
scroll to position [84, 0]
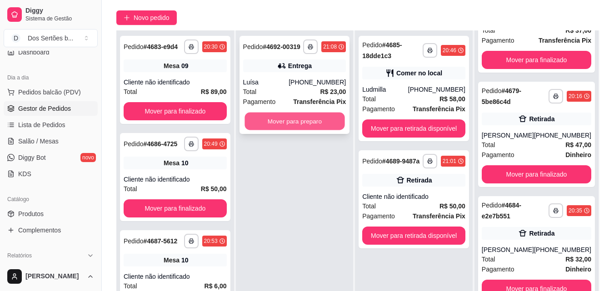
click at [284, 116] on button "Mover para preparo" at bounding box center [294, 122] width 100 height 18
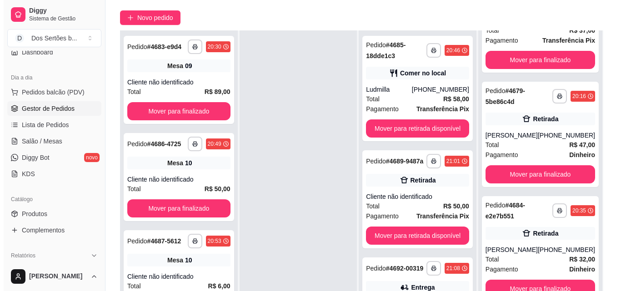
scroll to position [124, 0]
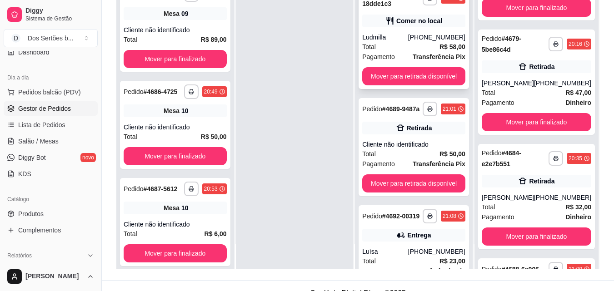
click at [410, 42] on div "Total R$ 58,00" at bounding box center [413, 47] width 103 height 10
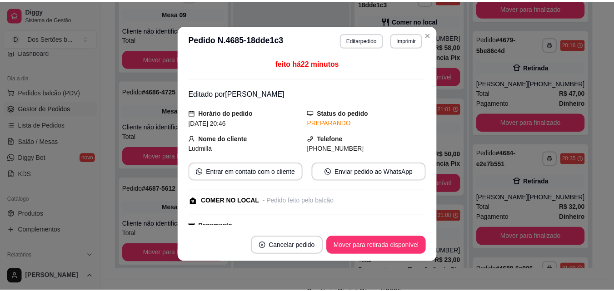
scroll to position [135, 0]
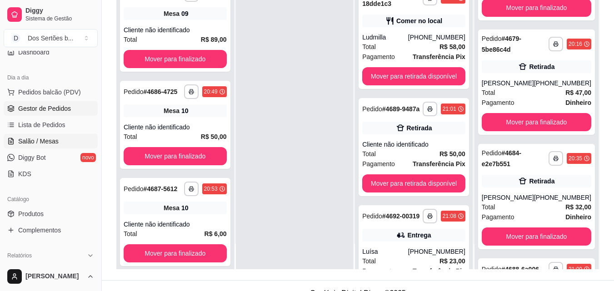
click at [47, 140] on span "Salão / Mesas" at bounding box center [38, 141] width 40 height 9
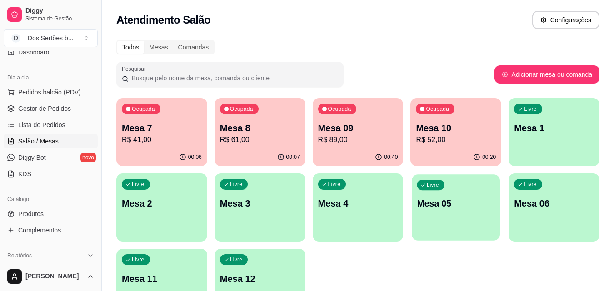
click at [443, 208] on p "Mesa 05" at bounding box center [456, 204] width 78 height 12
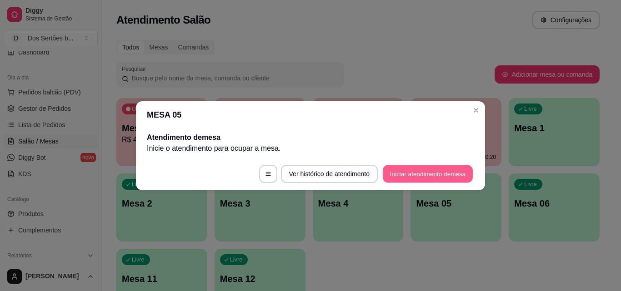
click at [429, 177] on button "Iniciar atendimento de mesa" at bounding box center [428, 174] width 90 height 18
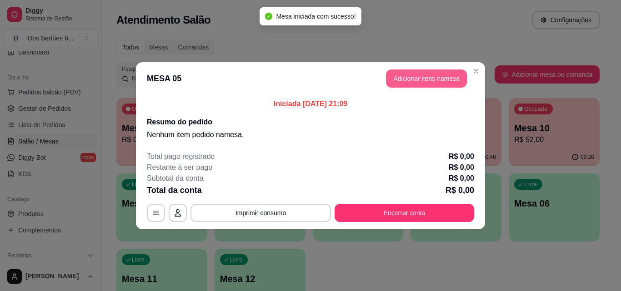
click at [398, 74] on button "Adicionar itens na mesa" at bounding box center [426, 79] width 81 height 18
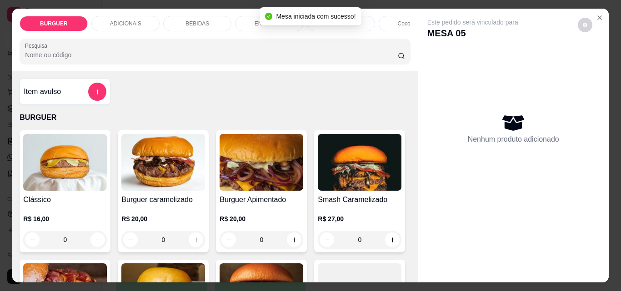
scroll to position [80, 0]
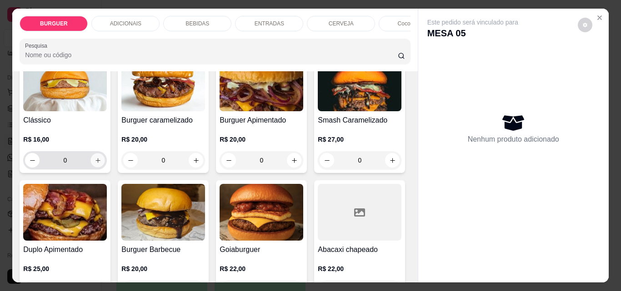
click at [95, 164] on icon "increase-product-quantity" at bounding box center [98, 160] width 7 height 7
type input "1"
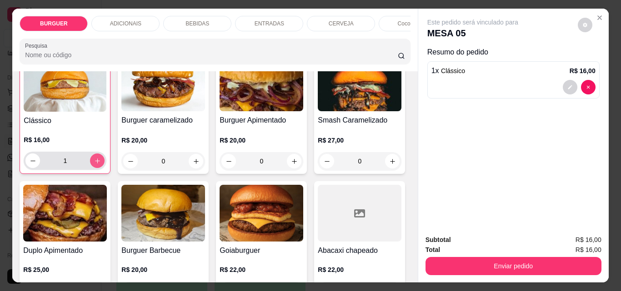
scroll to position [80, 0]
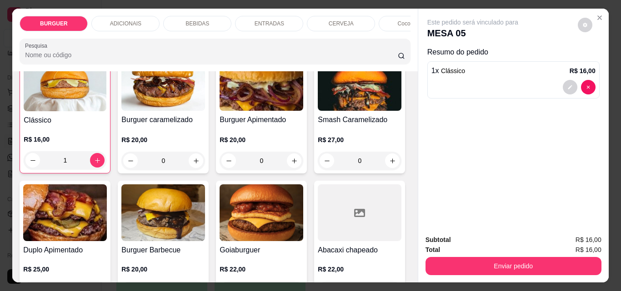
click at [189, 20] on p "BEBIDAS" at bounding box center [197, 23] width 24 height 7
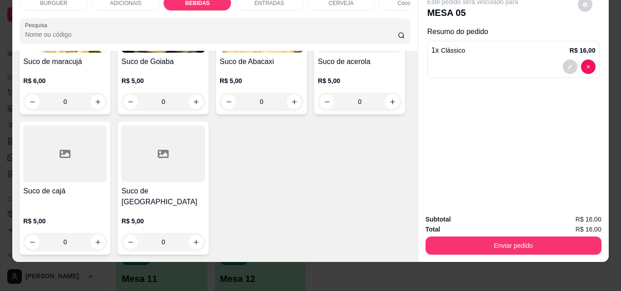
scroll to position [2617, 0]
click at [93, 102] on button "increase-product-quantity" at bounding box center [97, 102] width 15 height 15
type input "1"
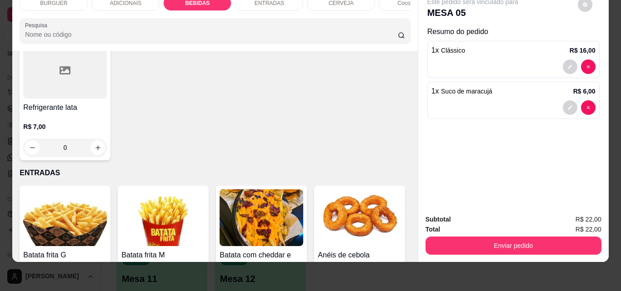
scroll to position [1334, 0]
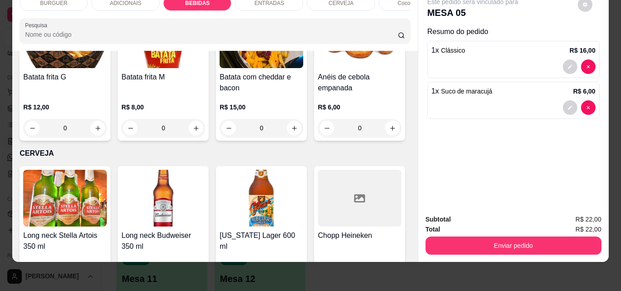
type input "1"
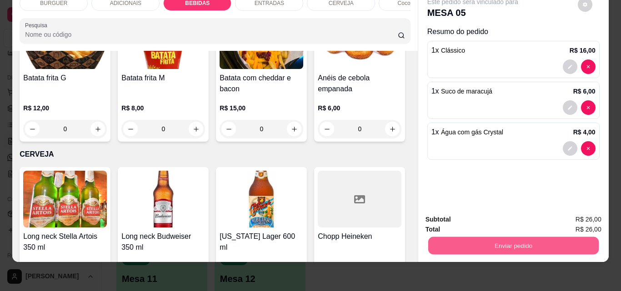
click at [495, 239] on button "Enviar pedido" at bounding box center [513, 246] width 170 height 18
click at [472, 214] on button "Não registrar e enviar pedido" at bounding box center [483, 216] width 92 height 17
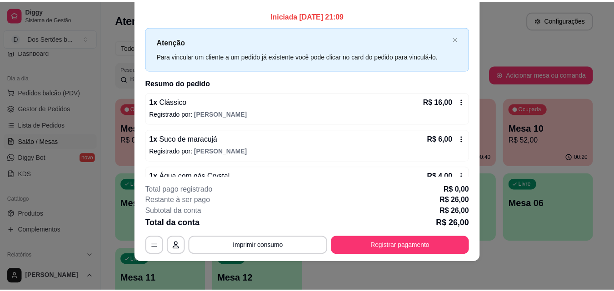
scroll to position [0, 0]
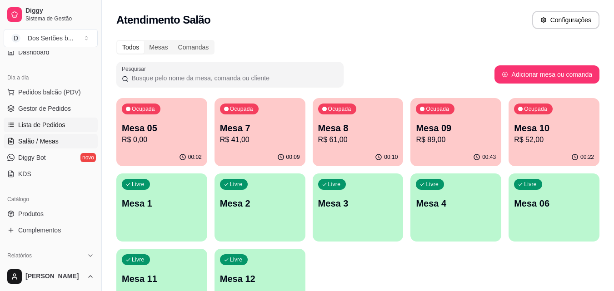
click at [46, 120] on link "Lista de Pedidos" at bounding box center [51, 125] width 94 height 15
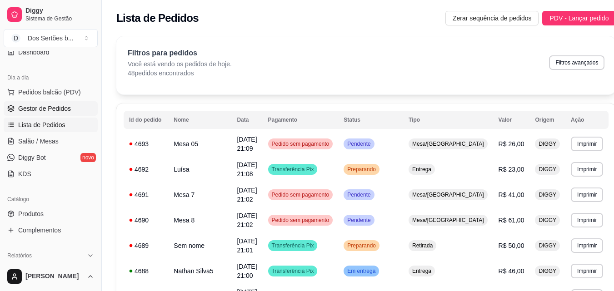
click at [51, 113] on link "Gestor de Pedidos" at bounding box center [51, 108] width 94 height 15
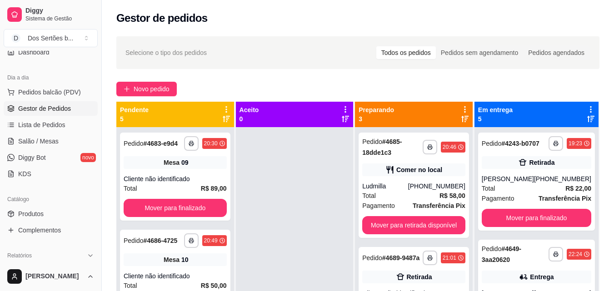
scroll to position [25, 0]
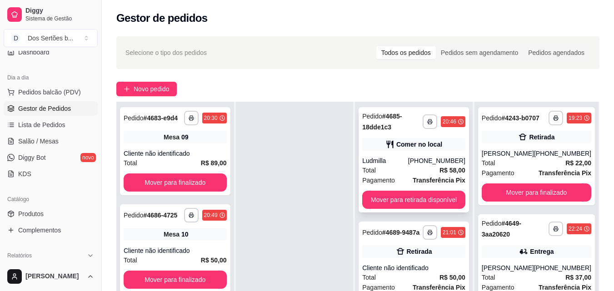
click at [393, 160] on div "Ludmilla" at bounding box center [385, 160] width 46 height 9
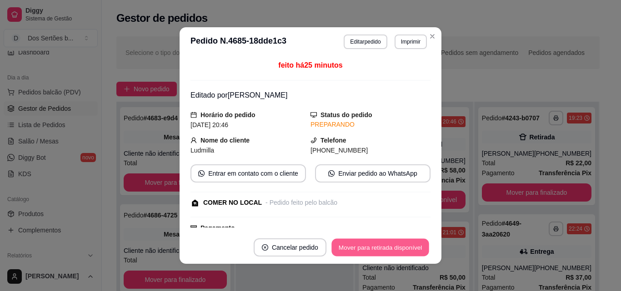
click at [373, 242] on button "Mover para retirada disponível" at bounding box center [379, 248] width 97 height 18
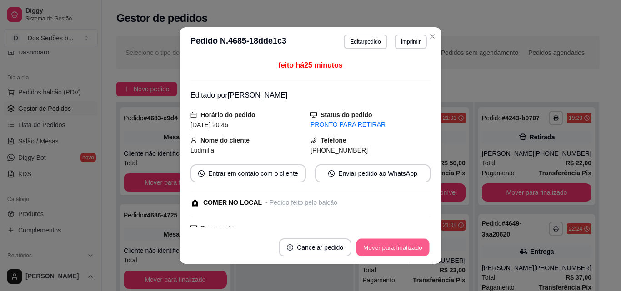
click at [405, 247] on button "Mover para finalizado" at bounding box center [392, 248] width 73 height 18
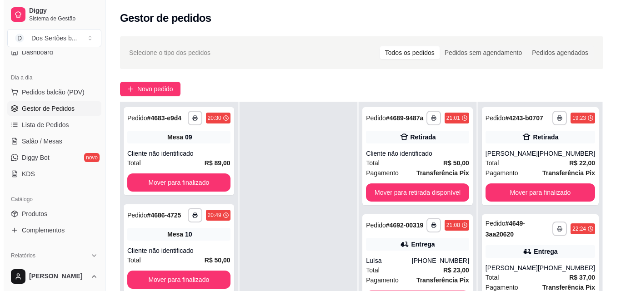
scroll to position [77, 0]
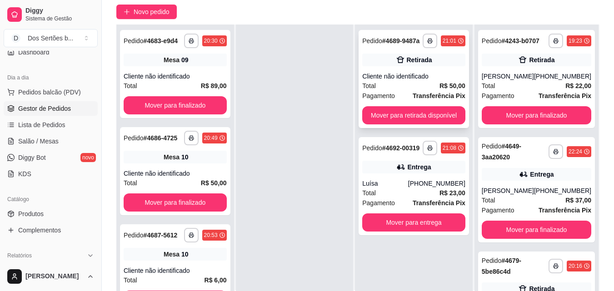
click at [426, 67] on div "**********" at bounding box center [414, 79] width 110 height 98
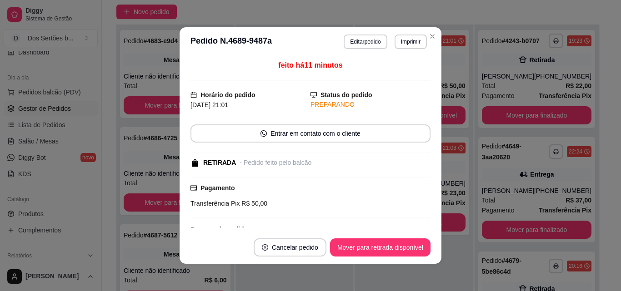
scroll to position [95, 0]
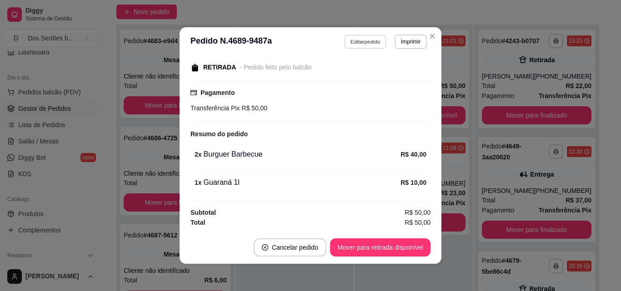
click at [368, 40] on button "Editar pedido" at bounding box center [365, 42] width 42 height 14
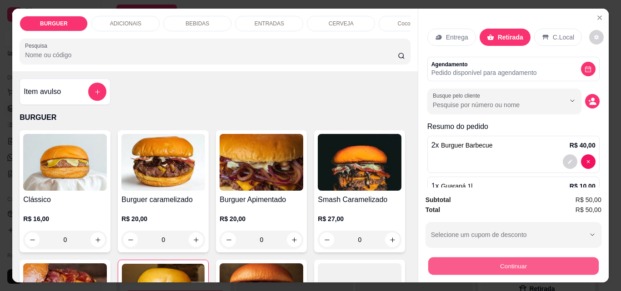
click at [464, 258] on button "Continuar" at bounding box center [513, 266] width 170 height 18
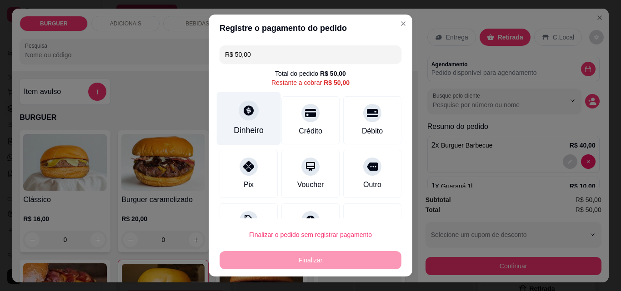
drag, startPoint x: 256, startPoint y: 95, endPoint x: 248, endPoint y: 105, distance: 12.5
click at [248, 105] on div "R$ 50,00 Total do pedido R$ 50,00 Restante a cobrar R$ 50,00 Dinheiro Crédito D…" at bounding box center [311, 130] width 204 height 177
click at [248, 105] on div at bounding box center [249, 110] width 20 height 20
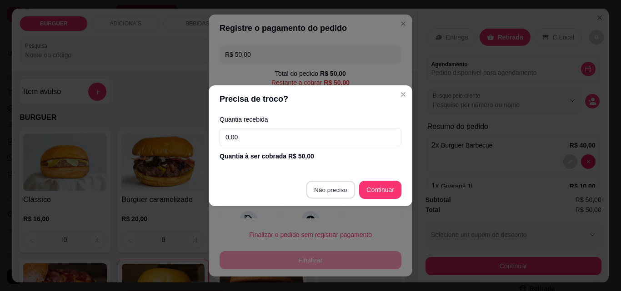
type input "R$ 0,00"
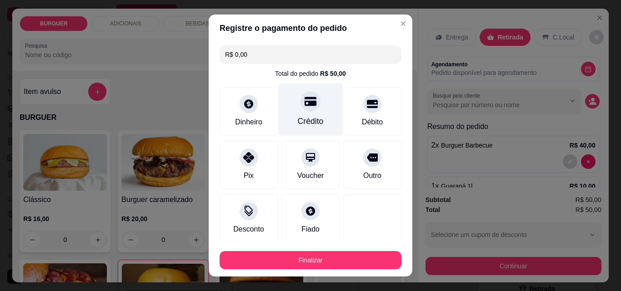
scroll to position [53, 0]
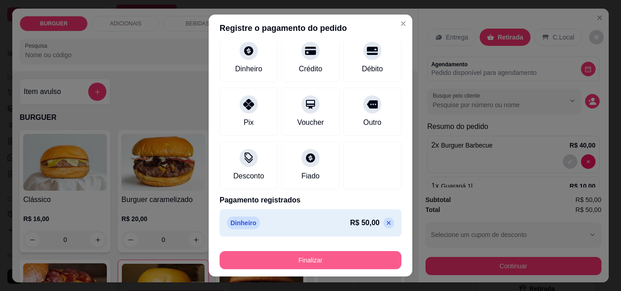
click at [320, 258] on button "Finalizar" at bounding box center [310, 260] width 182 height 18
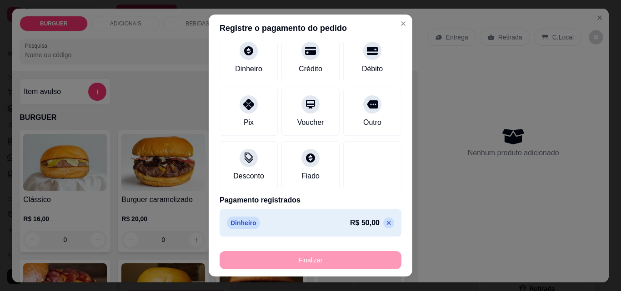
type input "0"
type input "-R$ 50,00"
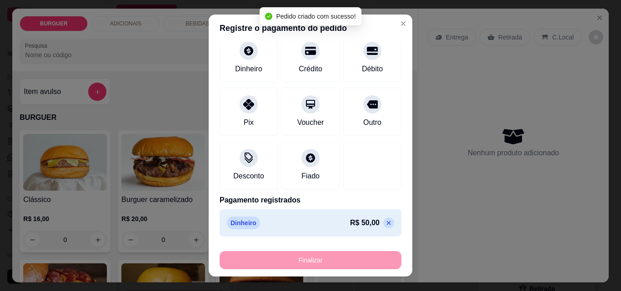
scroll to position [115, 0]
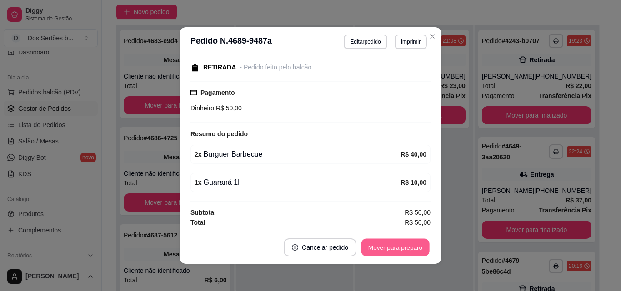
click at [390, 242] on button "Mover para preparo" at bounding box center [395, 248] width 68 height 18
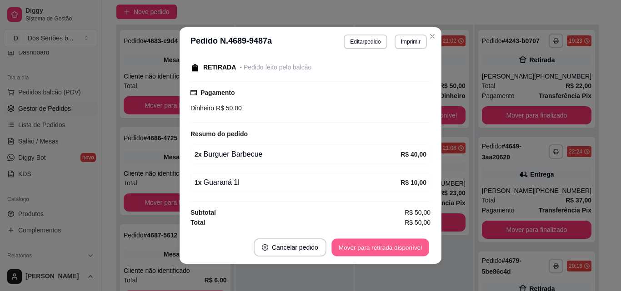
click at [406, 247] on button "Mover para retirada disponível" at bounding box center [379, 248] width 97 height 18
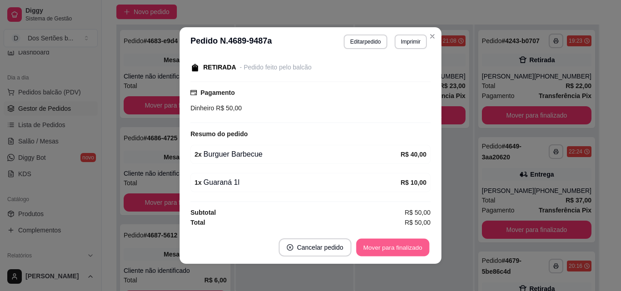
click at [386, 244] on button "Mover para finalizado" at bounding box center [392, 248] width 73 height 18
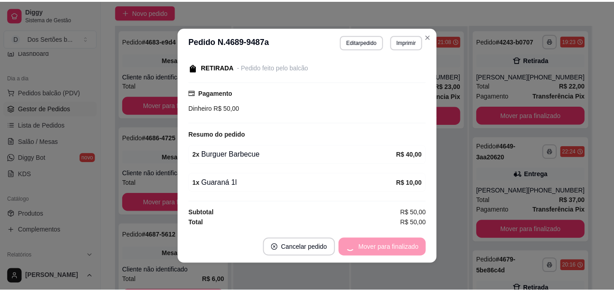
scroll to position [67, 0]
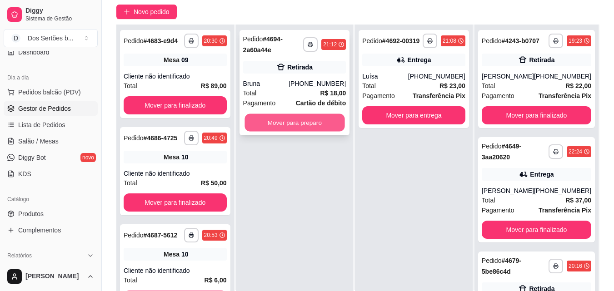
click at [314, 118] on button "Mover para preparo" at bounding box center [294, 123] width 100 height 18
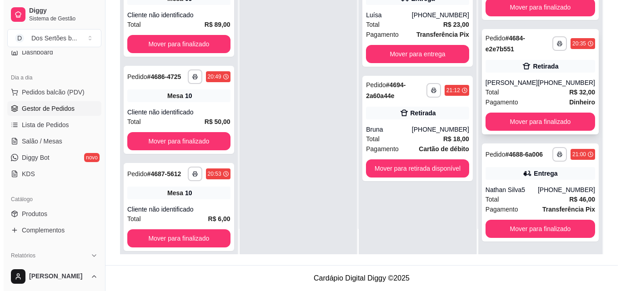
scroll to position [140, 0]
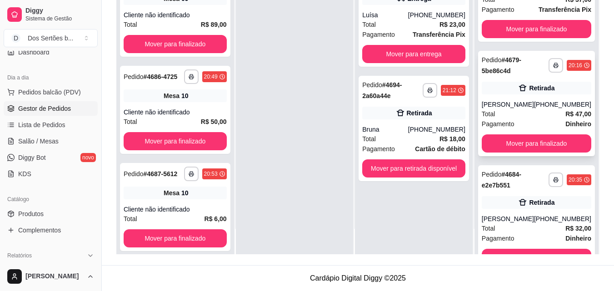
click at [531, 109] on div "[PERSON_NAME]" at bounding box center [508, 104] width 52 height 9
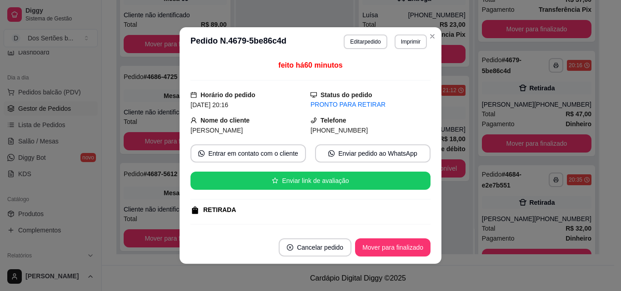
scroll to position [190, 0]
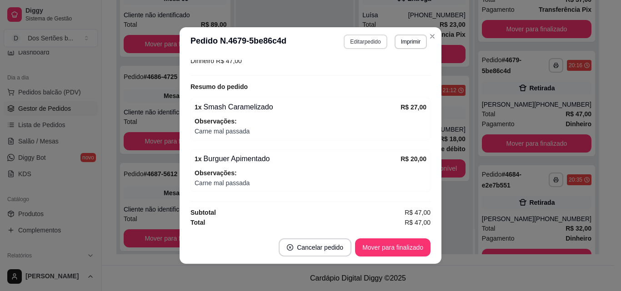
click at [357, 40] on button "Editar pedido" at bounding box center [365, 42] width 43 height 15
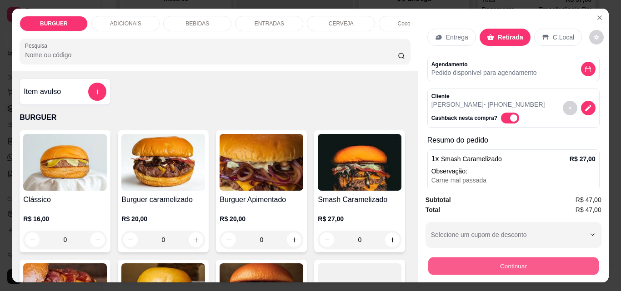
click at [457, 260] on button "Continuar" at bounding box center [513, 266] width 170 height 18
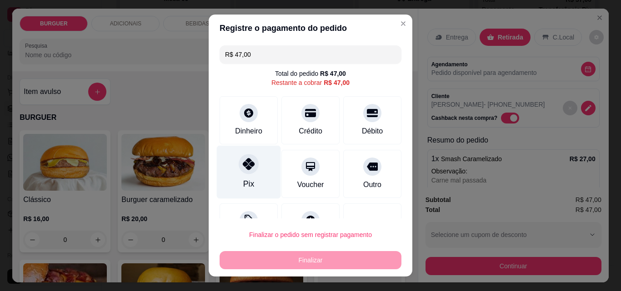
click at [240, 171] on div at bounding box center [249, 164] width 20 height 20
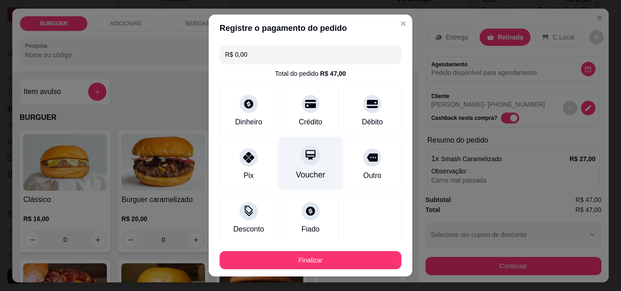
scroll to position [53, 0]
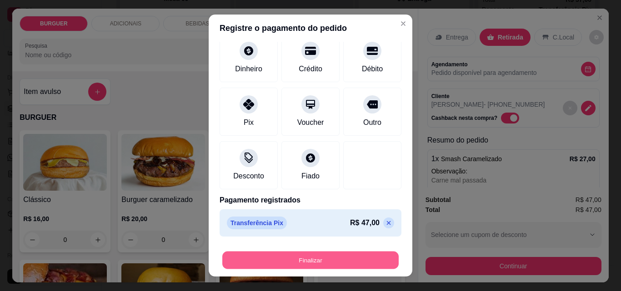
click at [314, 257] on button "Finalizar" at bounding box center [310, 261] width 176 height 18
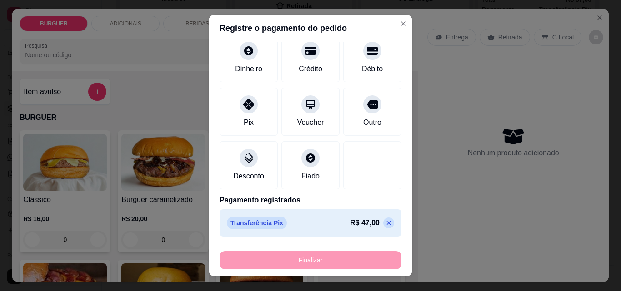
type input "-R$ 47,00"
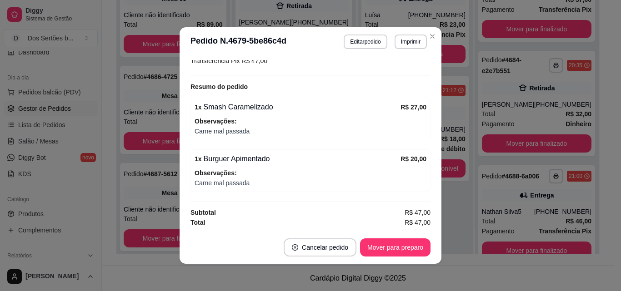
scroll to position [183, 0]
click at [390, 251] on button "Mover para preparo" at bounding box center [395, 248] width 68 height 18
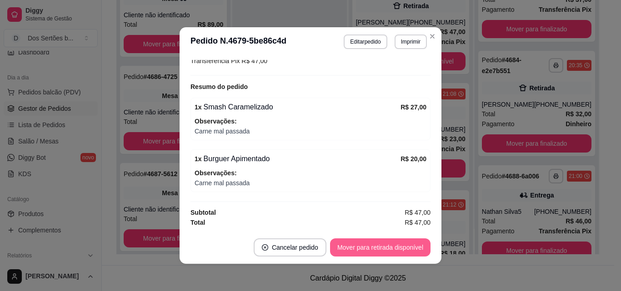
click at [402, 250] on button "Mover para retirada disponível" at bounding box center [380, 248] width 100 height 18
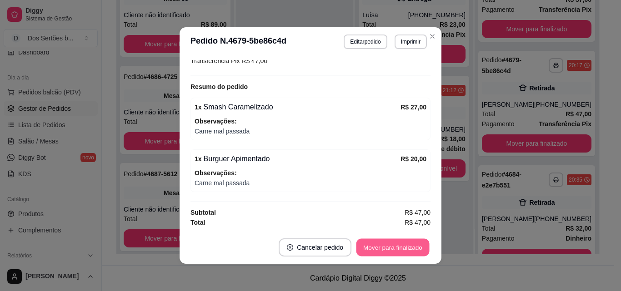
click at [393, 244] on button "Mover para finalizado" at bounding box center [392, 248] width 73 height 18
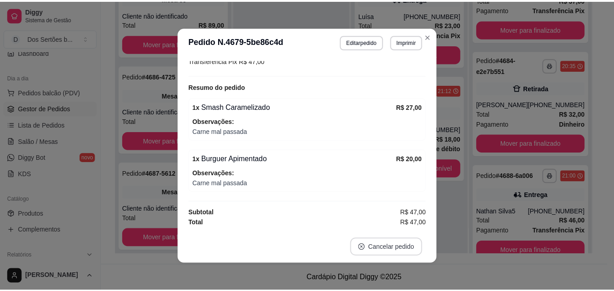
scroll to position [153, 0]
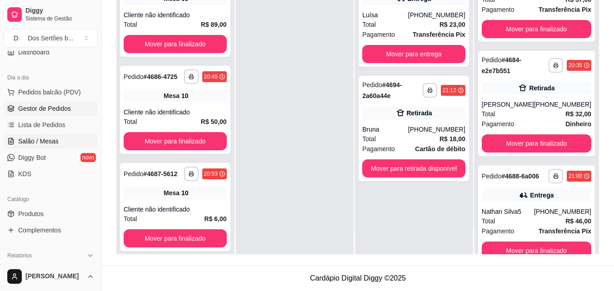
click at [50, 142] on span "Salão / Mesas" at bounding box center [38, 141] width 40 height 9
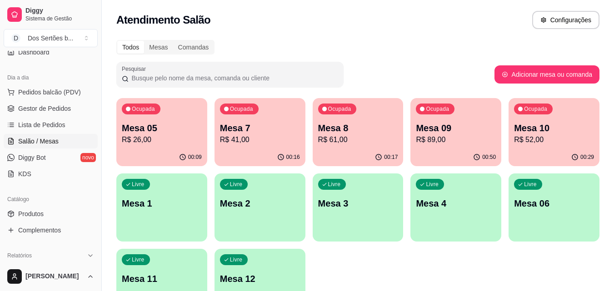
click at [453, 134] on p "Mesa 09" at bounding box center [456, 128] width 80 height 13
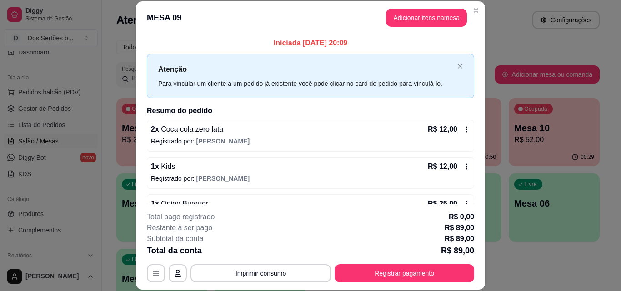
scroll to position [144, 0]
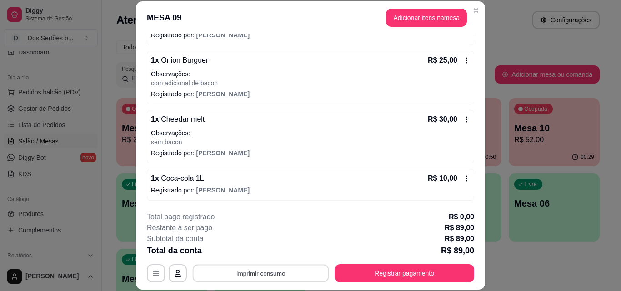
click at [274, 268] on button "Imprimir consumo" at bounding box center [261, 273] width 136 height 18
click at [258, 254] on button "Impressora" at bounding box center [260, 252] width 64 height 14
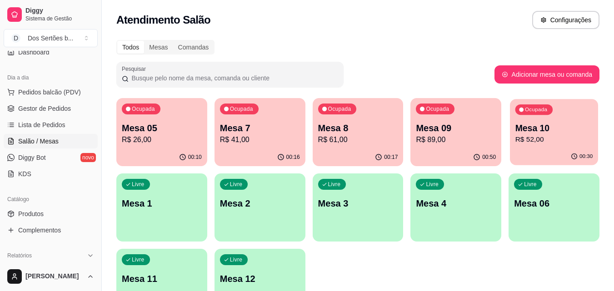
click at [572, 131] on p "Mesa 10" at bounding box center [554, 128] width 78 height 12
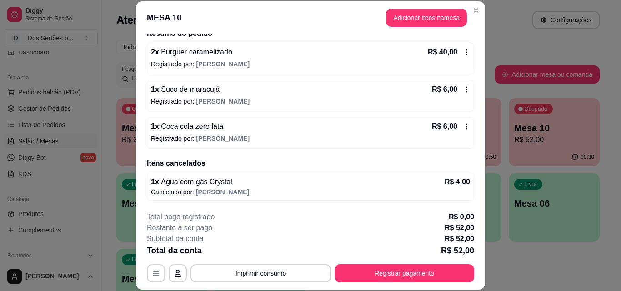
scroll to position [28, 0]
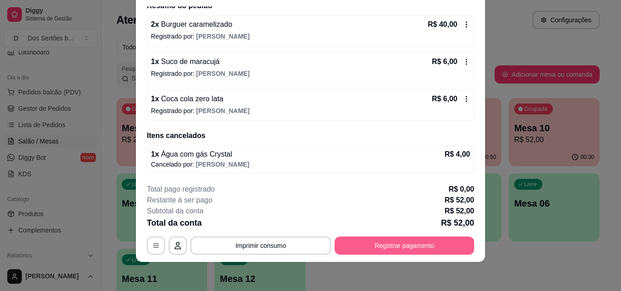
click at [377, 243] on button "Registrar pagamento" at bounding box center [404, 246] width 140 height 18
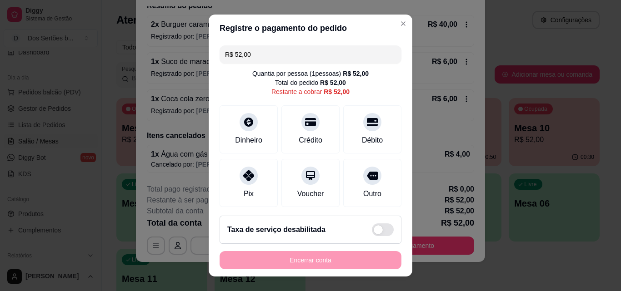
click at [254, 54] on input "R$ 52,00" at bounding box center [310, 54] width 171 height 18
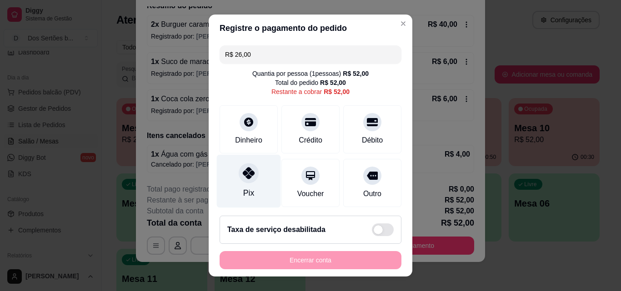
click at [247, 174] on icon at bounding box center [249, 173] width 12 height 12
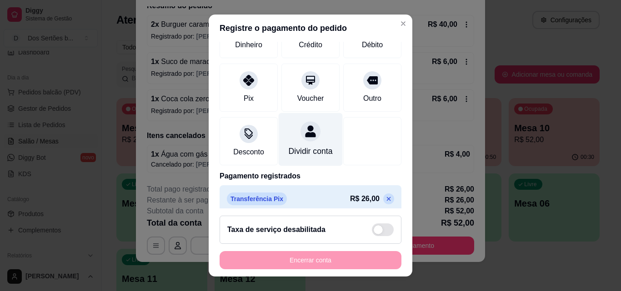
scroll to position [0, 0]
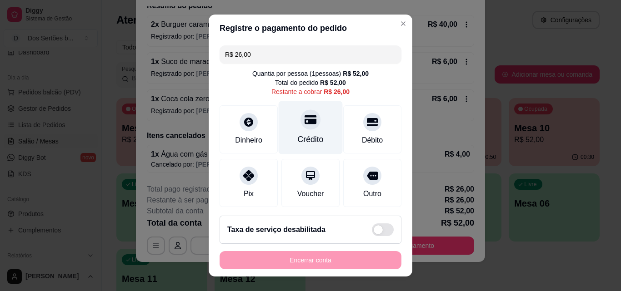
click at [304, 119] on icon at bounding box center [310, 119] width 12 height 9
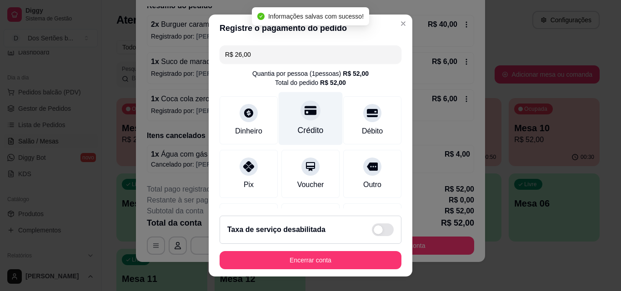
type input "R$ 0,00"
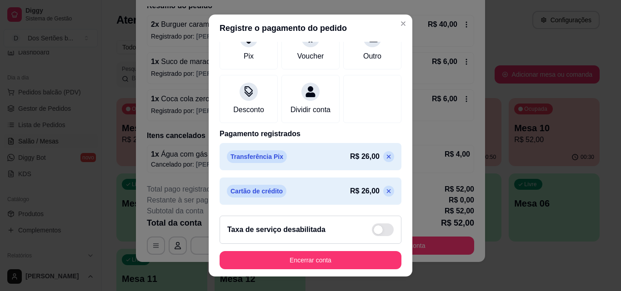
scroll to position [15, 0]
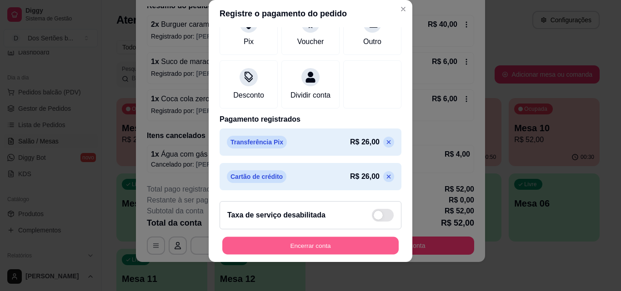
click at [326, 243] on button "Encerrar conta" at bounding box center [310, 246] width 176 height 18
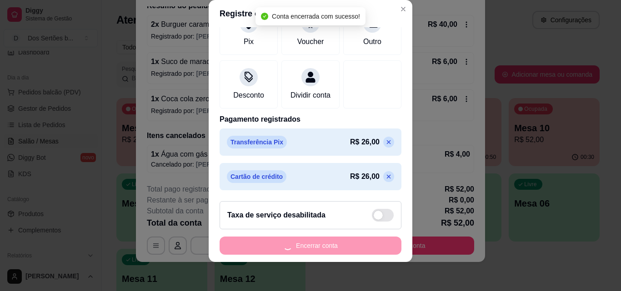
scroll to position [0, 0]
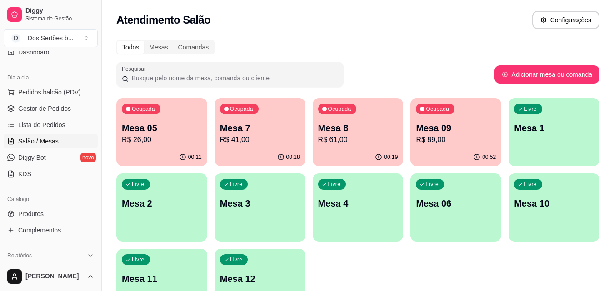
click at [437, 140] on p "R$ 89,00" at bounding box center [456, 140] width 80 height 11
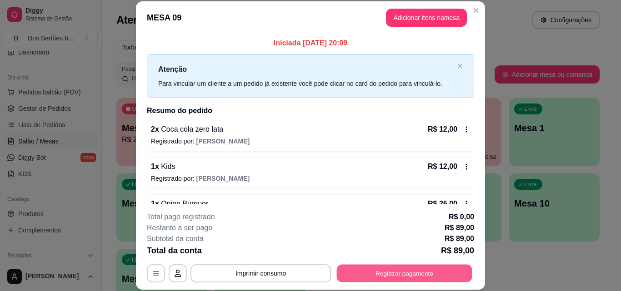
click at [406, 274] on button "Registrar pagamento" at bounding box center [404, 273] width 135 height 18
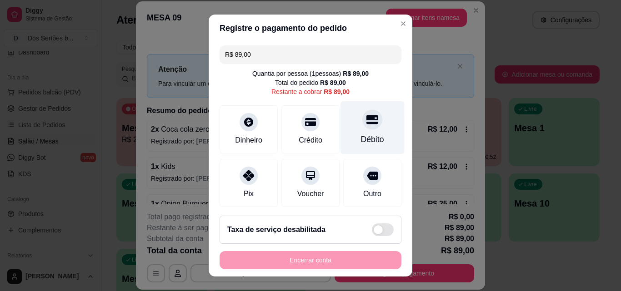
click at [353, 131] on div "Débito" at bounding box center [372, 127] width 64 height 53
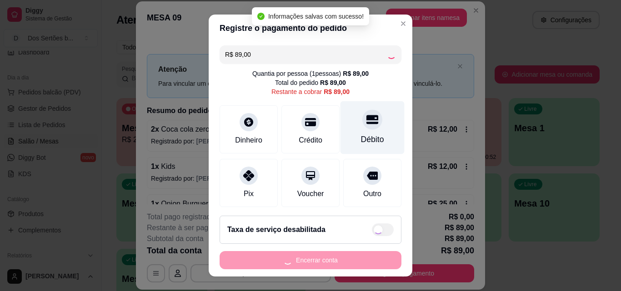
type input "R$ 0,00"
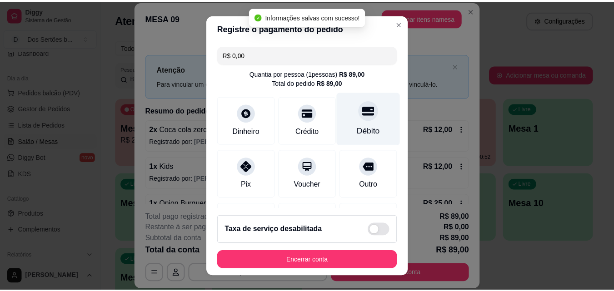
scroll to position [105, 0]
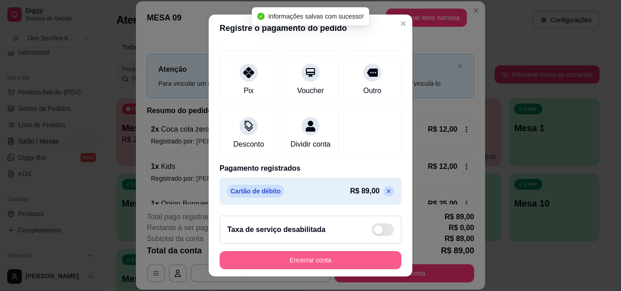
click at [285, 257] on button "Encerrar conta" at bounding box center [310, 260] width 182 height 18
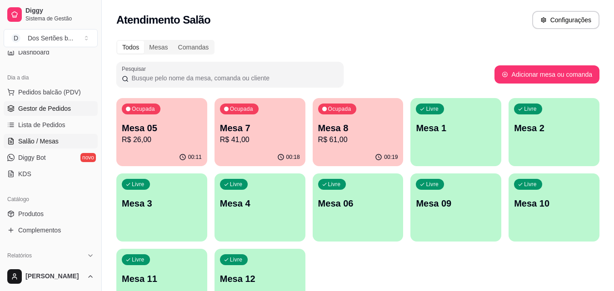
click at [61, 108] on span "Gestor de Pedidos" at bounding box center [44, 108] width 53 height 9
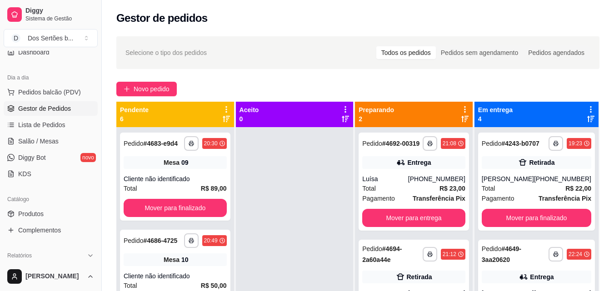
click at [60, 111] on span "Gestor de Pedidos" at bounding box center [44, 108] width 53 height 9
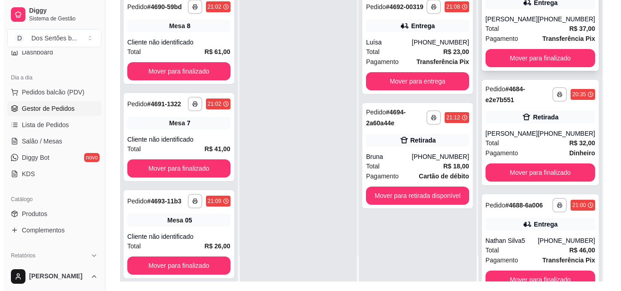
scroll to position [176, 0]
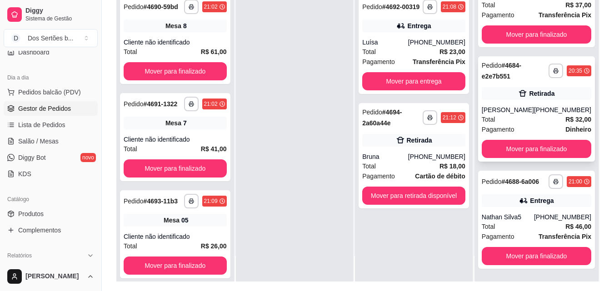
click at [521, 115] on div "Total R$ 32,00" at bounding box center [537, 120] width 110 height 10
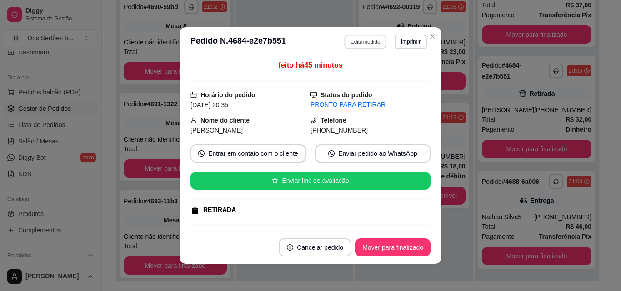
click at [356, 41] on button "Editar pedido" at bounding box center [365, 42] width 42 height 14
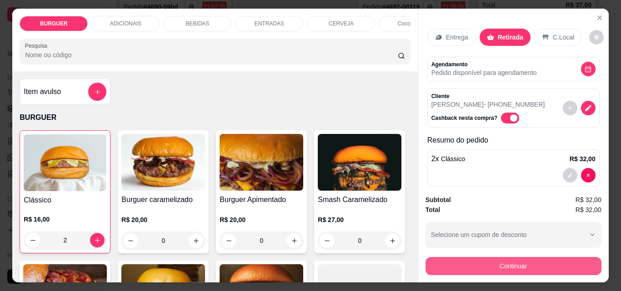
click at [471, 257] on button "Continuar" at bounding box center [513, 266] width 176 height 18
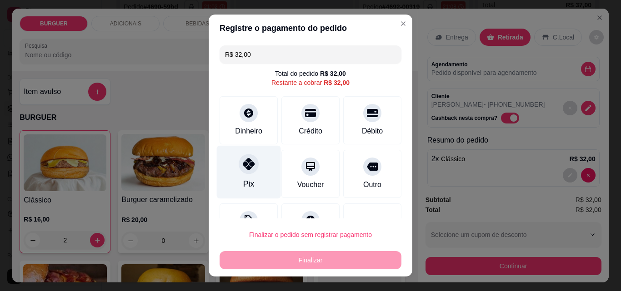
click at [261, 160] on div "Pix" at bounding box center [249, 172] width 64 height 53
type input "R$ 0,00"
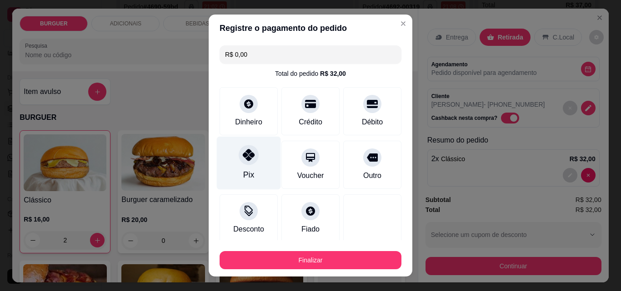
scroll to position [53, 0]
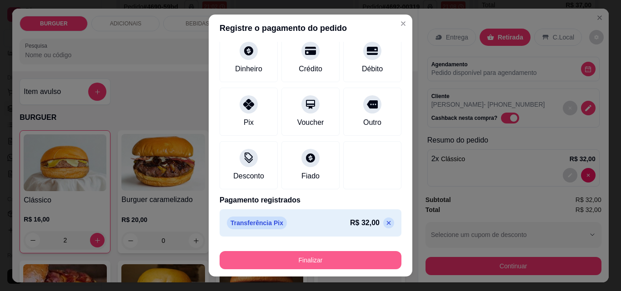
click at [311, 261] on button "Finalizar" at bounding box center [310, 260] width 182 height 18
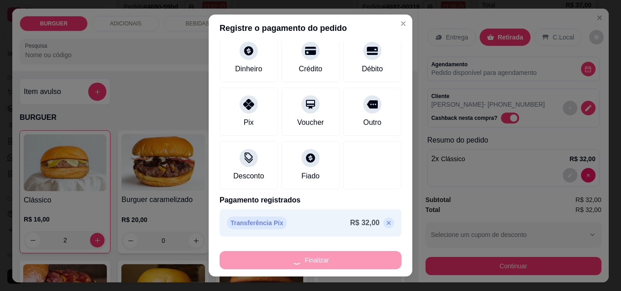
type input "0"
type input "-R$ 32,00"
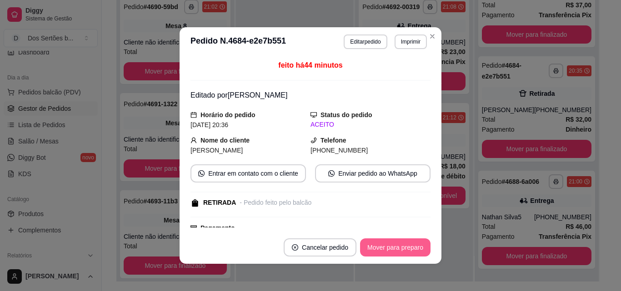
scroll to position [61, 0]
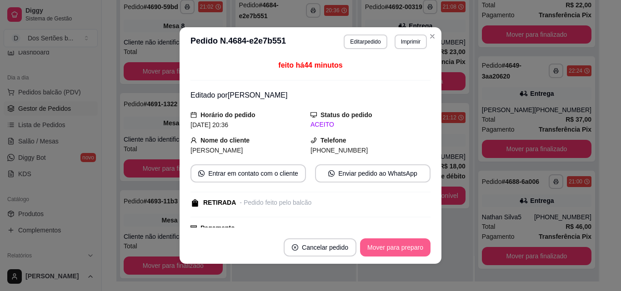
click at [397, 249] on button "Mover para preparo" at bounding box center [395, 248] width 70 height 18
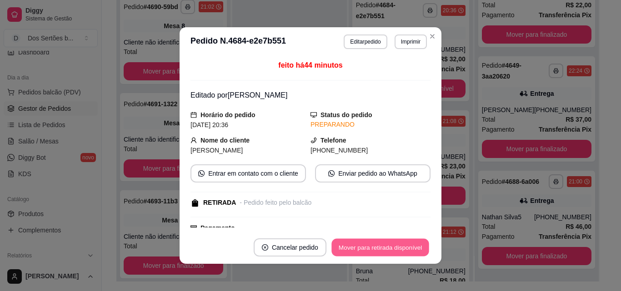
click at [401, 246] on button "Mover para retirada disponível" at bounding box center [379, 248] width 97 height 18
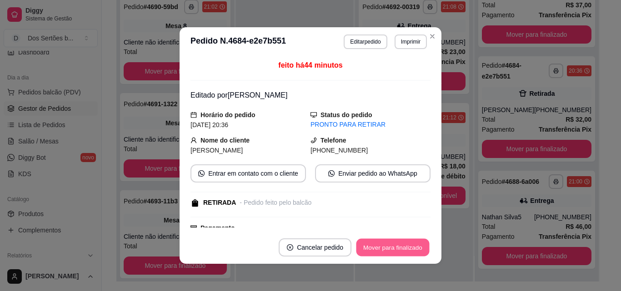
click at [401, 246] on button "Mover para finalizado" at bounding box center [392, 248] width 73 height 18
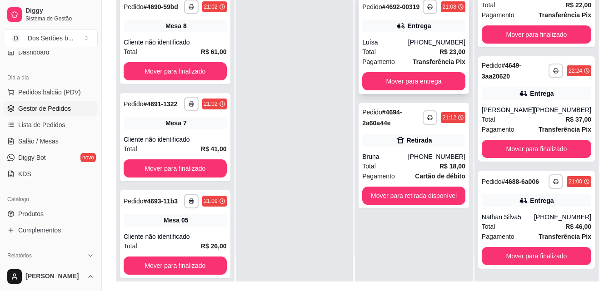
scroll to position [0, 0]
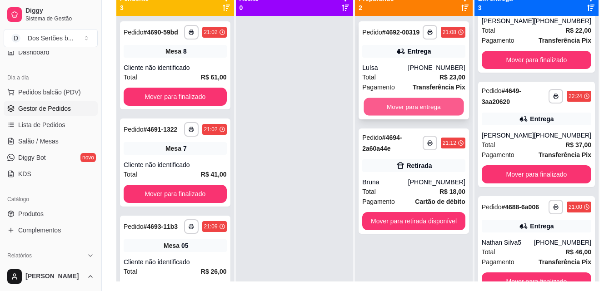
click at [394, 104] on button "Mover para entrega" at bounding box center [414, 107] width 100 height 18
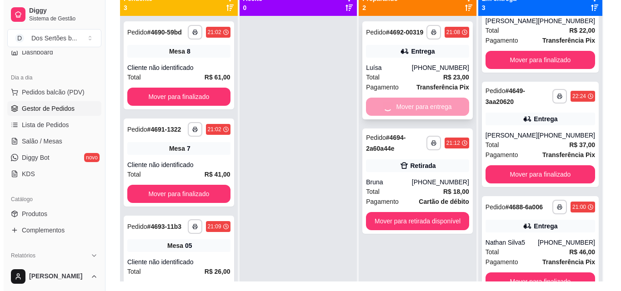
scroll to position [176, 0]
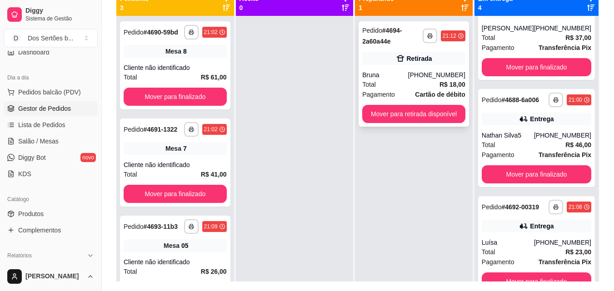
click at [396, 79] on div "Bruna" at bounding box center [385, 74] width 46 height 9
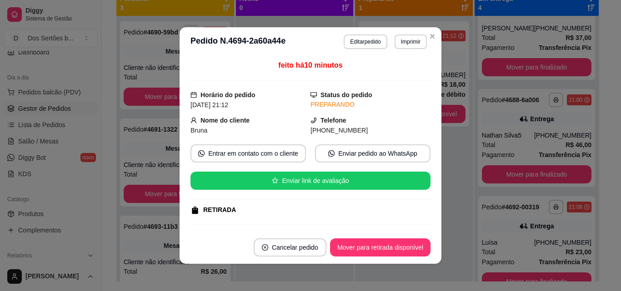
scroll to position [166, 0]
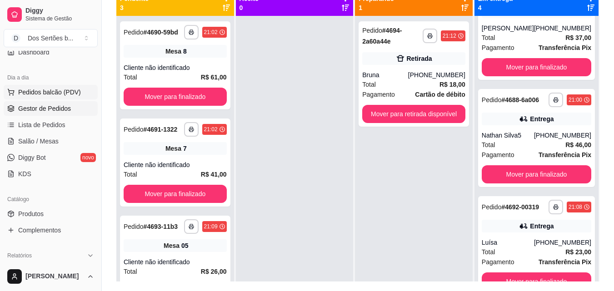
click at [56, 92] on span "Pedidos balcão (PDV)" at bounding box center [49, 92] width 63 height 9
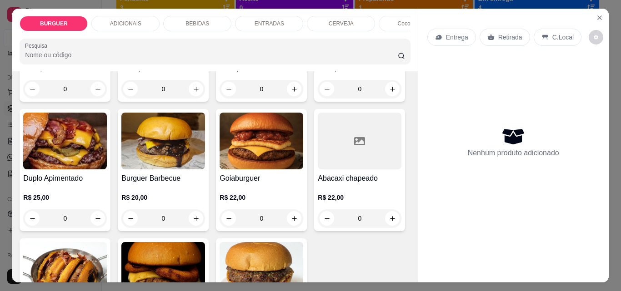
scroll to position [47, 0]
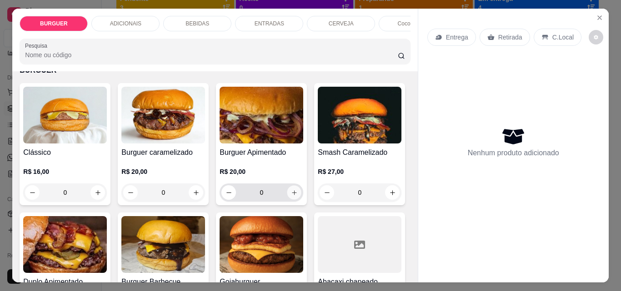
click at [289, 192] on button "increase-product-quantity" at bounding box center [294, 193] width 14 height 14
type input "1"
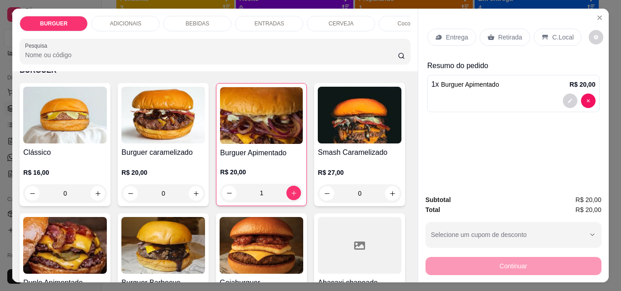
click at [543, 37] on icon at bounding box center [544, 37] width 7 height 7
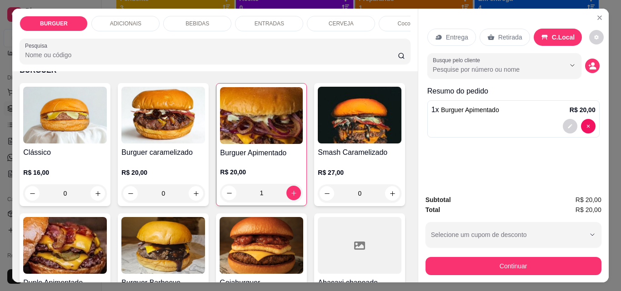
click at [194, 20] on p "BEBIDAS" at bounding box center [197, 23] width 24 height 7
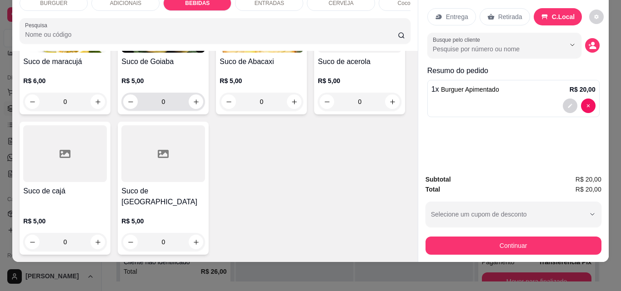
scroll to position [2460, 0]
type input "1"
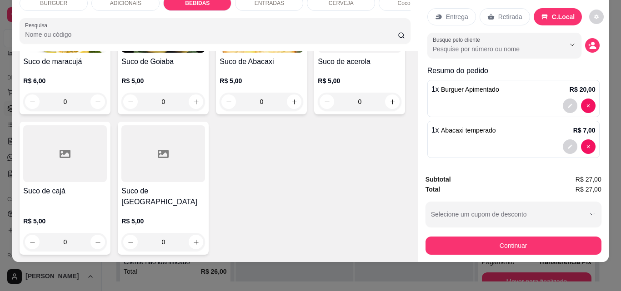
scroll to position [2369, 0]
click at [245, 0] on div "ENTRADAS" at bounding box center [269, 2] width 68 height 15
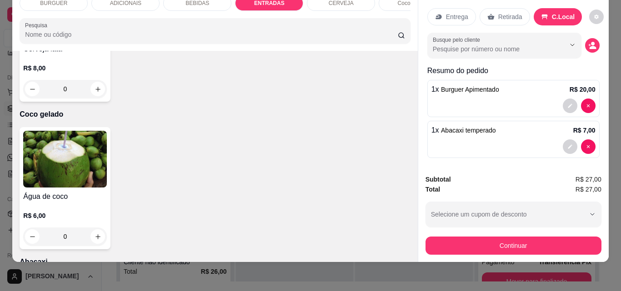
scroll to position [1813, 0]
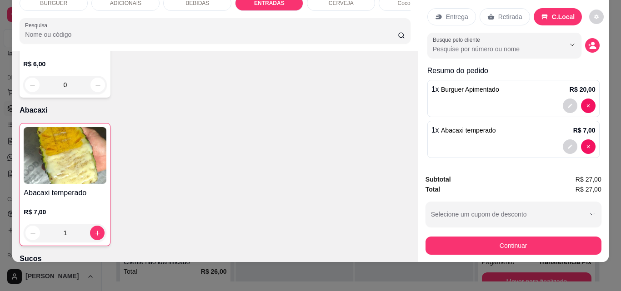
type input "1"
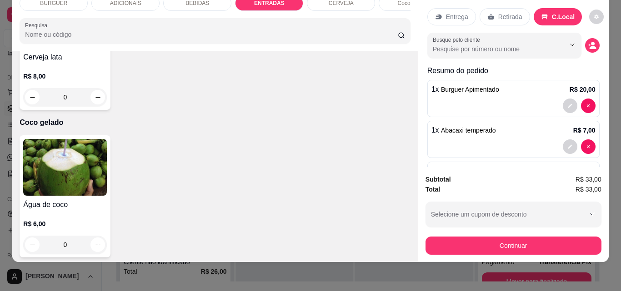
scroll to position [45, 0]
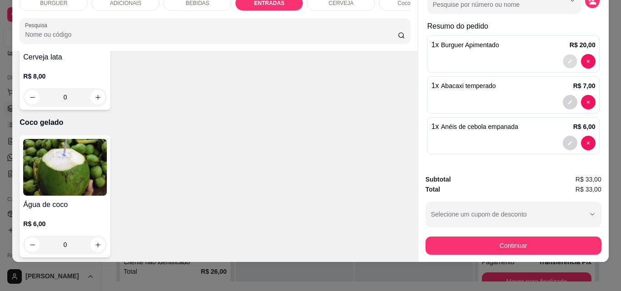
click at [563, 55] on button "decrease-product-quantity" at bounding box center [570, 62] width 14 height 14
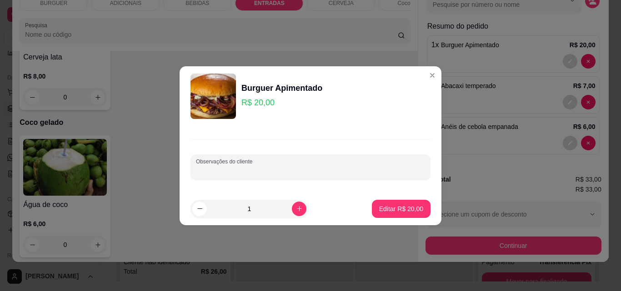
click at [250, 166] on input "Observações do cliente" at bounding box center [310, 170] width 229 height 9
type input "sem cebola"
click at [384, 203] on button "Editar R$ 20,00" at bounding box center [401, 209] width 59 height 18
type input "0"
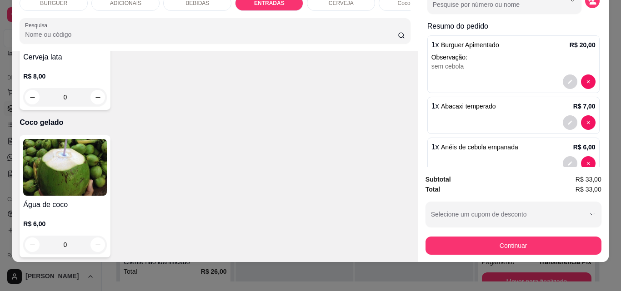
scroll to position [65, 0]
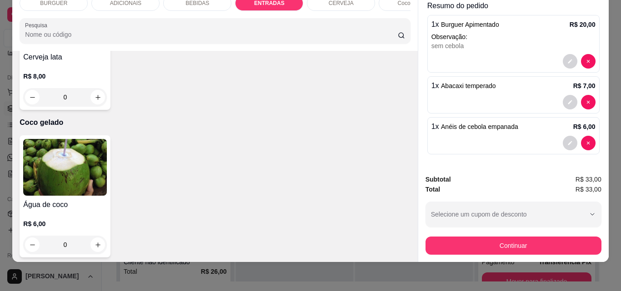
type input "1"
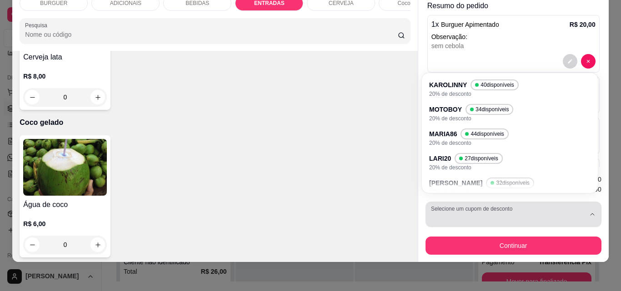
click at [474, 208] on div "button" at bounding box center [508, 214] width 154 height 18
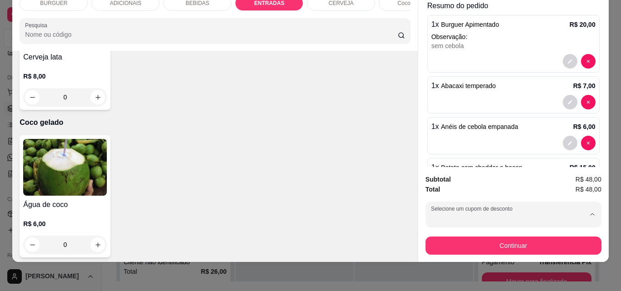
click at [444, 95] on p "20% de desconto" at bounding box center [475, 98] width 86 height 7
type input "67fba0eefb27f8bab9211f9b"
select select "67fba0eefb27f8bab9211f9b"
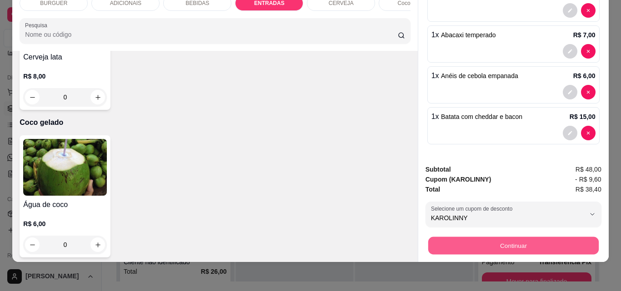
click at [487, 238] on button "Continuar" at bounding box center [513, 246] width 170 height 18
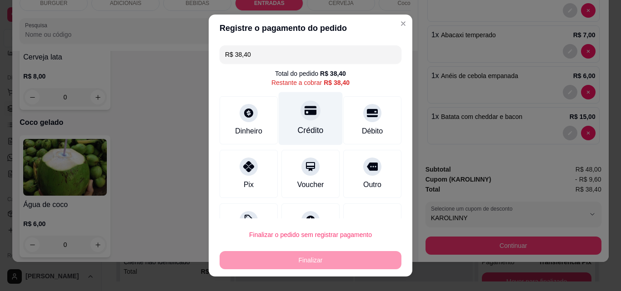
click at [317, 112] on div "Crédito" at bounding box center [311, 118] width 64 height 53
type input "R$ 0,00"
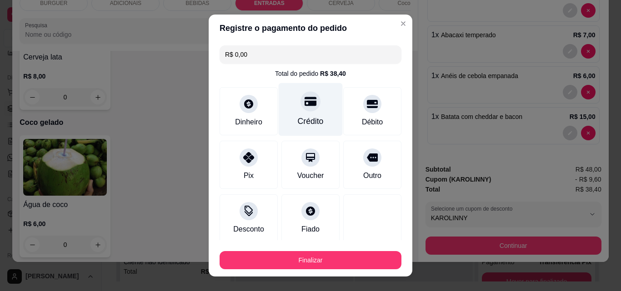
scroll to position [53, 0]
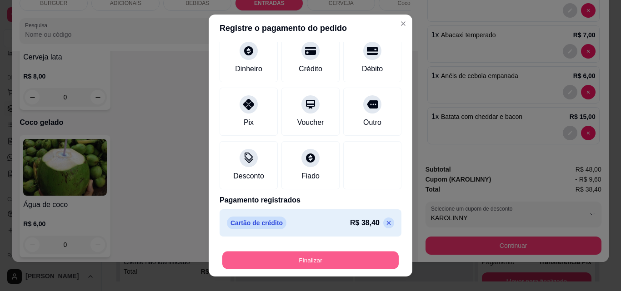
click at [319, 255] on button "Finalizar" at bounding box center [310, 261] width 176 height 18
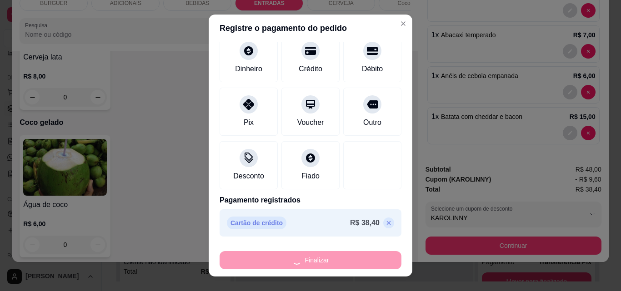
type input "0"
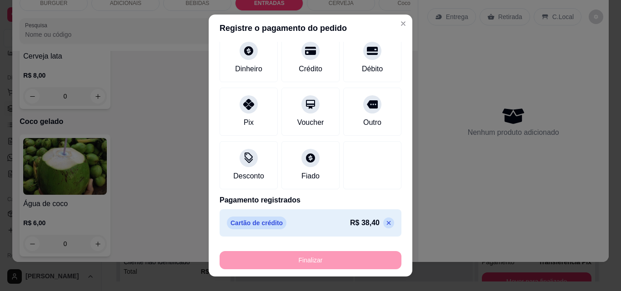
type input "-R$ 38,40"
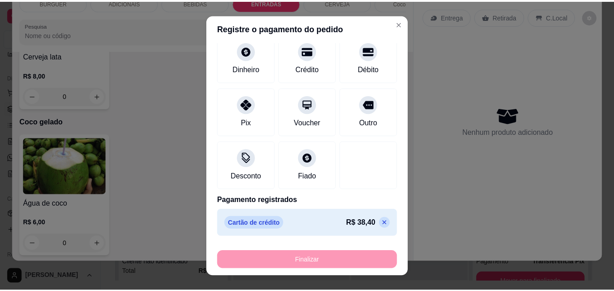
scroll to position [0, 0]
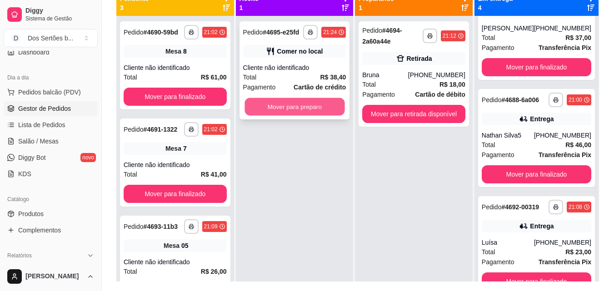
click at [277, 107] on button "Mover para preparo" at bounding box center [294, 107] width 100 height 18
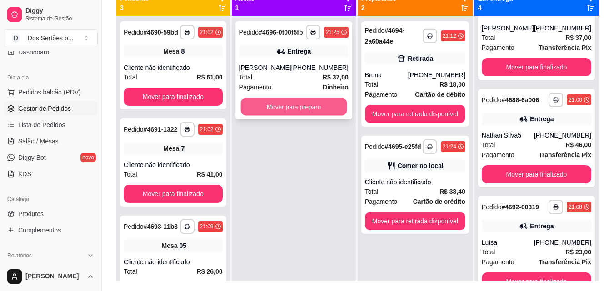
click at [259, 115] on button "Mover para preparo" at bounding box center [293, 107] width 106 height 18
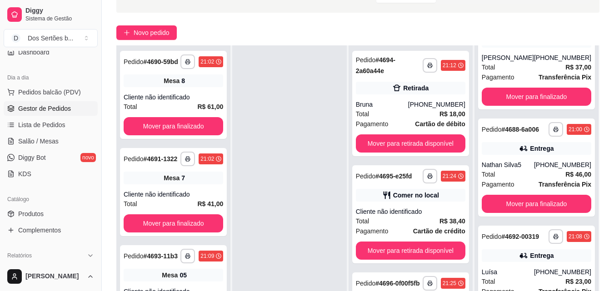
scroll to position [139, 0]
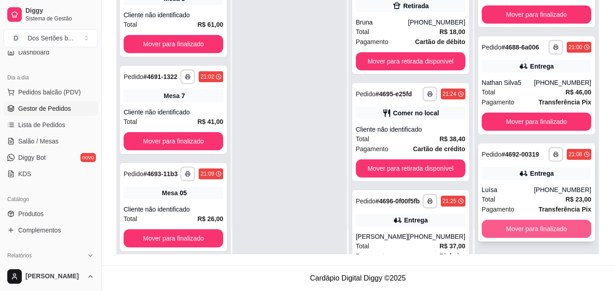
click at [549, 223] on button "Mover para finalizado" at bounding box center [537, 229] width 110 height 18
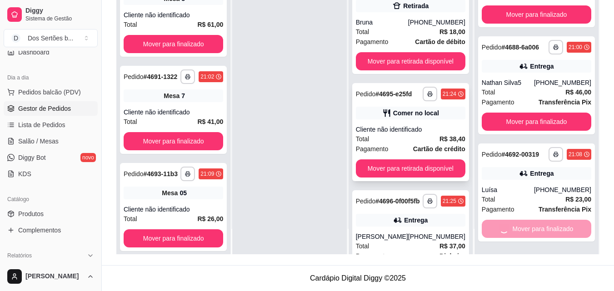
scroll to position [61, 0]
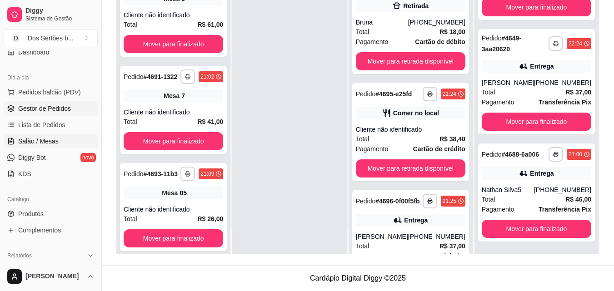
click at [42, 138] on span "Salão / Mesas" at bounding box center [38, 141] width 40 height 9
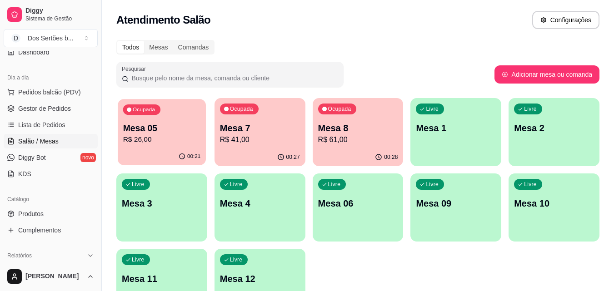
click at [198, 139] on p "R$ 26,00" at bounding box center [162, 140] width 78 height 10
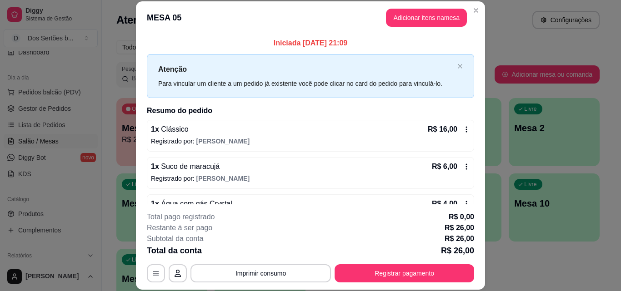
scroll to position [25, 0]
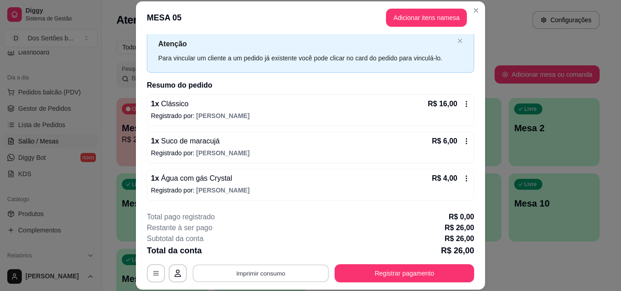
click at [266, 269] on button "Imprimir consumo" at bounding box center [261, 273] width 136 height 18
click at [270, 250] on button "Impressora" at bounding box center [260, 252] width 64 height 14
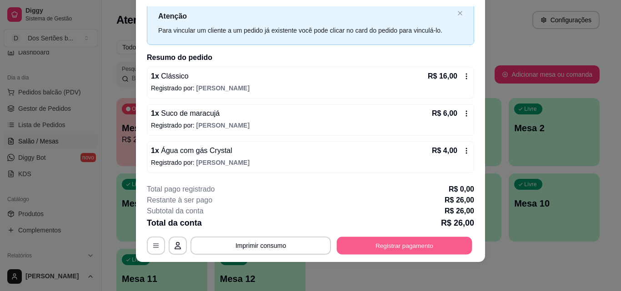
click at [434, 248] on button "Registrar pagamento" at bounding box center [404, 246] width 135 height 18
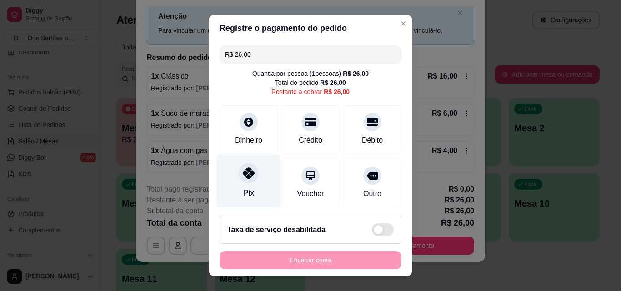
click at [249, 178] on icon at bounding box center [249, 173] width 12 height 12
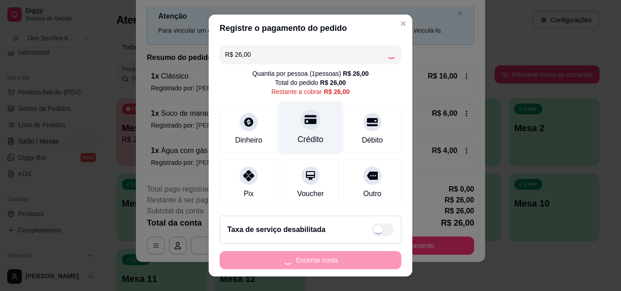
type input "R$ 0,00"
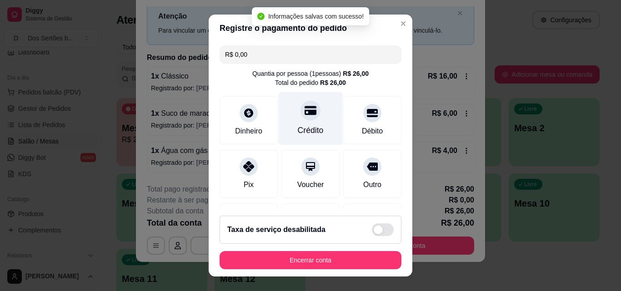
scroll to position [105, 0]
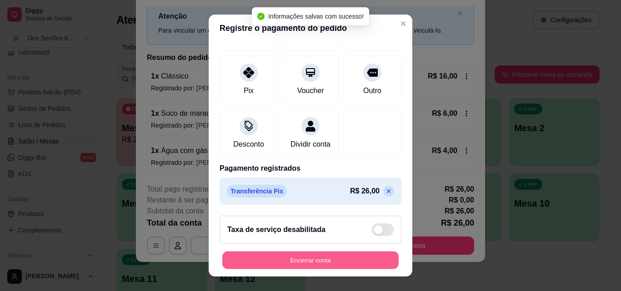
click at [299, 262] on button "Encerrar conta" at bounding box center [310, 261] width 176 height 18
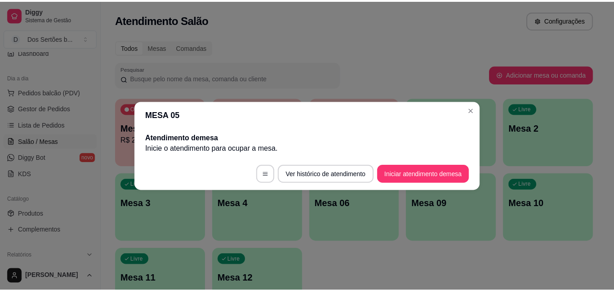
scroll to position [0, 0]
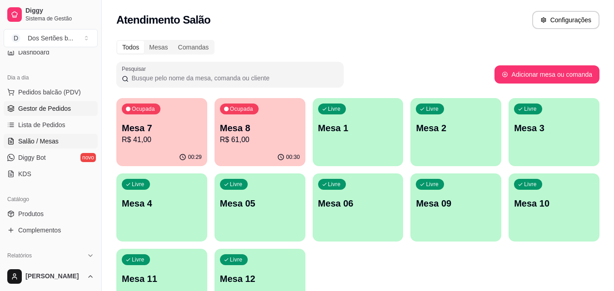
click at [20, 106] on span "Gestor de Pedidos" at bounding box center [44, 108] width 53 height 9
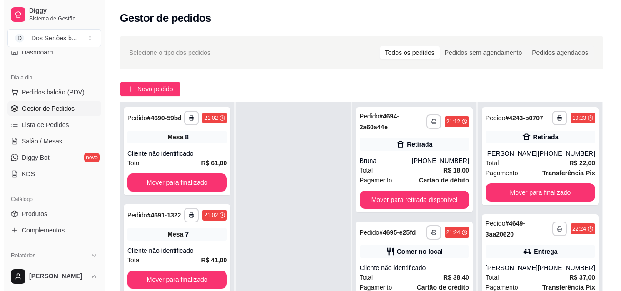
scroll to position [61, 0]
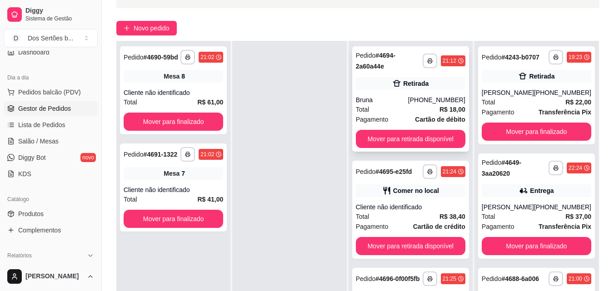
click at [431, 115] on span "Cartão de débito" at bounding box center [440, 120] width 50 height 10
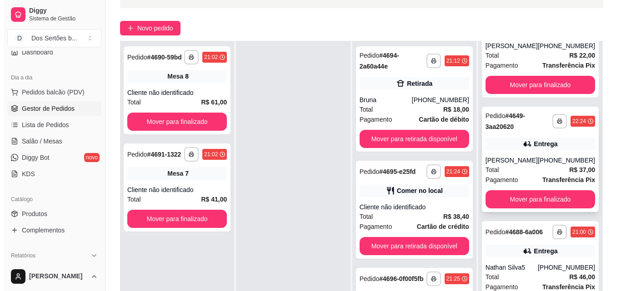
scroll to position [139, 0]
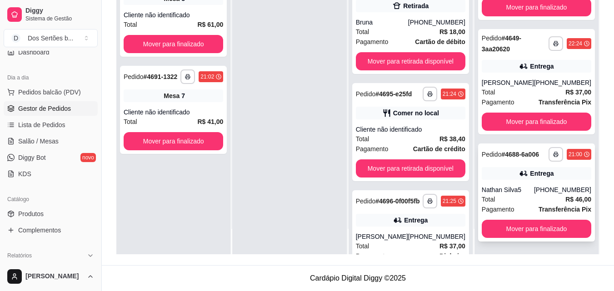
click at [543, 189] on div "[PHONE_NUMBER]" at bounding box center [562, 189] width 57 height 9
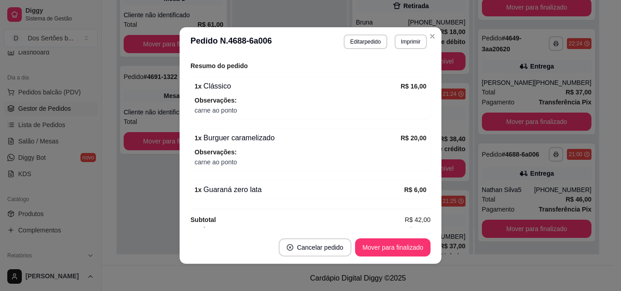
scroll to position [293, 0]
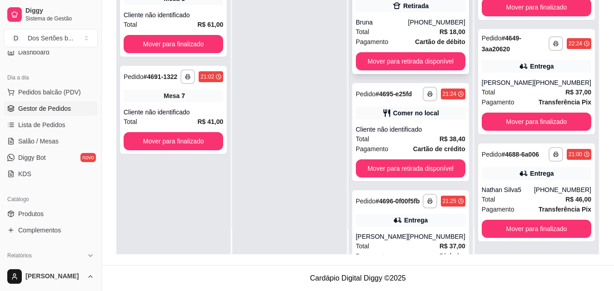
click at [445, 41] on strong "Cartão de débito" at bounding box center [440, 41] width 50 height 7
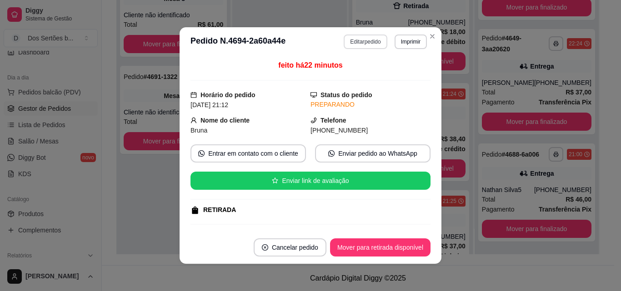
click at [349, 41] on button "Editar pedido" at bounding box center [365, 42] width 43 height 15
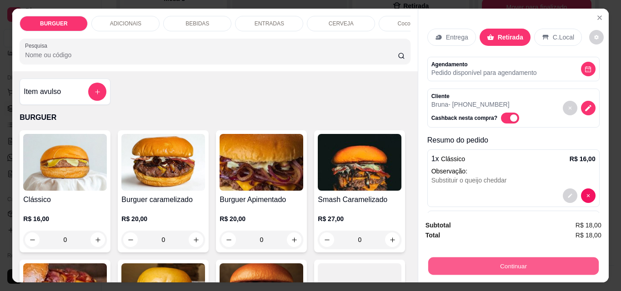
click at [471, 257] on button "Continuar" at bounding box center [513, 266] width 170 height 18
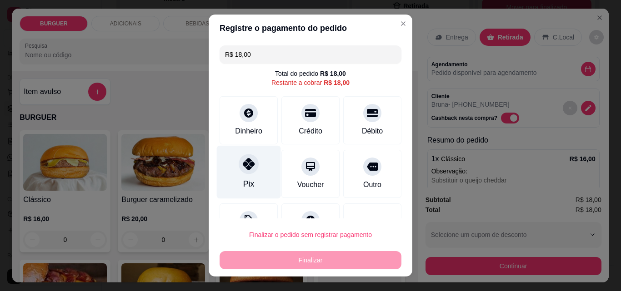
click at [261, 174] on div "Pix" at bounding box center [249, 172] width 64 height 53
type input "R$ 0,00"
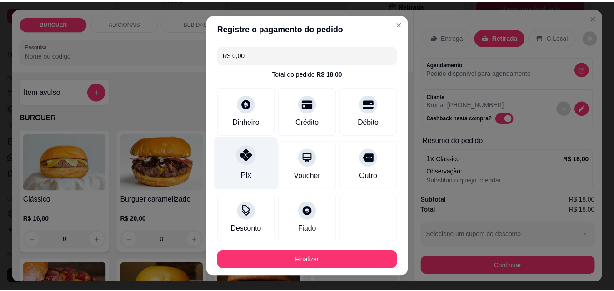
scroll to position [53, 0]
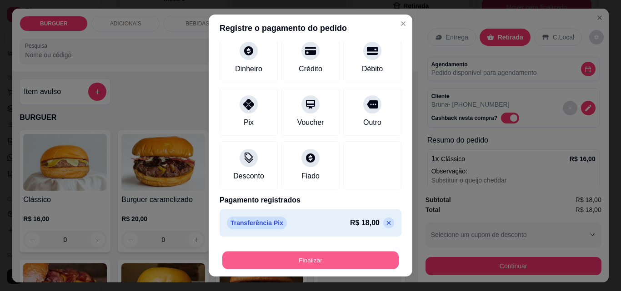
click at [304, 255] on button "Finalizar" at bounding box center [310, 261] width 176 height 18
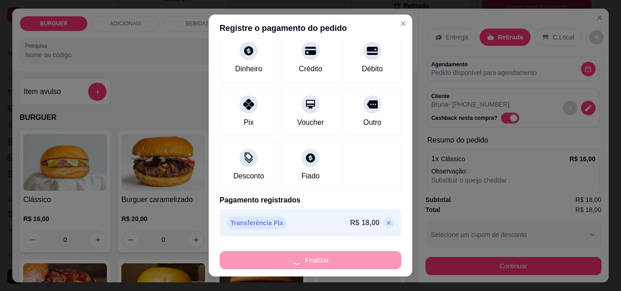
type input "0"
type input "-R$ 18,00"
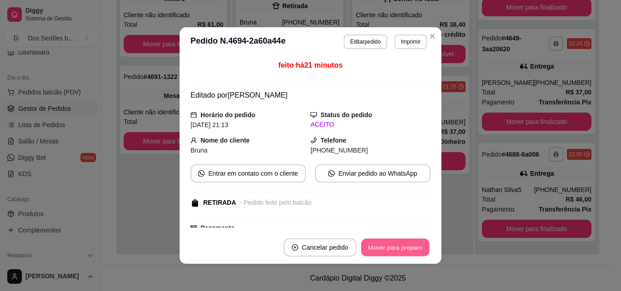
click at [389, 245] on button "Mover para preparo" at bounding box center [395, 248] width 68 height 18
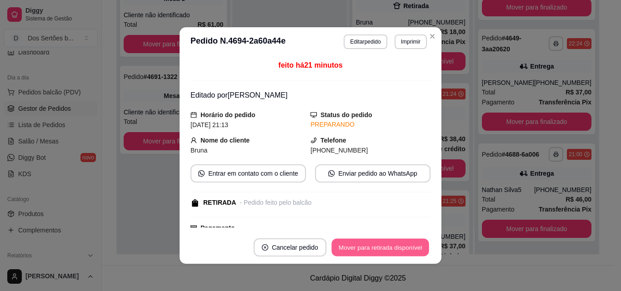
click at [389, 245] on button "Mover para retirada disponível" at bounding box center [379, 248] width 97 height 18
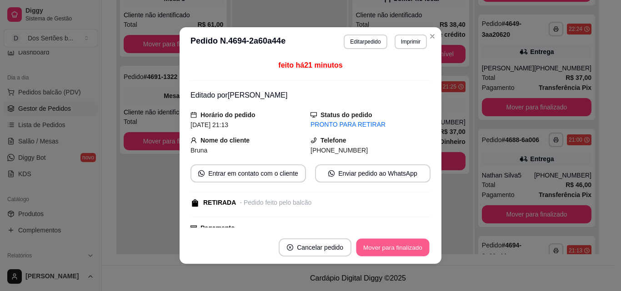
click at [389, 245] on button "Mover para finalizado" at bounding box center [392, 248] width 73 height 18
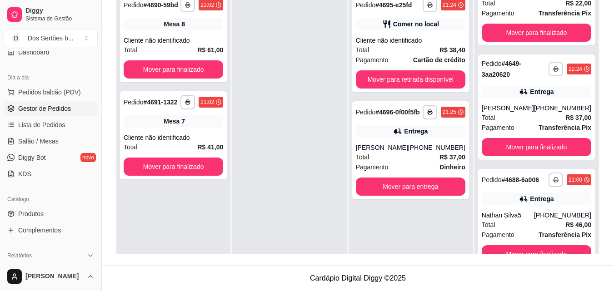
scroll to position [25, 0]
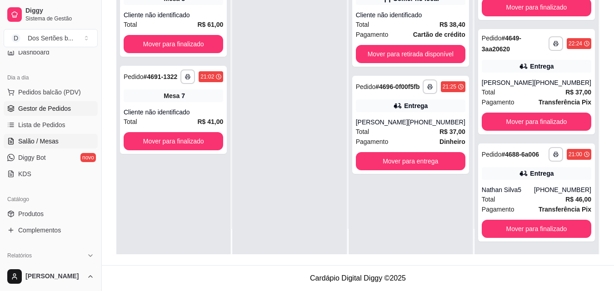
click at [39, 146] on link "Salão / Mesas" at bounding box center [51, 141] width 94 height 15
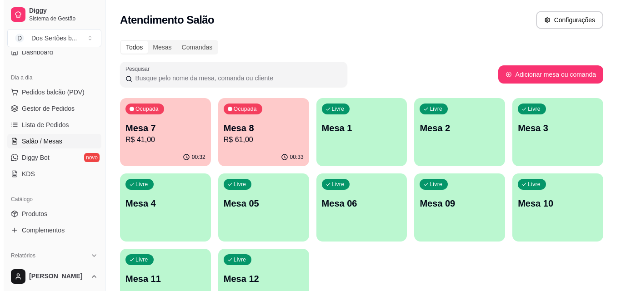
scroll to position [63, 0]
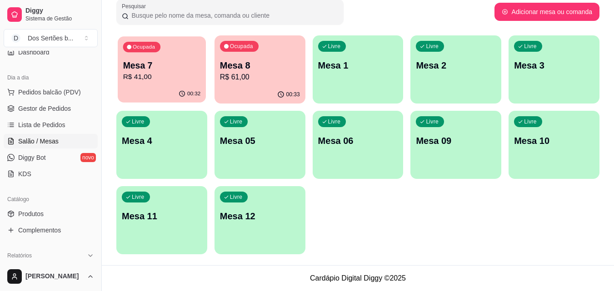
click at [160, 63] on p "Mesa 7" at bounding box center [162, 66] width 78 height 12
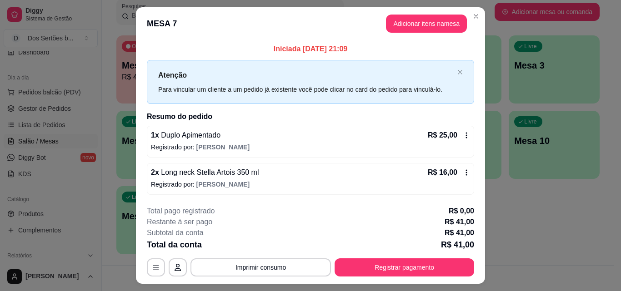
scroll to position [22, 0]
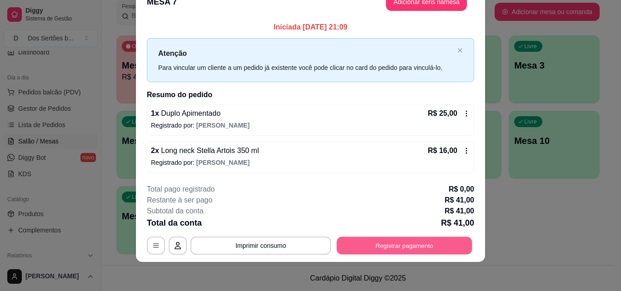
click at [424, 240] on button "Registrar pagamento" at bounding box center [404, 246] width 135 height 18
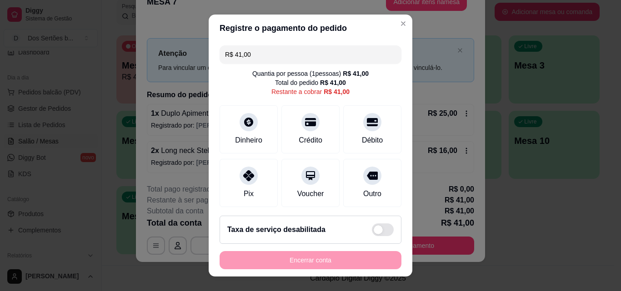
click at [257, 49] on input "R$ 41,00" at bounding box center [310, 54] width 171 height 18
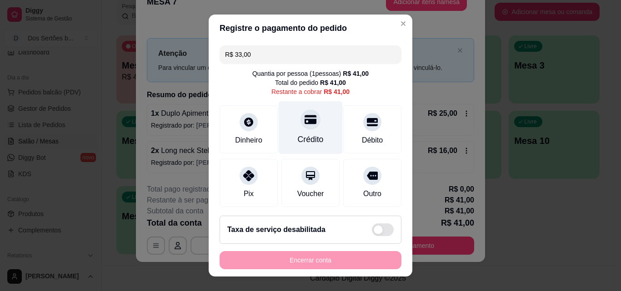
click at [308, 118] on div at bounding box center [310, 120] width 20 height 20
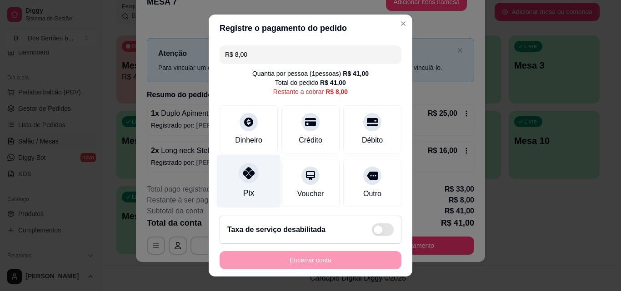
click at [244, 166] on div at bounding box center [249, 173] width 20 height 20
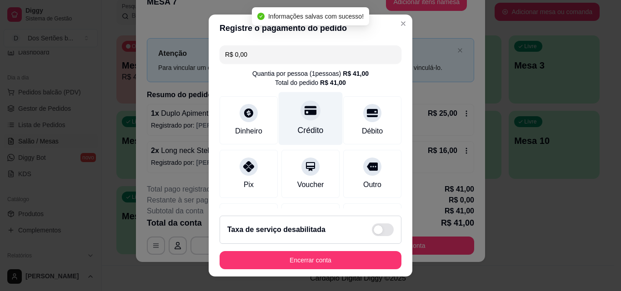
scroll to position [140, 0]
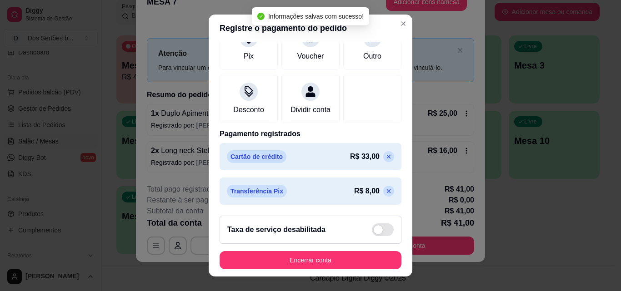
click at [385, 193] on icon at bounding box center [388, 191] width 7 height 7
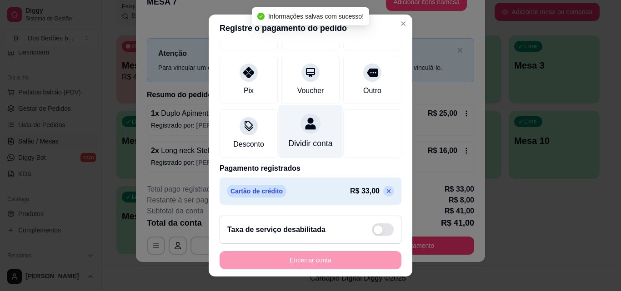
scroll to position [0, 0]
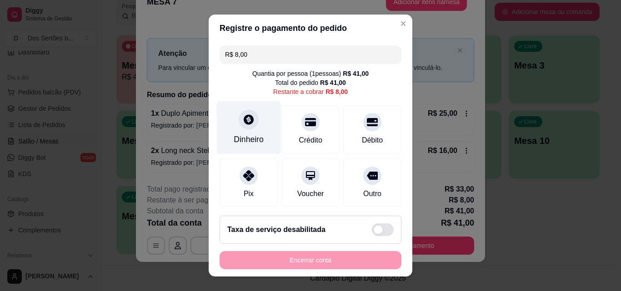
click at [249, 133] on div "Dinheiro" at bounding box center [249, 127] width 64 height 53
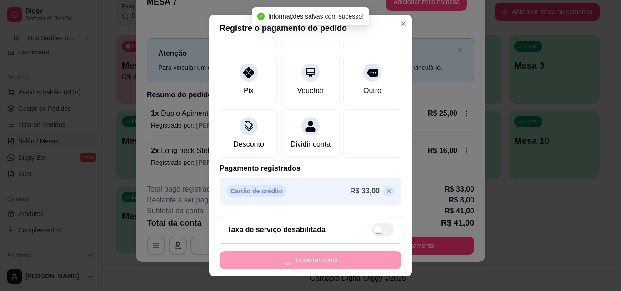
type input "R$ 0,00"
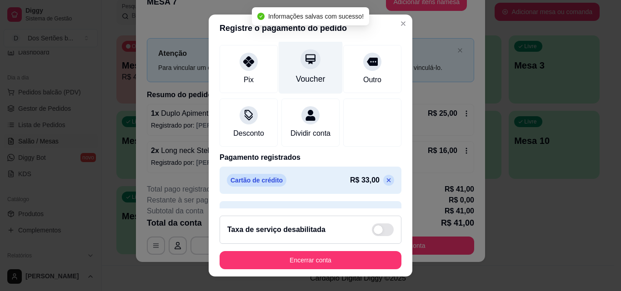
scroll to position [140, 0]
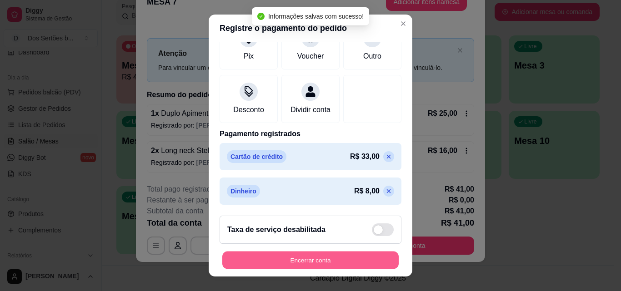
click at [270, 253] on button "Encerrar conta" at bounding box center [310, 261] width 176 height 18
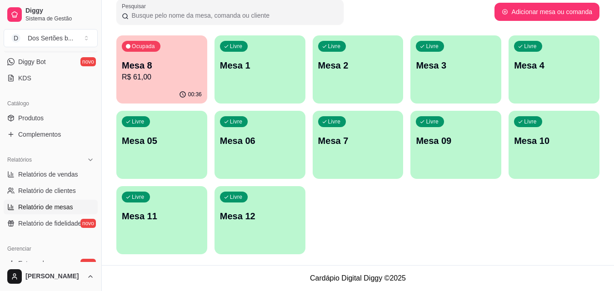
scroll to position [296, 0]
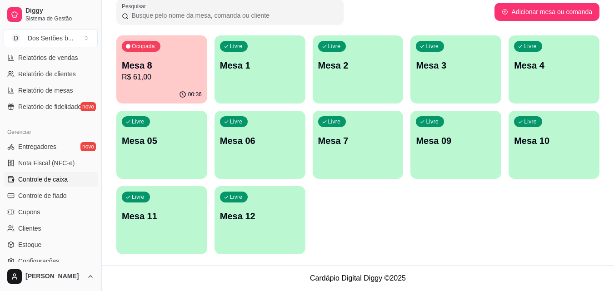
click at [43, 177] on span "Controle de caixa" at bounding box center [43, 179] width 50 height 9
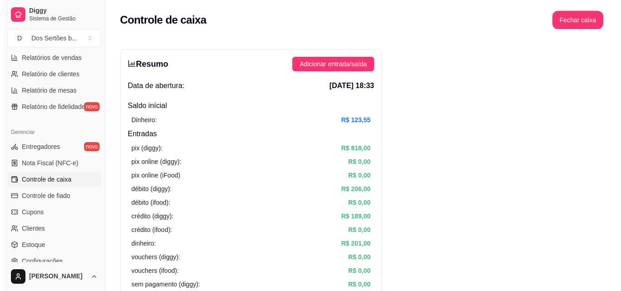
scroll to position [47, 0]
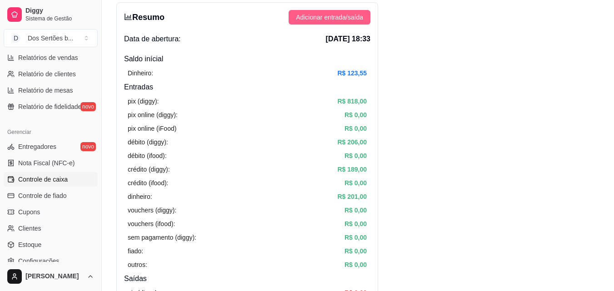
click at [307, 20] on span "Adicionar entrada/saída" at bounding box center [329, 17] width 67 height 10
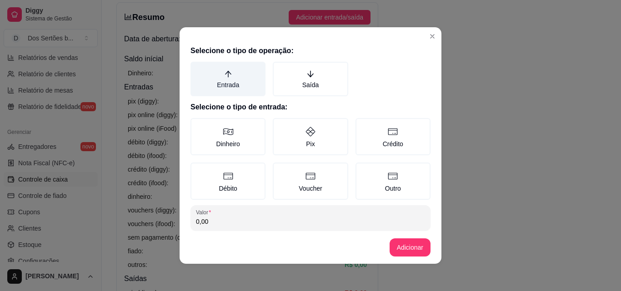
click at [212, 85] on label "Entrada" at bounding box center [227, 79] width 75 height 35
click at [197, 69] on button "Entrada" at bounding box center [193, 64] width 7 height 7
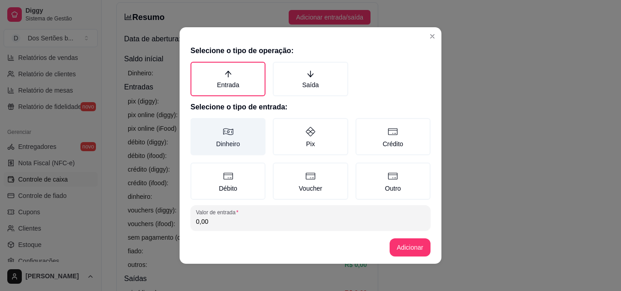
click at [229, 132] on label "Dinheiro" at bounding box center [227, 136] width 75 height 37
click at [197, 125] on button "Dinheiro" at bounding box center [193, 121] width 7 height 7
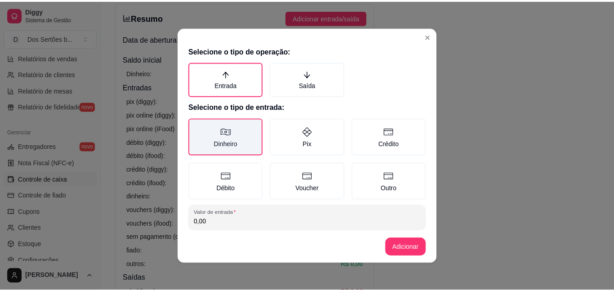
scroll to position [49, 0]
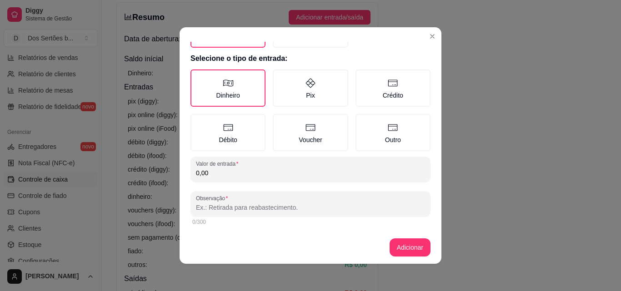
click at [206, 173] on input "0,00" at bounding box center [310, 173] width 229 height 9
click at [204, 209] on input "Observação" at bounding box center [310, 207] width 229 height 9
click at [399, 239] on button "Adicionar" at bounding box center [410, 248] width 40 height 18
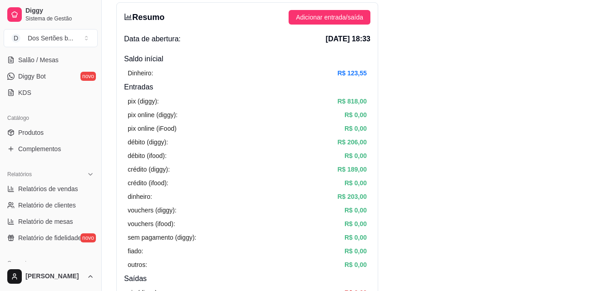
scroll to position [84, 0]
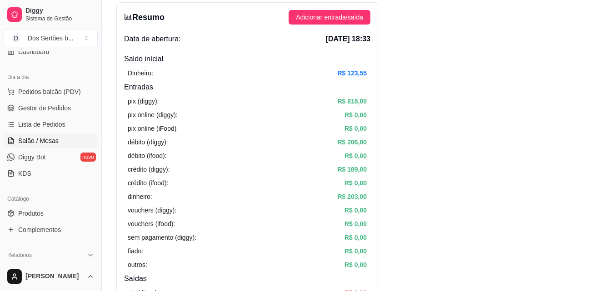
click at [54, 140] on span "Salão / Mesas" at bounding box center [38, 140] width 40 height 9
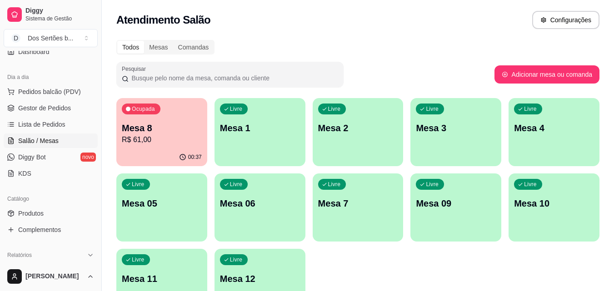
click at [133, 134] on p "Mesa 8" at bounding box center [162, 128] width 80 height 13
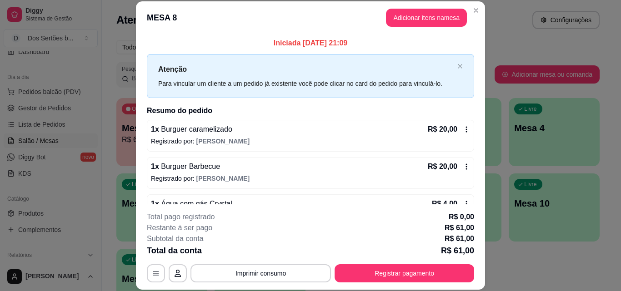
scroll to position [126, 0]
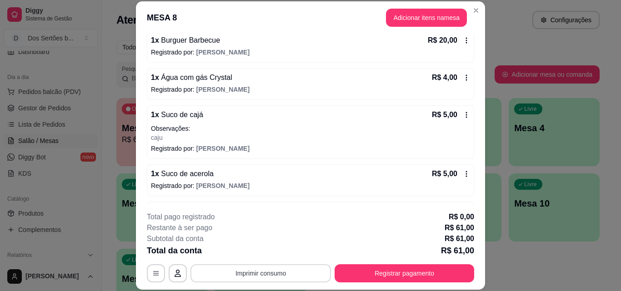
click at [263, 269] on button "Imprimir consumo" at bounding box center [260, 273] width 140 height 18
click at [251, 258] on button "Impressora" at bounding box center [260, 252] width 64 height 14
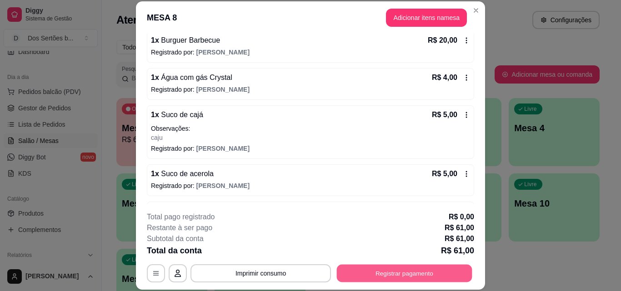
click at [386, 267] on button "Registrar pagamento" at bounding box center [404, 273] width 135 height 18
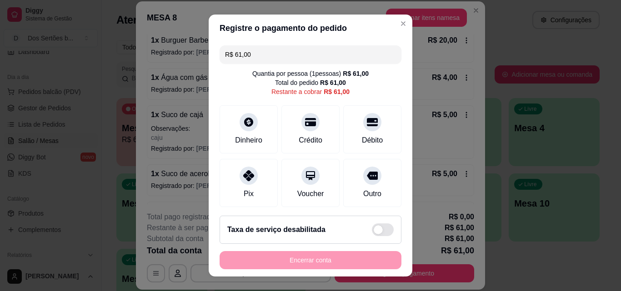
scroll to position [52, 0]
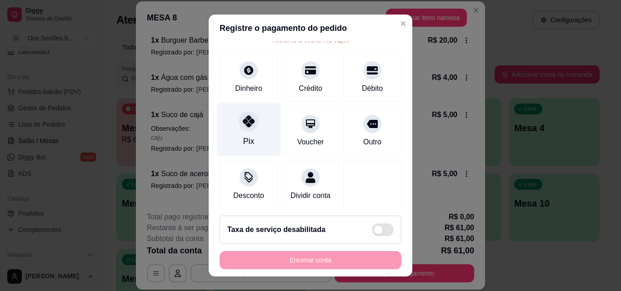
click at [249, 137] on div "Pix" at bounding box center [249, 129] width 64 height 53
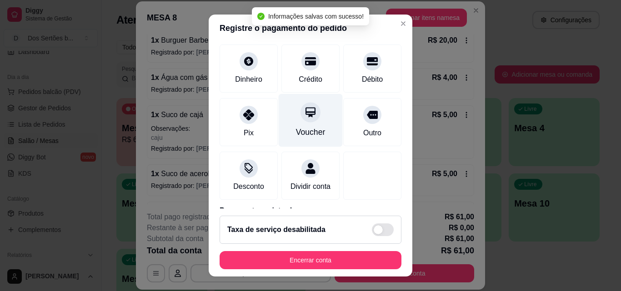
scroll to position [105, 0]
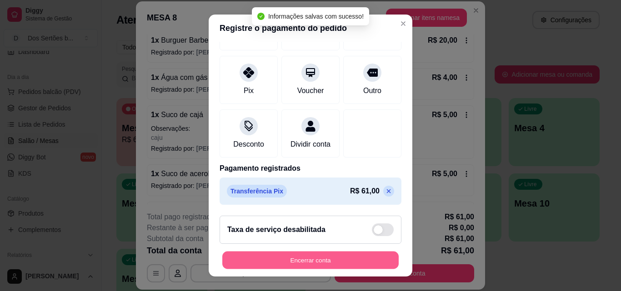
click at [325, 259] on button "Encerrar conta" at bounding box center [310, 261] width 176 height 18
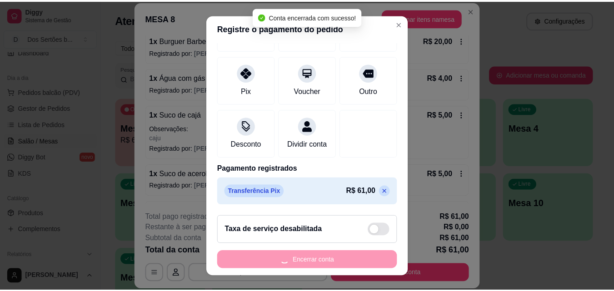
scroll to position [0, 0]
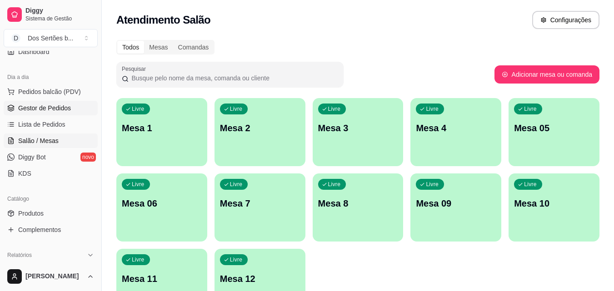
click at [56, 110] on span "Gestor de Pedidos" at bounding box center [44, 108] width 53 height 9
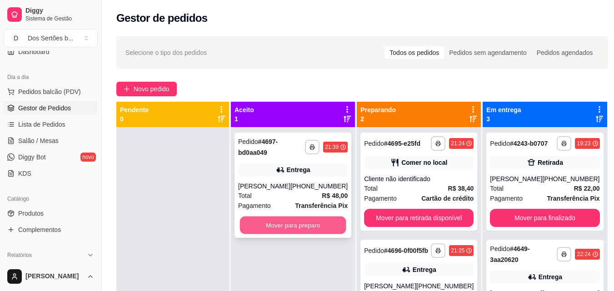
click at [296, 221] on button "Mover para preparo" at bounding box center [293, 226] width 106 height 18
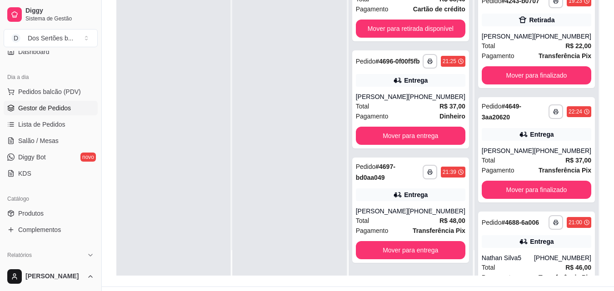
scroll to position [122, 0]
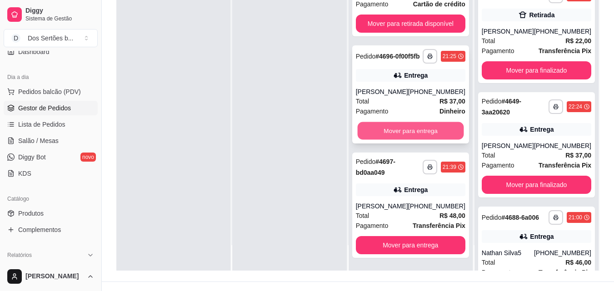
click at [422, 134] on button "Mover para entrega" at bounding box center [410, 131] width 106 height 18
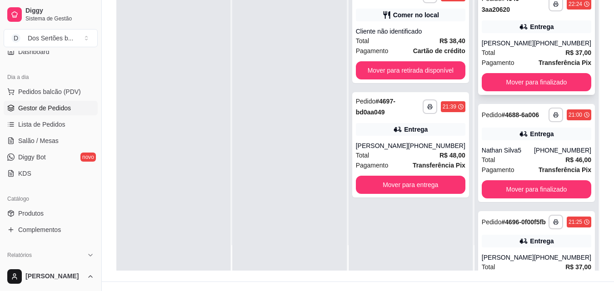
scroll to position [176, 0]
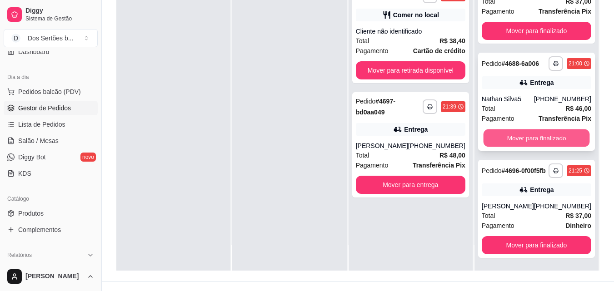
click at [533, 130] on button "Mover para finalizado" at bounding box center [536, 139] width 106 height 18
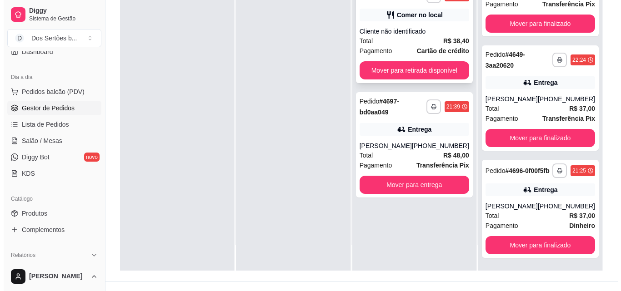
scroll to position [139, 0]
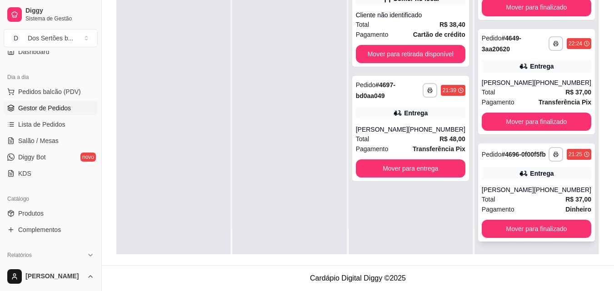
click at [544, 190] on div "[PHONE_NUMBER]" at bounding box center [562, 189] width 57 height 9
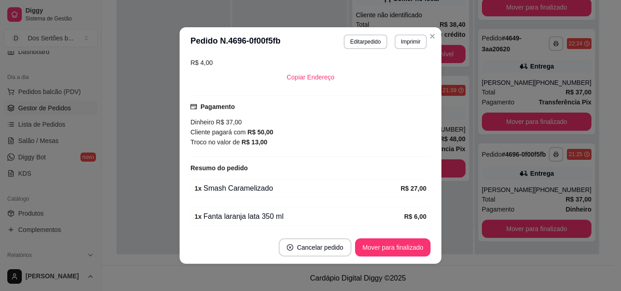
scroll to position [244, 0]
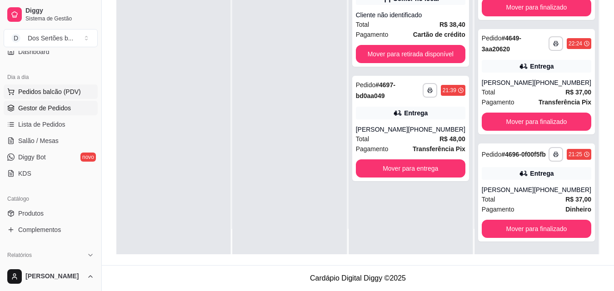
click at [42, 90] on span "Pedidos balcão (PDV)" at bounding box center [49, 91] width 63 height 9
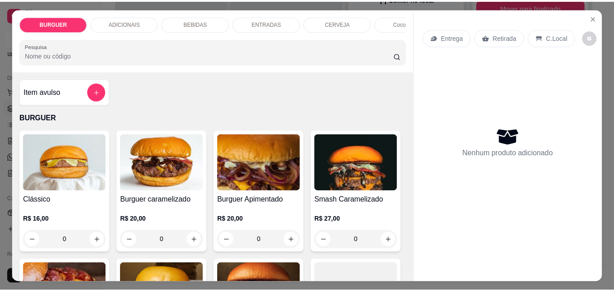
scroll to position [99, 0]
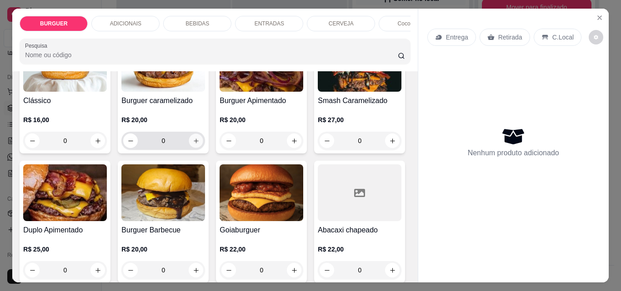
click at [193, 145] on icon "increase-product-quantity" at bounding box center [196, 141] width 7 height 7
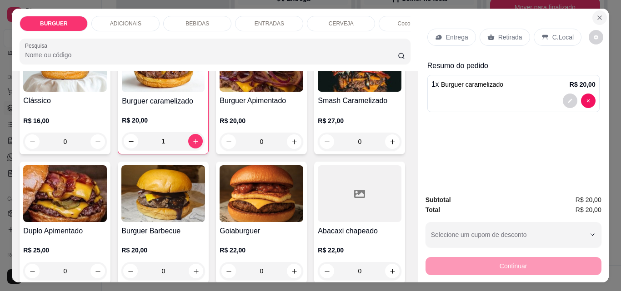
click at [601, 10] on button "Close" at bounding box center [599, 17] width 15 height 15
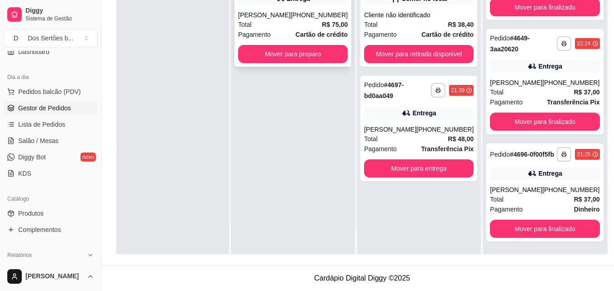
click at [293, 40] on div "Pagamento Cartão de crédito" at bounding box center [293, 35] width 110 height 10
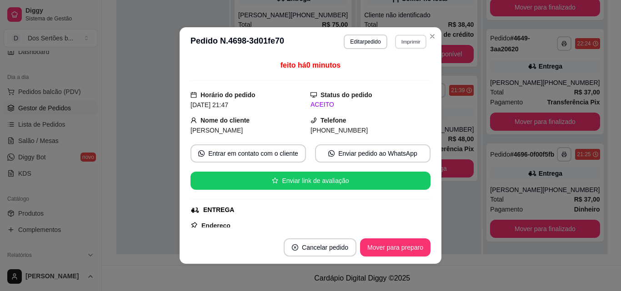
click at [414, 40] on button "Imprimir" at bounding box center [410, 42] width 31 height 14
click at [393, 73] on button "Impressora" at bounding box center [391, 73] width 66 height 15
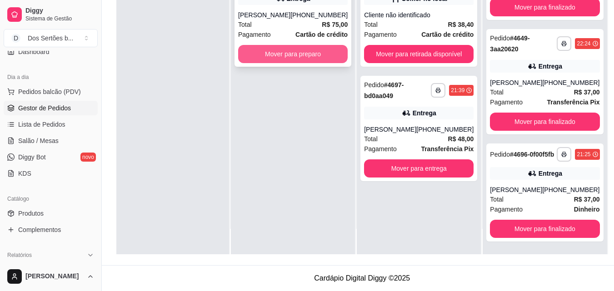
click at [282, 57] on button "Mover para preparo" at bounding box center [293, 54] width 110 height 18
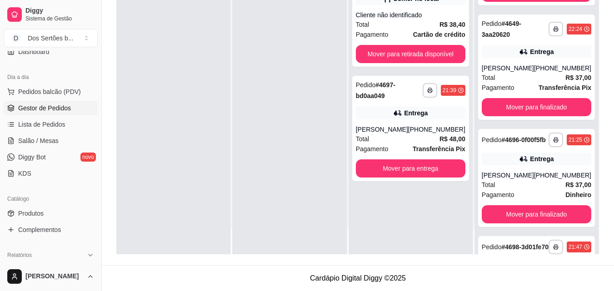
scroll to position [176, 0]
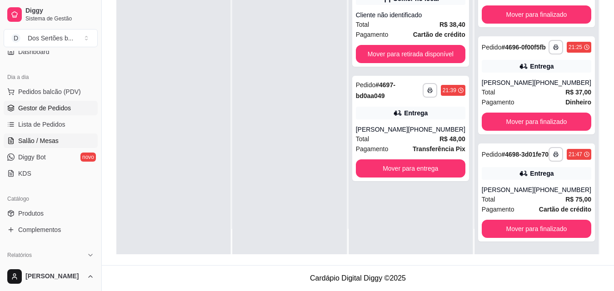
click at [46, 143] on span "Salão / Mesas" at bounding box center [38, 140] width 40 height 9
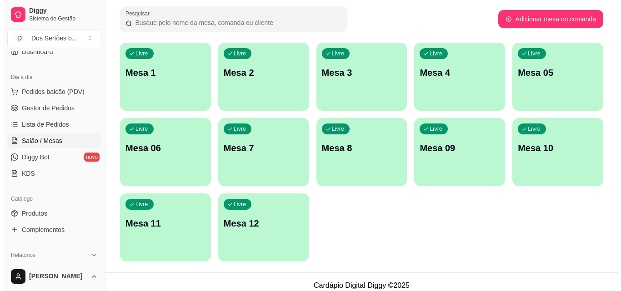
scroll to position [63, 0]
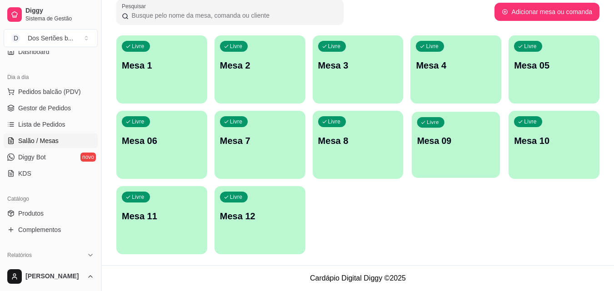
click at [449, 151] on div "Livre Mesa 09" at bounding box center [456, 139] width 88 height 55
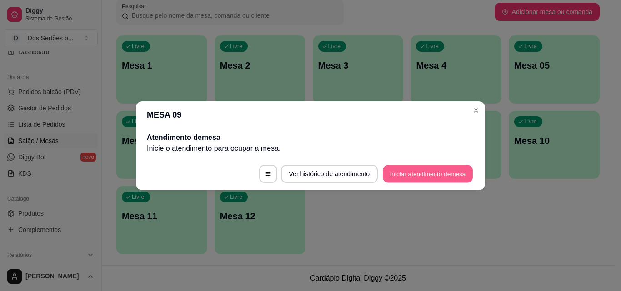
click at [427, 170] on button "Iniciar atendimento de mesa" at bounding box center [428, 174] width 90 height 18
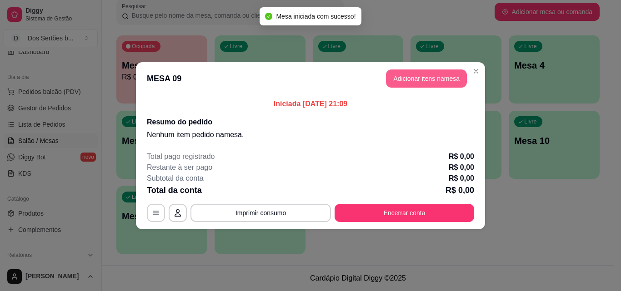
click at [401, 75] on button "Adicionar itens na mesa" at bounding box center [426, 79] width 81 height 18
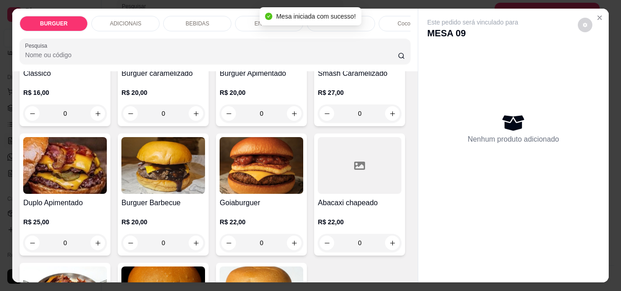
scroll to position [235, 0]
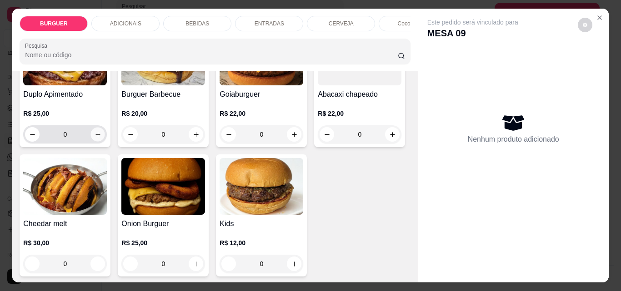
click at [101, 138] on icon "increase-product-quantity" at bounding box center [98, 134] width 7 height 7
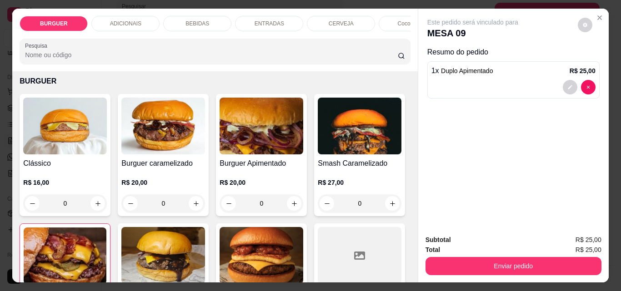
scroll to position [32, 0]
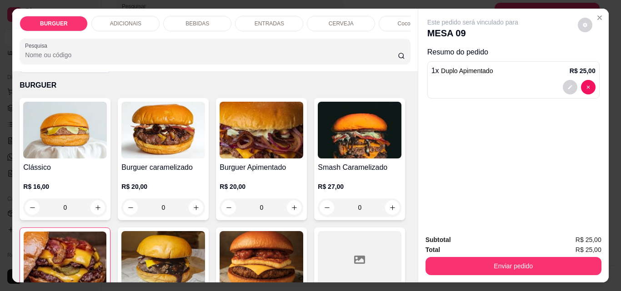
click at [199, 16] on div "BEBIDAS" at bounding box center [197, 23] width 68 height 15
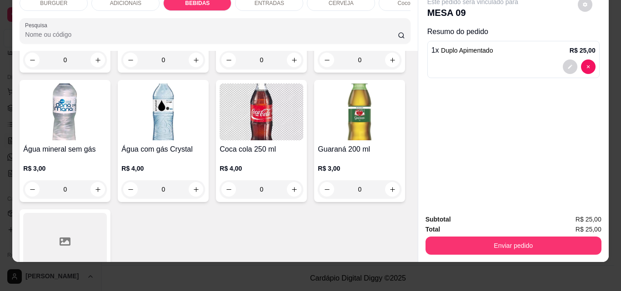
click at [251, 2] on div "ENTRADAS" at bounding box center [269, 2] width 68 height 15
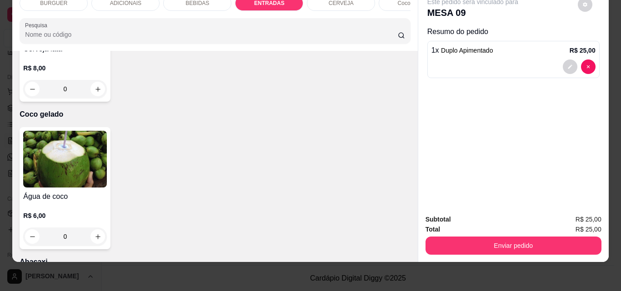
click at [201, 4] on div "BEBIDAS" at bounding box center [197, 2] width 68 height 15
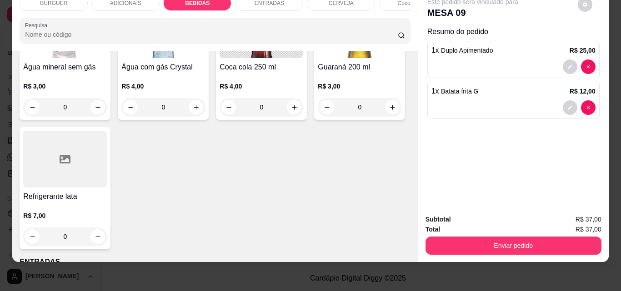
scroll to position [1123, 0]
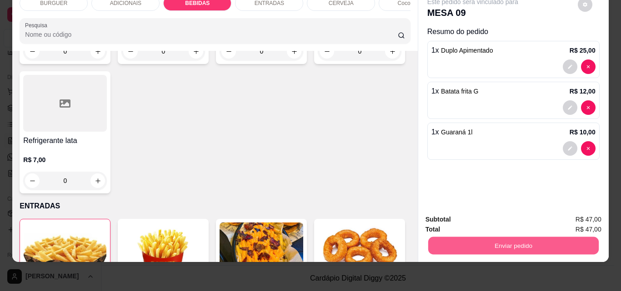
click at [481, 237] on button "Enviar pedido" at bounding box center [513, 246] width 170 height 18
click at [461, 210] on button "Não registrar e enviar pedido" at bounding box center [483, 216] width 92 height 17
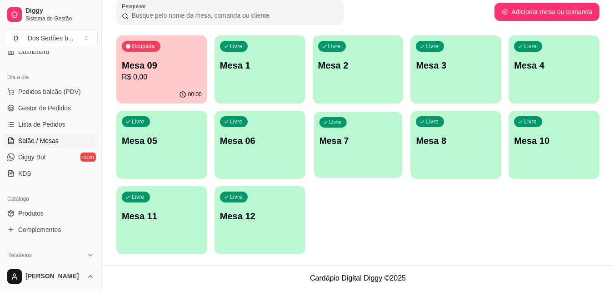
click at [335, 144] on p "Mesa 7" at bounding box center [358, 141] width 78 height 12
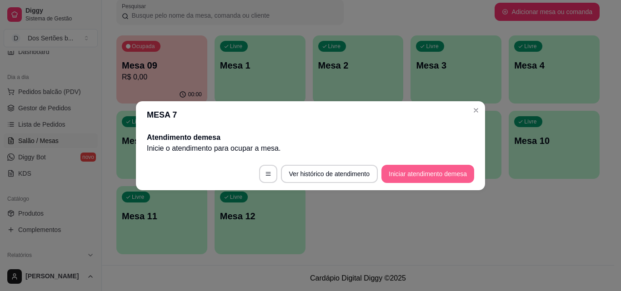
click at [420, 172] on button "Iniciar atendimento de mesa" at bounding box center [427, 174] width 93 height 18
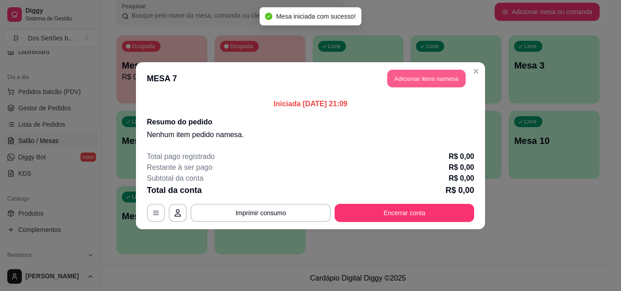
click at [416, 73] on button "Adicionar itens na mesa" at bounding box center [426, 79] width 78 height 18
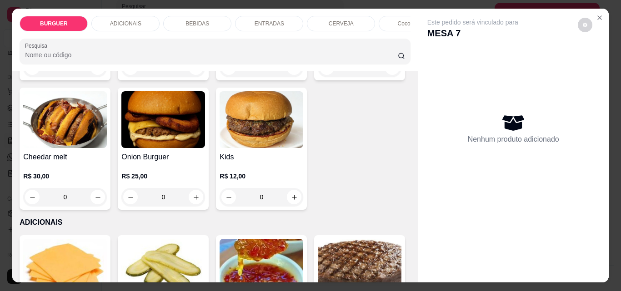
scroll to position [371, 0]
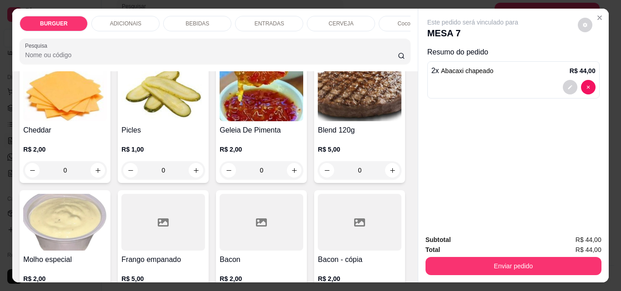
click at [189, 30] on button "increase-product-quantity" at bounding box center [196, 23] width 14 height 14
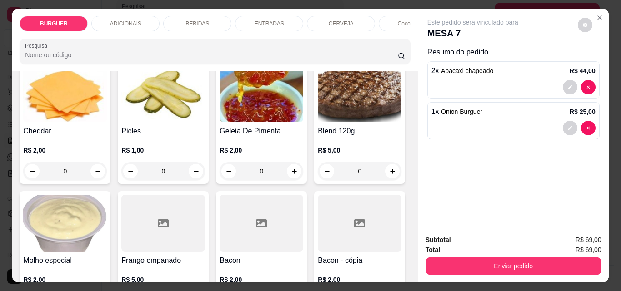
scroll to position [478, 0]
click at [185, 21] on p "BEBIDAS" at bounding box center [197, 23] width 24 height 7
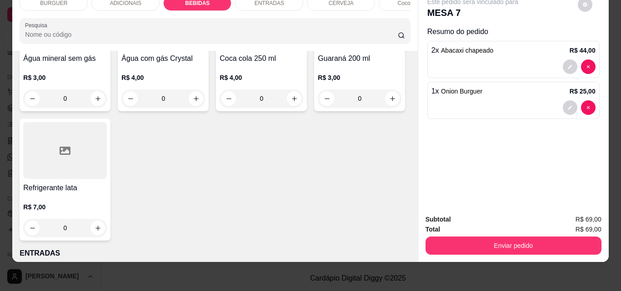
scroll to position [1157, 0]
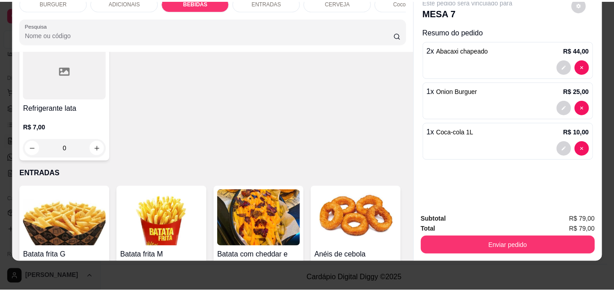
scroll to position [1158, 0]
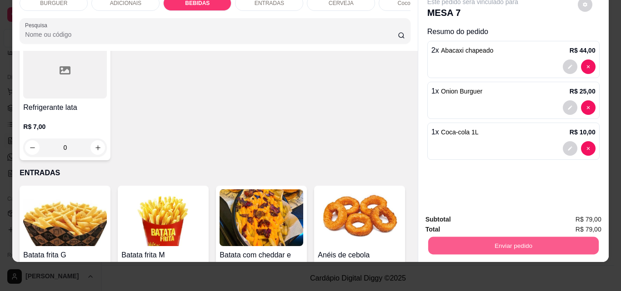
click at [444, 241] on button "Enviar pedido" at bounding box center [513, 246] width 170 height 18
click at [448, 211] on button "Não registrar e enviar pedido" at bounding box center [483, 216] width 92 height 17
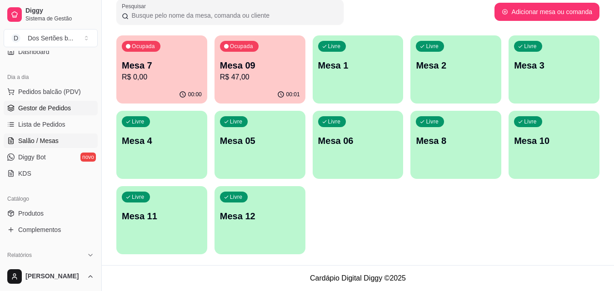
click at [40, 104] on span "Gestor de Pedidos" at bounding box center [44, 108] width 53 height 9
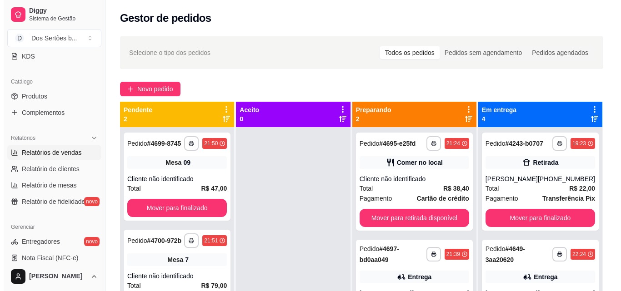
scroll to position [310, 0]
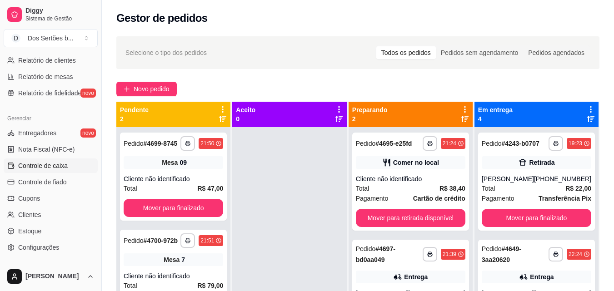
click at [43, 165] on span "Controle de caixa" at bounding box center [43, 165] width 50 height 9
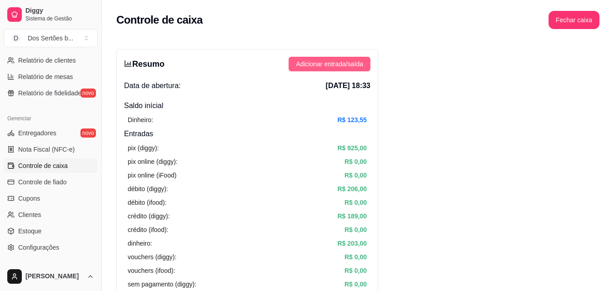
click at [311, 62] on span "Adicionar entrada/saída" at bounding box center [329, 64] width 67 height 10
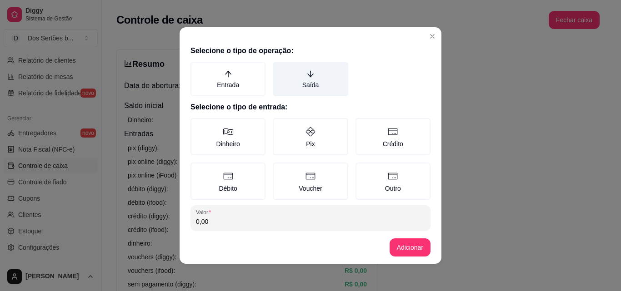
click at [280, 70] on label "Saída" at bounding box center [310, 79] width 75 height 35
click at [279, 69] on button "Saída" at bounding box center [275, 64] width 7 height 7
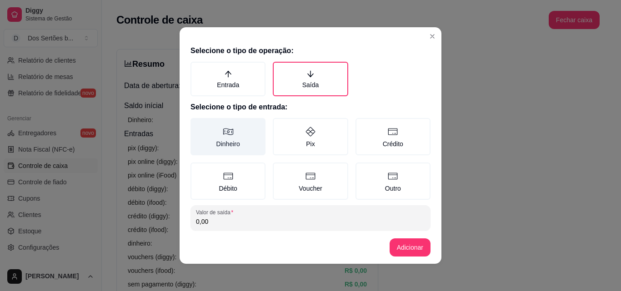
click at [223, 132] on icon at bounding box center [228, 131] width 11 height 11
click at [197, 125] on button "Dinheiro" at bounding box center [193, 121] width 7 height 7
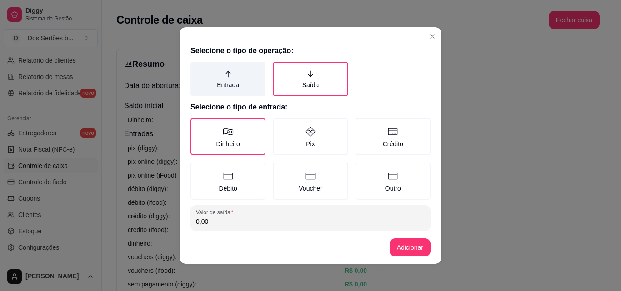
click at [217, 73] on label "Entrada" at bounding box center [227, 79] width 75 height 35
click at [197, 69] on button "Entrada" at bounding box center [193, 64] width 7 height 7
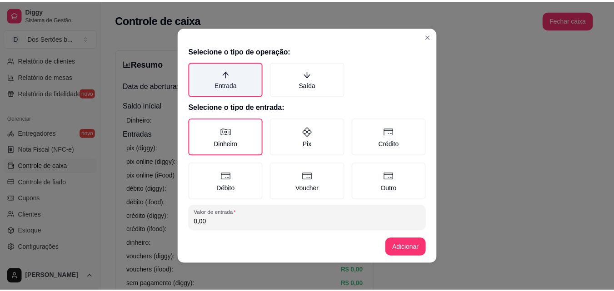
scroll to position [49, 0]
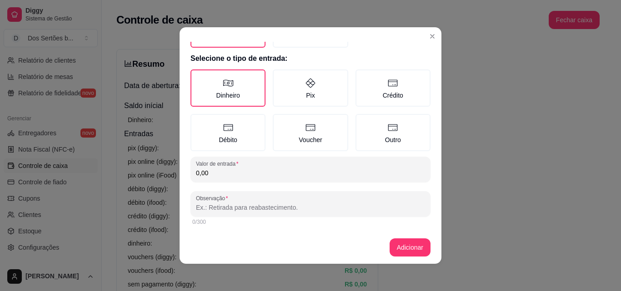
click at [211, 173] on input "0,00" at bounding box center [310, 173] width 229 height 9
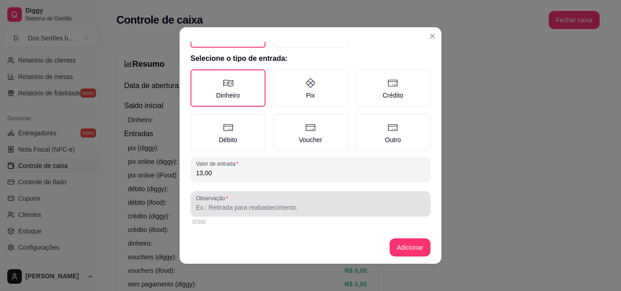
click at [202, 207] on input "Observação" at bounding box center [310, 207] width 229 height 9
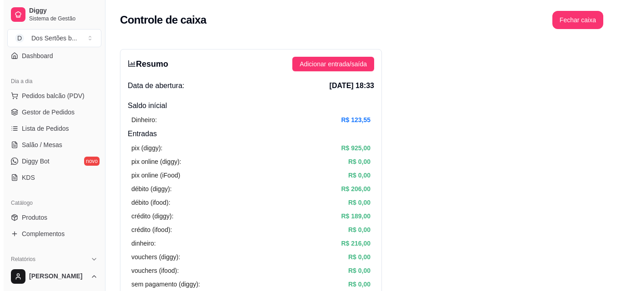
scroll to position [0, 0]
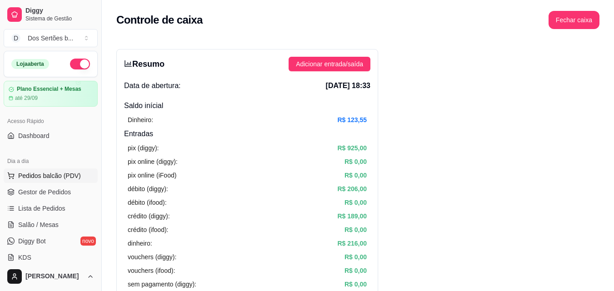
click at [10, 178] on circle at bounding box center [10, 178] width 0 height 0
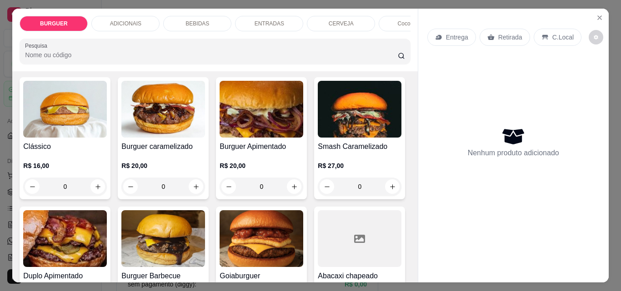
scroll to position [98, 0]
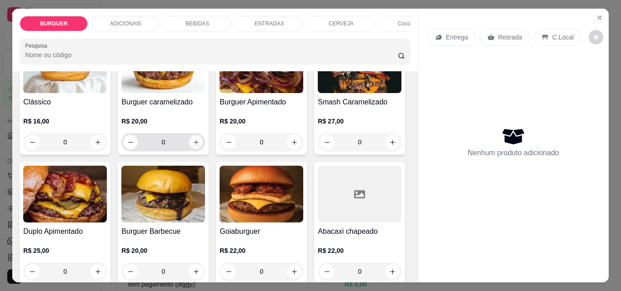
click at [193, 146] on icon "increase-product-quantity" at bounding box center [196, 142] width 7 height 7
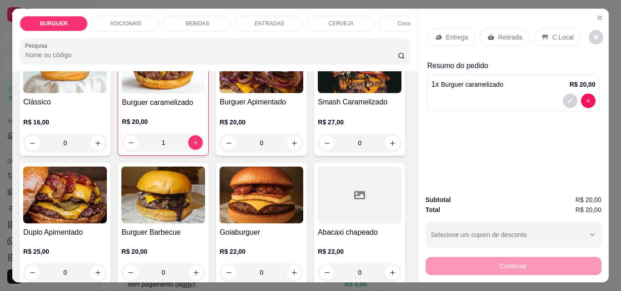
click at [251, 16] on div "ENTRADAS" at bounding box center [269, 23] width 68 height 15
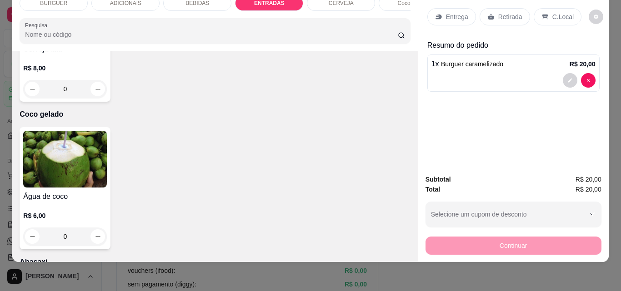
scroll to position [1814, 0]
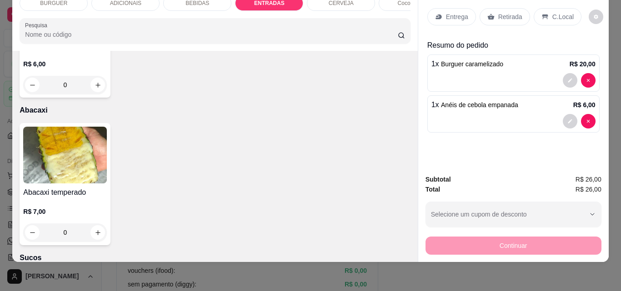
click at [446, 14] on p "Entrega" at bounding box center [457, 16] width 22 height 9
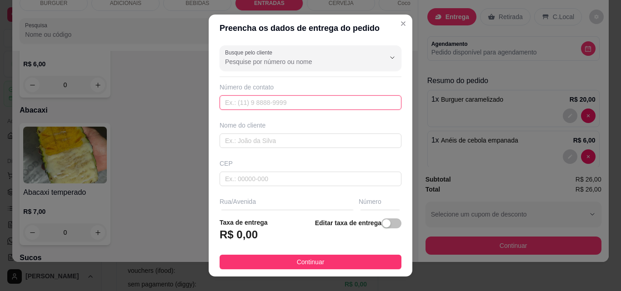
click at [231, 104] on input "text" at bounding box center [310, 102] width 182 height 15
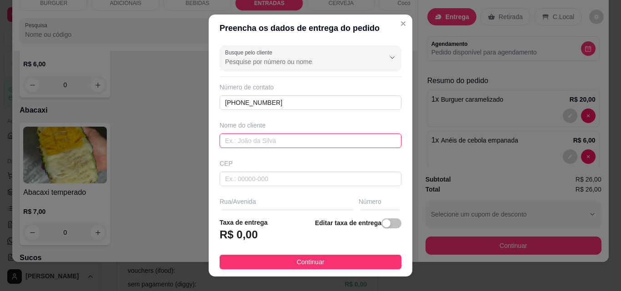
click at [234, 140] on input "text" at bounding box center [310, 141] width 182 height 15
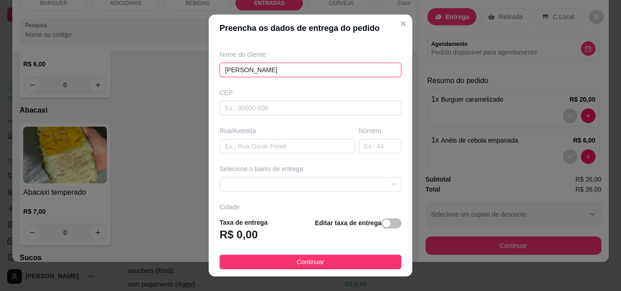
scroll to position [103, 0]
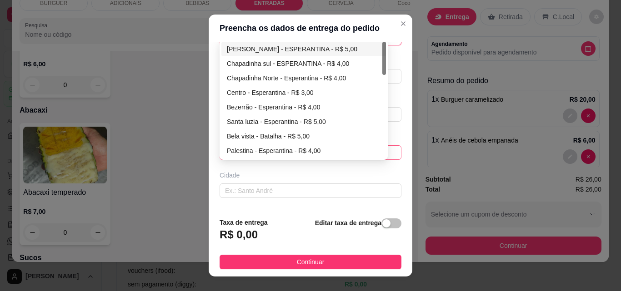
click at [234, 151] on div "67d0a9f2ac621123795caa57 67d0aa4c10a7c36e1d729bd0 [PERSON_NAME] - ESPERANTINA -…" at bounding box center [310, 152] width 182 height 15
click at [230, 93] on div "Centro - Esperantina - R$ 3,00" at bounding box center [304, 93] width 154 height 10
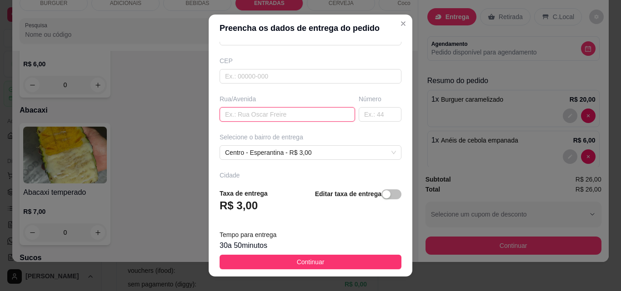
click at [228, 115] on input "text" at bounding box center [286, 114] width 135 height 15
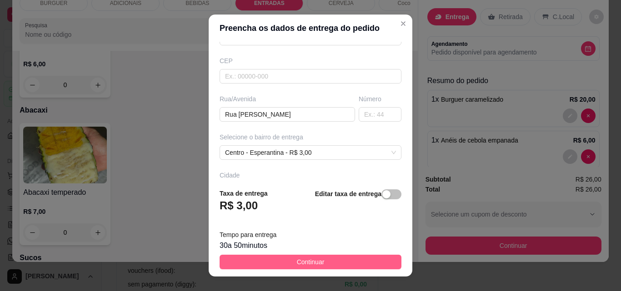
click at [343, 258] on button "Continuar" at bounding box center [310, 262] width 182 height 15
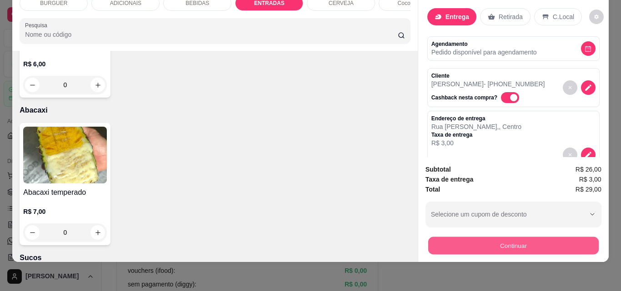
click at [475, 238] on button "Continuar" at bounding box center [513, 246] width 170 height 18
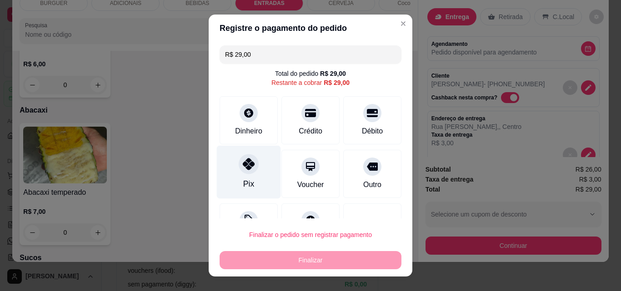
click at [248, 166] on icon at bounding box center [249, 164] width 12 height 12
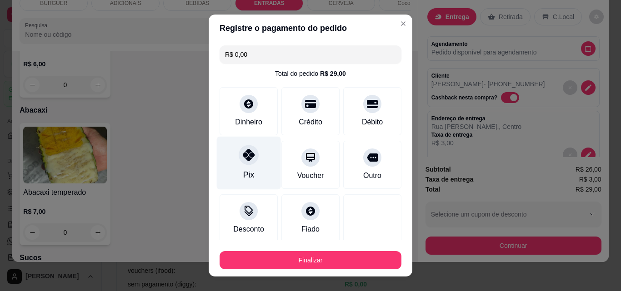
scroll to position [53, 0]
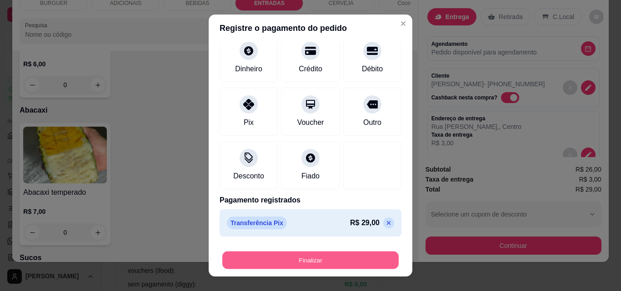
click at [307, 259] on button "Finalizar" at bounding box center [310, 261] width 176 height 18
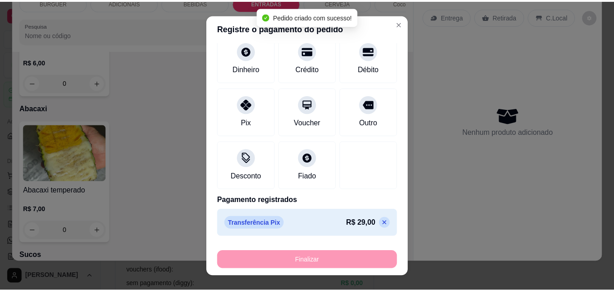
scroll to position [1813, 0]
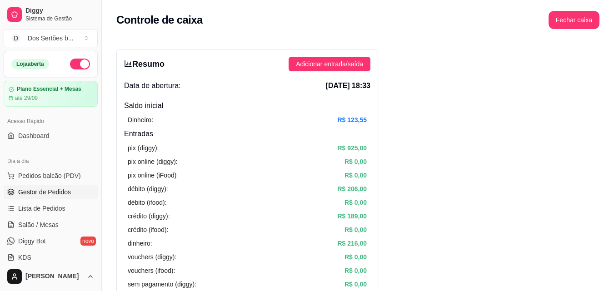
click at [49, 190] on span "Gestor de Pedidos" at bounding box center [44, 192] width 53 height 9
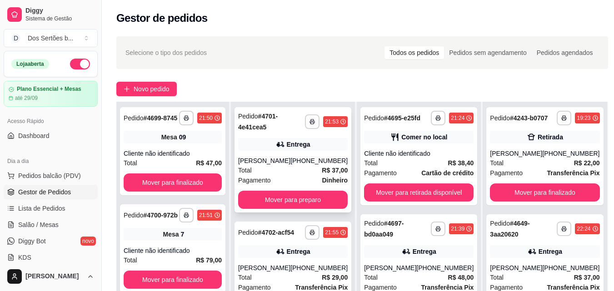
scroll to position [139, 0]
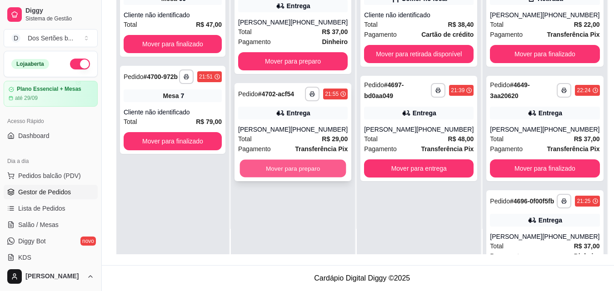
click at [292, 170] on button "Mover para preparo" at bounding box center [293, 169] width 106 height 18
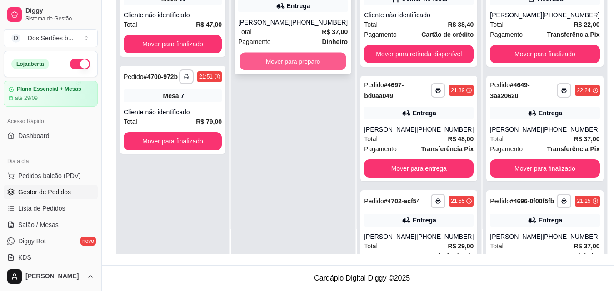
click at [263, 58] on button "Mover para preparo" at bounding box center [293, 62] width 106 height 18
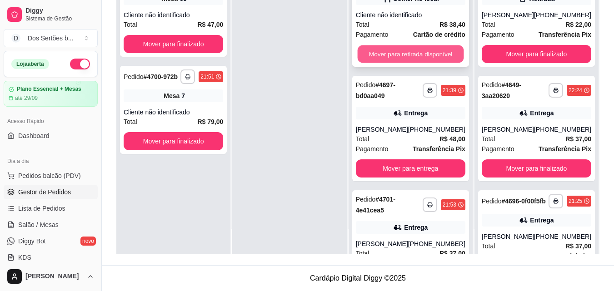
click at [379, 54] on button "Mover para retirada disponível" at bounding box center [410, 54] width 106 height 18
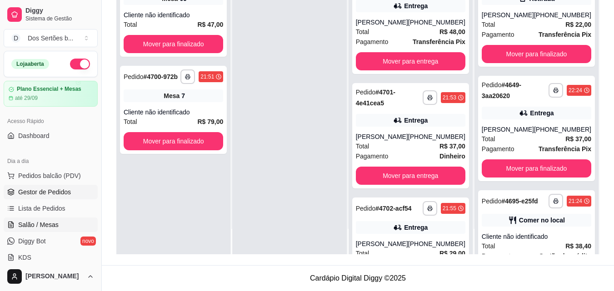
click at [35, 224] on span "Salão / Mesas" at bounding box center [38, 224] width 40 height 9
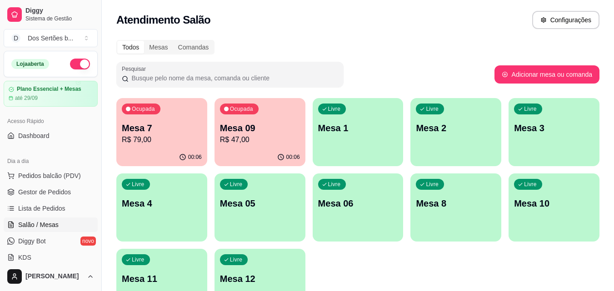
scroll to position [63, 0]
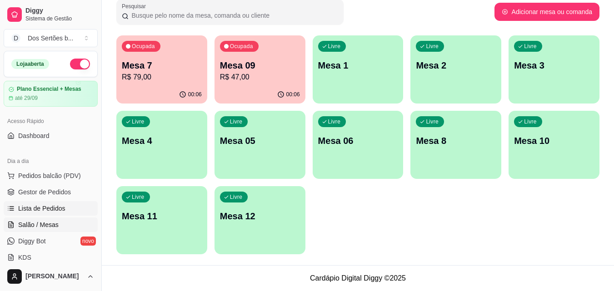
click at [43, 203] on link "Lista de Pedidos" at bounding box center [51, 208] width 94 height 15
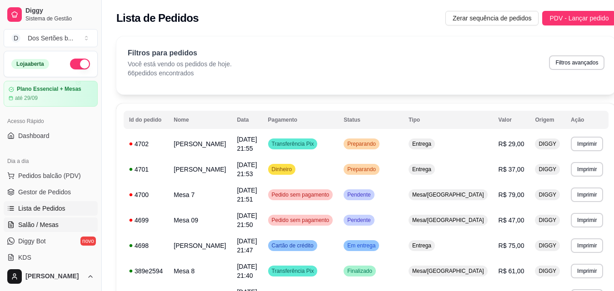
click at [61, 226] on link "Salão / Mesas" at bounding box center [51, 225] width 94 height 15
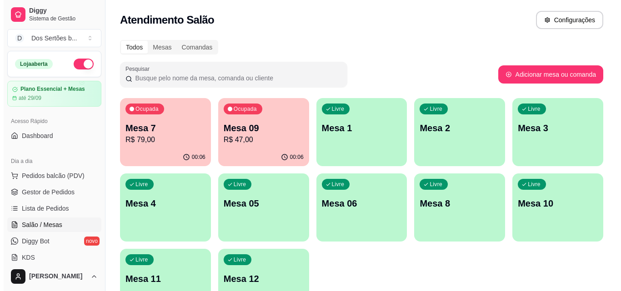
scroll to position [46, 0]
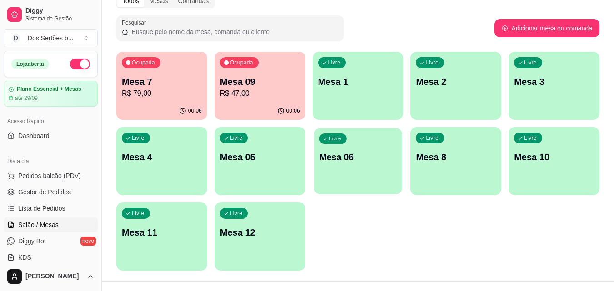
click at [358, 156] on p "Mesa 06" at bounding box center [358, 157] width 78 height 12
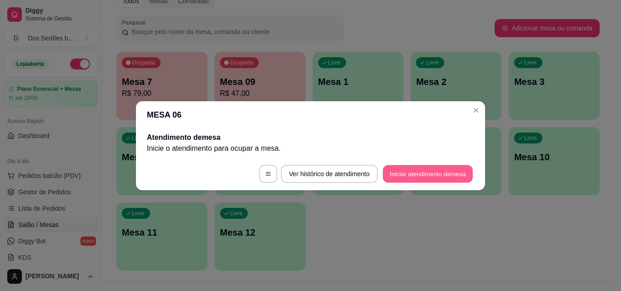
click at [417, 173] on button "Iniciar atendimento de mesa" at bounding box center [428, 174] width 90 height 18
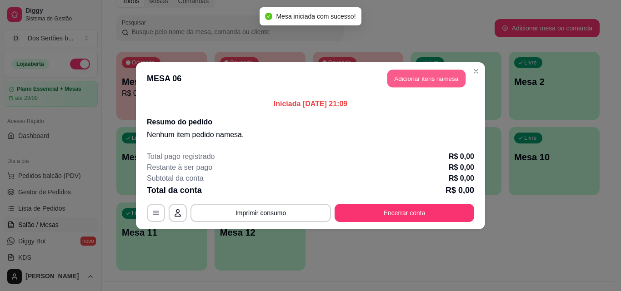
click at [415, 82] on button "Adicionar itens na mesa" at bounding box center [426, 79] width 78 height 18
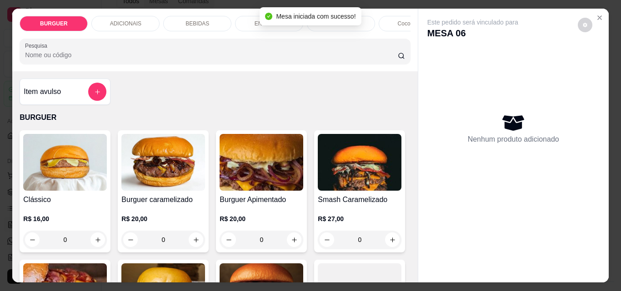
scroll to position [97, 0]
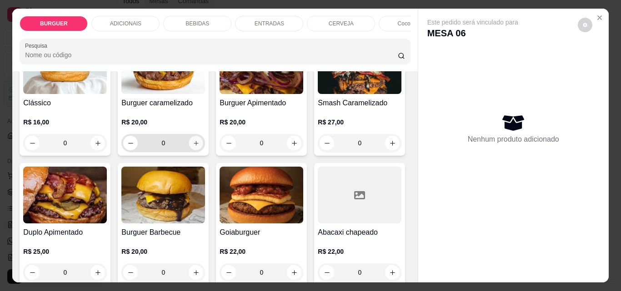
click at [194, 145] on icon "increase-product-quantity" at bounding box center [196, 143] width 7 height 7
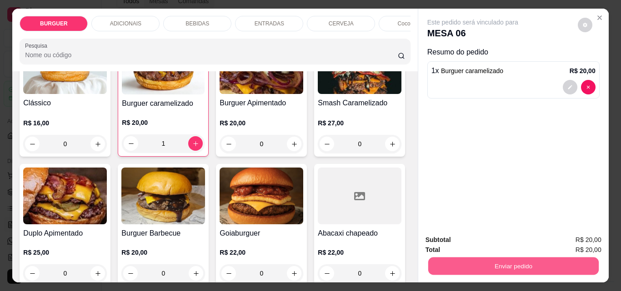
click at [477, 257] on button "Enviar pedido" at bounding box center [513, 266] width 170 height 18
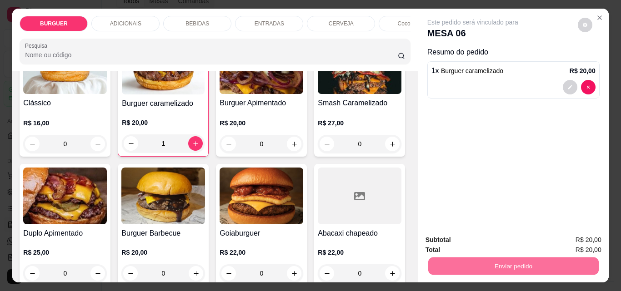
click at [475, 238] on button "Não registrar e enviar pedido" at bounding box center [483, 240] width 95 height 17
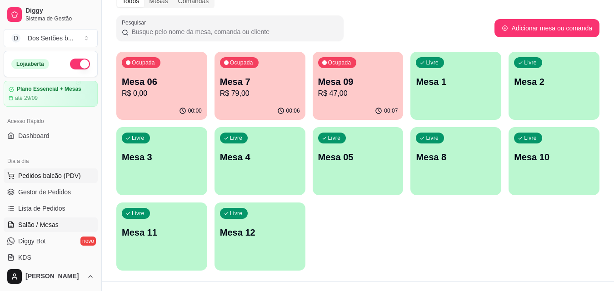
click at [37, 177] on span "Pedidos balcão (PDV)" at bounding box center [49, 175] width 63 height 9
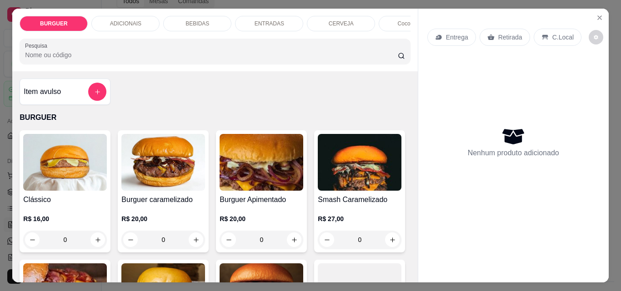
scroll to position [89, 0]
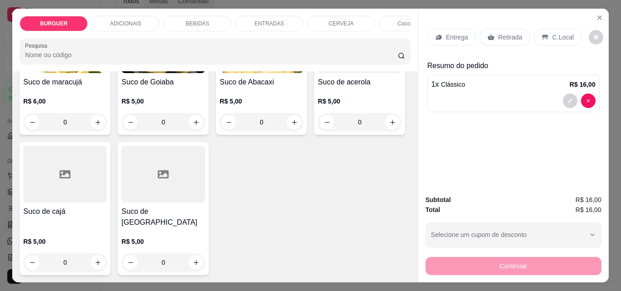
scroll to position [24, 0]
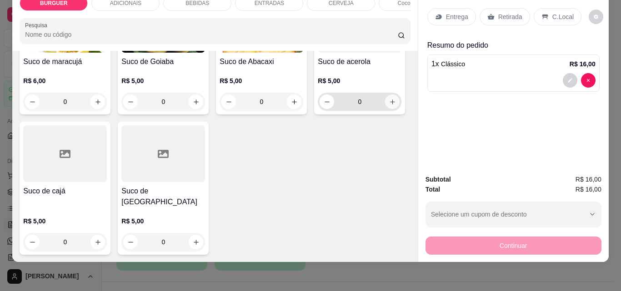
click at [389, 105] on icon "increase-product-quantity" at bounding box center [392, 102] width 7 height 7
type input "1"
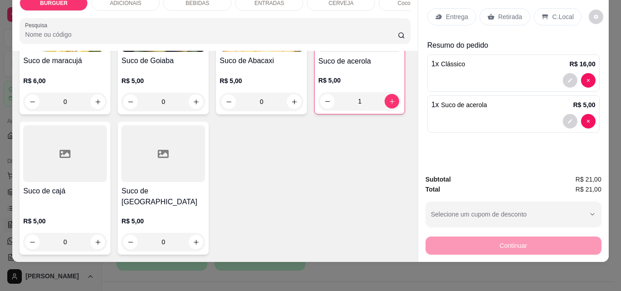
click at [543, 9] on div "C.Local" at bounding box center [557, 16] width 48 height 17
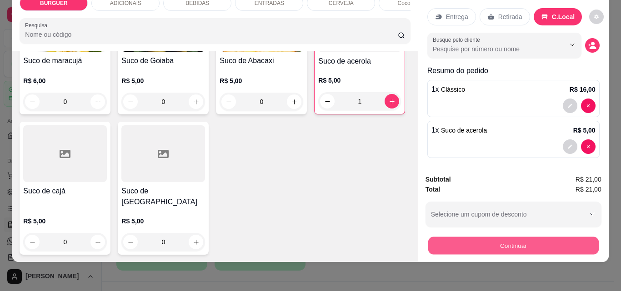
click at [456, 237] on button "Continuar" at bounding box center [513, 246] width 170 height 18
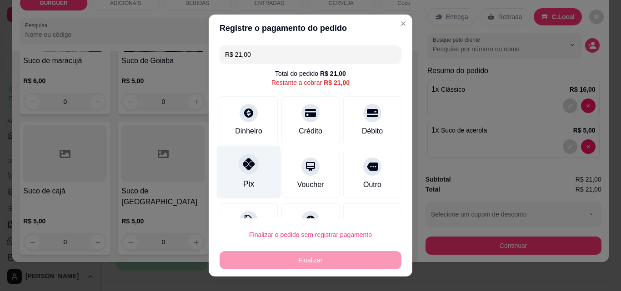
click at [253, 181] on div "Pix" at bounding box center [249, 172] width 64 height 53
type input "R$ 0,00"
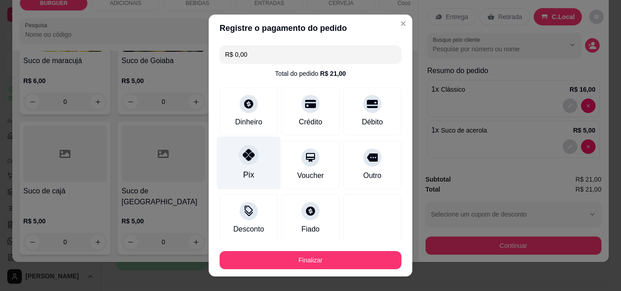
scroll to position [53, 0]
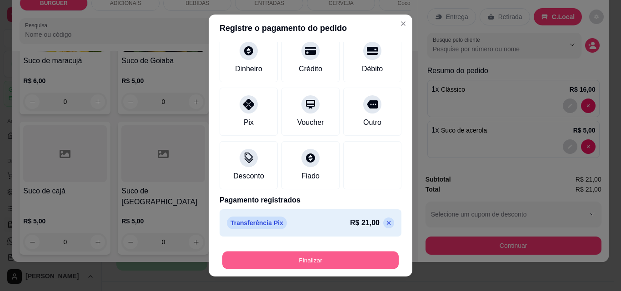
click at [240, 254] on button "Finalizar" at bounding box center [310, 261] width 176 height 18
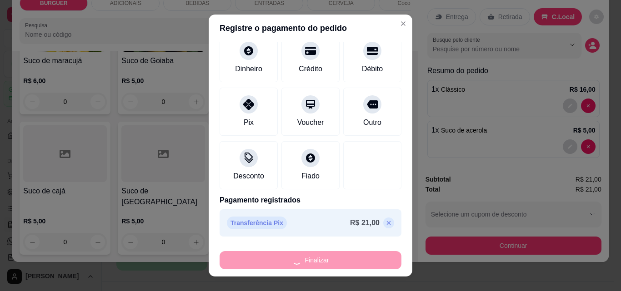
type input "0"
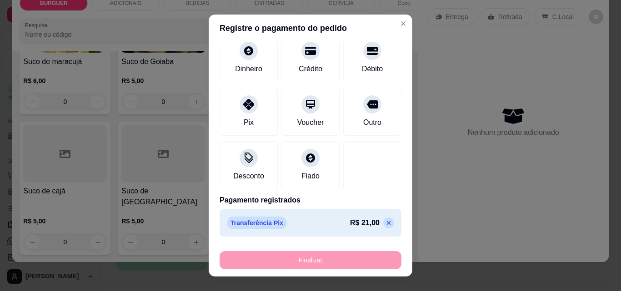
type input "-R$ 21,00"
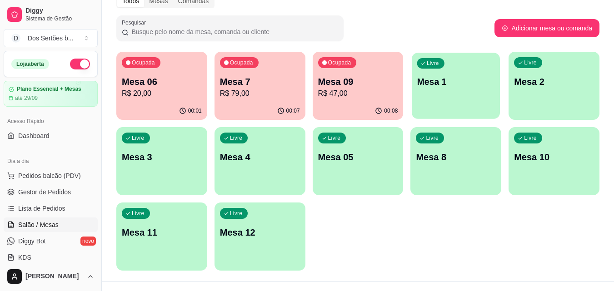
click at [440, 95] on div "Livre Mesa 1" at bounding box center [456, 80] width 88 height 55
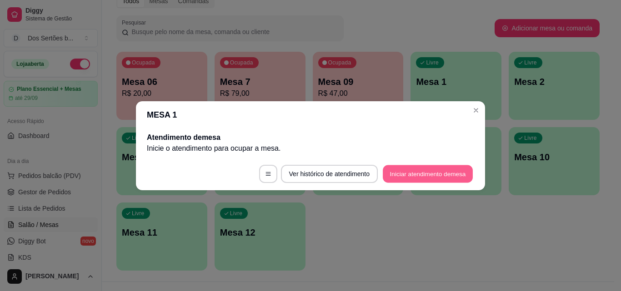
click at [426, 170] on button "Iniciar atendimento de mesa" at bounding box center [428, 174] width 90 height 18
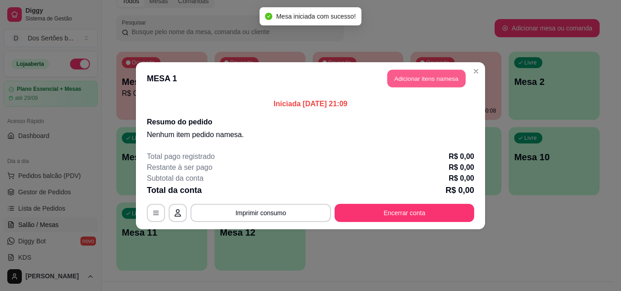
click at [407, 75] on button "Adicionar itens na mesa" at bounding box center [426, 79] width 78 height 18
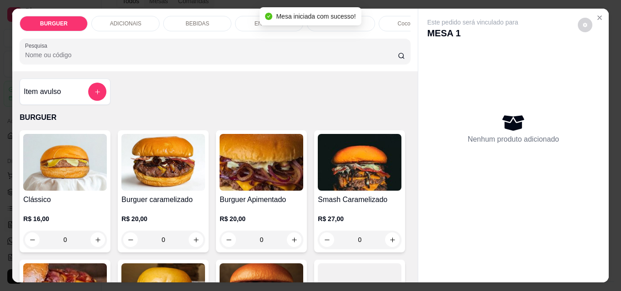
scroll to position [138, 0]
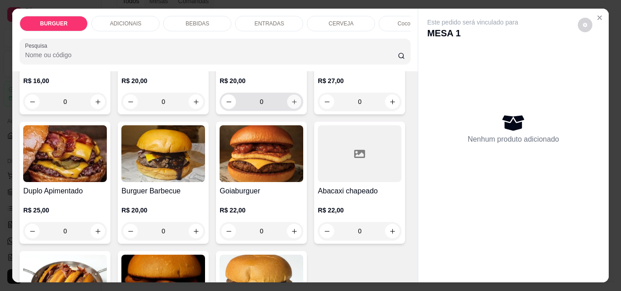
click at [287, 105] on button "increase-product-quantity" at bounding box center [294, 102] width 14 height 14
type input "1"
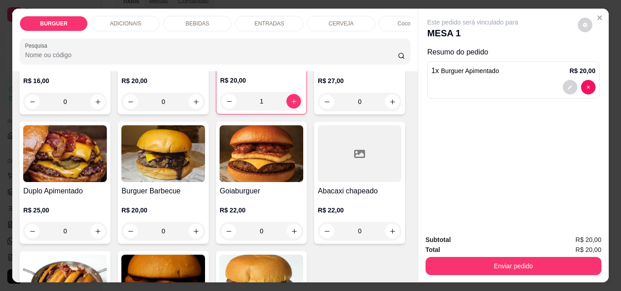
scroll to position [179, 0]
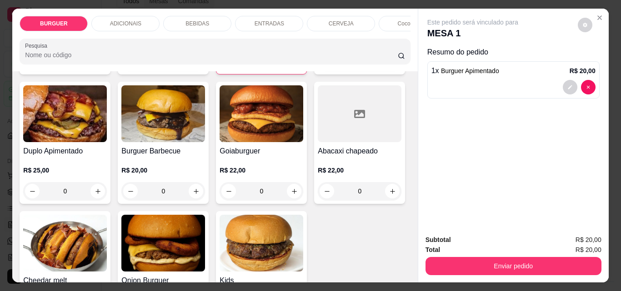
click at [389, 65] on icon "increase-product-quantity" at bounding box center [392, 62] width 7 height 7
type input "1"
click at [189, 20] on p "BEBIDAS" at bounding box center [197, 23] width 24 height 7
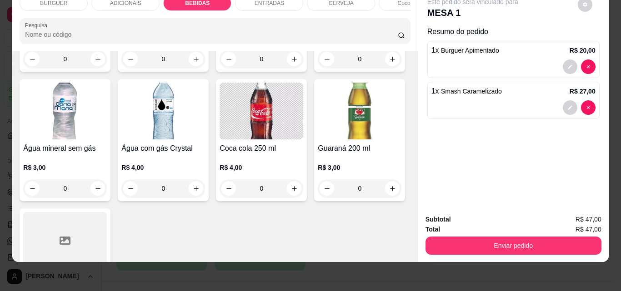
scroll to position [1134, 0]
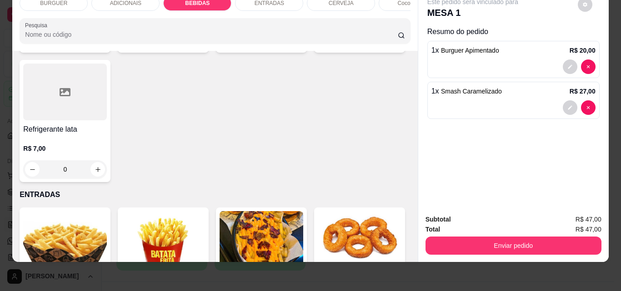
type input "1"
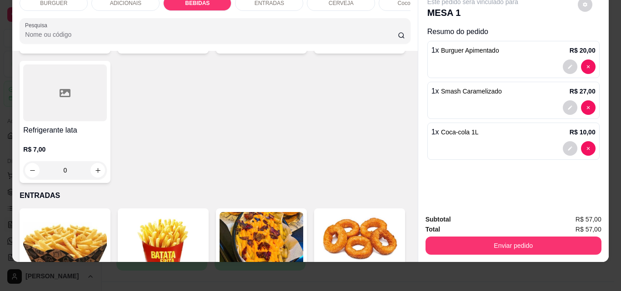
scroll to position [1135, 0]
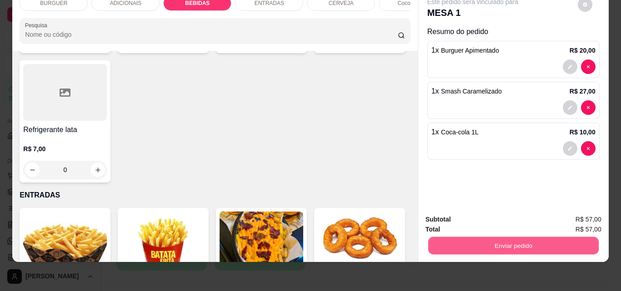
click at [459, 239] on button "Enviar pedido" at bounding box center [513, 246] width 170 height 18
click at [484, 209] on button "Não registrar e enviar pedido" at bounding box center [483, 216] width 92 height 17
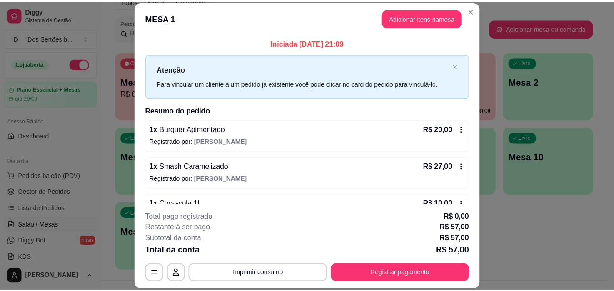
scroll to position [25, 0]
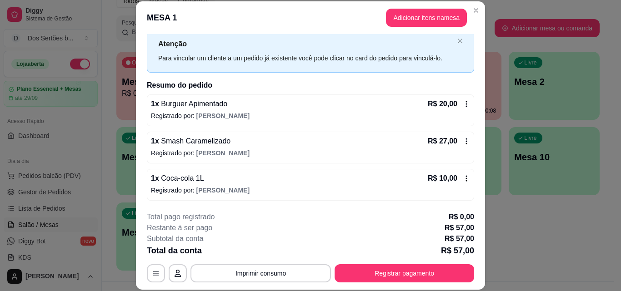
click at [478, 5] on header "MESA 1 Adicionar itens na mesa" at bounding box center [310, 17] width 349 height 33
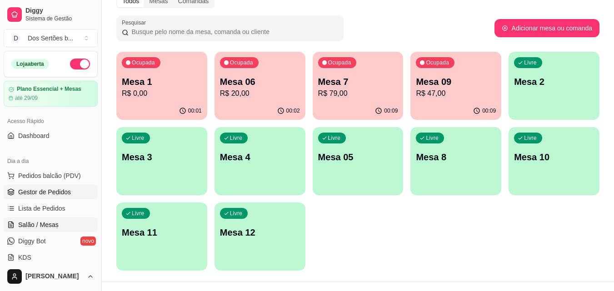
click at [45, 194] on span "Gestor de Pedidos" at bounding box center [44, 192] width 53 height 9
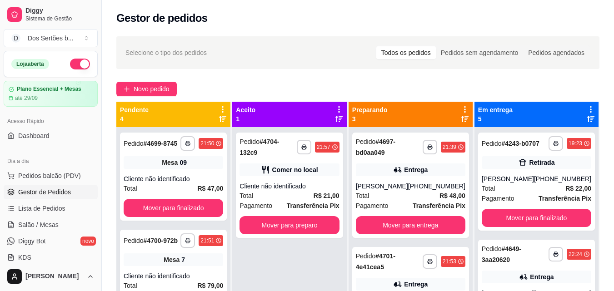
scroll to position [25, 0]
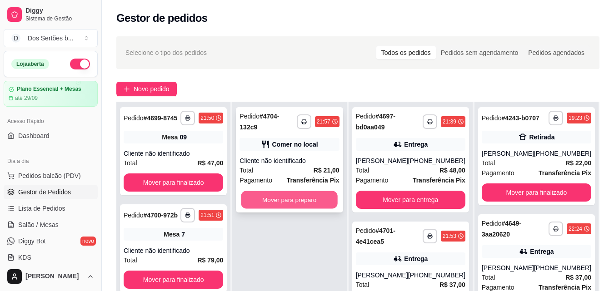
click at [281, 193] on button "Mover para preparo" at bounding box center [289, 200] width 97 height 18
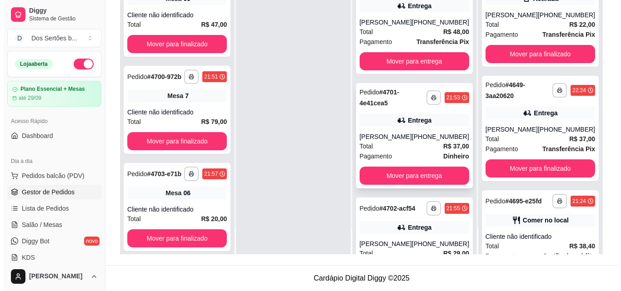
scroll to position [161, 0]
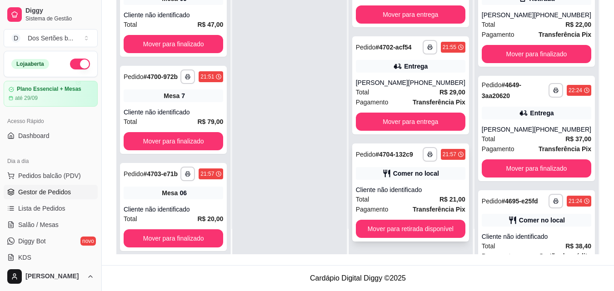
click at [399, 194] on div "Cliente não identificado" at bounding box center [411, 189] width 110 height 9
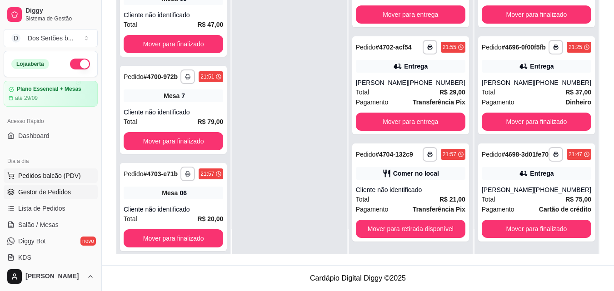
click at [38, 174] on span "Pedidos balcão (PDV)" at bounding box center [49, 175] width 63 height 9
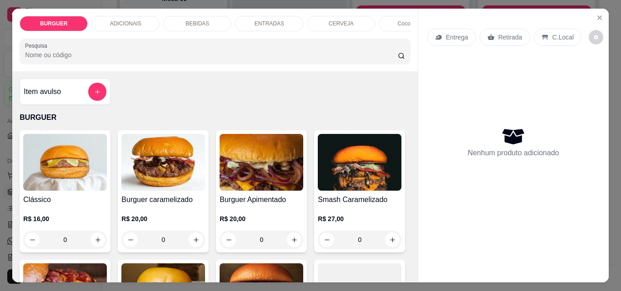
scroll to position [96, 0]
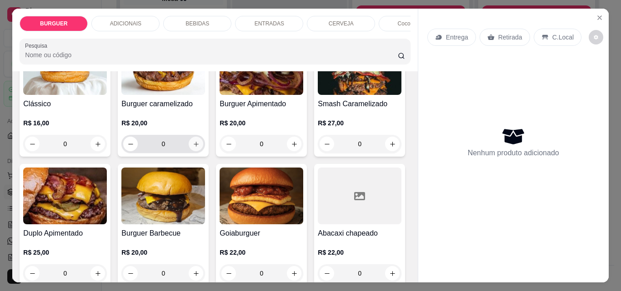
drag, startPoint x: 189, startPoint y: 140, endPoint x: 194, endPoint y: 145, distance: 6.4
click at [194, 145] on div "0" at bounding box center [163, 144] width 80 height 18
click at [194, 145] on icon "increase-product-quantity" at bounding box center [196, 144] width 7 height 7
type input "1"
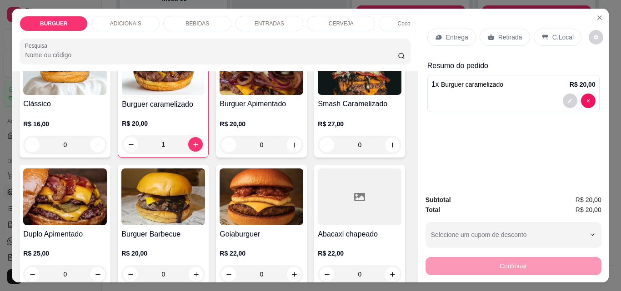
click at [135, 20] on p "ADICIONAIS" at bounding box center [125, 23] width 31 height 7
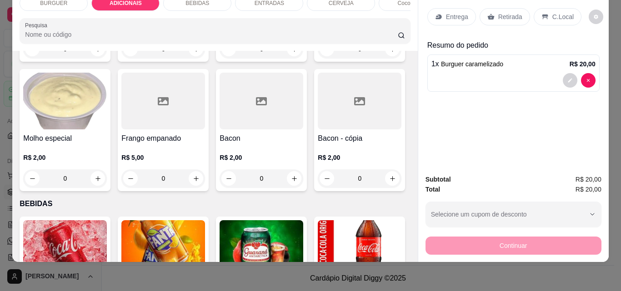
scroll to position [685, 0]
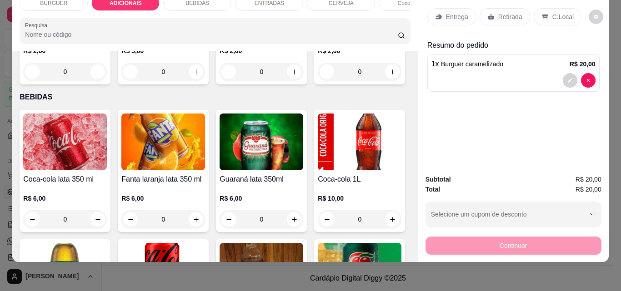
type input "1"
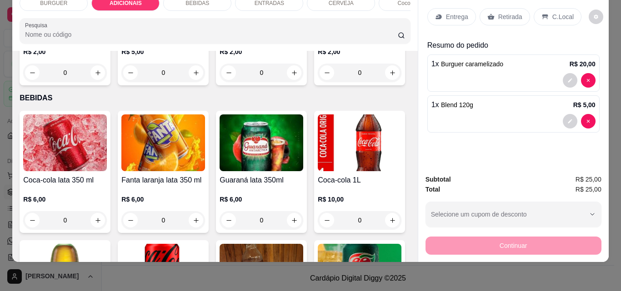
click at [501, 14] on p "Retirada" at bounding box center [510, 16] width 24 height 9
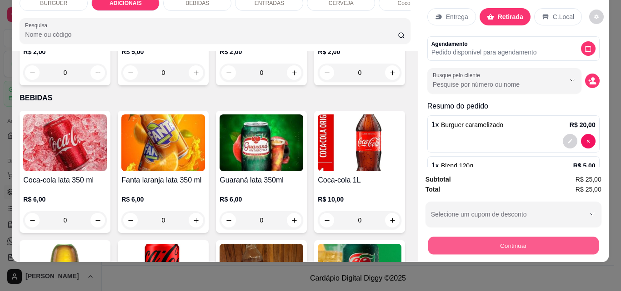
click at [490, 243] on button "Continuar" at bounding box center [513, 246] width 170 height 18
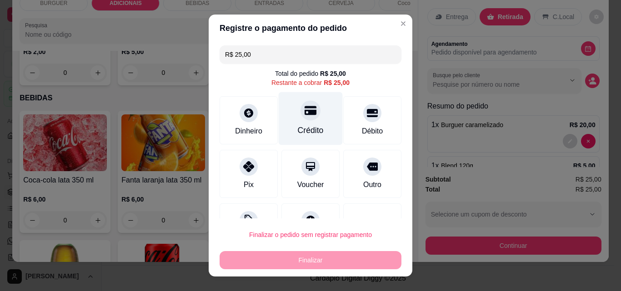
scroll to position [37, 0]
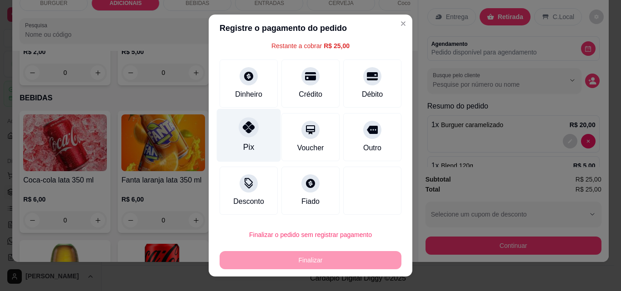
click at [237, 143] on div "Pix" at bounding box center [249, 135] width 64 height 53
type input "R$ 0,00"
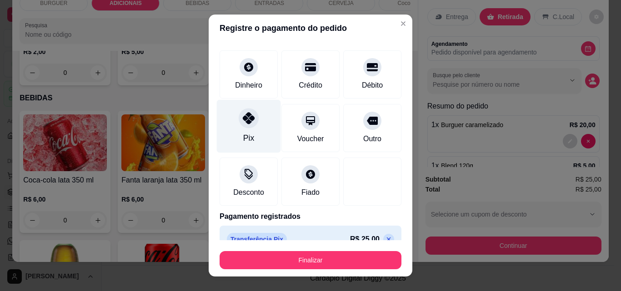
scroll to position [53, 0]
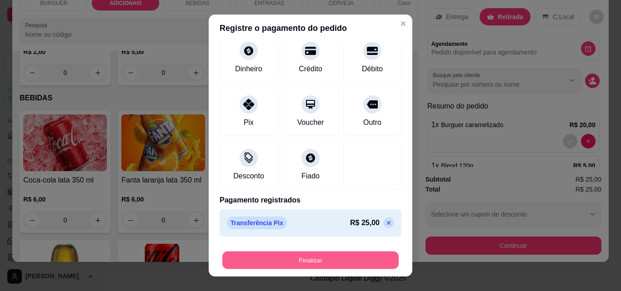
click at [277, 254] on button "Finalizar" at bounding box center [310, 261] width 176 height 18
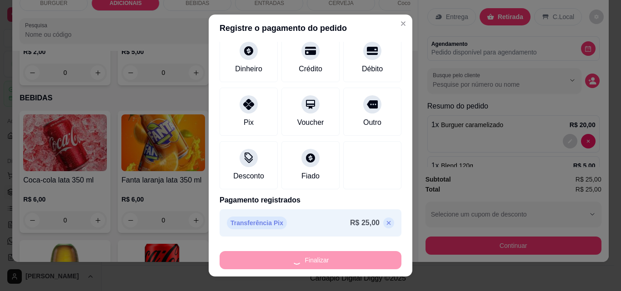
type input "0"
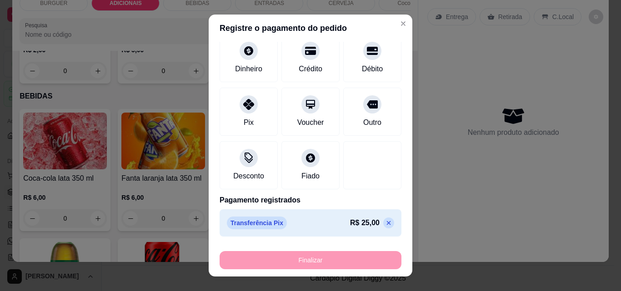
type input "-R$ 25,00"
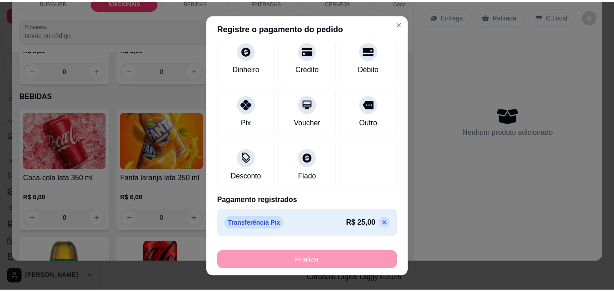
scroll to position [684, 0]
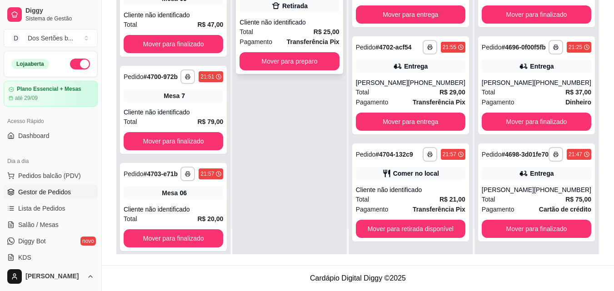
click at [289, 18] on div "Cliente não identificado" at bounding box center [289, 22] width 100 height 9
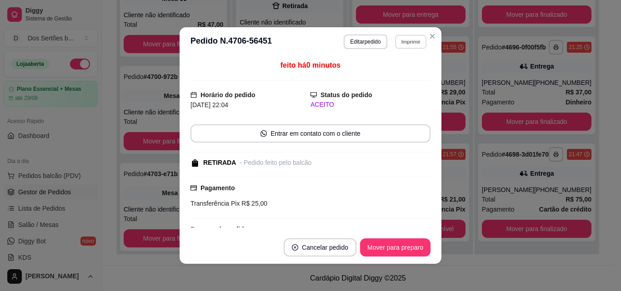
click at [412, 39] on button "Imprimir" at bounding box center [410, 42] width 31 height 14
click at [388, 73] on button "Impressora" at bounding box center [391, 73] width 64 height 14
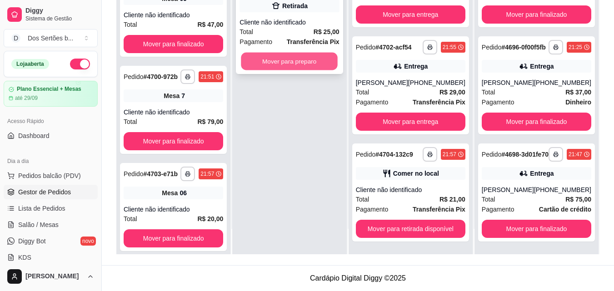
click at [310, 53] on button "Mover para preparo" at bounding box center [289, 62] width 97 height 18
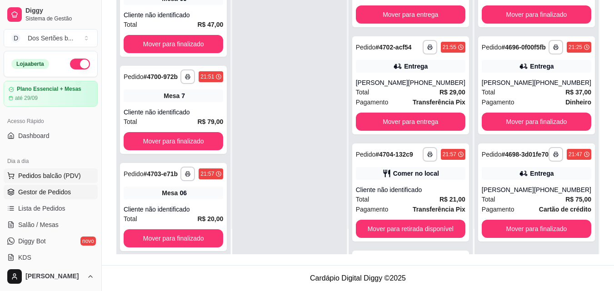
click at [38, 174] on span "Pedidos balcão (PDV)" at bounding box center [49, 175] width 63 height 9
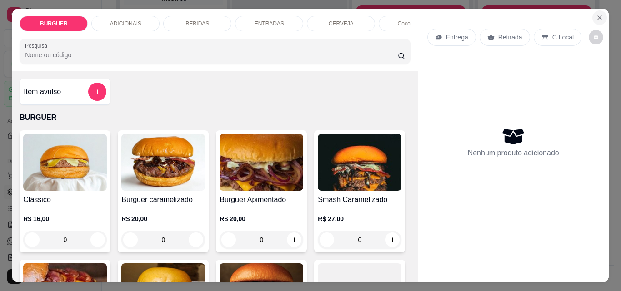
click at [598, 16] on icon "Close" at bounding box center [600, 18] width 4 height 4
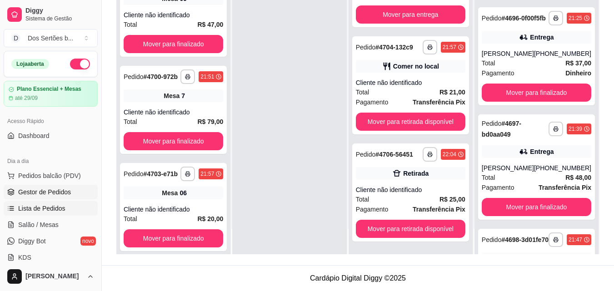
scroll to position [47, 0]
click at [155, 179] on div "Pedido # 4703-e71b" at bounding box center [151, 174] width 54 height 11
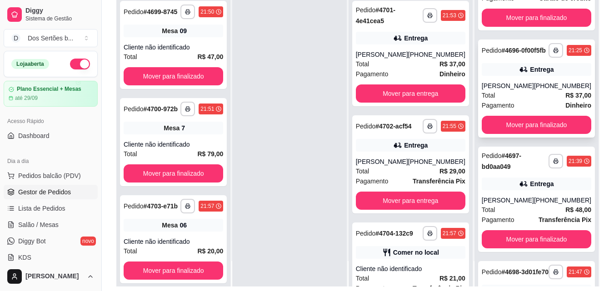
scroll to position [405, 0]
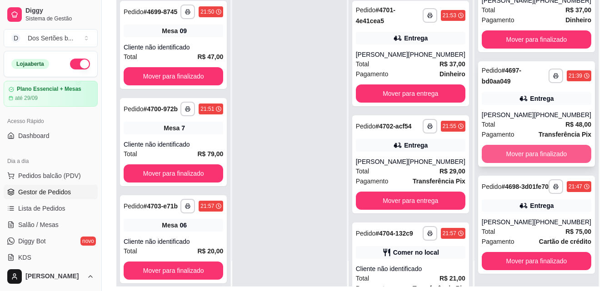
click at [512, 145] on button "Mover para finalizado" at bounding box center [537, 154] width 110 height 18
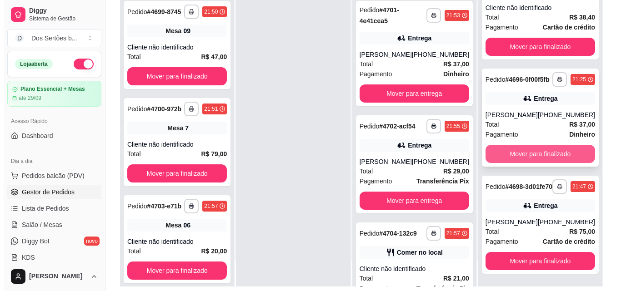
scroll to position [139, 0]
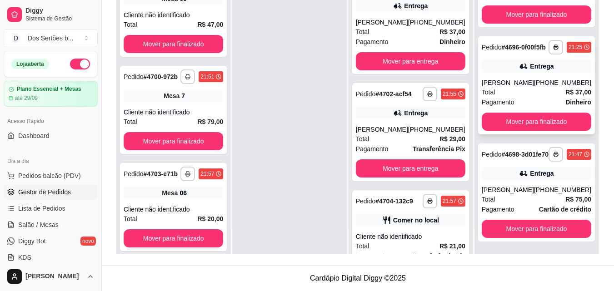
click at [520, 78] on div "[PERSON_NAME]" at bounding box center [508, 82] width 52 height 9
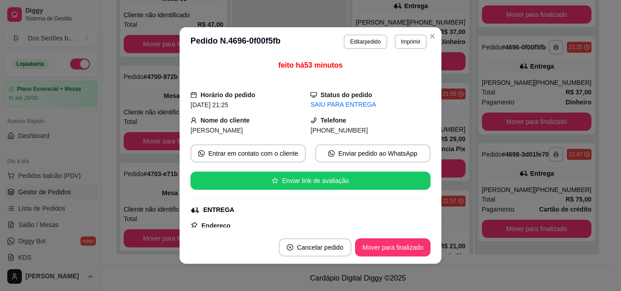
scroll to position [244, 0]
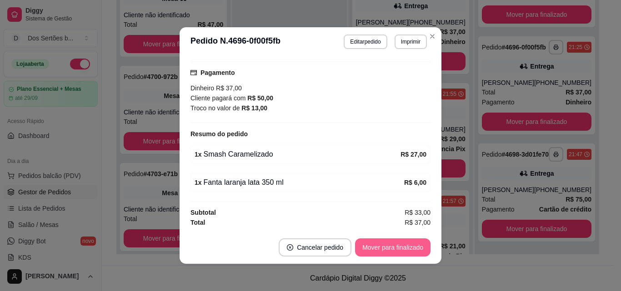
click at [375, 243] on button "Mover para finalizado" at bounding box center [392, 248] width 75 height 18
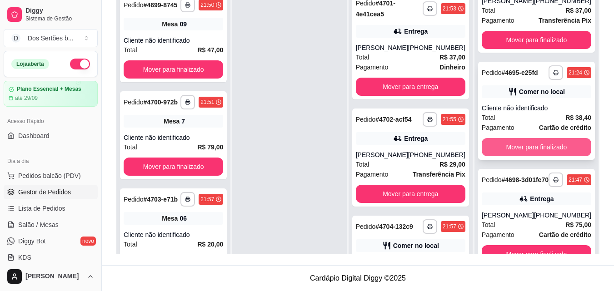
scroll to position [25, 0]
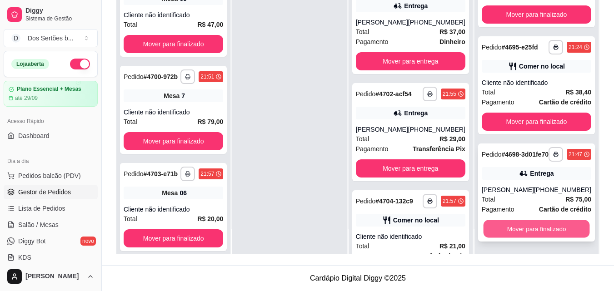
click at [536, 222] on button "Mover para finalizado" at bounding box center [536, 229] width 106 height 18
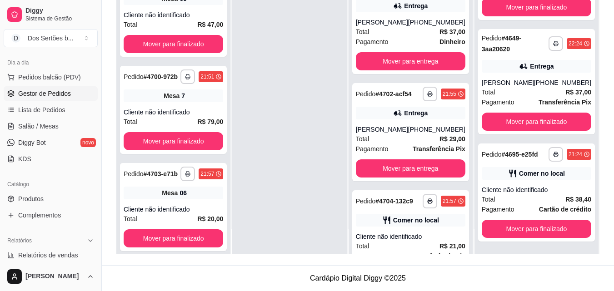
scroll to position [96, 0]
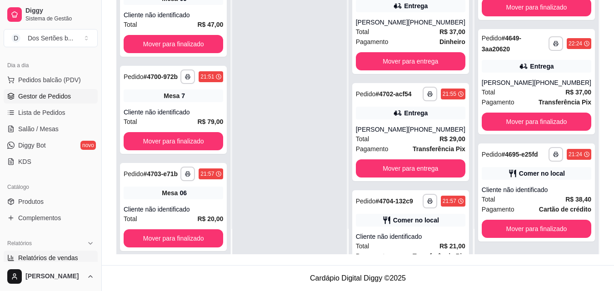
click at [49, 260] on span "Relatórios de vendas" at bounding box center [48, 258] width 60 height 9
select select "ALL"
select select "0"
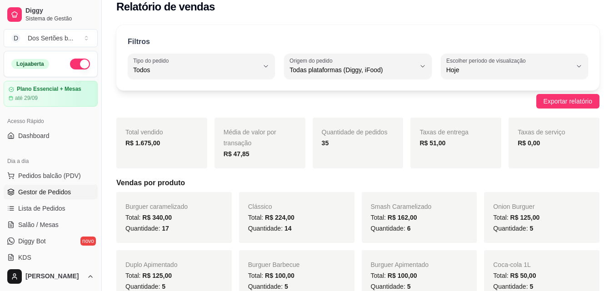
click at [41, 193] on span "Gestor de Pedidos" at bounding box center [44, 192] width 53 height 9
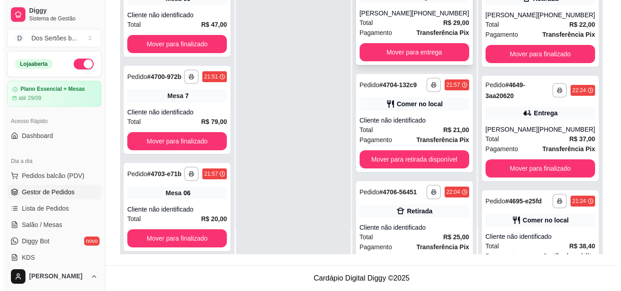
scroll to position [161, 0]
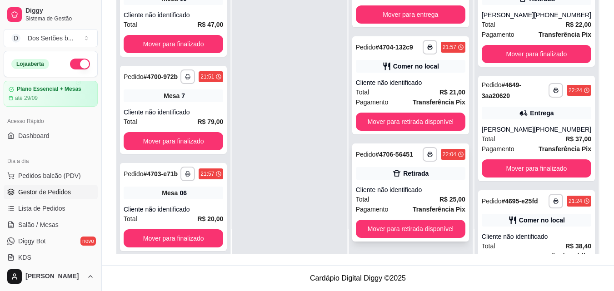
click at [398, 184] on div "**********" at bounding box center [410, 193] width 117 height 98
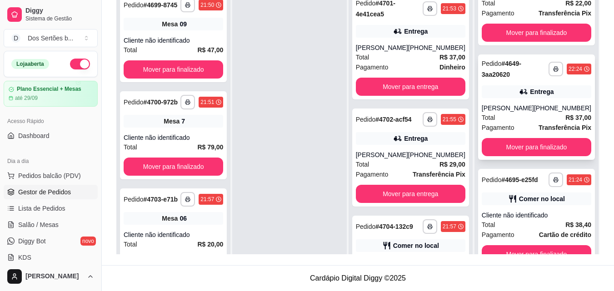
scroll to position [25, 0]
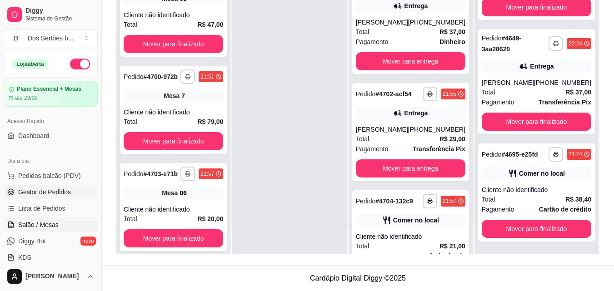
click at [36, 219] on link "Salão / Mesas" at bounding box center [51, 225] width 94 height 15
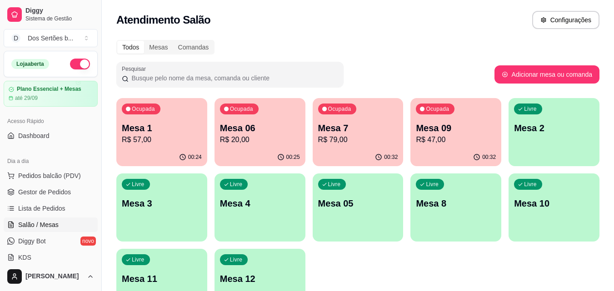
click at [30, 184] on ul "Pedidos balcão (PDV) Gestor de Pedidos Lista de Pedidos Salão / Mesas Diggy Bot…" at bounding box center [51, 217] width 94 height 96
click at [27, 192] on span "Gestor de Pedidos" at bounding box center [44, 192] width 53 height 9
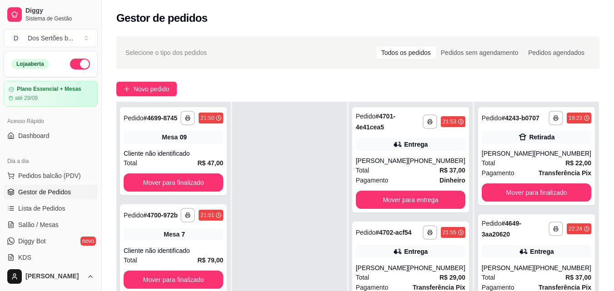
scroll to position [117, 0]
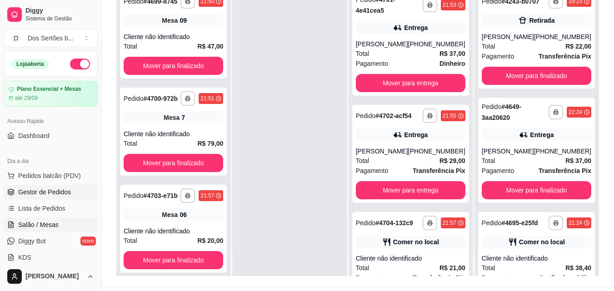
click at [26, 220] on link "Salão / Mesas" at bounding box center [51, 225] width 94 height 15
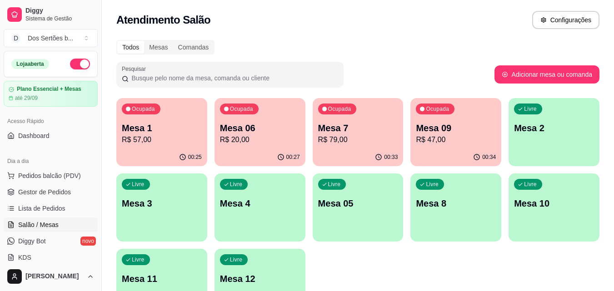
click at [369, 126] on p "Mesa 7" at bounding box center [358, 128] width 80 height 13
click at [28, 189] on span "Gestor de Pedidos" at bounding box center [44, 192] width 53 height 9
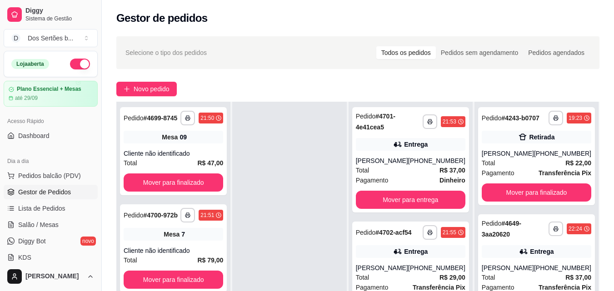
scroll to position [114, 0]
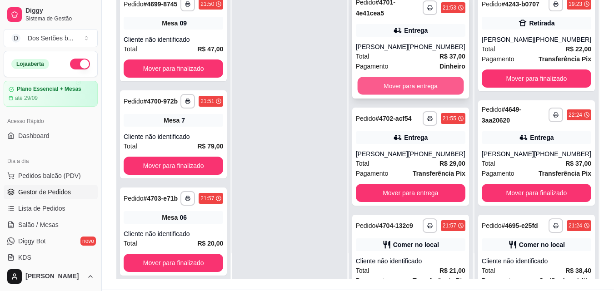
click at [404, 85] on button "Mover para entrega" at bounding box center [410, 86] width 106 height 18
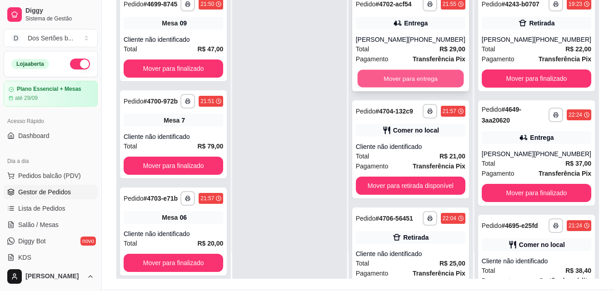
click at [424, 79] on button "Mover para entrega" at bounding box center [410, 79] width 106 height 18
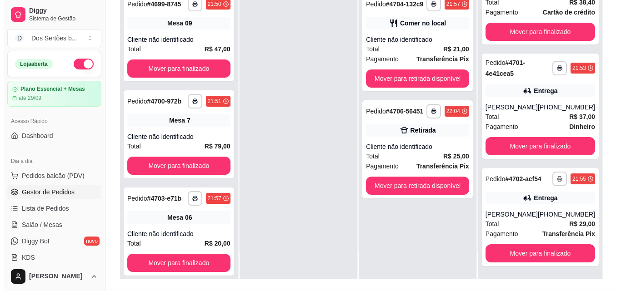
scroll to position [290, 0]
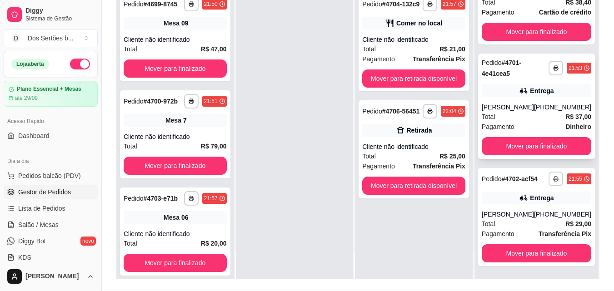
click at [524, 112] on div "Total R$ 37,00" at bounding box center [537, 117] width 110 height 10
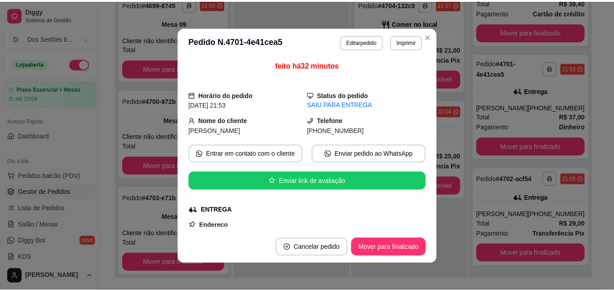
scroll to position [234, 0]
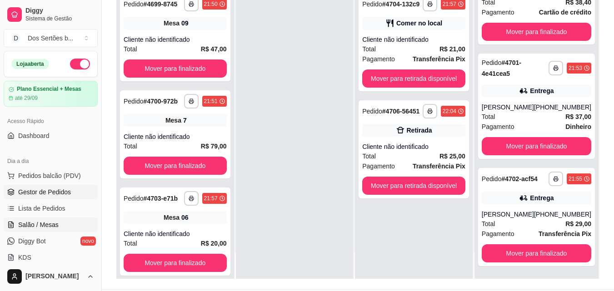
click at [29, 225] on span "Salão / Mesas" at bounding box center [38, 224] width 40 height 9
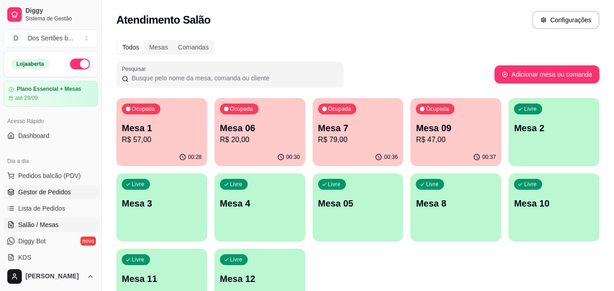
click at [37, 191] on span "Gestor de Pedidos" at bounding box center [44, 192] width 53 height 9
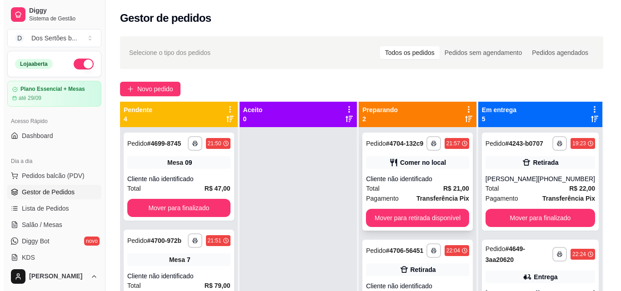
scroll to position [25, 0]
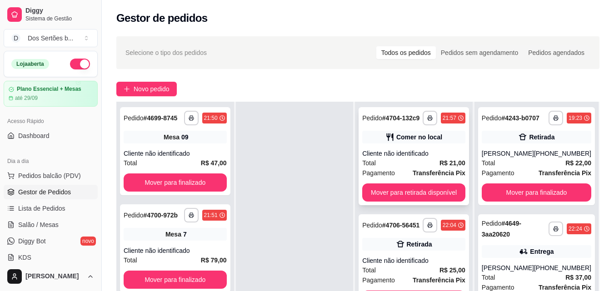
click at [417, 166] on div "Total R$ 21,00" at bounding box center [413, 163] width 103 height 10
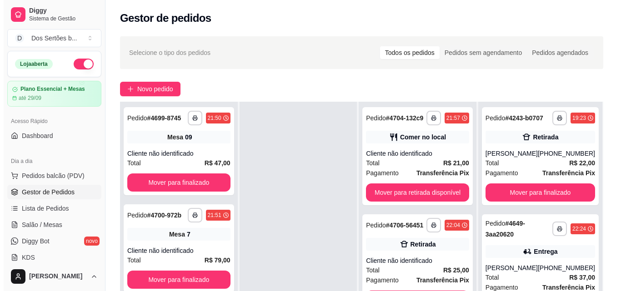
scroll to position [139, 0]
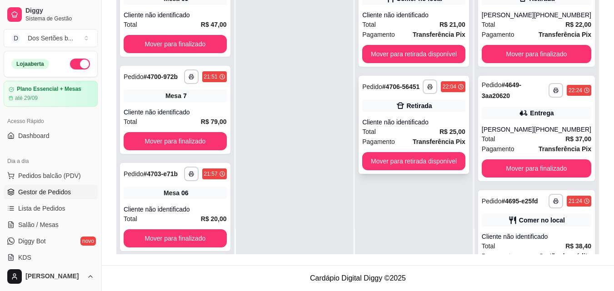
click at [424, 113] on div "**********" at bounding box center [414, 125] width 110 height 98
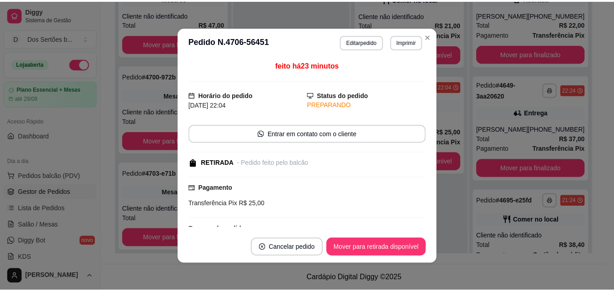
scroll to position [95, 0]
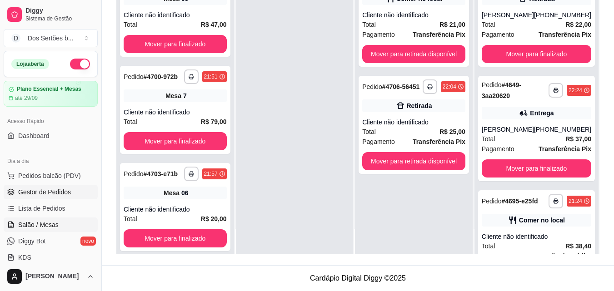
click at [56, 224] on span "Salão / Mesas" at bounding box center [38, 224] width 40 height 9
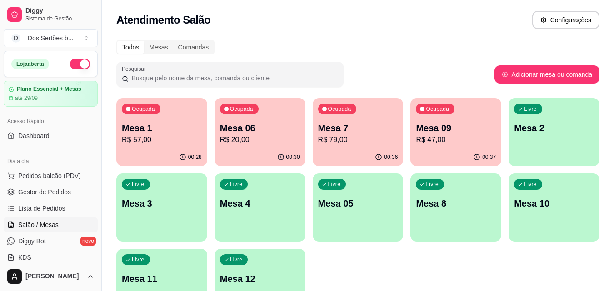
click at [300, 135] on div "Ocupada Mesa 06 R$ 20,00" at bounding box center [259, 123] width 91 height 50
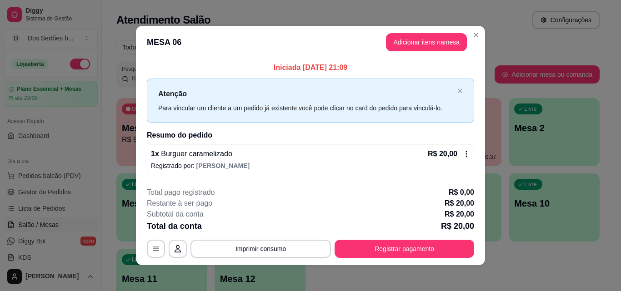
scroll to position [3, 0]
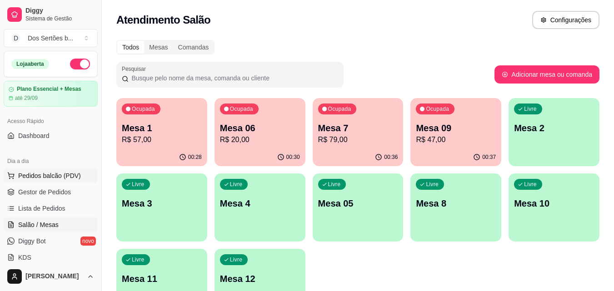
click at [58, 174] on span "Pedidos balcão (PDV)" at bounding box center [49, 175] width 63 height 9
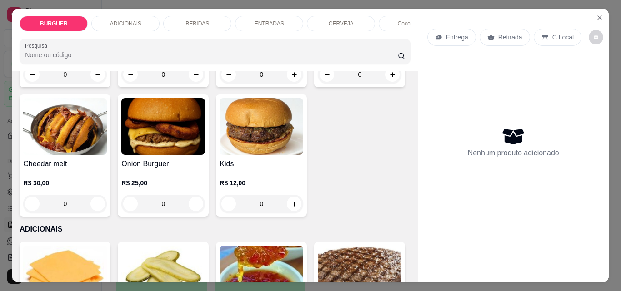
scroll to position [401, 0]
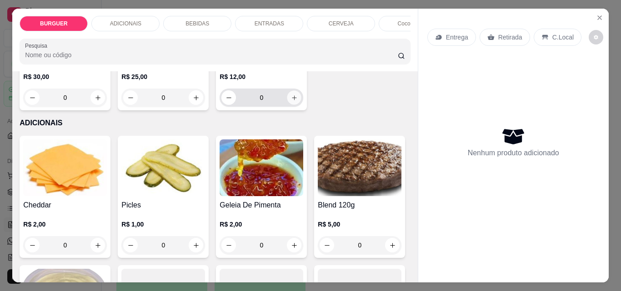
click at [291, 101] on icon "increase-product-quantity" at bounding box center [294, 98] width 7 height 7
type input "1"
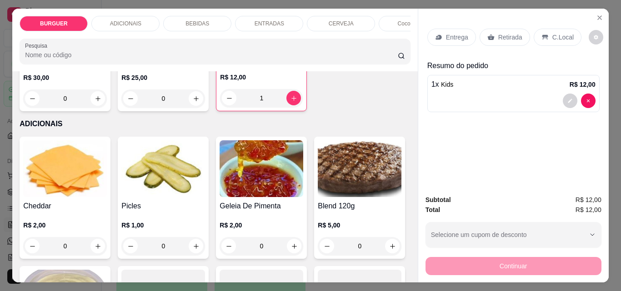
click at [125, 20] on p "ADICIONAIS" at bounding box center [125, 23] width 31 height 7
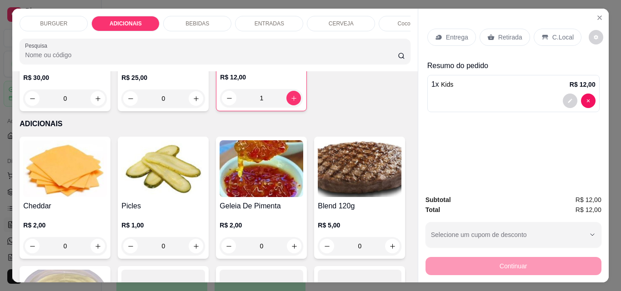
scroll to position [24, 0]
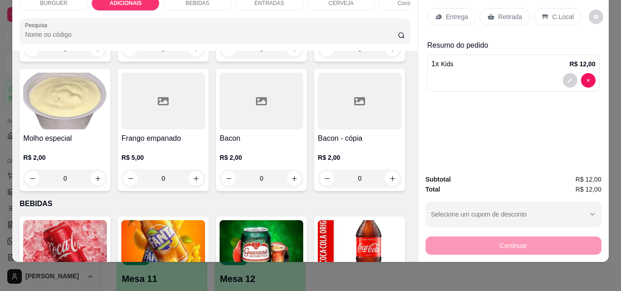
click at [176, 1] on div "BEBIDAS" at bounding box center [197, 2] width 68 height 15
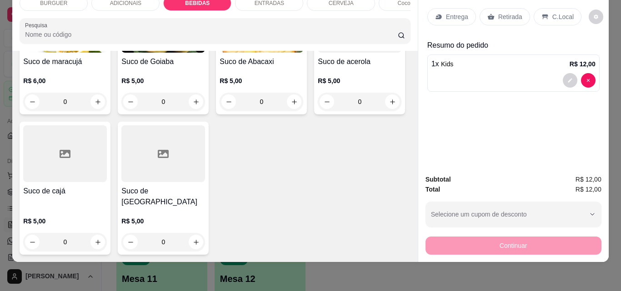
scroll to position [2326, 0]
type input "1"
click at [499, 12] on p "Retirada" at bounding box center [510, 16] width 24 height 9
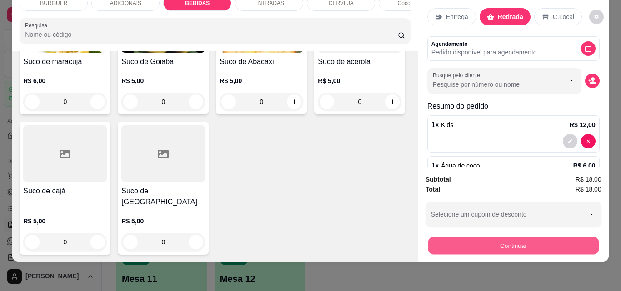
click at [528, 239] on button "Continuar" at bounding box center [513, 246] width 170 height 18
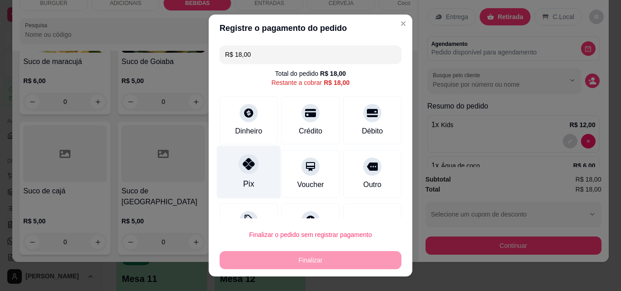
click at [260, 163] on div "Pix" at bounding box center [249, 172] width 64 height 53
type input "R$ 0,00"
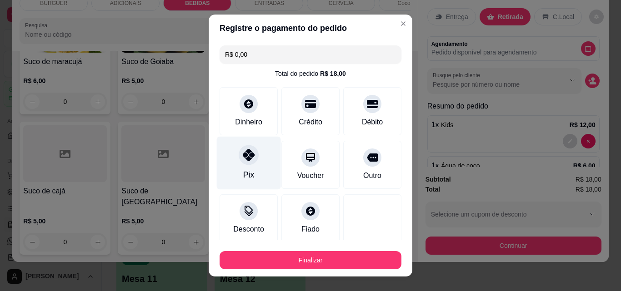
scroll to position [53, 0]
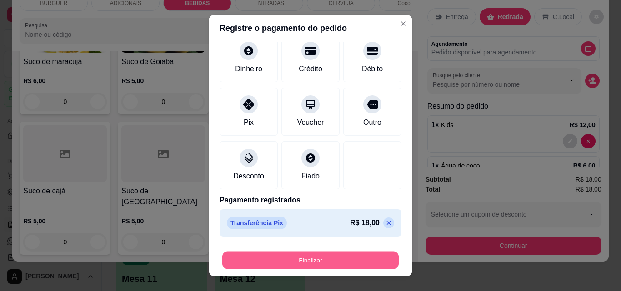
click at [312, 261] on button "Finalizar" at bounding box center [310, 261] width 176 height 18
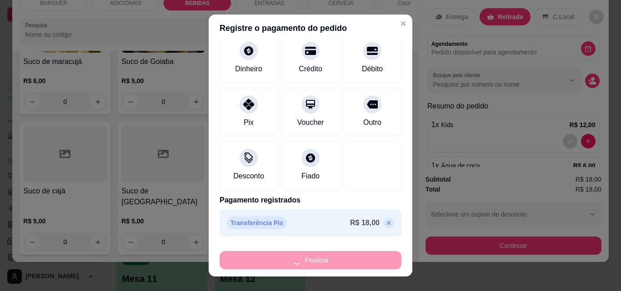
type input "0"
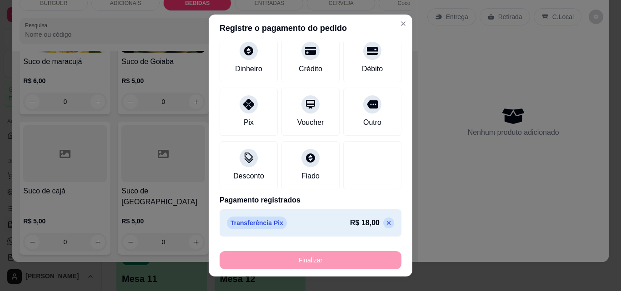
type input "-R$ 18,00"
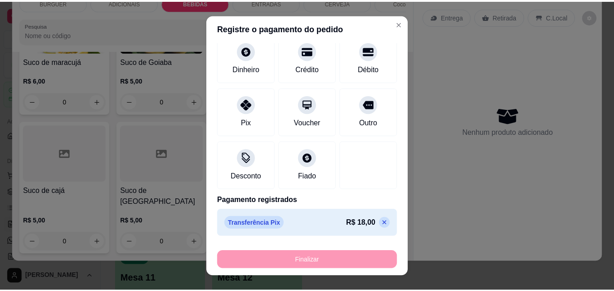
scroll to position [2325, 0]
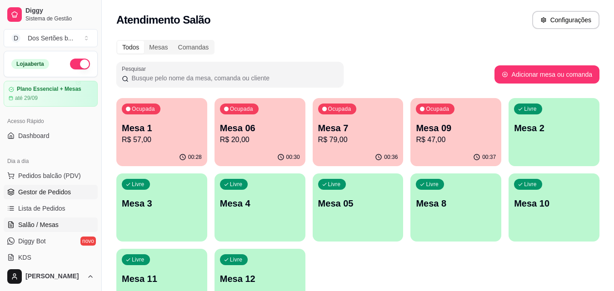
click at [30, 188] on span "Gestor de Pedidos" at bounding box center [44, 192] width 53 height 9
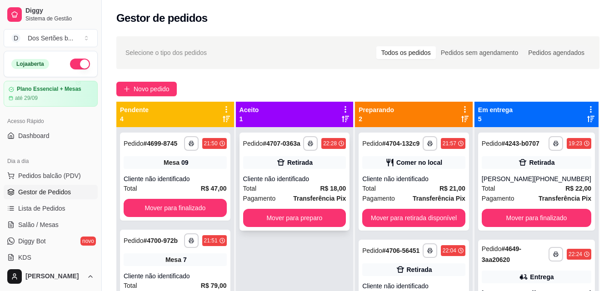
click at [284, 166] on icon at bounding box center [280, 162] width 9 height 9
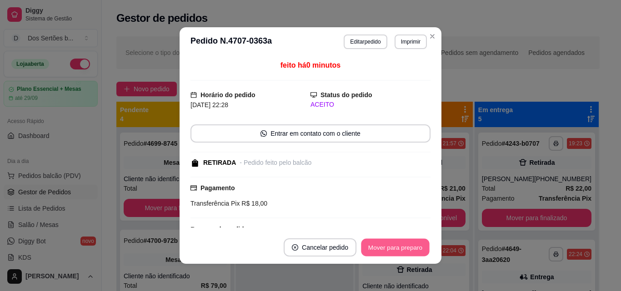
click at [384, 244] on button "Mover para preparo" at bounding box center [395, 248] width 68 height 18
click at [399, 244] on button "Mover para retirada disponível" at bounding box center [379, 248] width 97 height 18
click at [409, 244] on button "Mover para finalizado" at bounding box center [392, 248] width 73 height 18
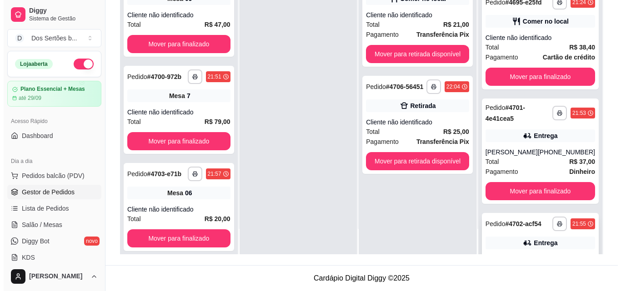
scroll to position [129, 0]
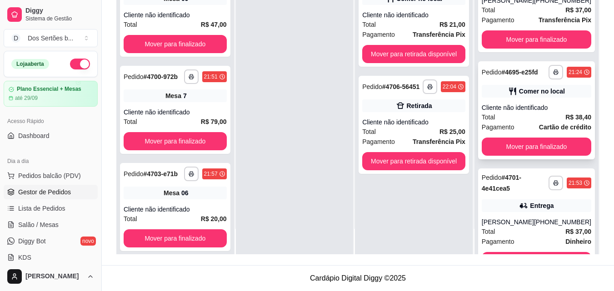
click at [560, 112] on div "Cliente não identificado" at bounding box center [537, 107] width 110 height 9
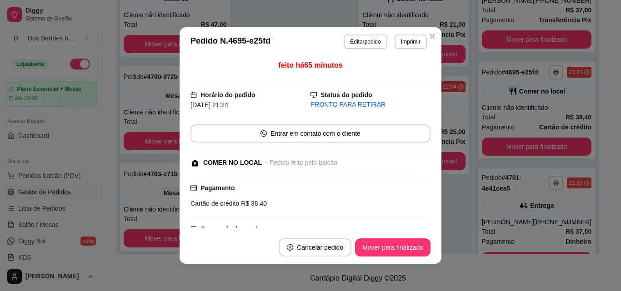
scroll to position [236, 0]
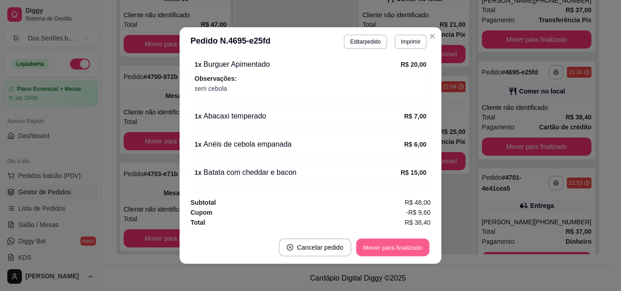
click at [385, 243] on button "Mover para finalizado" at bounding box center [392, 248] width 73 height 18
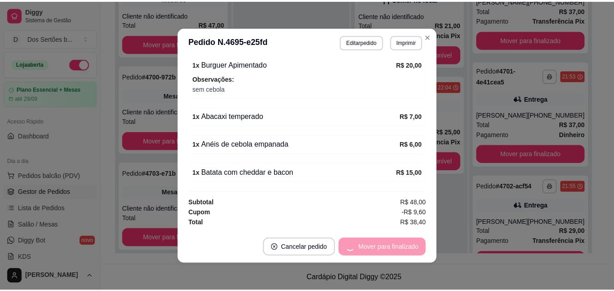
scroll to position [197, 0]
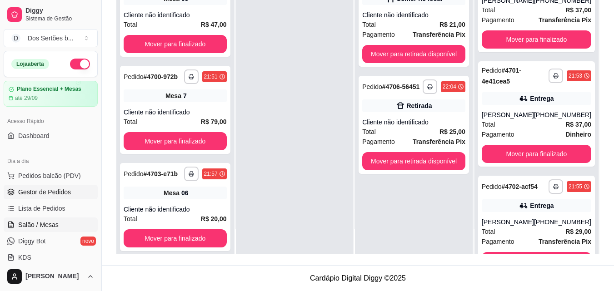
click at [28, 220] on link "Salão / Mesas" at bounding box center [51, 225] width 94 height 15
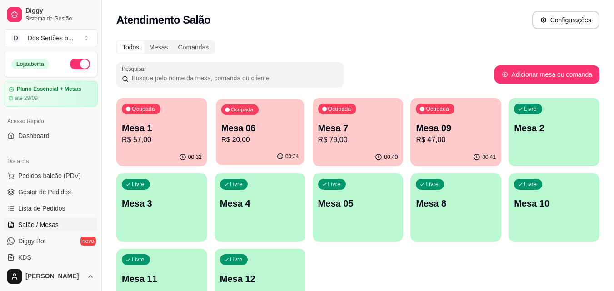
click at [265, 145] on p "R$ 20,00" at bounding box center [260, 140] width 78 height 10
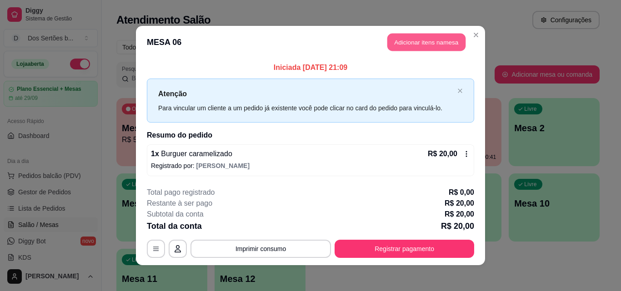
click at [403, 42] on button "Adicionar itens na mesa" at bounding box center [426, 43] width 78 height 18
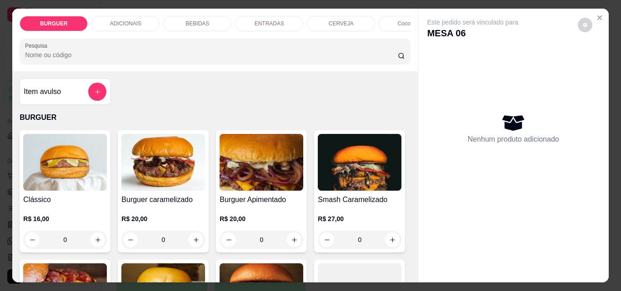
click at [204, 24] on p "BEBIDAS" at bounding box center [197, 23] width 24 height 7
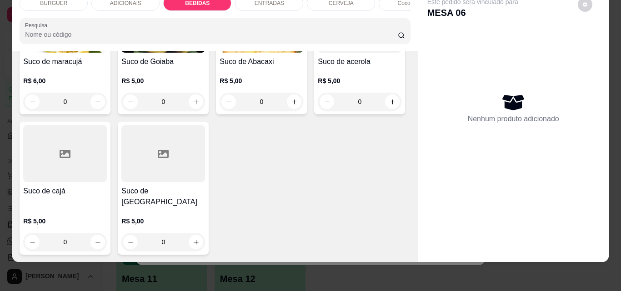
scroll to position [2616, 0]
click at [291, 101] on button "increase-product-quantity" at bounding box center [294, 102] width 14 height 14
type input "1"
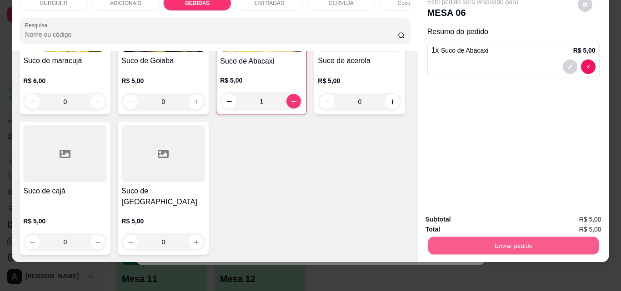
click at [506, 237] on button "Enviar pedido" at bounding box center [513, 246] width 170 height 18
click at [482, 212] on button "Não registrar e enviar pedido" at bounding box center [483, 216] width 92 height 17
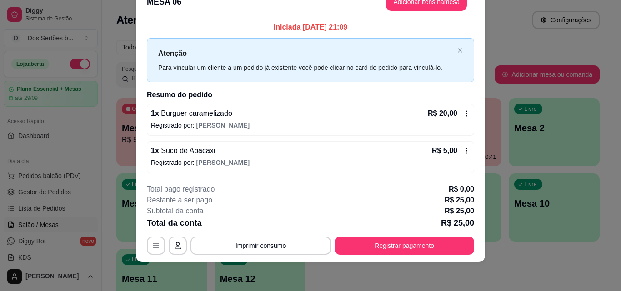
scroll to position [0, 0]
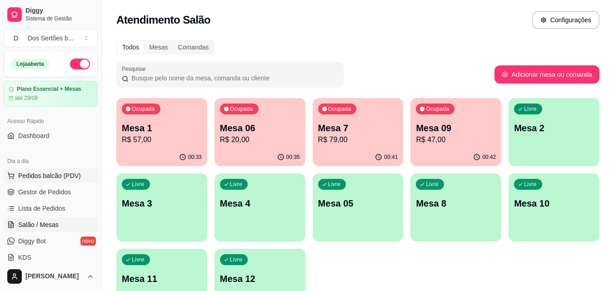
click at [67, 177] on span "Pedidos balcão (PDV)" at bounding box center [49, 175] width 63 height 9
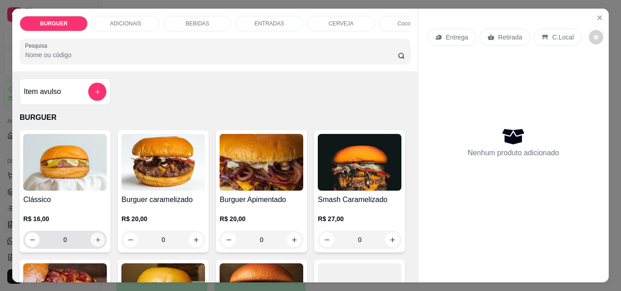
click at [95, 244] on icon "increase-product-quantity" at bounding box center [98, 240] width 7 height 7
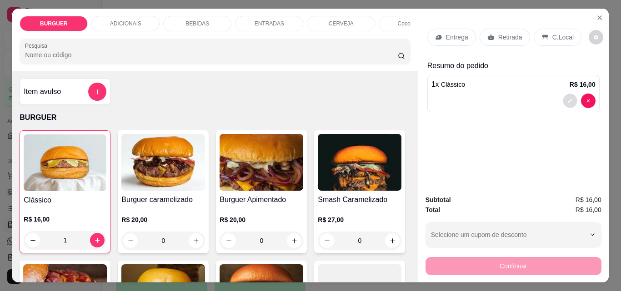
click at [567, 98] on icon "decrease-product-quantity" at bounding box center [569, 100] width 5 height 5
type input "0"
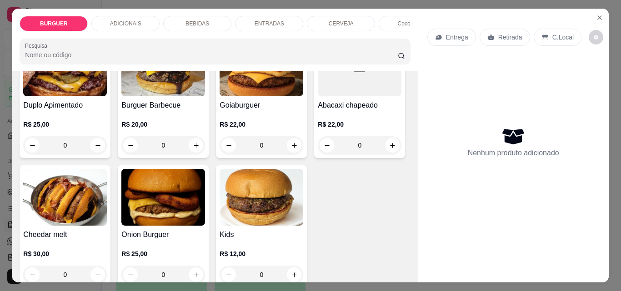
scroll to position [125, 0]
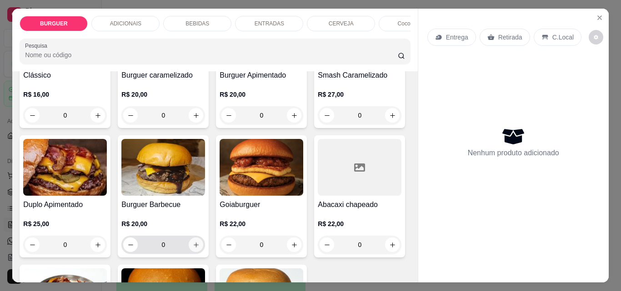
click at [199, 249] on icon "increase-product-quantity" at bounding box center [196, 245] width 7 height 7
type input "1"
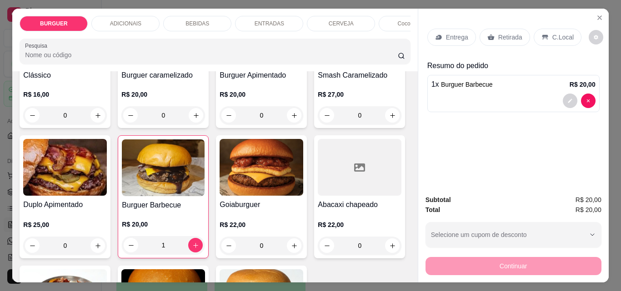
click at [500, 33] on p "Retirada" at bounding box center [510, 37] width 24 height 9
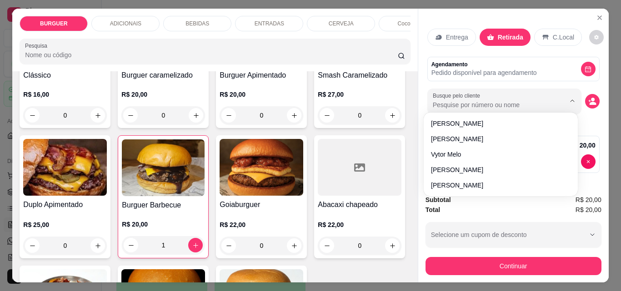
click at [444, 100] on input "Busque pelo cliente" at bounding box center [492, 104] width 118 height 9
type input "loren"
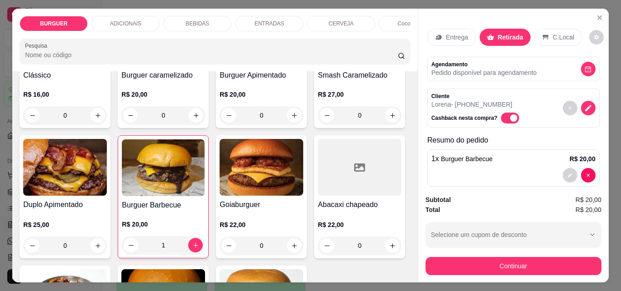
click at [441, 30] on div "Entrega" at bounding box center [451, 37] width 49 height 17
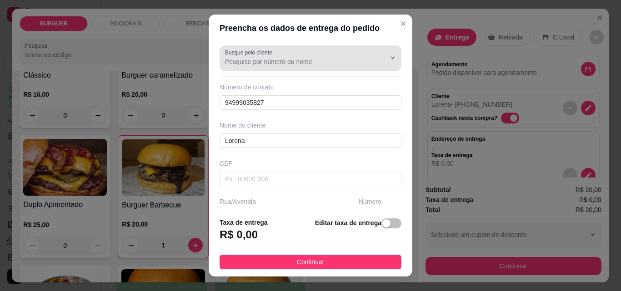
click at [253, 53] on label "Busque pelo cliente" at bounding box center [250, 53] width 50 height 8
click at [253, 57] on input "Busque pelo cliente" at bounding box center [297, 61] width 145 height 9
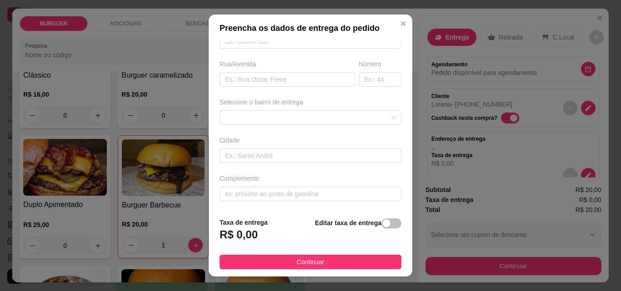
scroll to position [0, 0]
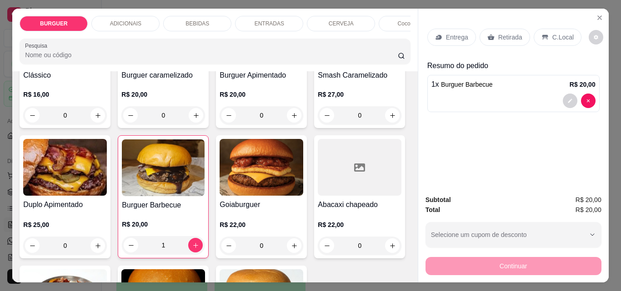
click at [446, 35] on p "Entrega" at bounding box center [457, 37] width 22 height 9
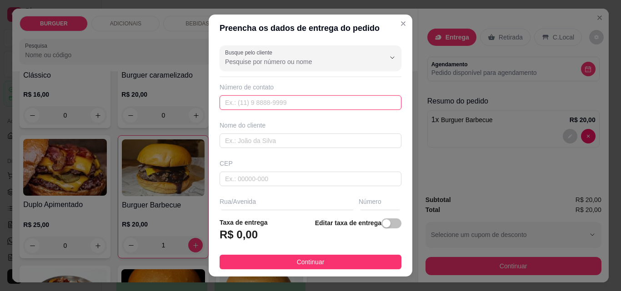
click at [234, 105] on input "text" at bounding box center [310, 102] width 182 height 15
type input "(86) 9953-0735"
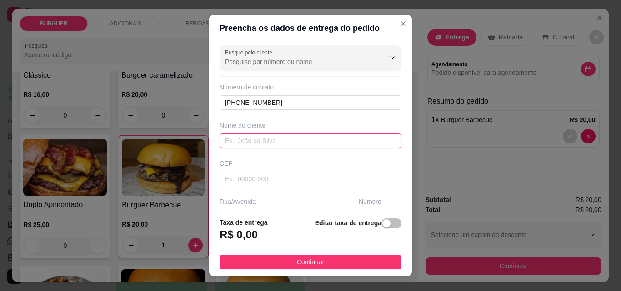
click at [229, 141] on input "text" at bounding box center [310, 141] width 182 height 15
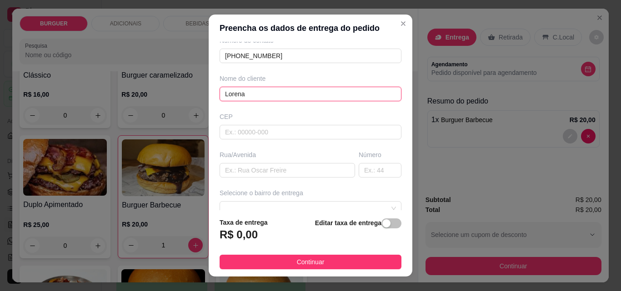
scroll to position [72, 0]
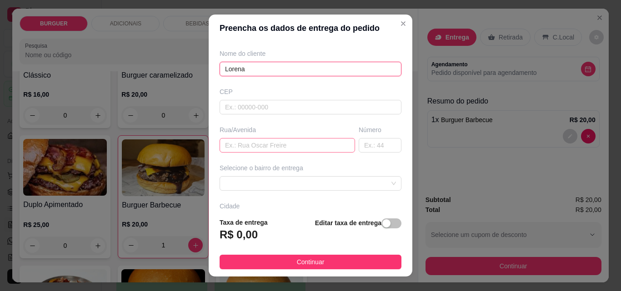
type input "Lorena"
click at [232, 144] on input "text" at bounding box center [286, 145] width 135 height 15
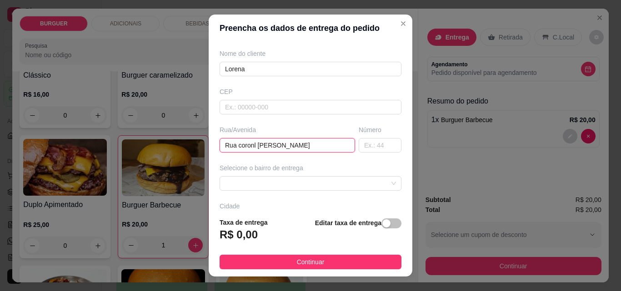
click at [252, 147] on input "Rua coronl jose fortes" at bounding box center [286, 145] width 135 height 15
click at [256, 151] on input "Rua coron jose fortes" at bounding box center [286, 145] width 135 height 15
click at [249, 146] on input "Rua coron jose fortes" at bounding box center [286, 145] width 135 height 15
type input "Rua coronel jose fortes"
click at [359, 141] on input "text" at bounding box center [380, 145] width 43 height 15
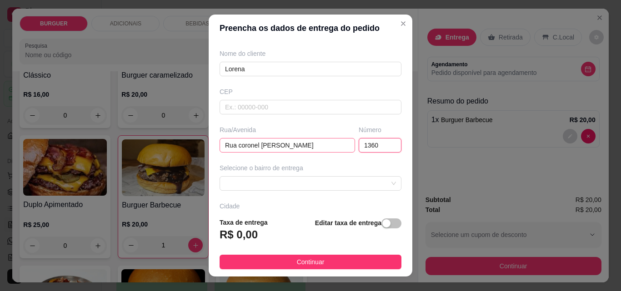
scroll to position [138, 0]
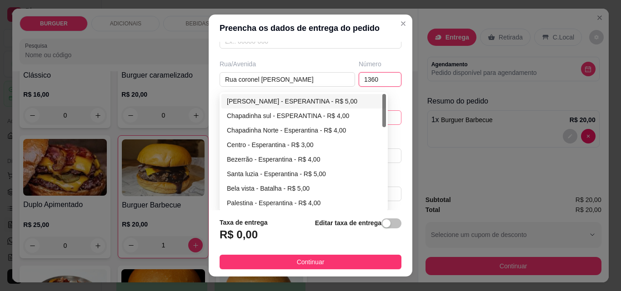
click at [230, 114] on div "67d0a9f2ac621123795caa57 67d0aa4c10a7c36e1d729bd0 [PERSON_NAME] - ESPERANTINA -…" at bounding box center [310, 117] width 182 height 15
type input "1360"
click at [244, 143] on div "Centro - Esperantina - R$ 3,00" at bounding box center [304, 145] width 154 height 10
type input "Esperantina"
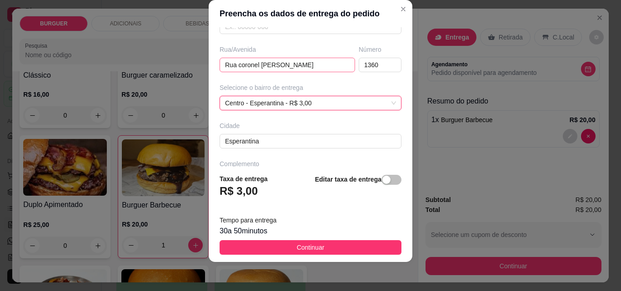
scroll to position [167, 0]
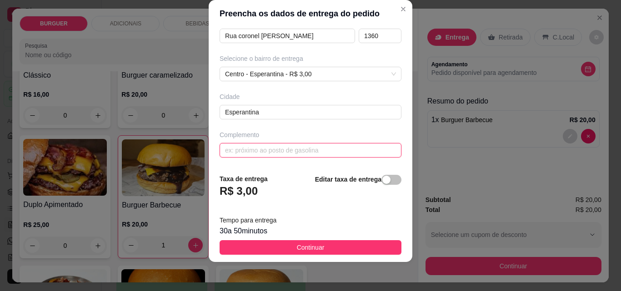
click at [225, 150] on input "text" at bounding box center [310, 150] width 182 height 15
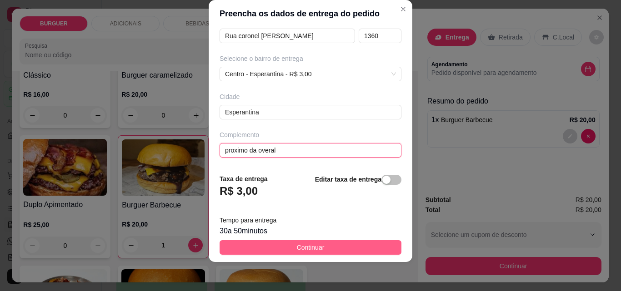
type input "proximo da overal"
click at [297, 245] on span "Continuar" at bounding box center [311, 248] width 28 height 10
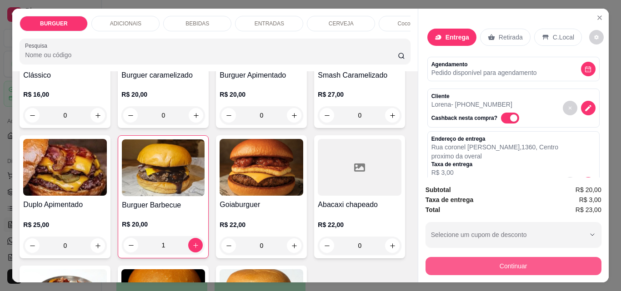
click at [509, 262] on button "Continuar" at bounding box center [513, 266] width 176 height 18
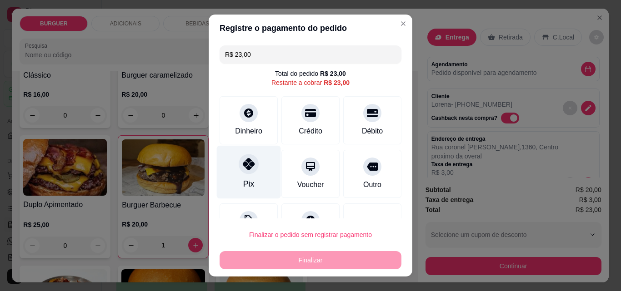
click at [249, 163] on icon at bounding box center [249, 164] width 12 height 12
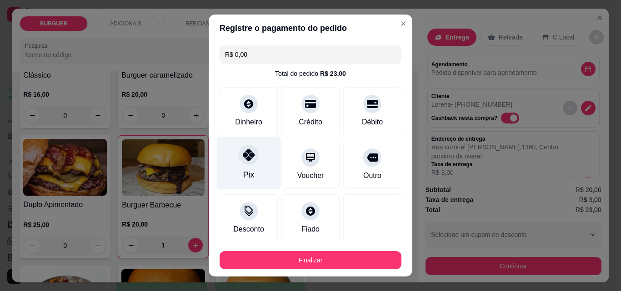
scroll to position [53, 0]
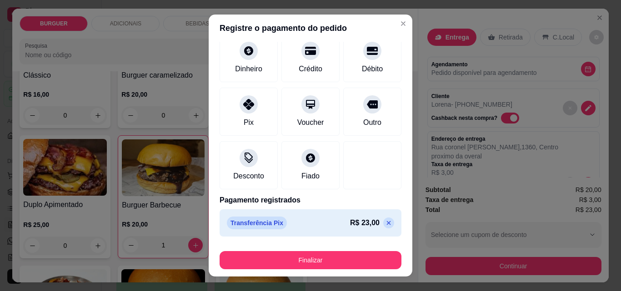
click at [385, 222] on icon at bounding box center [388, 222] width 7 height 7
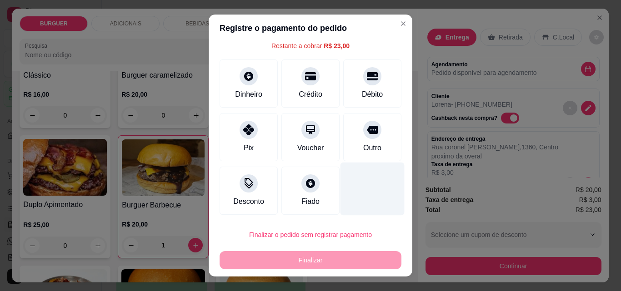
scroll to position [0, 0]
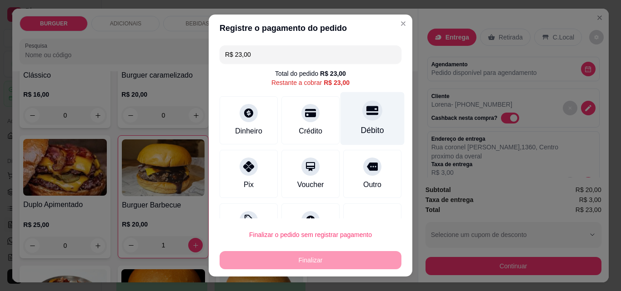
click at [342, 126] on div "Débito" at bounding box center [372, 118] width 64 height 53
type input "R$ 0,00"
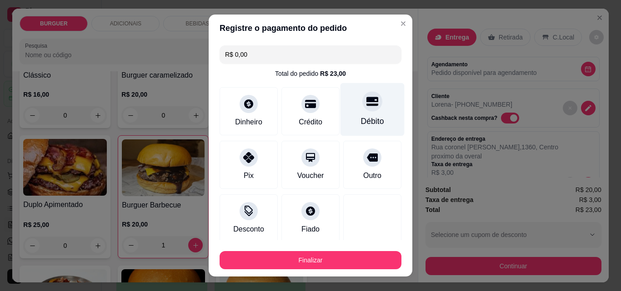
scroll to position [53, 0]
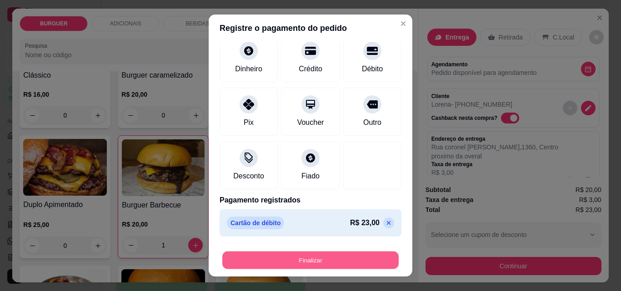
click at [314, 251] on div "Finalizar" at bounding box center [310, 260] width 182 height 18
click at [331, 259] on button "Finalizar" at bounding box center [310, 261] width 176 height 18
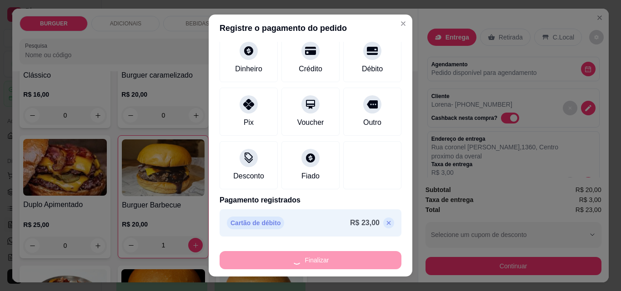
type input "0"
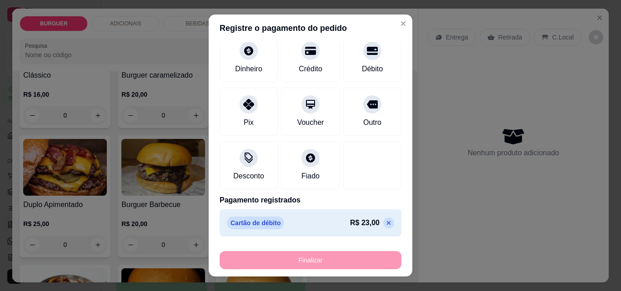
type input "-R$ 23,00"
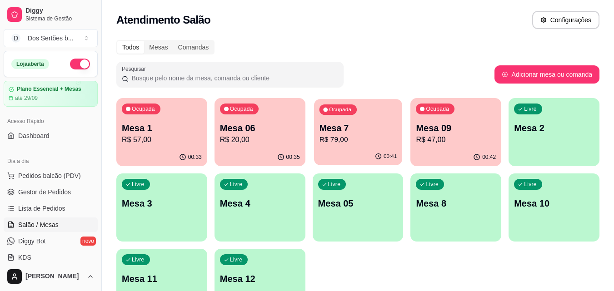
click at [333, 119] on div "Ocupada Mesa 7 R$ 79,00" at bounding box center [358, 123] width 88 height 49
click at [311, 142] on div "Ocupada Mesa 1 R$ 57,00 00:37 Ocupada Mesa 06 R$ 20,00 00:38 Ocupada Mesa 7 R$ …" at bounding box center [357, 207] width 483 height 219
click at [342, 134] on div "Mesa 7 R$ 79,00" at bounding box center [358, 133] width 78 height 23
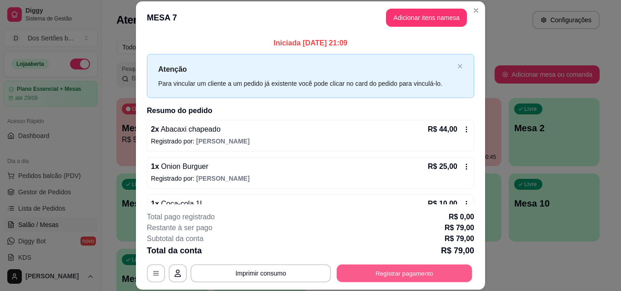
click at [419, 269] on button "Registrar pagamento" at bounding box center [404, 273] width 135 height 18
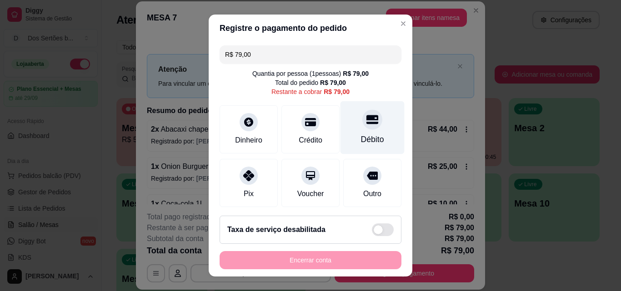
click at [341, 118] on div "Débito" at bounding box center [372, 127] width 64 height 53
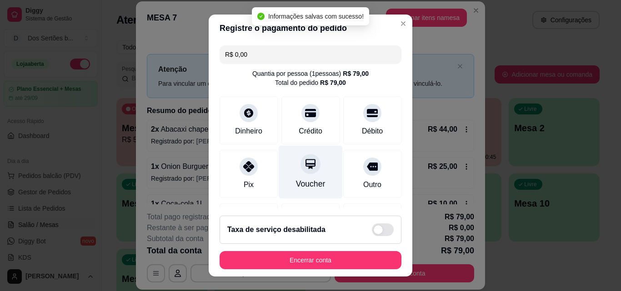
scroll to position [105, 0]
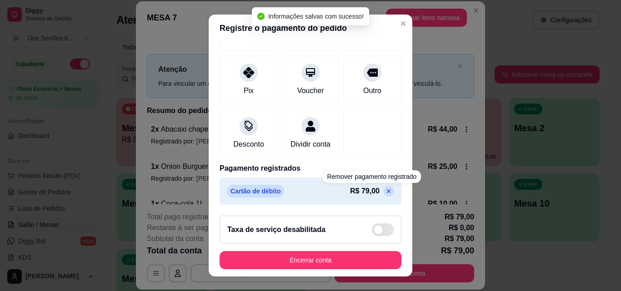
click at [387, 193] on icon at bounding box center [389, 191] width 4 height 4
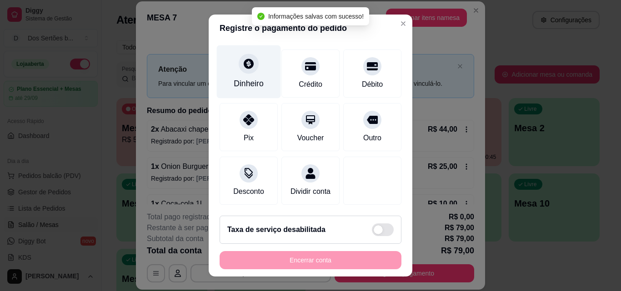
scroll to position [67, 0]
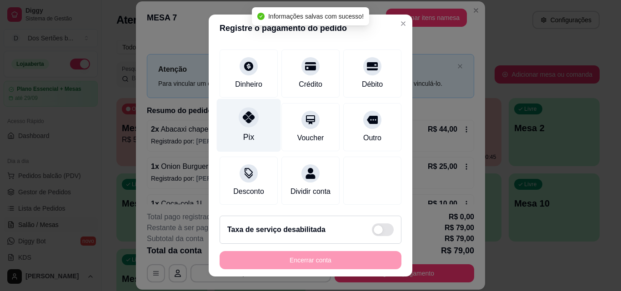
click at [225, 109] on div "Pix" at bounding box center [249, 125] width 64 height 53
type input "R$ 0,00"
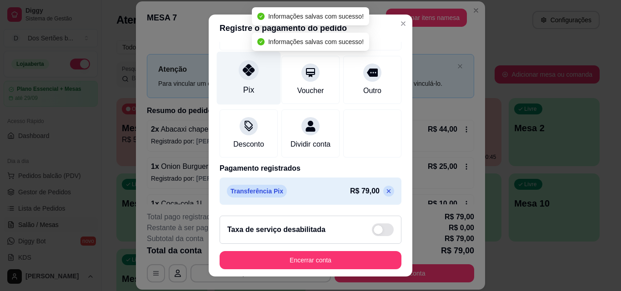
scroll to position [15, 0]
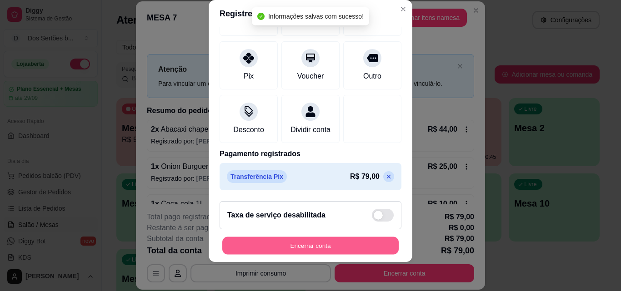
click at [345, 241] on button "Encerrar conta" at bounding box center [310, 246] width 176 height 18
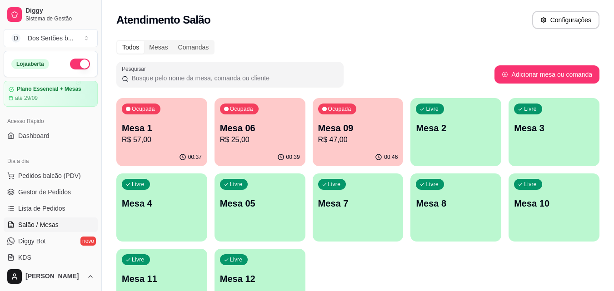
click at [340, 142] on p "R$ 47,00" at bounding box center [358, 140] width 80 height 11
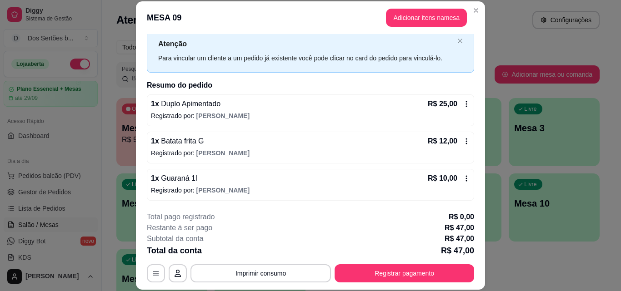
scroll to position [28, 0]
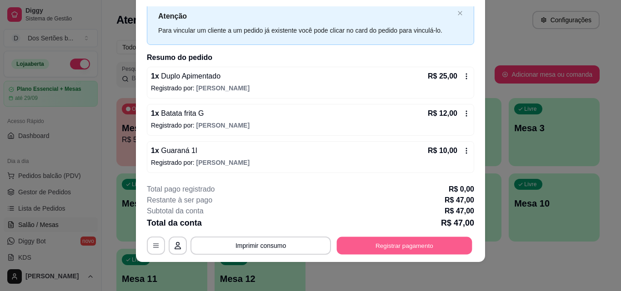
click at [393, 243] on button "Registrar pagamento" at bounding box center [404, 246] width 135 height 18
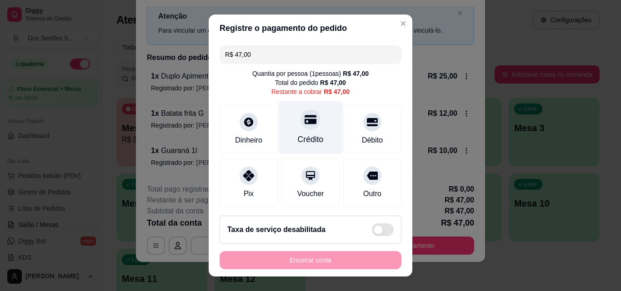
click at [315, 126] on div "Crédito" at bounding box center [311, 127] width 64 height 53
type input "R$ 0,00"
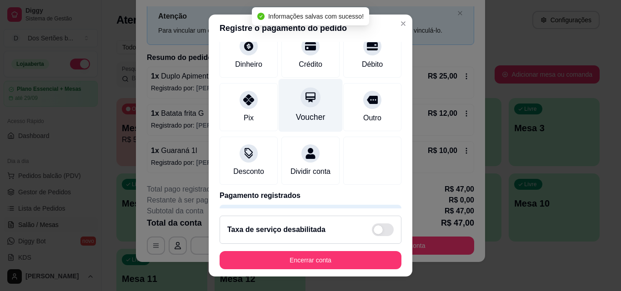
scroll to position [105, 0]
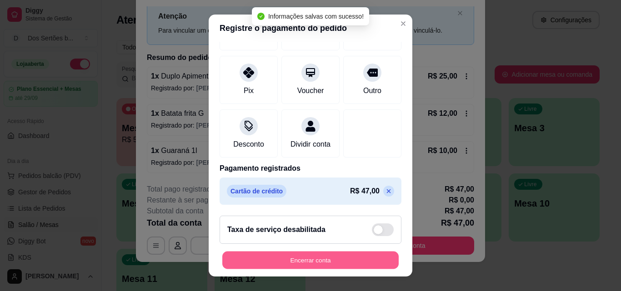
click at [306, 254] on button "Encerrar conta" at bounding box center [310, 261] width 176 height 18
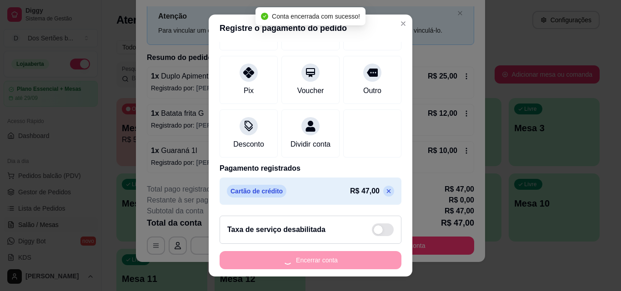
scroll to position [0, 0]
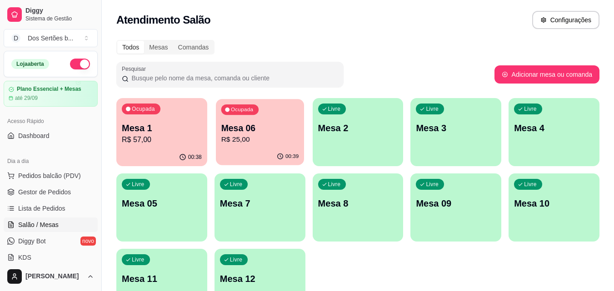
click at [237, 133] on p "Mesa 06" at bounding box center [260, 128] width 78 height 12
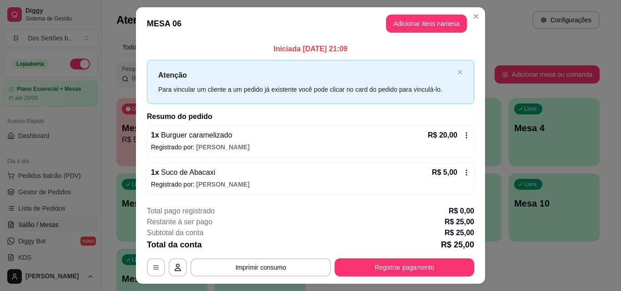
scroll to position [22, 0]
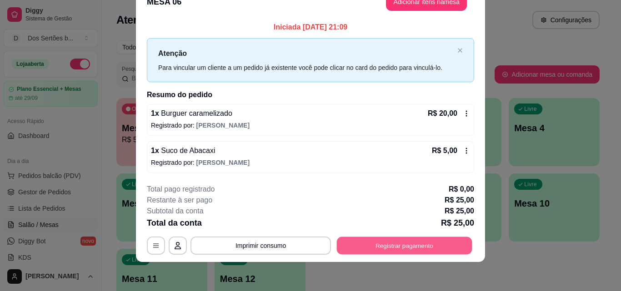
click at [379, 245] on button "Registrar pagamento" at bounding box center [404, 246] width 135 height 18
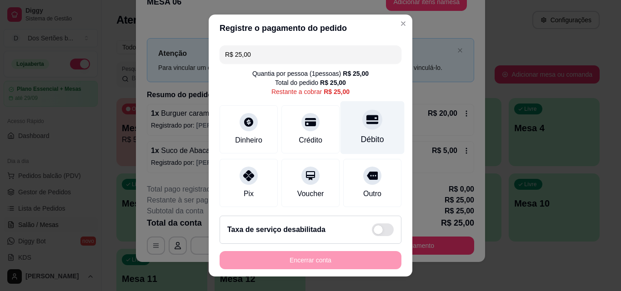
click at [361, 142] on div "Débito" at bounding box center [372, 140] width 23 height 12
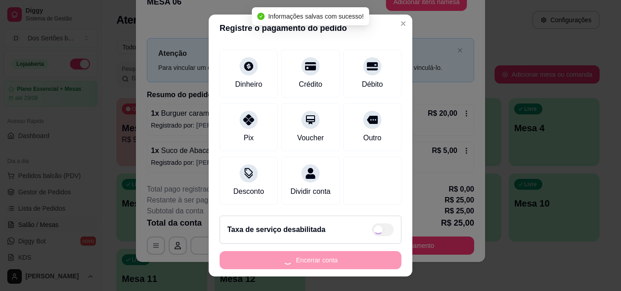
type input "R$ 0,00"
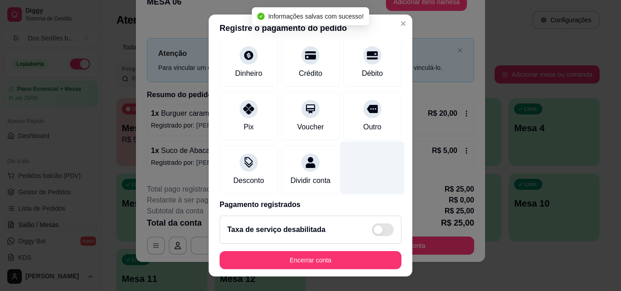
scroll to position [105, 0]
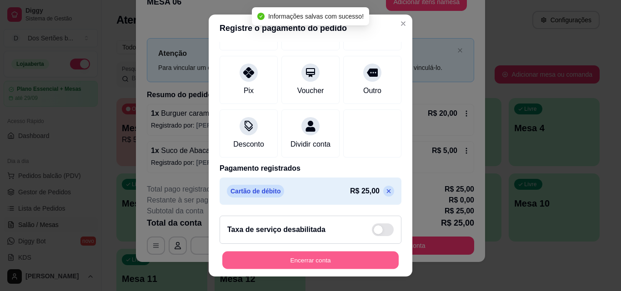
click at [310, 259] on button "Encerrar conta" at bounding box center [310, 261] width 176 height 18
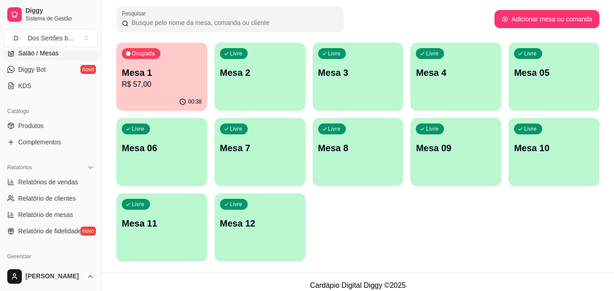
scroll to position [0, 0]
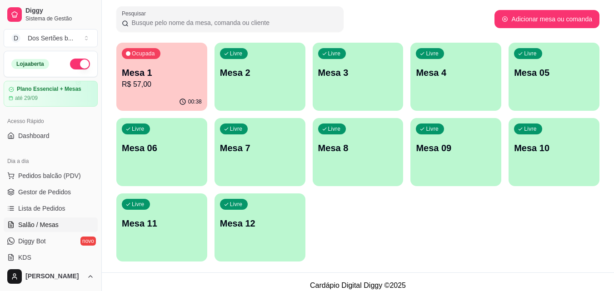
click at [14, 184] on ul "Pedidos balcão (PDV) Gestor de Pedidos Lista de Pedidos Salão / Mesas Diggy Bot…" at bounding box center [51, 217] width 94 height 96
click at [10, 190] on icon at bounding box center [10, 192] width 7 height 7
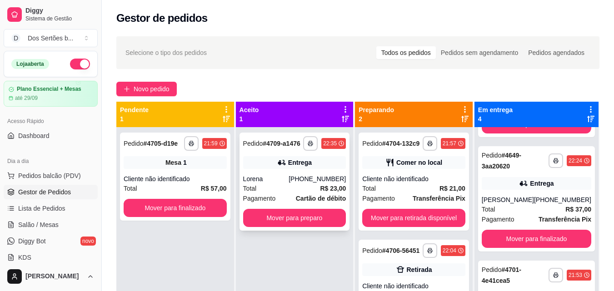
scroll to position [25, 0]
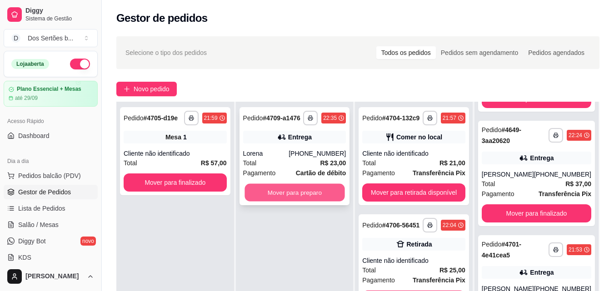
click at [276, 190] on button "Mover para preparo" at bounding box center [294, 193] width 100 height 18
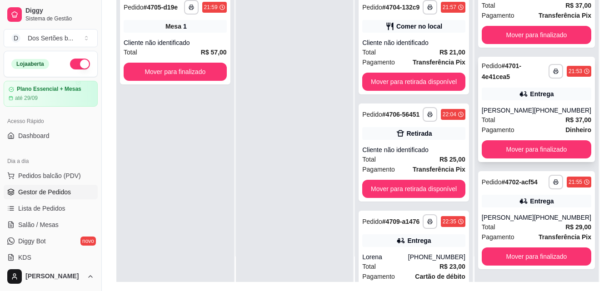
scroll to position [139, 0]
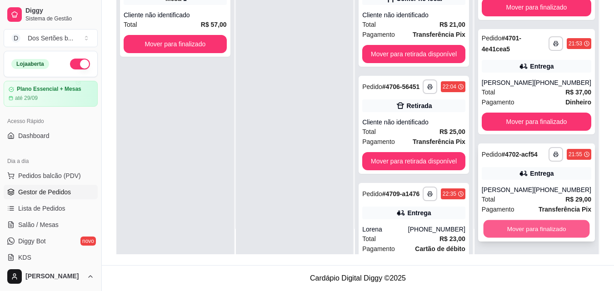
click at [504, 229] on button "Mover para finalizado" at bounding box center [536, 229] width 106 height 18
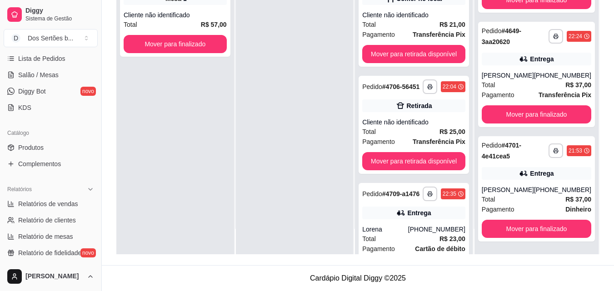
scroll to position [212, 0]
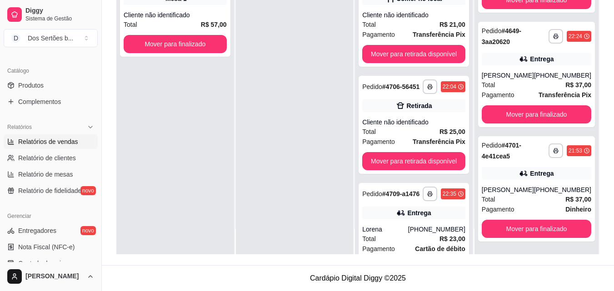
click at [47, 145] on span "Relatórios de vendas" at bounding box center [48, 141] width 60 height 9
select select "ALL"
select select "0"
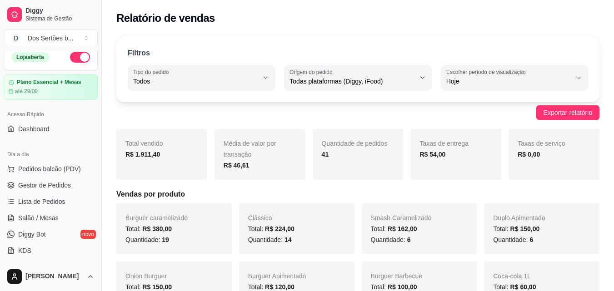
scroll to position [4, 0]
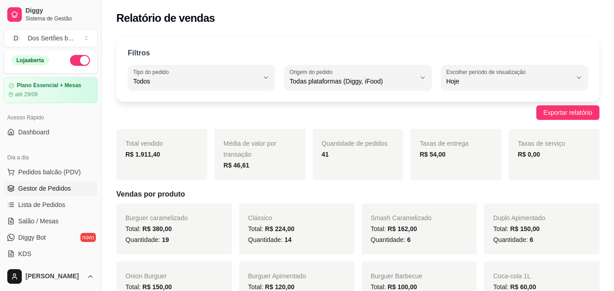
click at [57, 187] on span "Gestor de Pedidos" at bounding box center [44, 188] width 53 height 9
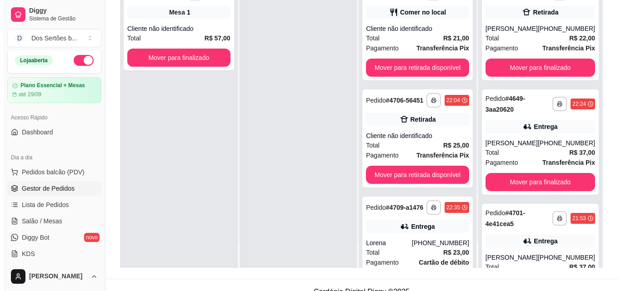
scroll to position [61, 0]
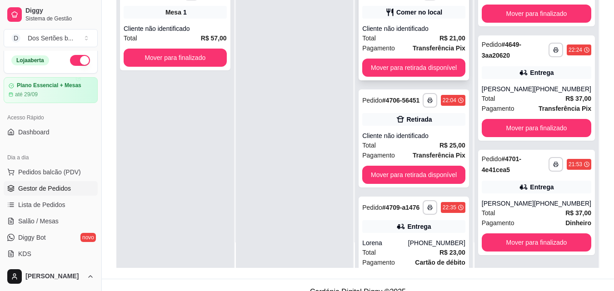
click at [413, 33] on div "Cliente não identificado" at bounding box center [413, 28] width 103 height 9
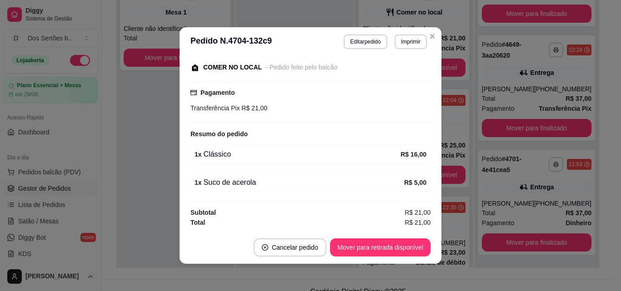
scroll to position [2, 0]
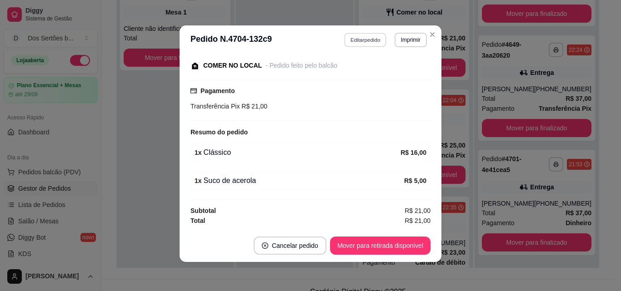
click at [359, 37] on button "Editar pedido" at bounding box center [365, 40] width 42 height 14
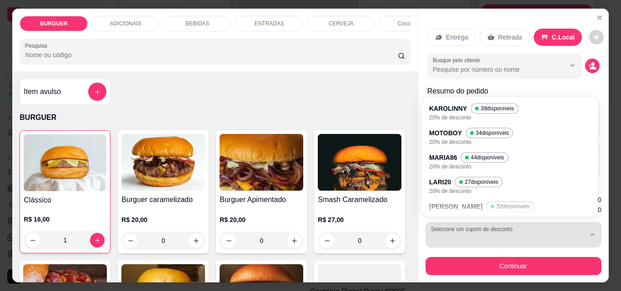
click at [454, 225] on button "Selecione um cupom de desconto" at bounding box center [513, 234] width 176 height 25
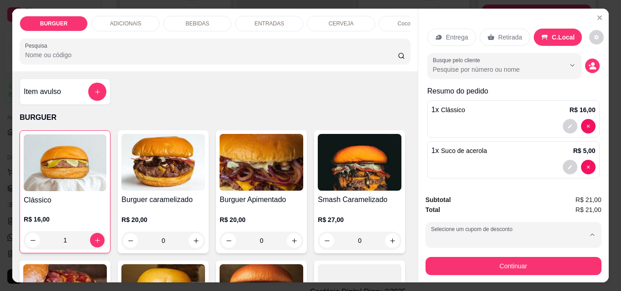
click at [434, 133] on p "MOTOBOY" at bounding box center [447, 136] width 31 height 9
type input "67fba114fb27f8bab9211f9e"
select select "67fba114fb27f8bab9211f9e"
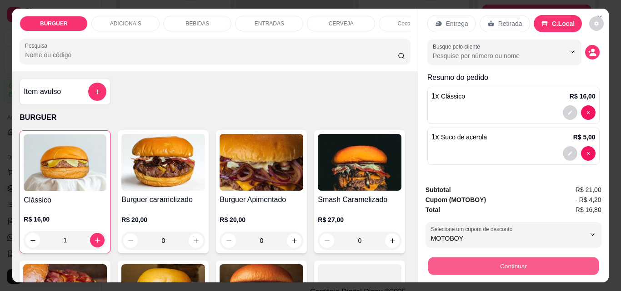
click at [477, 257] on button "Continuar" at bounding box center [513, 266] width 170 height 18
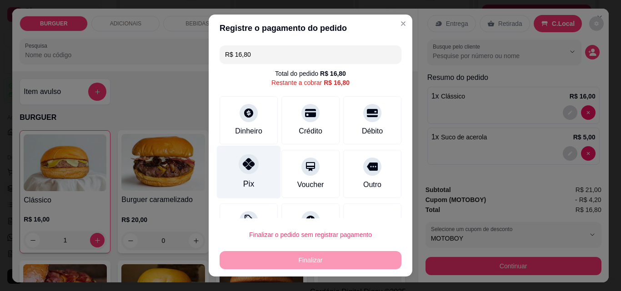
click at [266, 183] on div "Pix" at bounding box center [249, 172] width 64 height 53
type input "R$ 0,00"
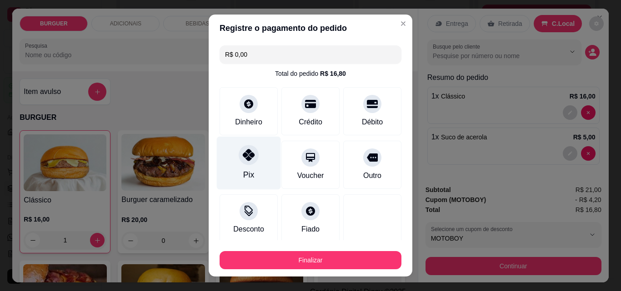
scroll to position [53, 0]
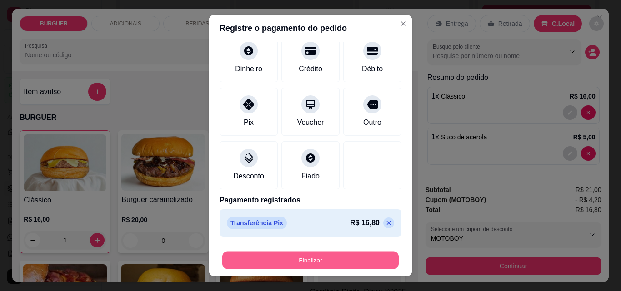
click at [345, 261] on button "Finalizar" at bounding box center [310, 261] width 176 height 18
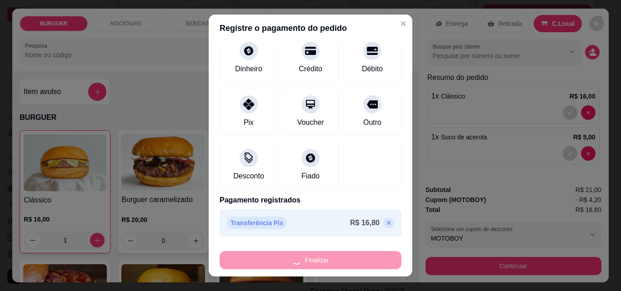
type input "0"
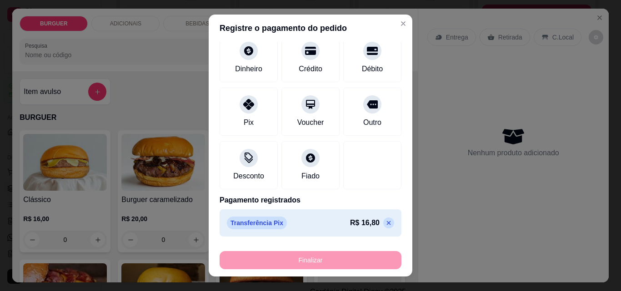
type input "-R$ 16,80"
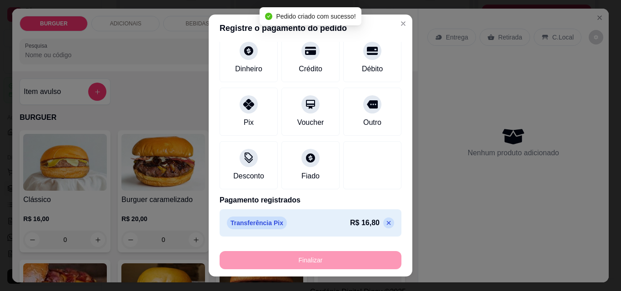
scroll to position [115, 0]
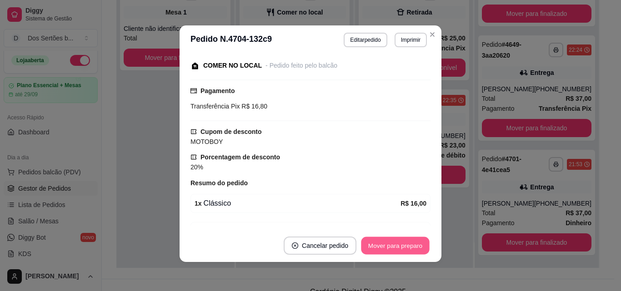
click at [402, 240] on button "Mover para preparo" at bounding box center [395, 246] width 68 height 18
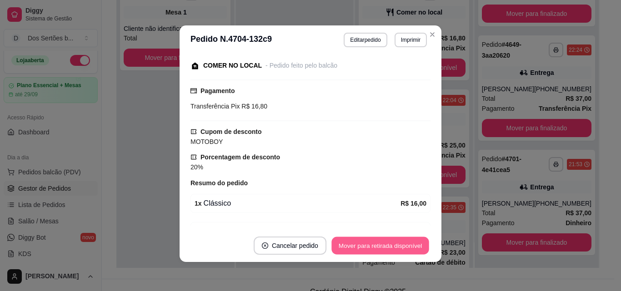
click at [413, 242] on button "Mover para retirada disponível" at bounding box center [379, 246] width 97 height 18
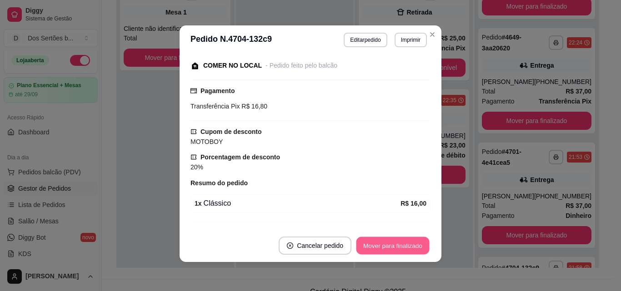
click at [413, 242] on button "Mover para finalizado" at bounding box center [392, 246] width 73 height 18
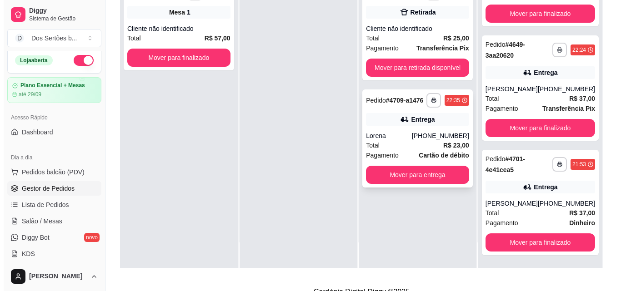
scroll to position [0, 0]
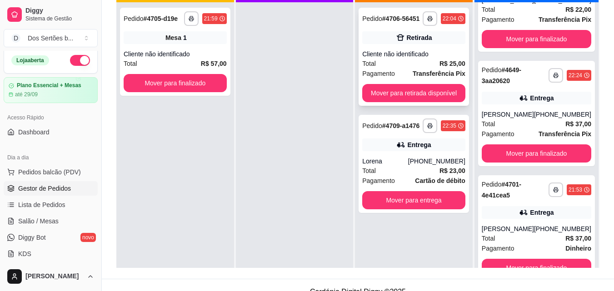
click at [432, 46] on div "**********" at bounding box center [414, 57] width 110 height 98
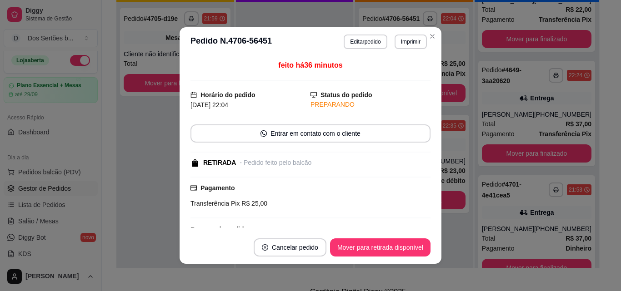
scroll to position [95, 0]
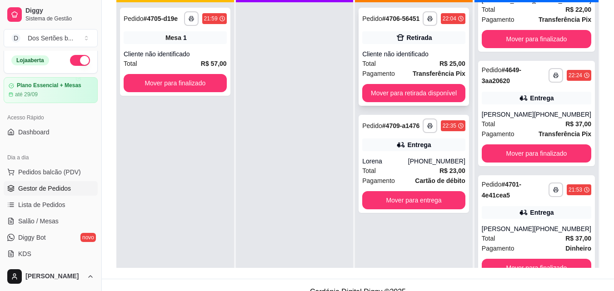
click at [389, 61] on div "Total R$ 25,00" at bounding box center [413, 64] width 103 height 10
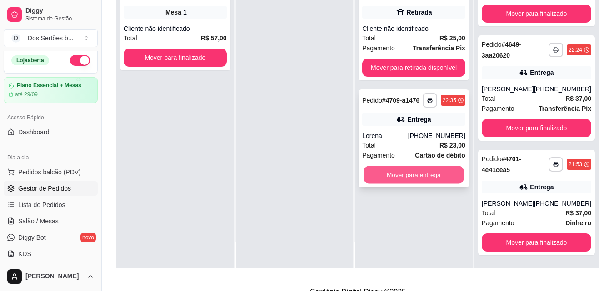
click at [427, 176] on button "Mover para entrega" at bounding box center [414, 175] width 100 height 18
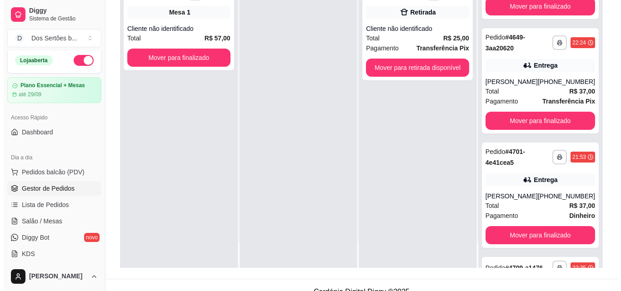
scroll to position [176, 0]
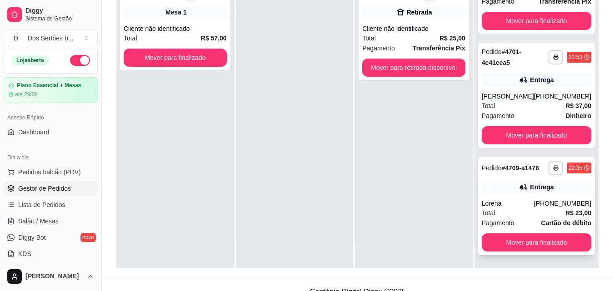
click at [522, 175] on div "**********" at bounding box center [536, 206] width 117 height 98
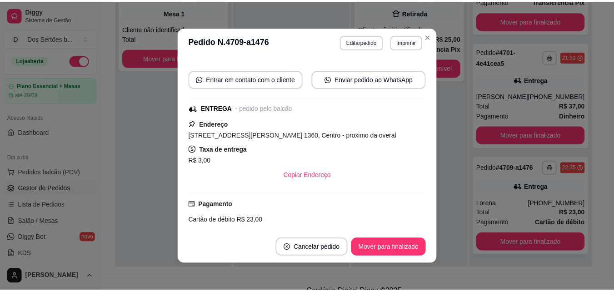
scroll to position [74, 0]
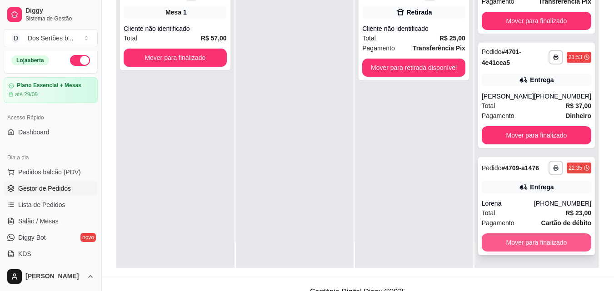
click at [517, 245] on button "Mover para finalizado" at bounding box center [537, 243] width 110 height 18
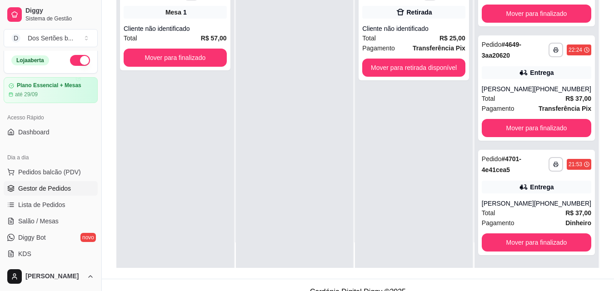
scroll to position [167, 0]
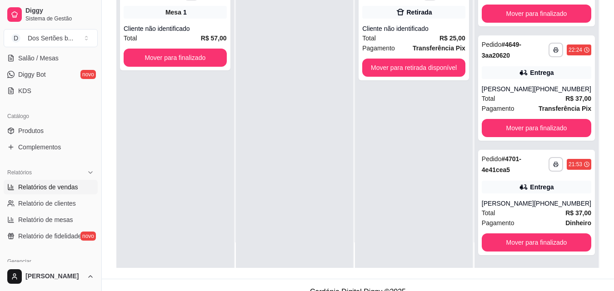
click at [33, 190] on span "Relatórios de vendas" at bounding box center [48, 187] width 60 height 9
select select "ALL"
select select "0"
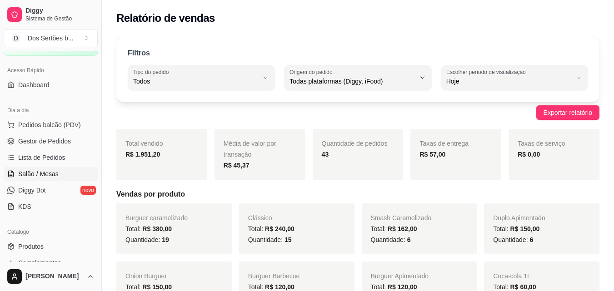
scroll to position [2, 0]
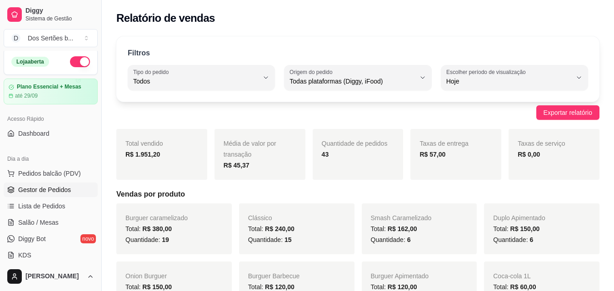
click at [61, 186] on span "Gestor de Pedidos" at bounding box center [44, 189] width 53 height 9
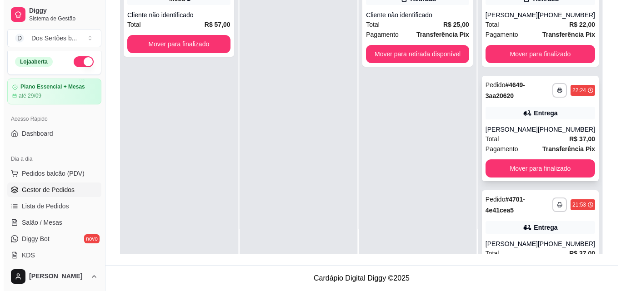
scroll to position [61, 0]
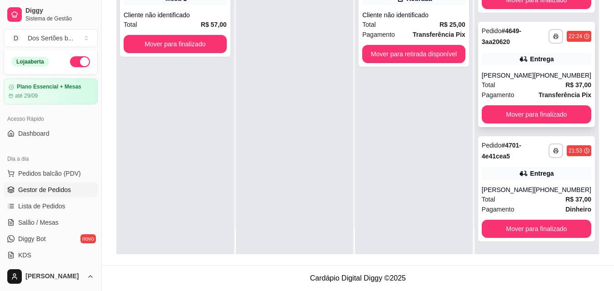
click at [538, 90] on span "Transferência Pix" at bounding box center [564, 95] width 53 height 10
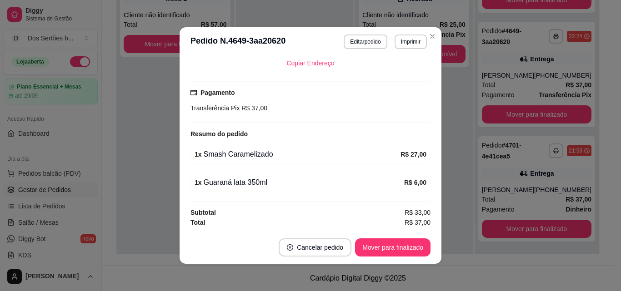
scroll to position [128, 0]
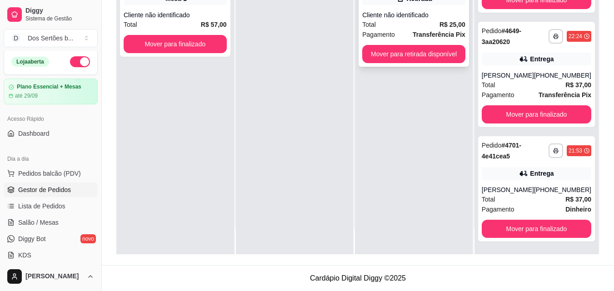
click at [389, 20] on div "Total R$ 25,00" at bounding box center [413, 25] width 103 height 10
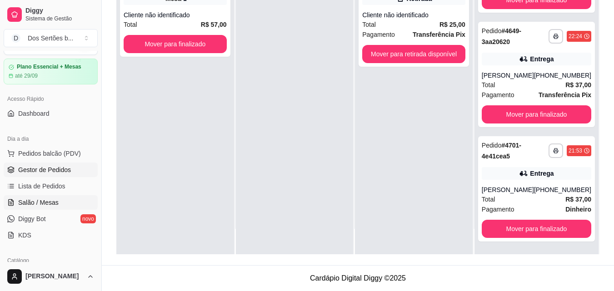
click at [36, 199] on span "Salão / Mesas" at bounding box center [38, 202] width 40 height 9
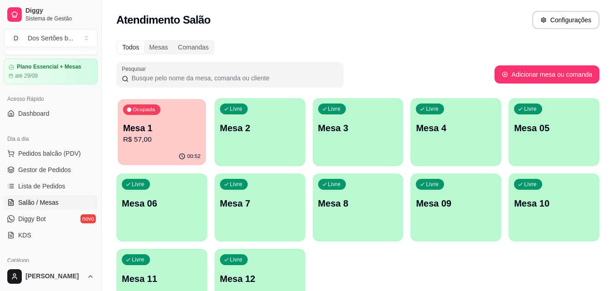
click at [163, 134] on div "Mesa 1 R$ 57,00" at bounding box center [162, 133] width 78 height 23
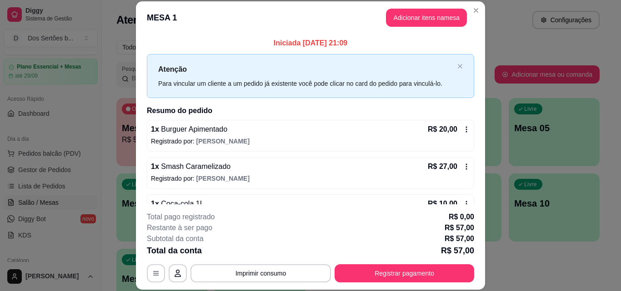
scroll to position [25, 0]
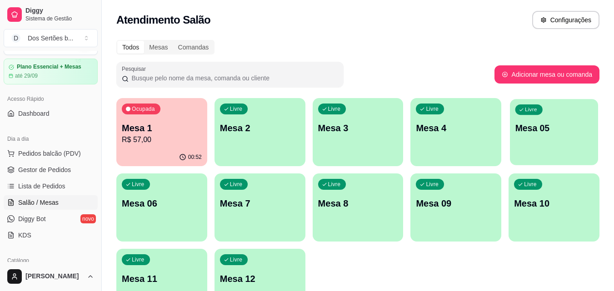
click at [545, 122] on p "Mesa 05" at bounding box center [554, 128] width 78 height 12
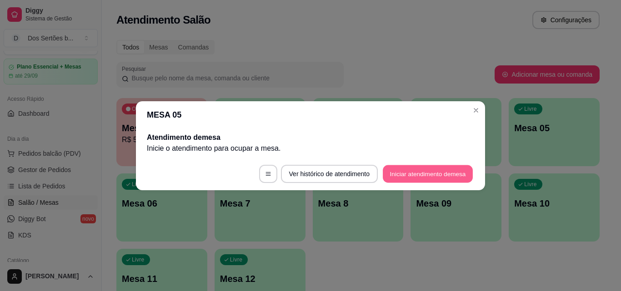
click at [442, 175] on button "Iniciar atendimento de mesa" at bounding box center [428, 174] width 90 height 18
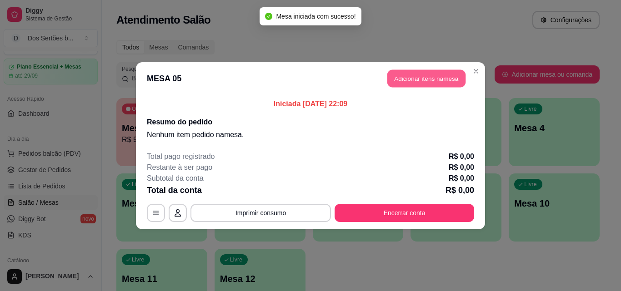
click at [420, 75] on button "Adicionar itens na mesa" at bounding box center [426, 79] width 78 height 18
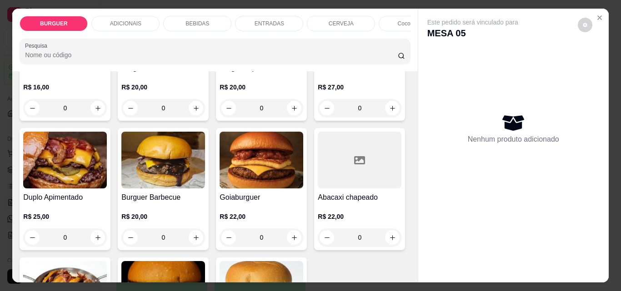
scroll to position [222, 0]
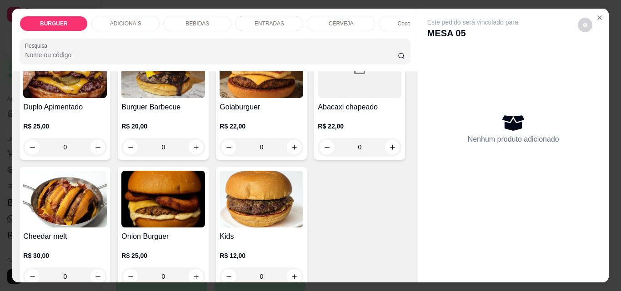
click at [186, 20] on p "BEBIDAS" at bounding box center [197, 23] width 24 height 7
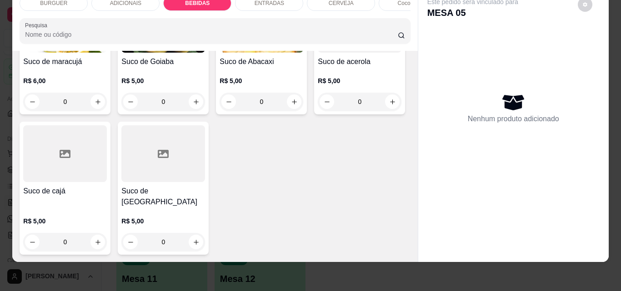
scroll to position [2035, 0]
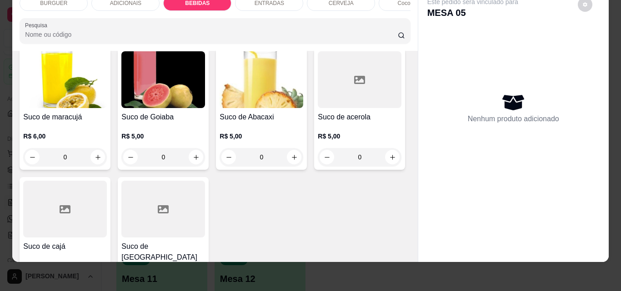
type input "1"
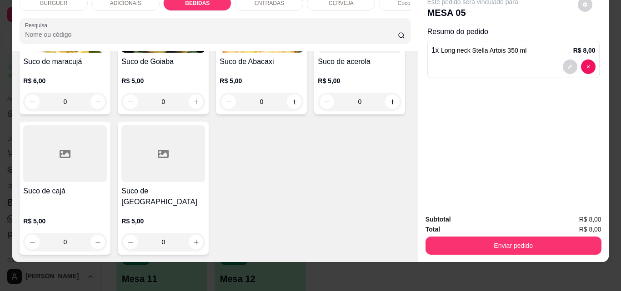
scroll to position [2617, 0]
click at [292, 101] on button "increase-product-quantity" at bounding box center [294, 102] width 14 height 14
type input "1"
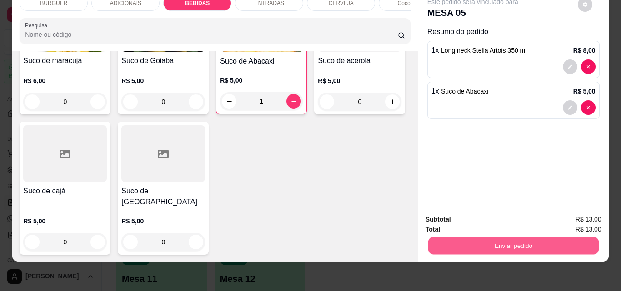
click at [463, 237] on button "Enviar pedido" at bounding box center [513, 246] width 170 height 18
click at [472, 210] on button "Não registrar e enviar pedido" at bounding box center [483, 216] width 92 height 17
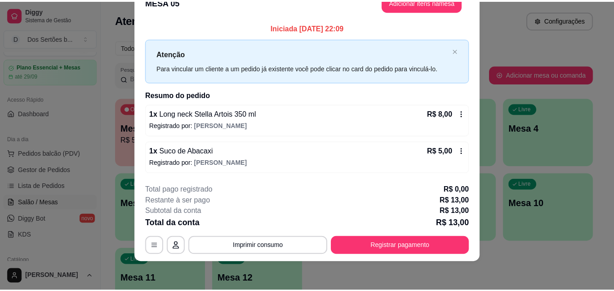
scroll to position [0, 0]
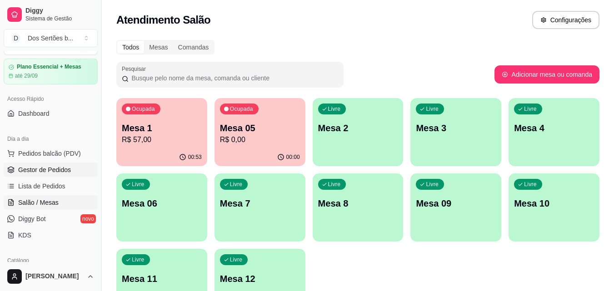
click at [42, 170] on span "Gestor de Pedidos" at bounding box center [44, 169] width 53 height 9
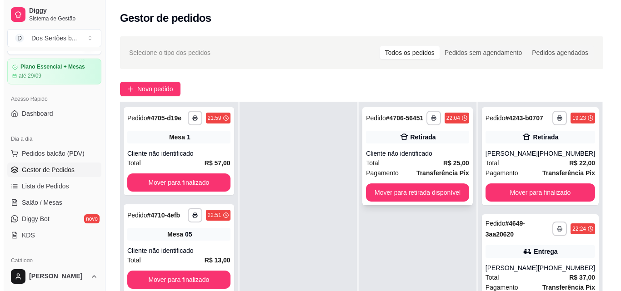
scroll to position [119, 0]
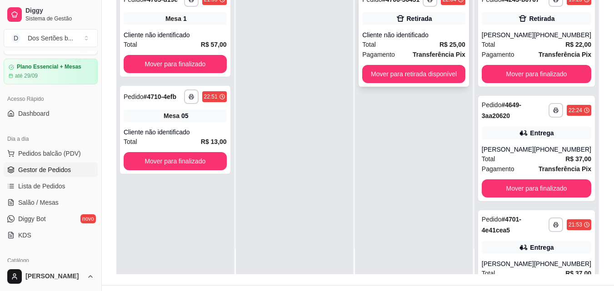
click at [417, 38] on div "Cliente não identificado" at bounding box center [413, 34] width 103 height 9
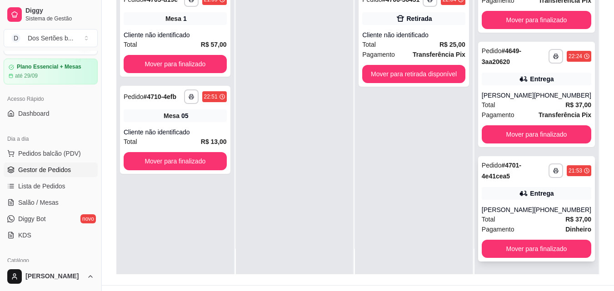
click at [516, 211] on div "[PERSON_NAME]" at bounding box center [508, 209] width 52 height 9
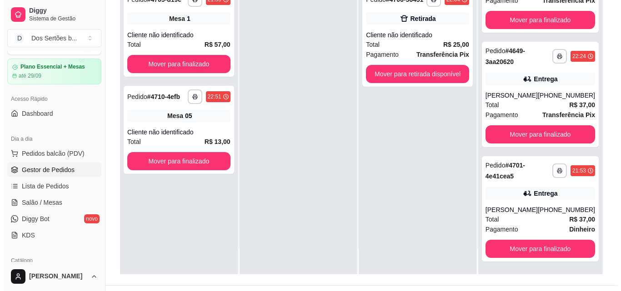
scroll to position [0, 0]
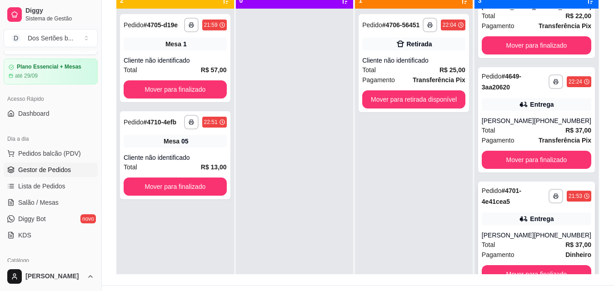
click at [560, 260] on div "**********" at bounding box center [536, 234] width 117 height 105
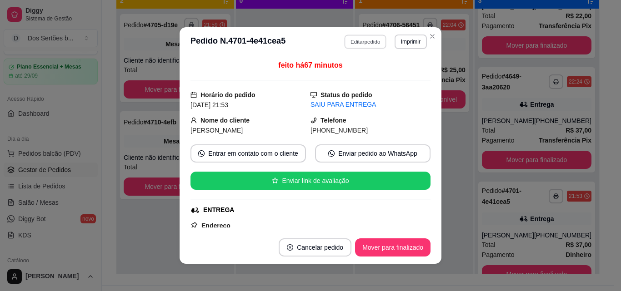
click at [364, 45] on button "Editar pedido" at bounding box center [365, 42] width 42 height 14
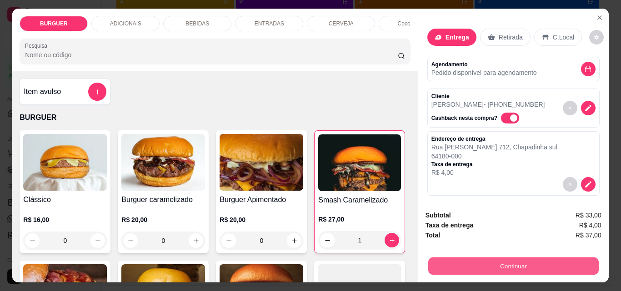
click at [447, 257] on button "Continuar" at bounding box center [513, 266] width 170 height 18
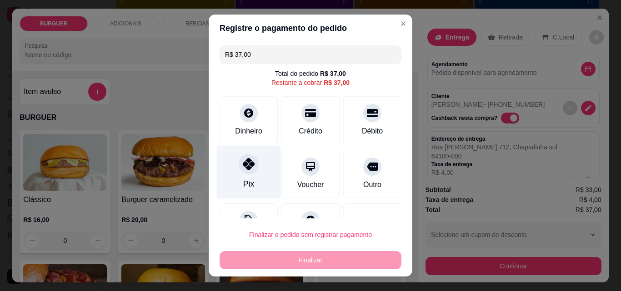
click at [249, 165] on icon at bounding box center [249, 164] width 12 height 12
type input "R$ 0,00"
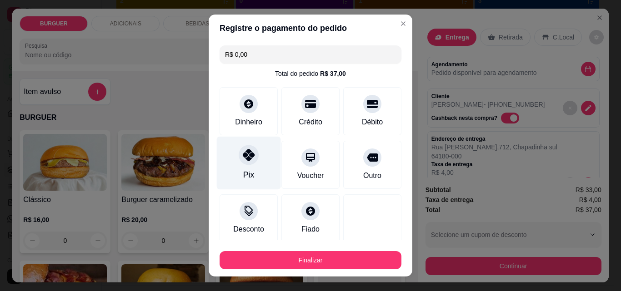
scroll to position [53, 0]
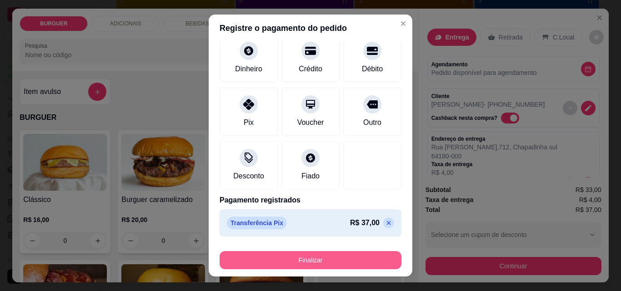
click at [269, 263] on button "Finalizar" at bounding box center [310, 260] width 182 height 18
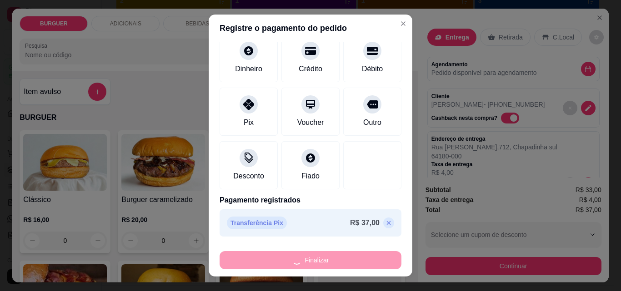
type input "0"
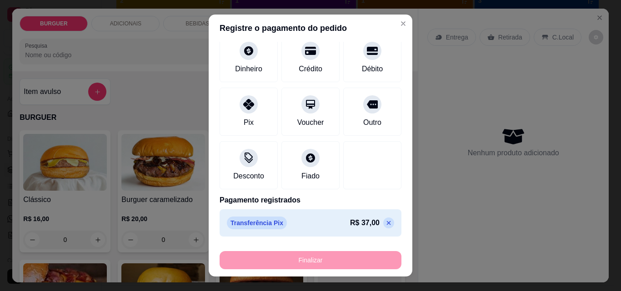
type input "-R$ 37,00"
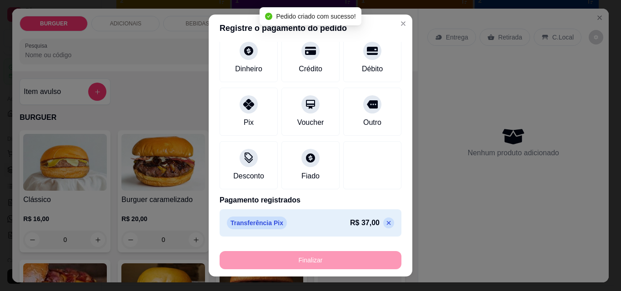
scroll to position [0, 0]
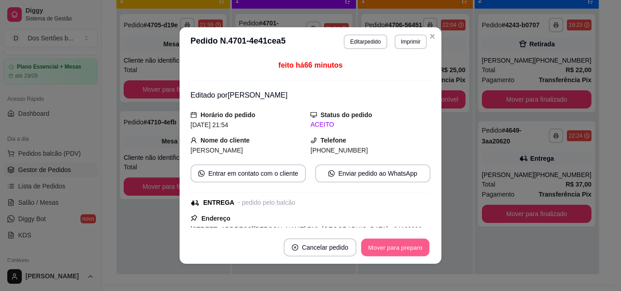
click at [379, 250] on button "Mover para preparo" at bounding box center [395, 248] width 68 height 18
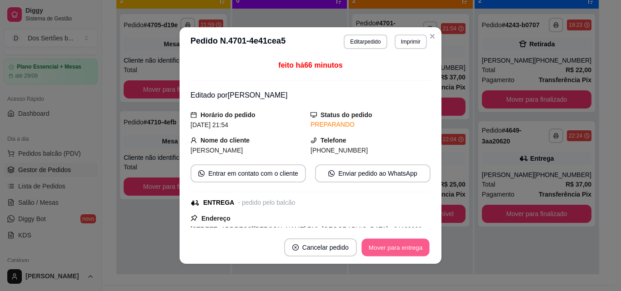
click at [394, 247] on button "Mover para entrega" at bounding box center [395, 248] width 68 height 18
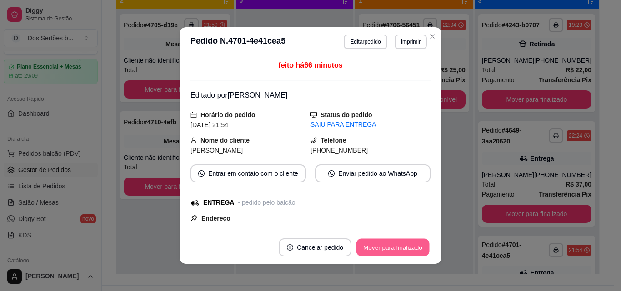
click at [400, 244] on button "Mover para finalizado" at bounding box center [392, 248] width 73 height 18
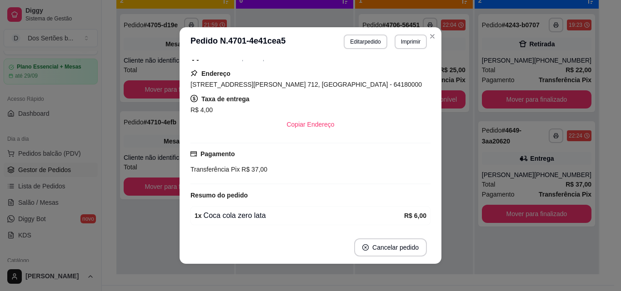
scroll to position [176, 0]
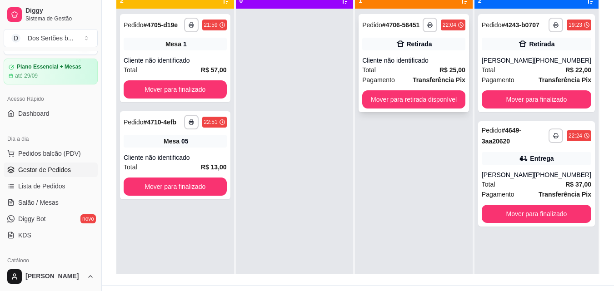
click at [391, 62] on div "Cliente não identificado" at bounding box center [413, 60] width 103 height 9
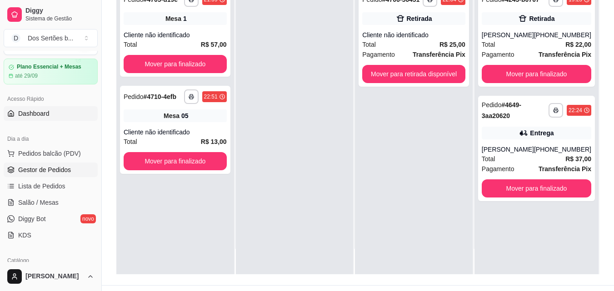
scroll to position [0, 0]
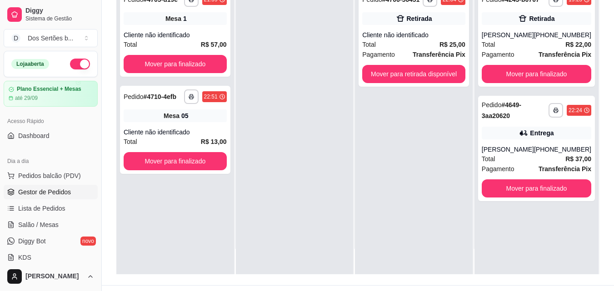
click at [70, 60] on button "button" at bounding box center [80, 64] width 20 height 11
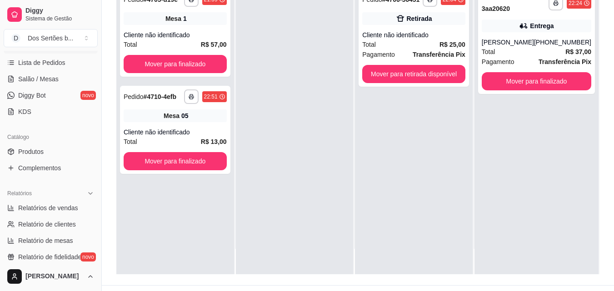
scroll to position [229, 0]
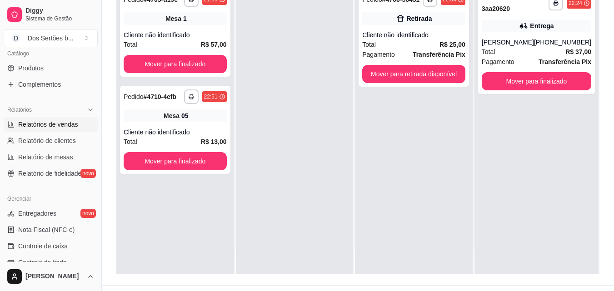
click at [36, 126] on span "Relatórios de vendas" at bounding box center [48, 124] width 60 height 9
select select "ALL"
select select "0"
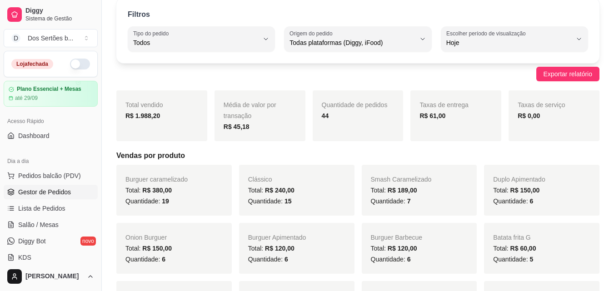
click at [31, 189] on span "Gestor de Pedidos" at bounding box center [44, 192] width 53 height 9
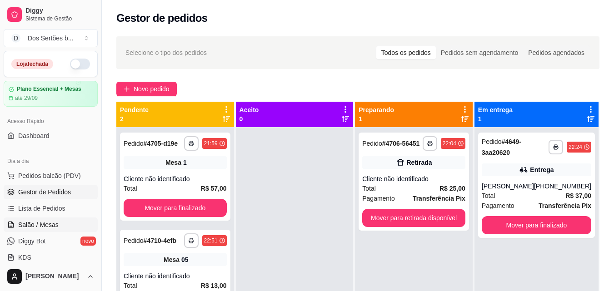
click at [29, 218] on link "Salão / Mesas" at bounding box center [51, 225] width 94 height 15
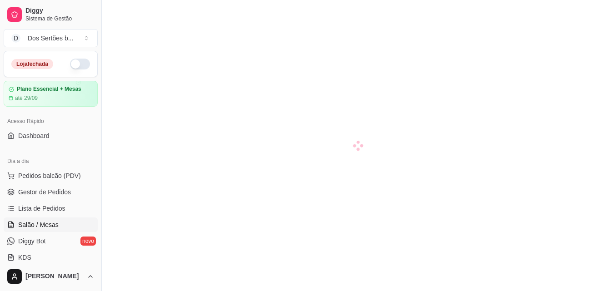
click at [22, 222] on span "Salão / Mesas" at bounding box center [38, 224] width 40 height 9
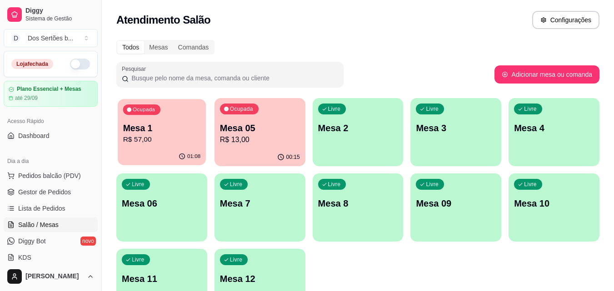
click at [161, 135] on p "R$ 57,00" at bounding box center [162, 140] width 78 height 10
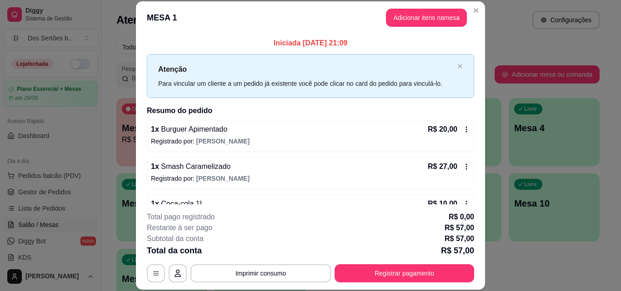
scroll to position [25, 0]
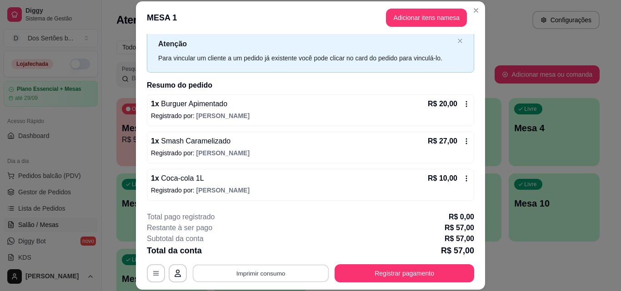
click at [278, 273] on button "Imprimir consumo" at bounding box center [261, 273] width 136 height 18
click at [271, 249] on button "Impressora" at bounding box center [260, 252] width 66 height 15
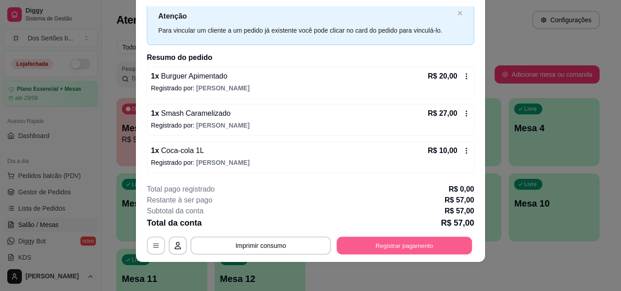
click at [359, 246] on button "Registrar pagamento" at bounding box center [404, 246] width 135 height 18
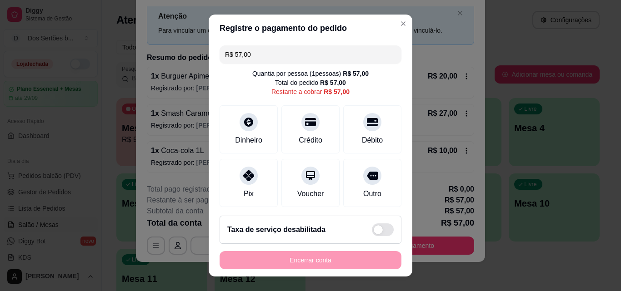
click at [249, 59] on input "R$ 57,00" at bounding box center [310, 54] width 171 height 18
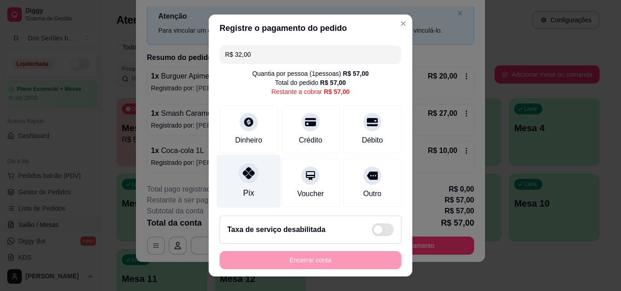
click at [235, 165] on div "Pix" at bounding box center [249, 181] width 64 height 53
click at [244, 159] on div "Pix" at bounding box center [249, 181] width 64 height 53
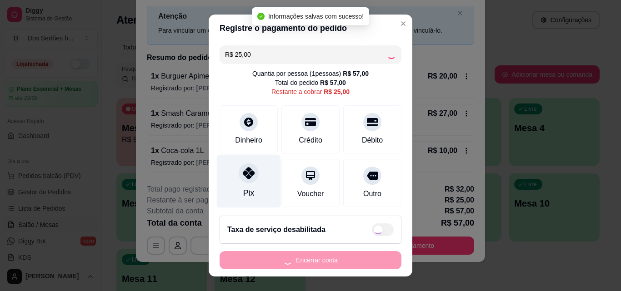
type input "R$ 0,00"
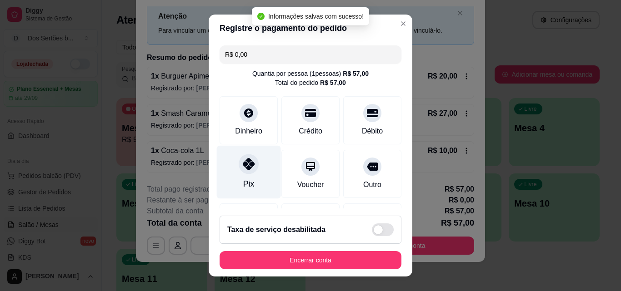
scroll to position [140, 0]
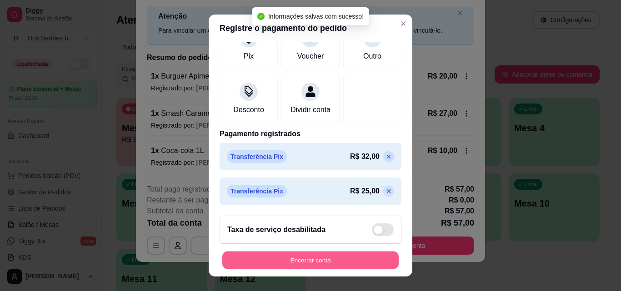
click at [295, 259] on button "Encerrar conta" at bounding box center [310, 261] width 176 height 18
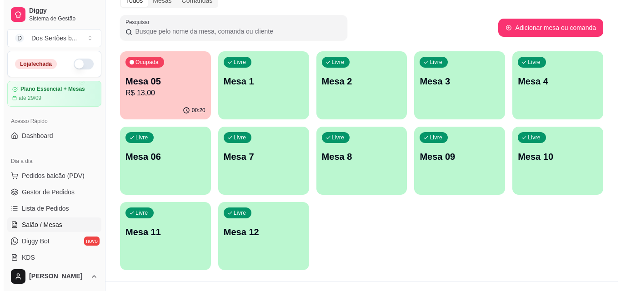
scroll to position [57, 0]
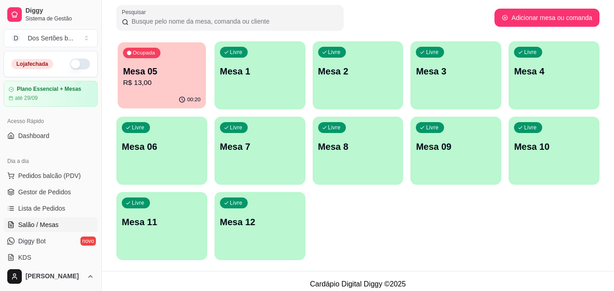
click at [140, 65] on div "Ocupada Mesa 05 R$ 13,00" at bounding box center [162, 66] width 88 height 49
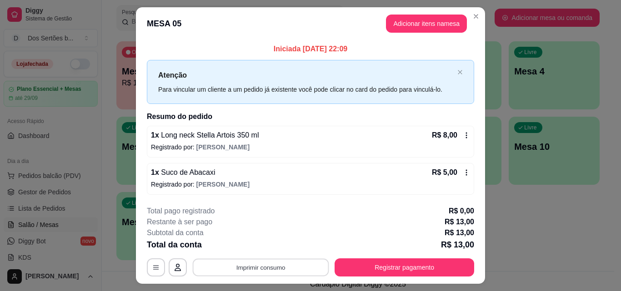
click at [258, 263] on button "Imprimir consumo" at bounding box center [261, 268] width 136 height 18
click at [264, 248] on button "Impressora" at bounding box center [260, 246] width 64 height 14
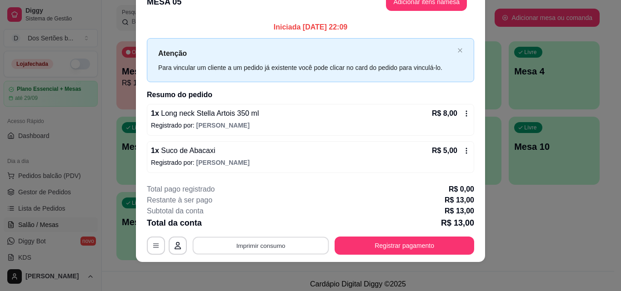
click at [288, 247] on button "Imprimir consumo" at bounding box center [261, 246] width 136 height 18
click at [273, 222] on button "Impressora" at bounding box center [260, 225] width 64 height 14
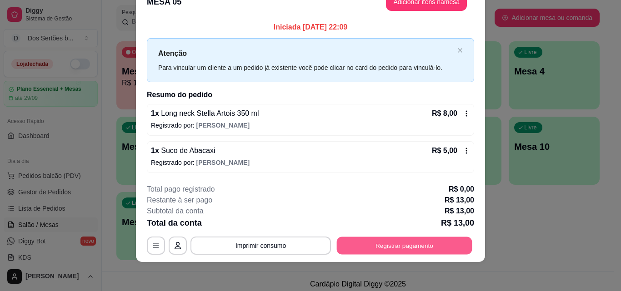
click at [385, 247] on button "Registrar pagamento" at bounding box center [404, 246] width 135 height 18
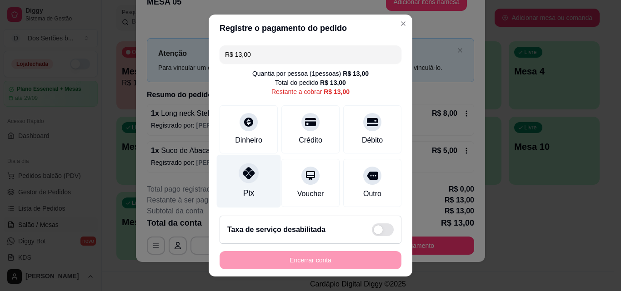
click at [240, 184] on div "Pix" at bounding box center [249, 181] width 64 height 53
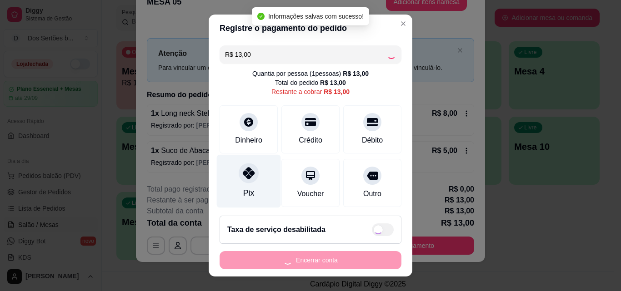
type input "R$ 0,00"
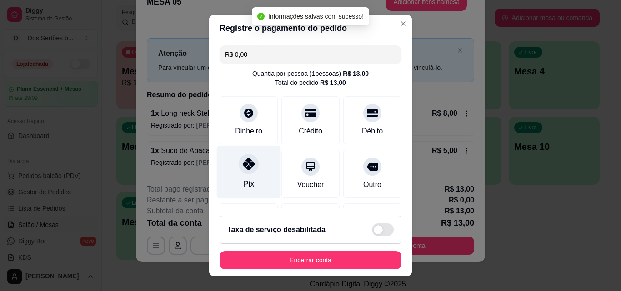
scroll to position [105, 0]
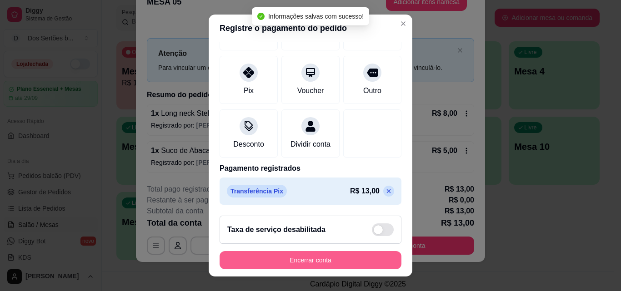
click at [354, 261] on button "Encerrar conta" at bounding box center [310, 260] width 182 height 18
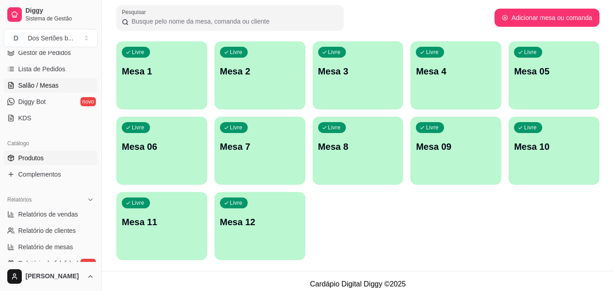
scroll to position [239, 0]
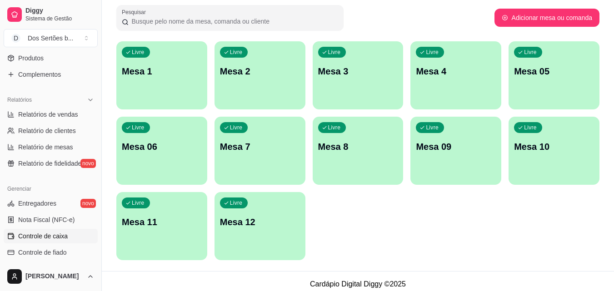
click at [36, 234] on span "Controle de caixa" at bounding box center [43, 236] width 50 height 9
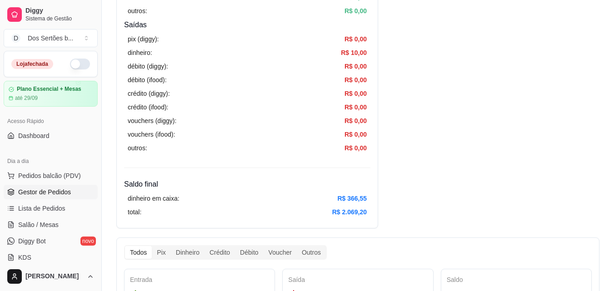
click at [49, 189] on span "Gestor de Pedidos" at bounding box center [44, 192] width 53 height 9
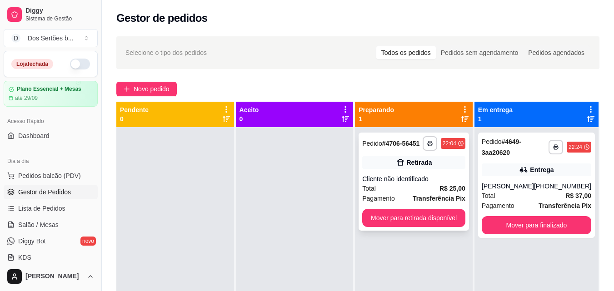
click at [430, 190] on div "Total R$ 25,00" at bounding box center [413, 189] width 103 height 10
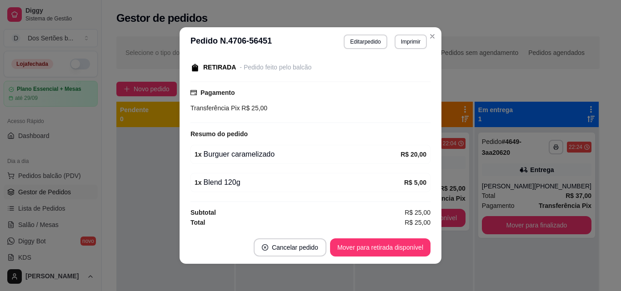
scroll to position [2, 0]
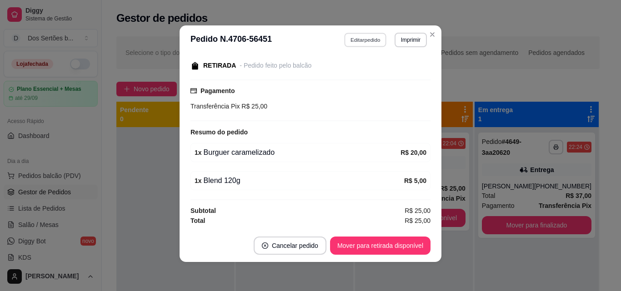
click at [354, 38] on button "Editar pedido" at bounding box center [365, 40] width 42 height 14
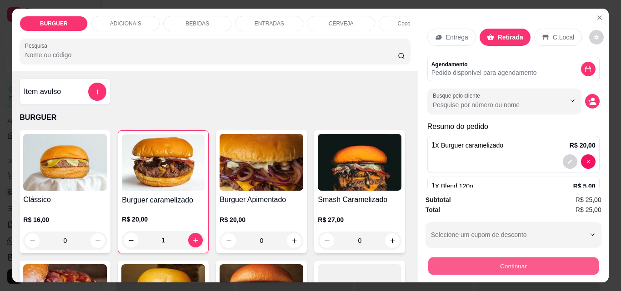
click at [458, 260] on button "Continuar" at bounding box center [513, 266] width 170 height 18
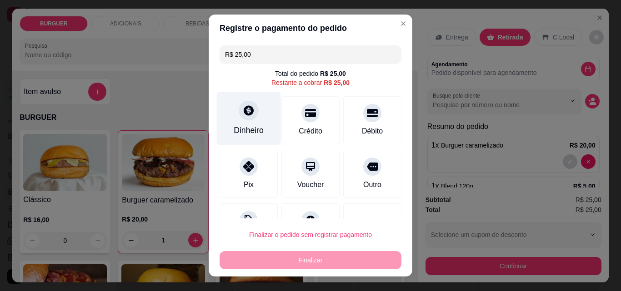
click at [244, 110] on icon at bounding box center [249, 111] width 12 height 12
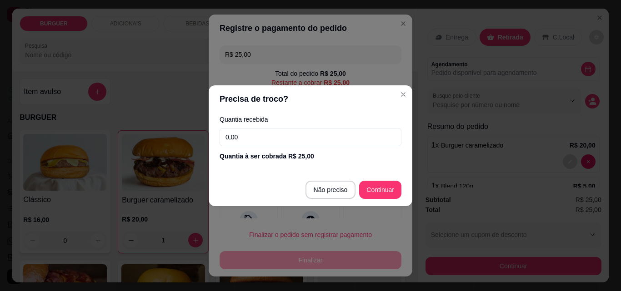
click at [247, 130] on input "0,00" at bounding box center [310, 137] width 182 height 18
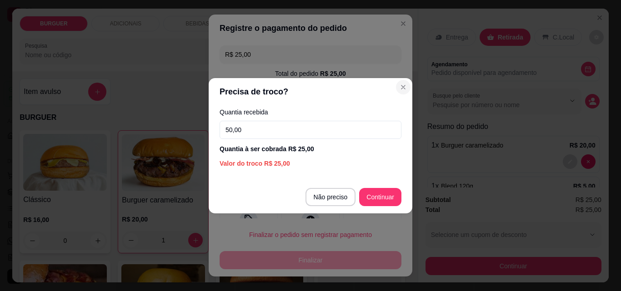
type input "50,00"
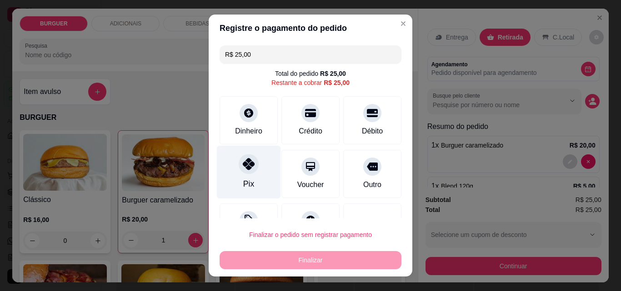
click at [248, 170] on div at bounding box center [249, 164] width 20 height 20
type input "R$ 0,00"
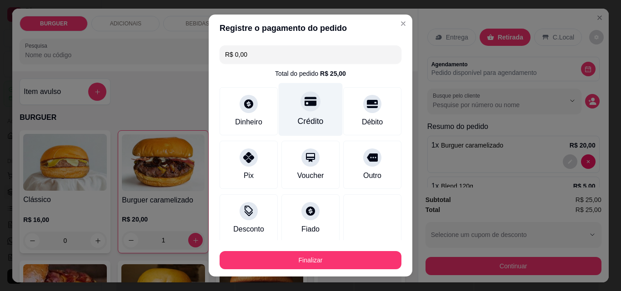
scroll to position [53, 0]
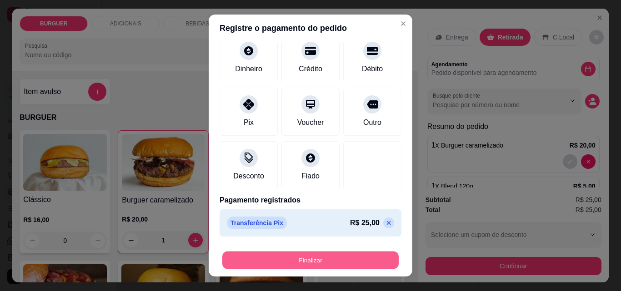
click at [347, 260] on button "Finalizar" at bounding box center [310, 261] width 176 height 18
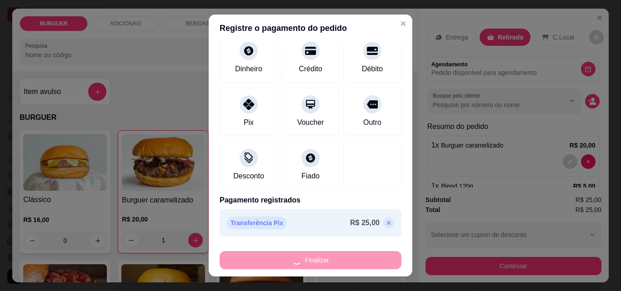
type input "0"
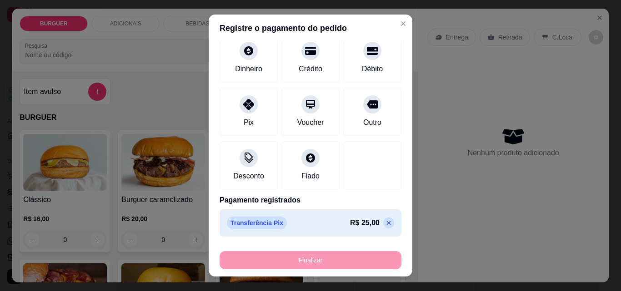
type input "-R$ 25,00"
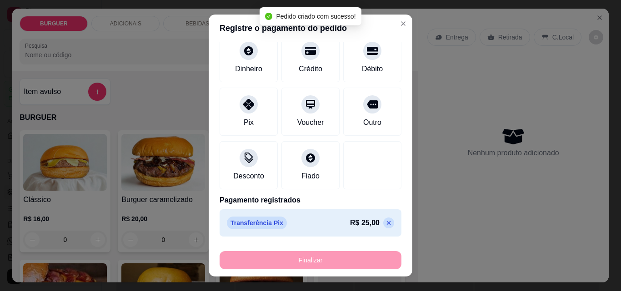
scroll to position [115, 0]
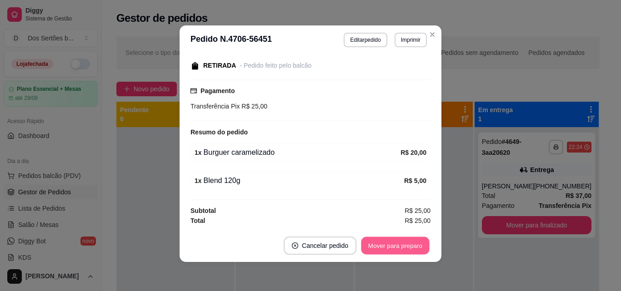
click at [400, 245] on button "Mover para preparo" at bounding box center [395, 246] width 68 height 18
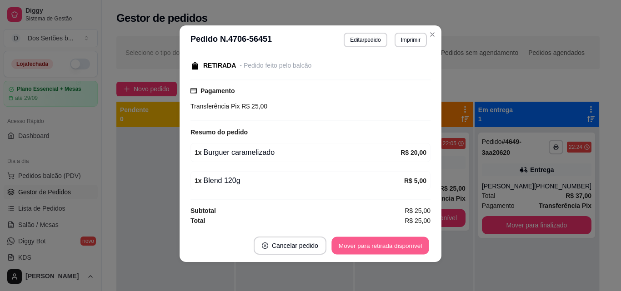
click at [404, 244] on button "Mover para retirada disponível" at bounding box center [379, 246] width 97 height 18
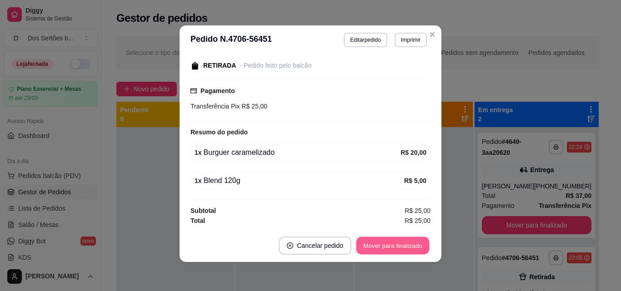
click at [403, 244] on button "Mover para finalizado" at bounding box center [392, 246] width 73 height 18
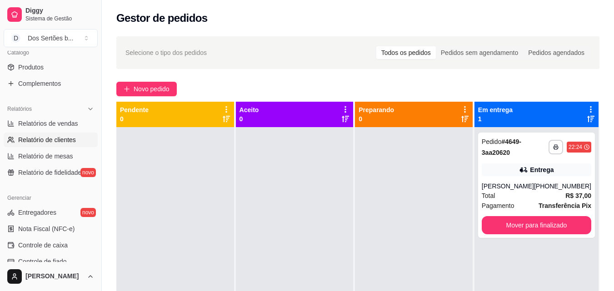
scroll to position [229, 0]
click at [48, 126] on span "Relatórios de vendas" at bounding box center [48, 124] width 60 height 9
select select "ALL"
select select "0"
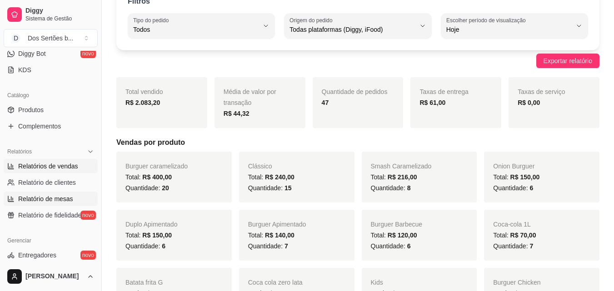
scroll to position [297, 0]
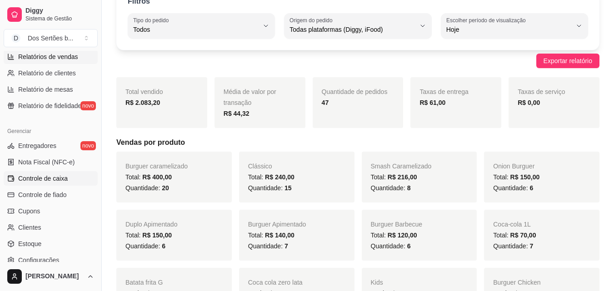
click at [55, 178] on span "Controle de caixa" at bounding box center [43, 178] width 50 height 9
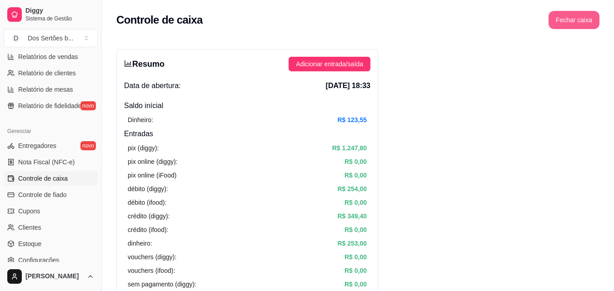
click at [573, 20] on button "Fechar caixa" at bounding box center [573, 20] width 51 height 18
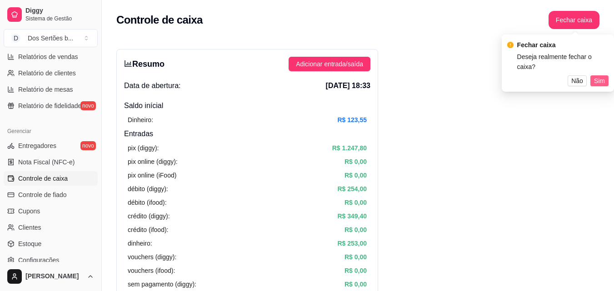
click at [597, 76] on span "Sim" at bounding box center [599, 81] width 11 height 10
